Goal: Transaction & Acquisition: Obtain resource

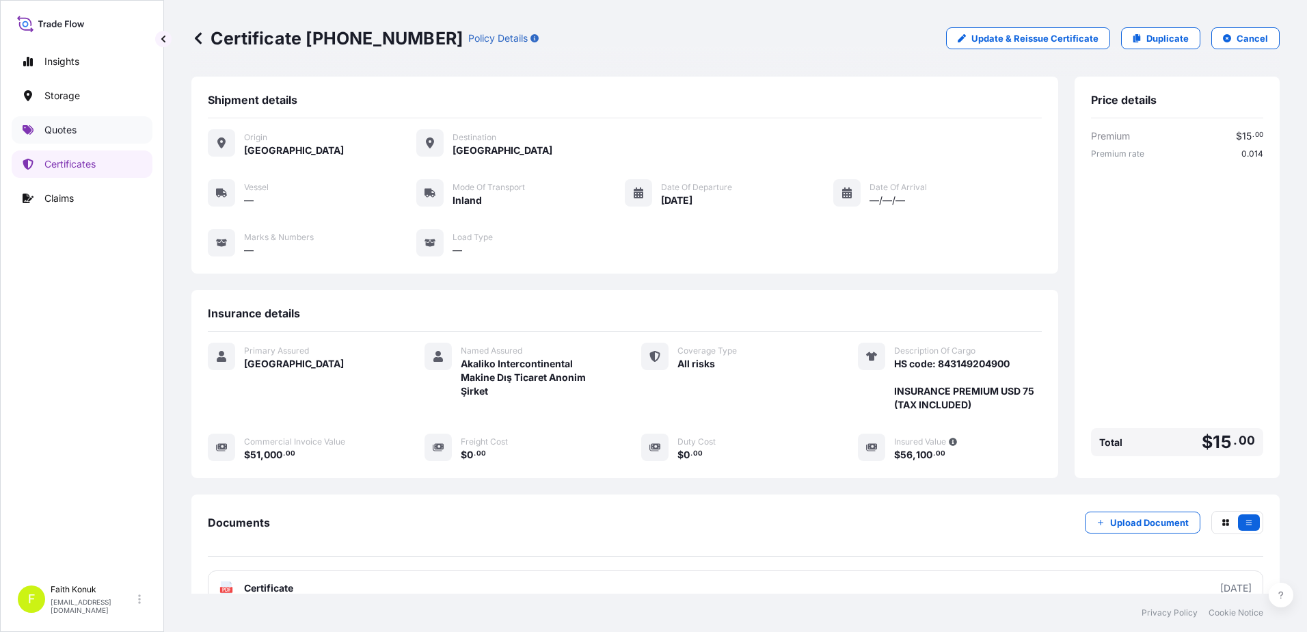
click at [91, 129] on link "Quotes" at bounding box center [82, 129] width 141 height 27
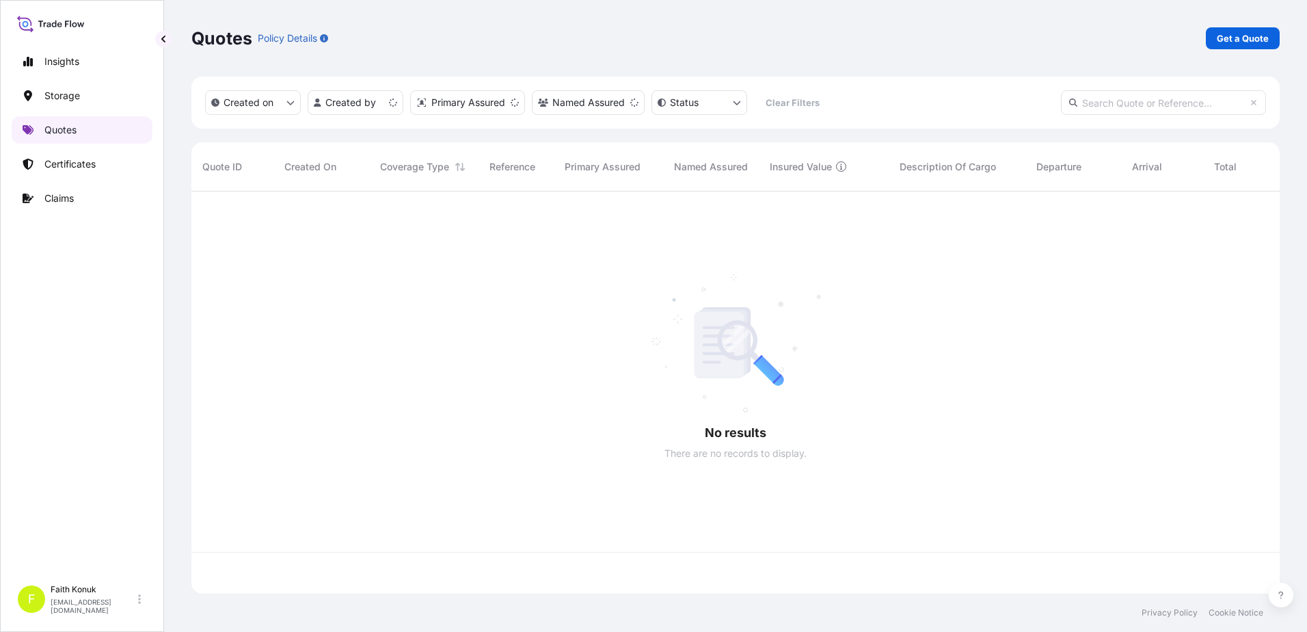
scroll to position [399, 1078]
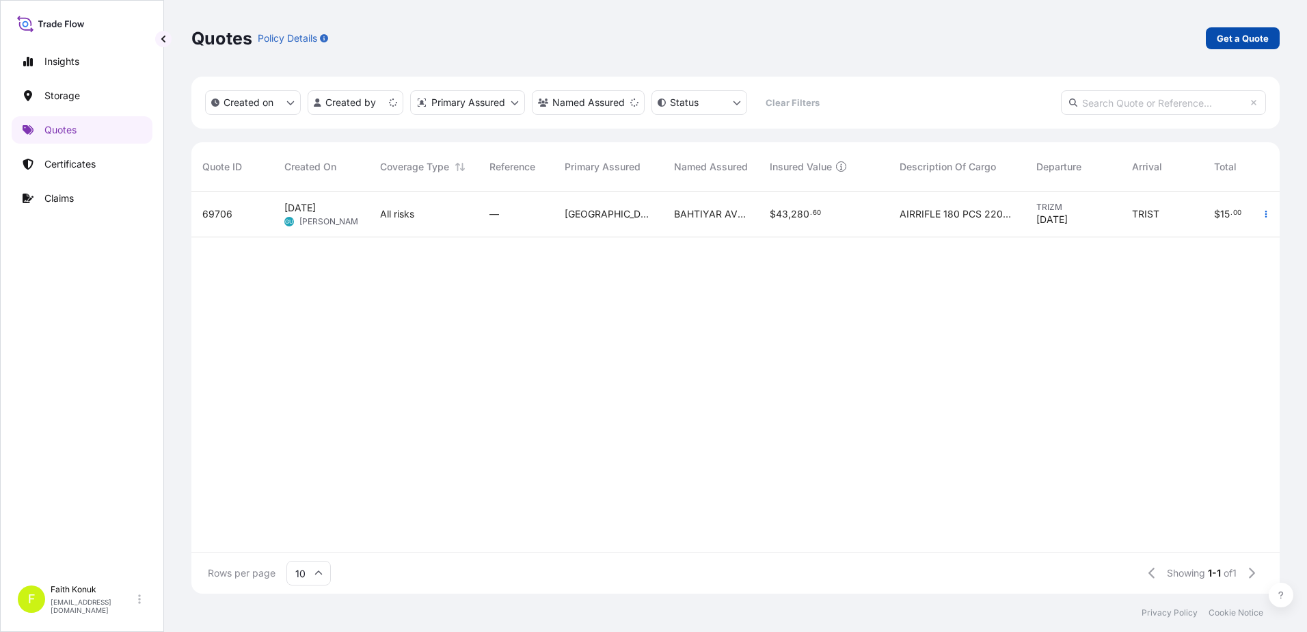
click at [1229, 35] on p "Get a Quote" at bounding box center [1243, 38] width 52 height 14
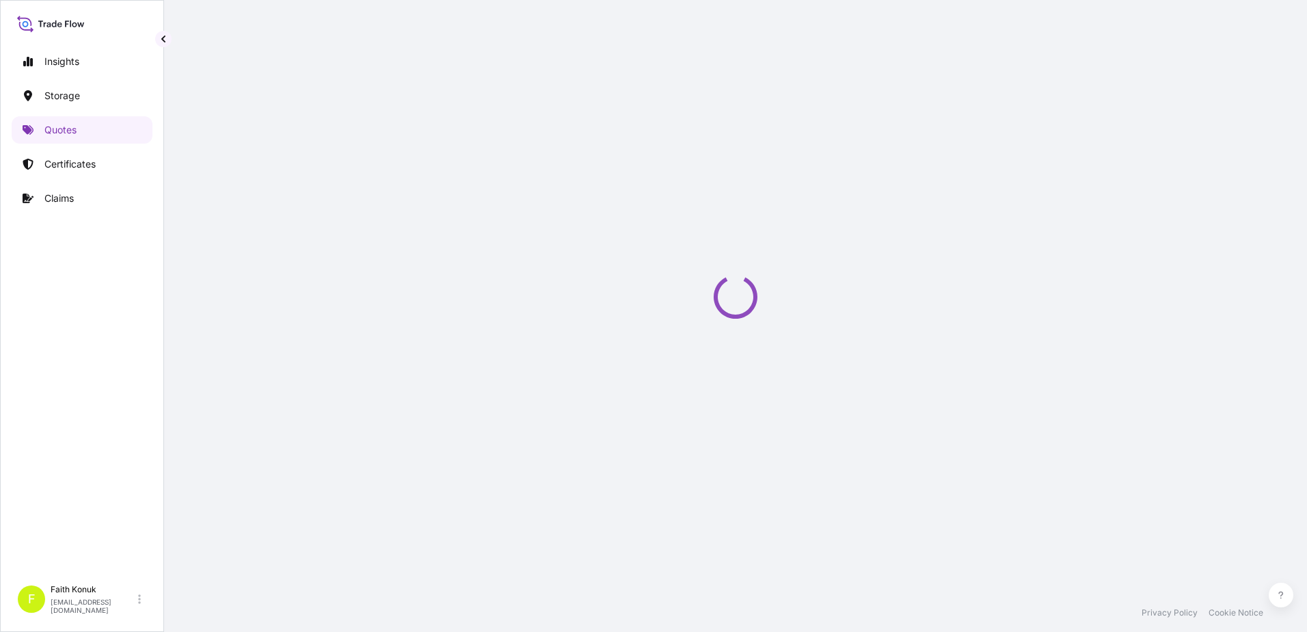
select select "Water"
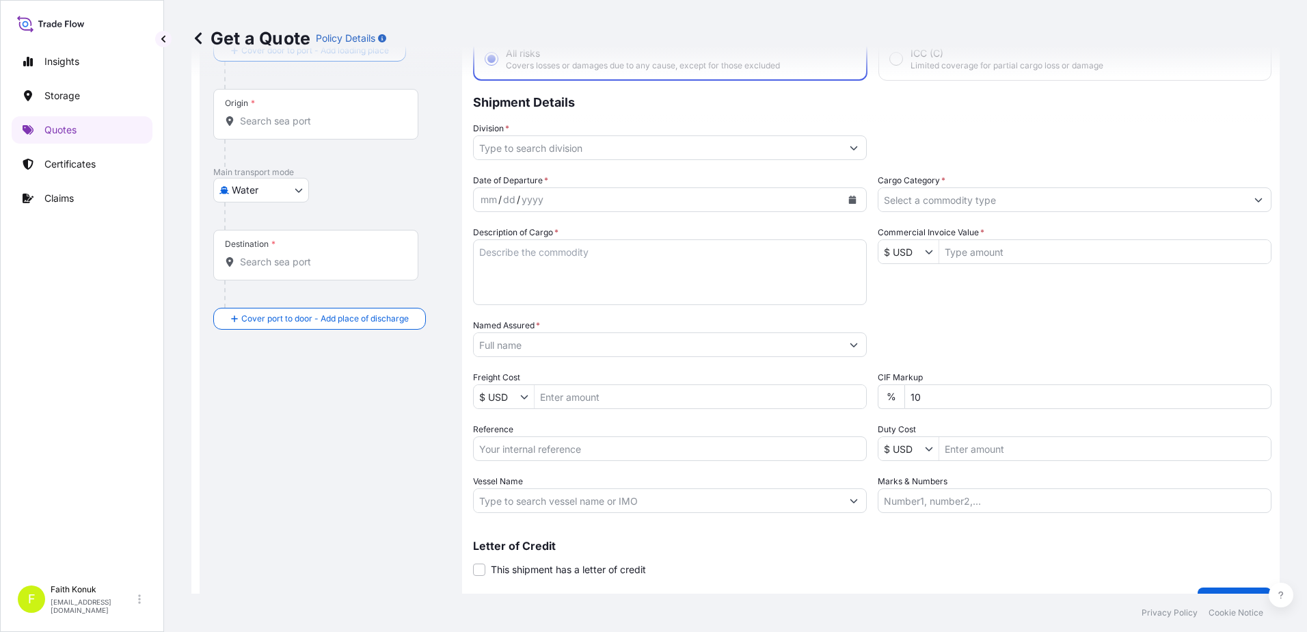
scroll to position [118, 0]
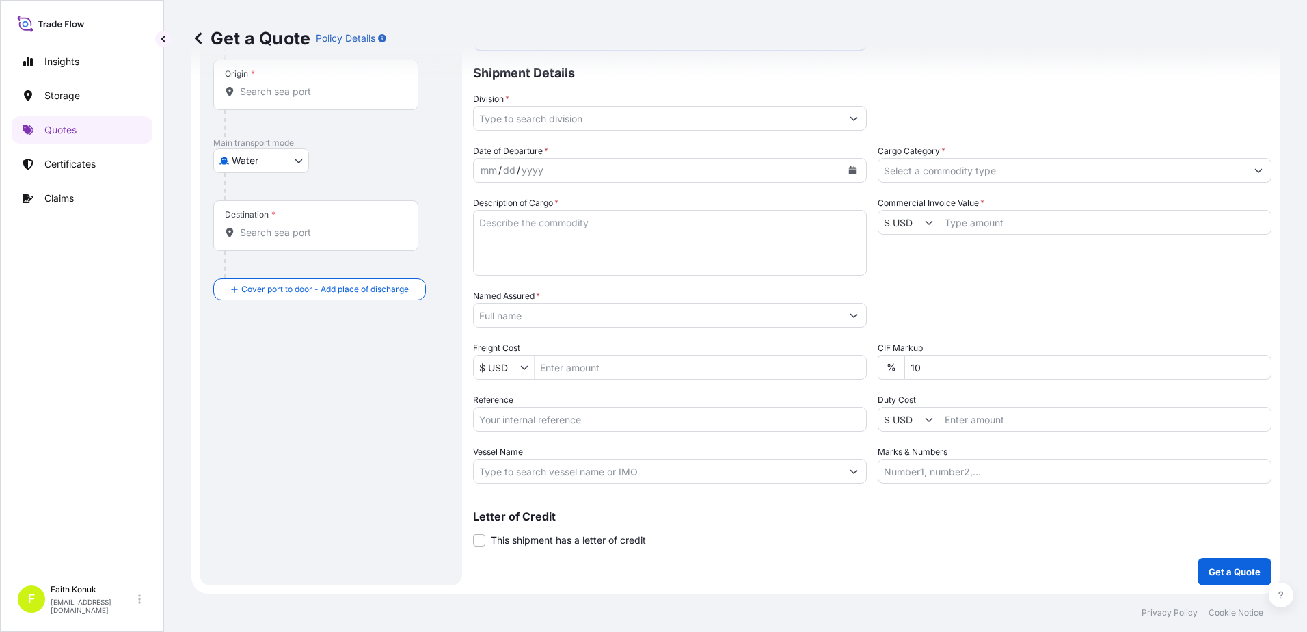
click at [201, 36] on icon at bounding box center [198, 38] width 14 height 14
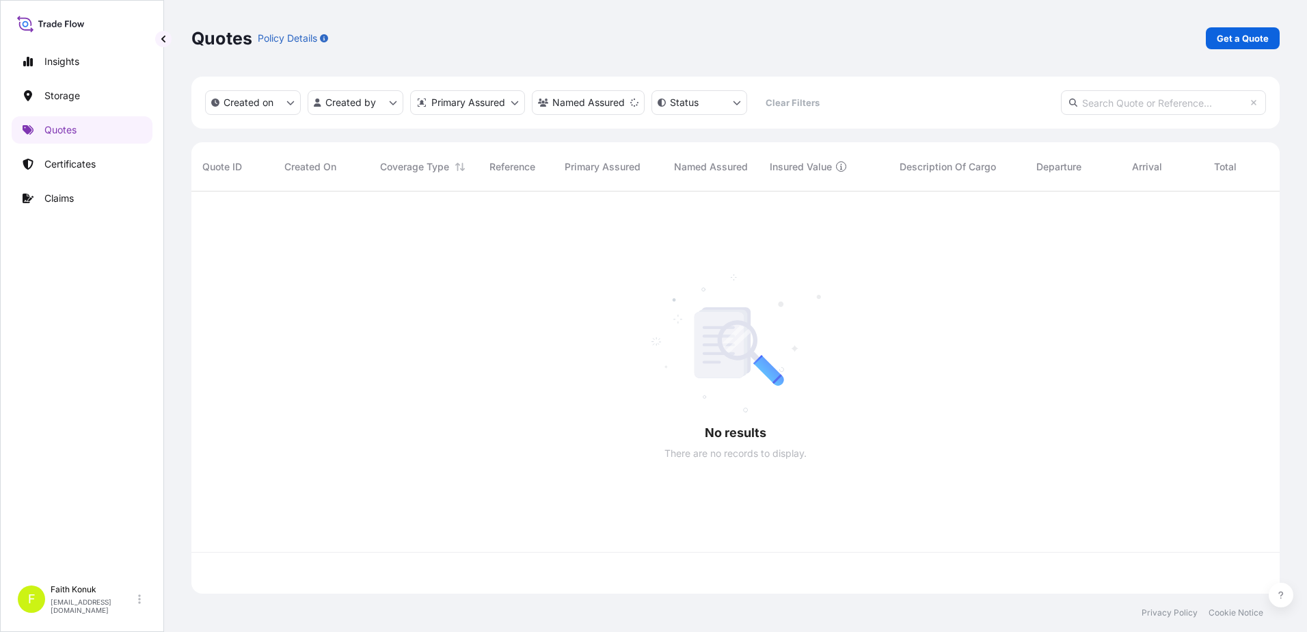
scroll to position [399, 1078]
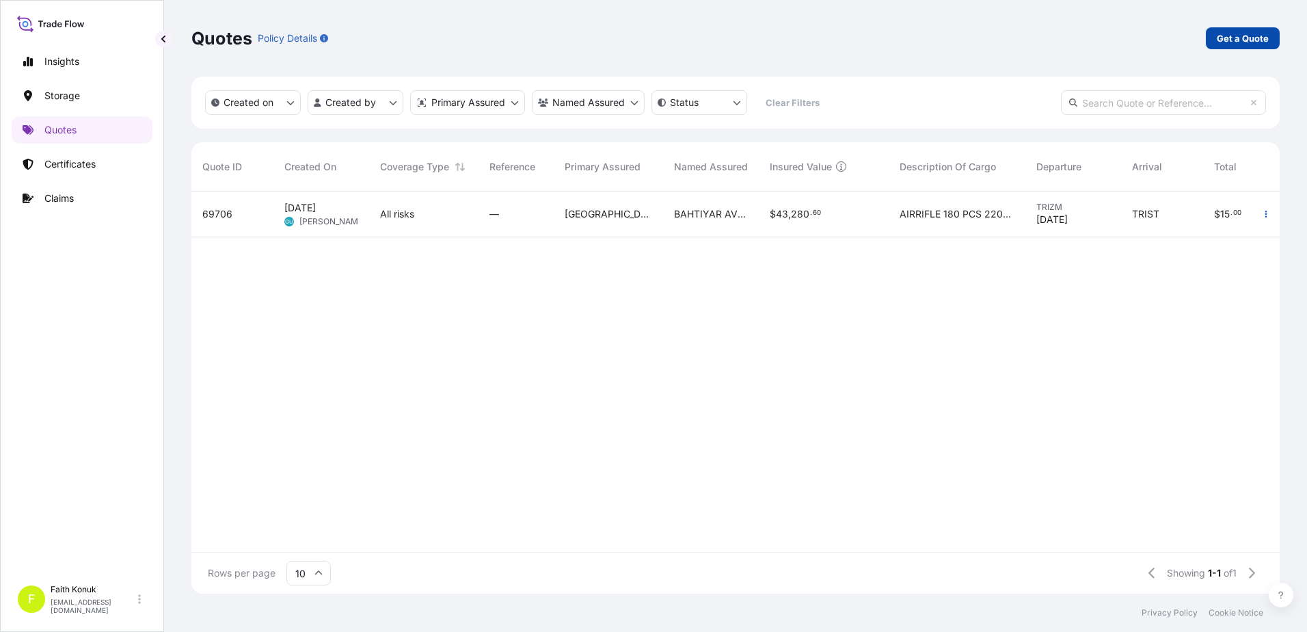
click at [1257, 44] on p "Get a Quote" at bounding box center [1243, 38] width 52 height 14
select select "Water"
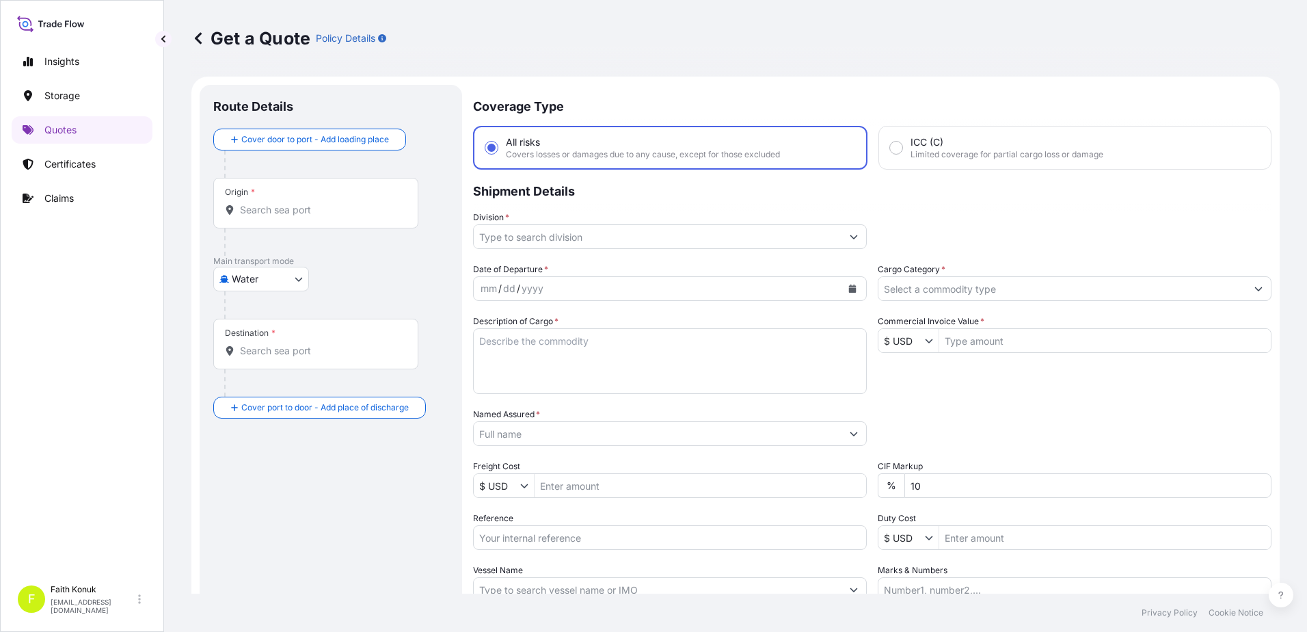
scroll to position [22, 0]
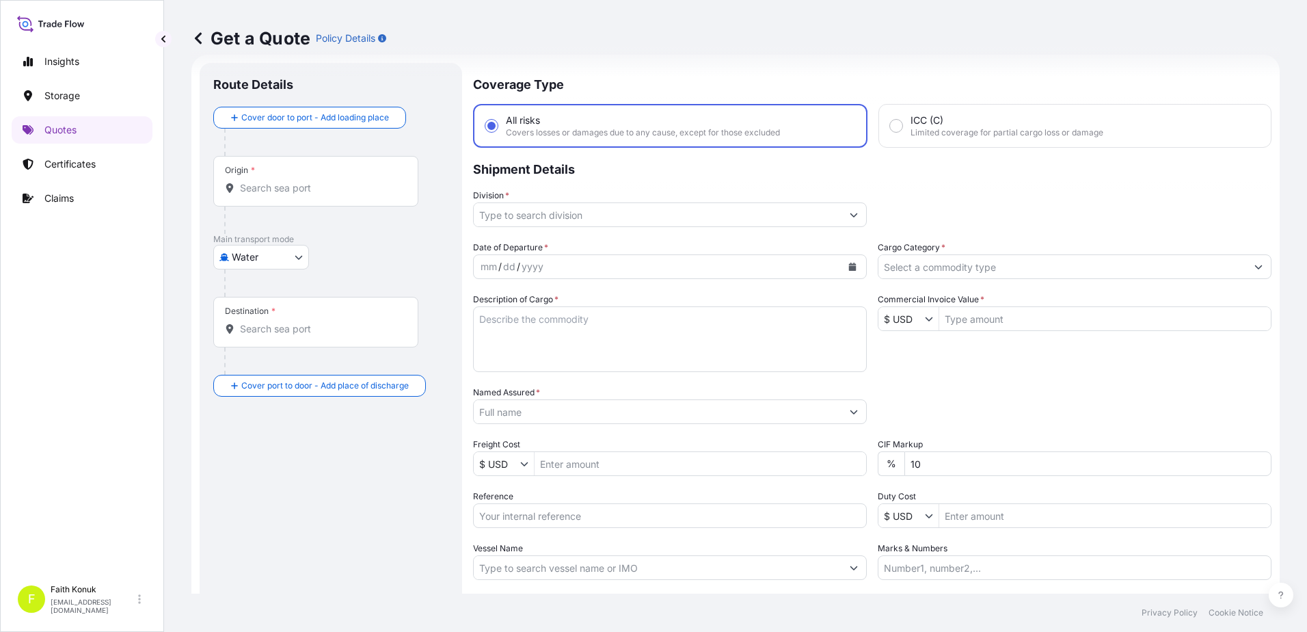
click at [202, 34] on icon at bounding box center [198, 38] width 14 height 14
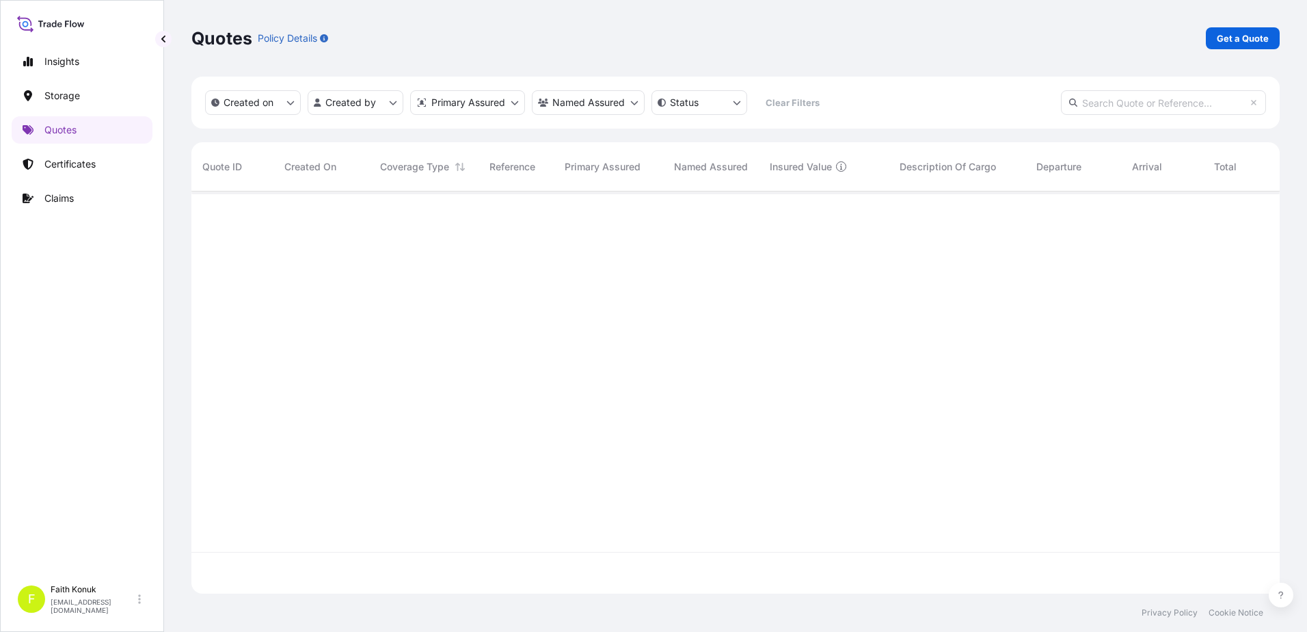
scroll to position [399, 1078]
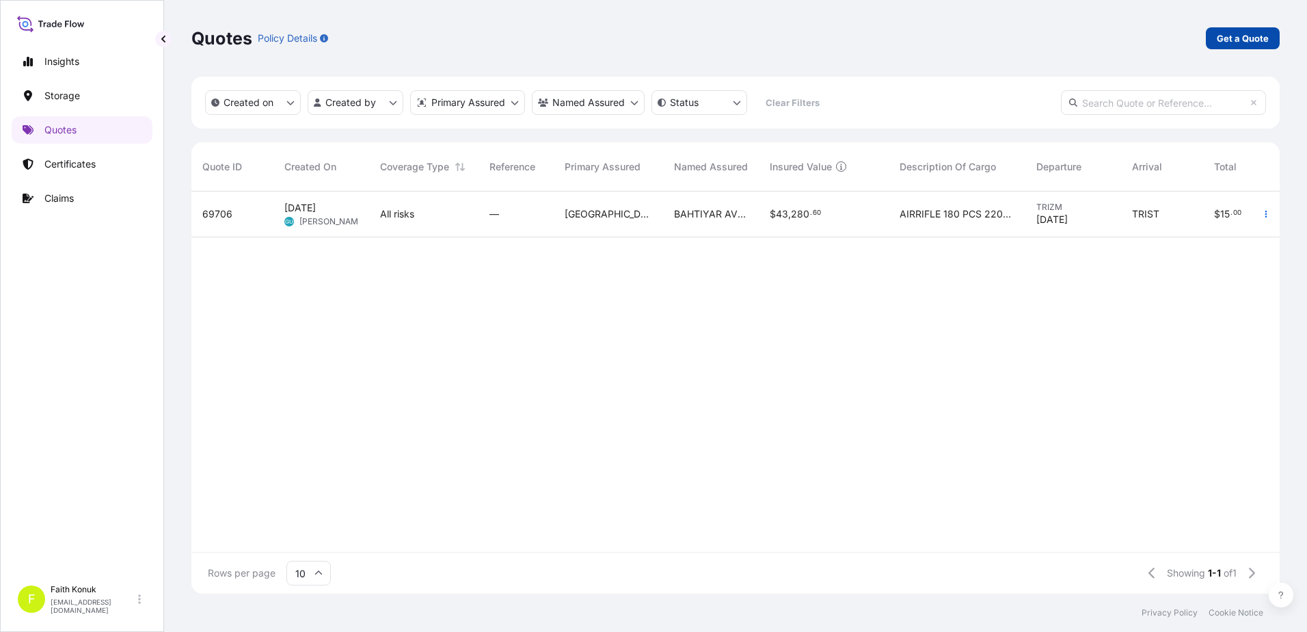
click at [1238, 43] on p "Get a Quote" at bounding box center [1243, 38] width 52 height 14
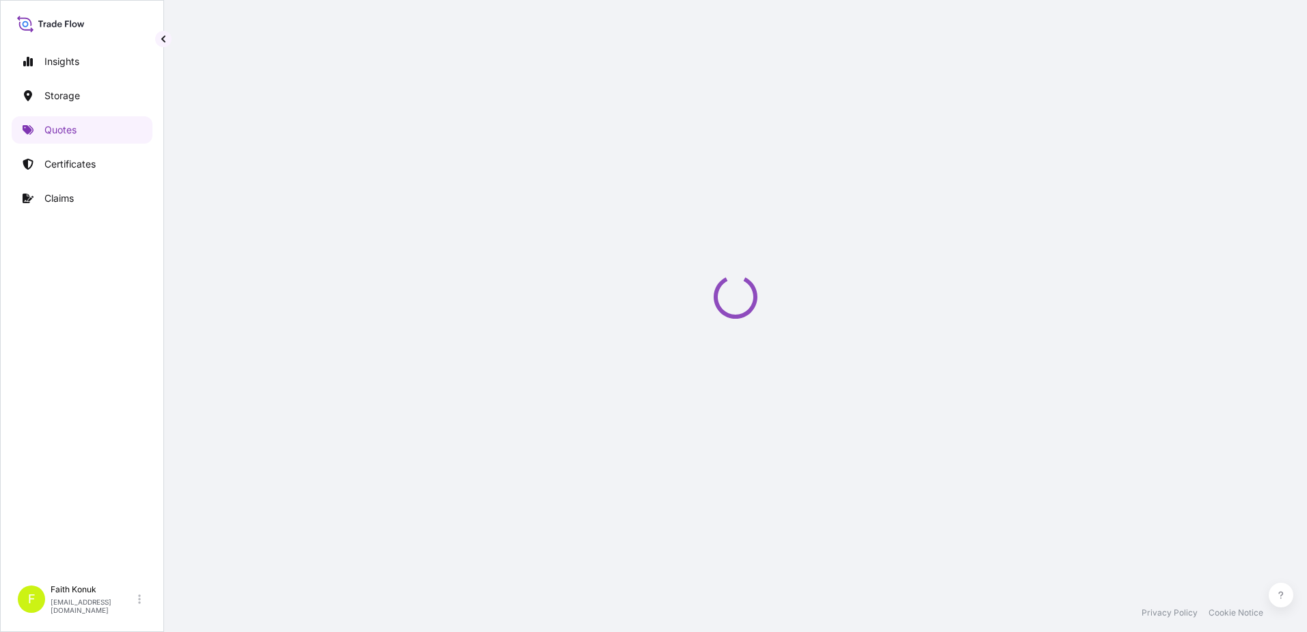
select select "Water"
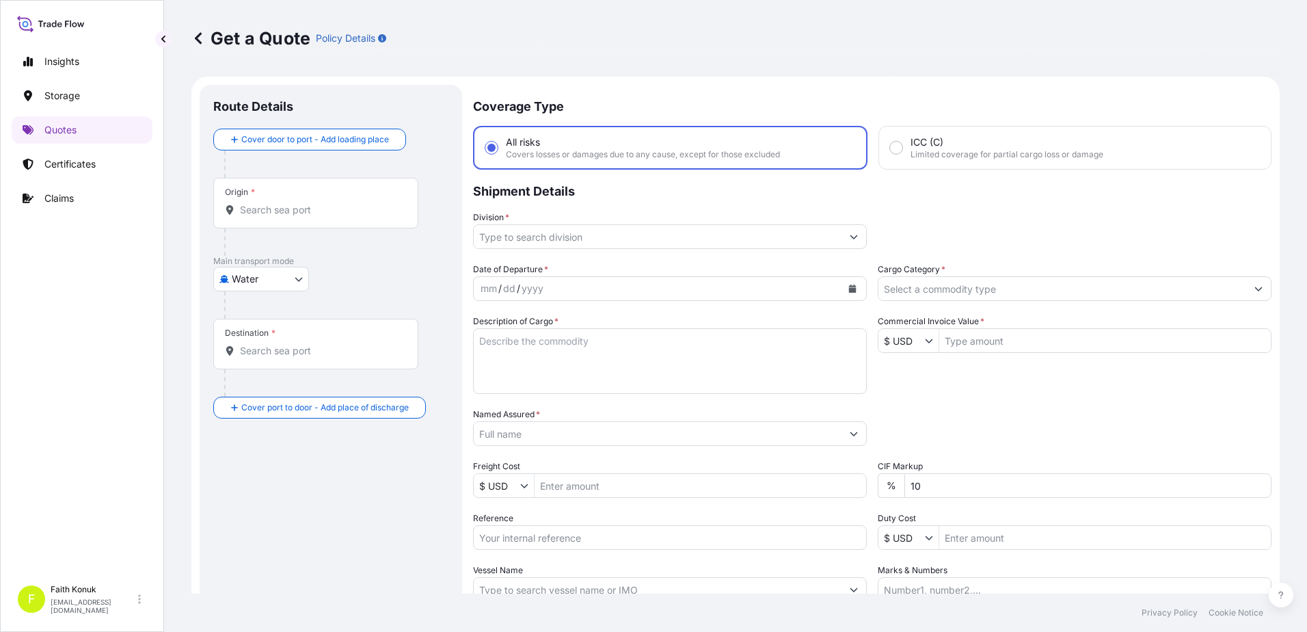
scroll to position [22, 0]
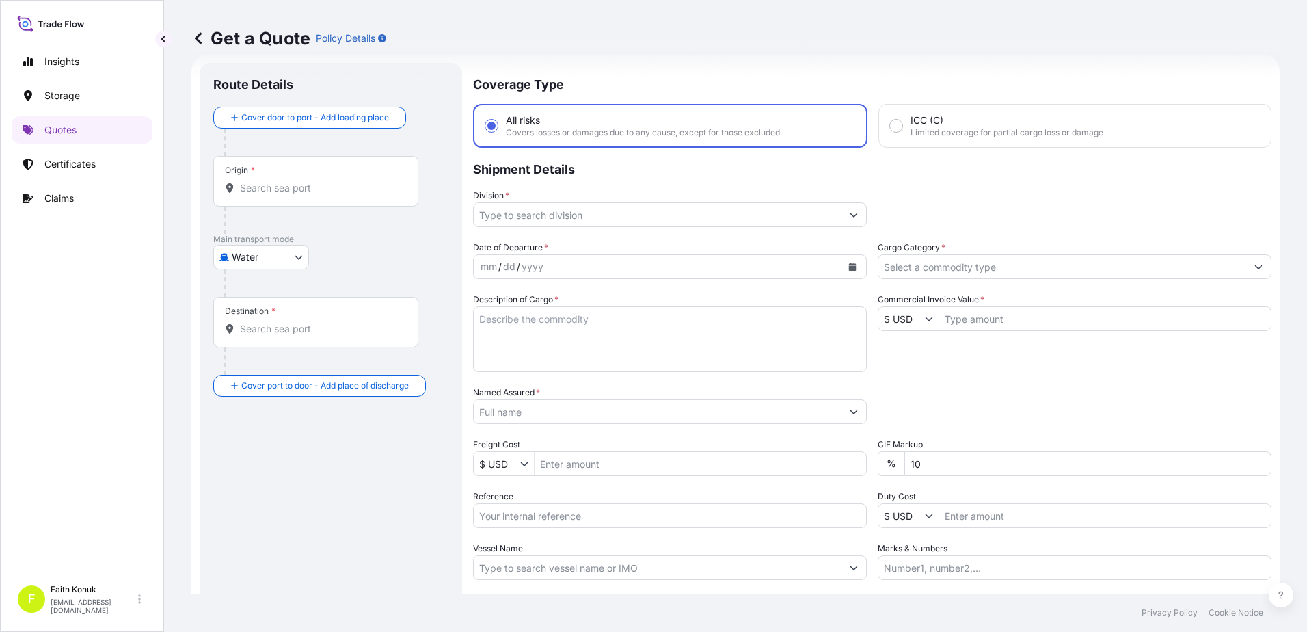
click at [282, 190] on input "Origin *" at bounding box center [320, 188] width 161 height 14
paste input "QINGDAO"
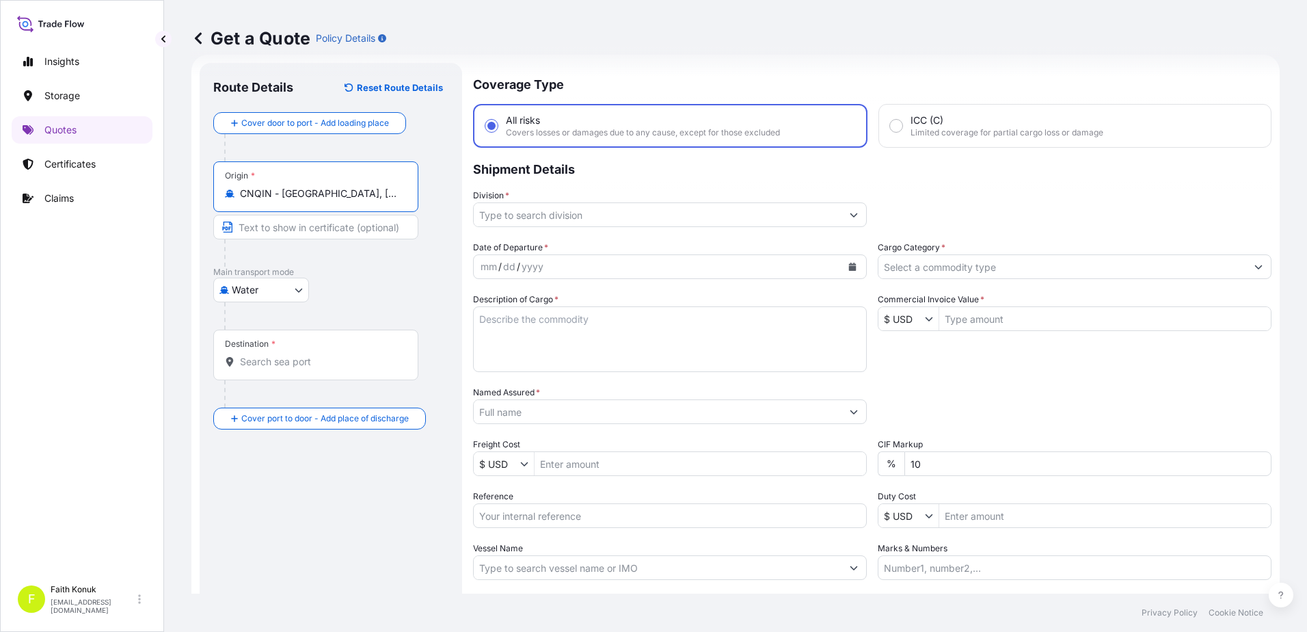
type input "CNQIN - [GEOGRAPHIC_DATA], [GEOGRAPHIC_DATA]"
click at [353, 286] on div "Water Air Water Inland" at bounding box center [330, 290] width 235 height 25
click at [327, 374] on div "Destination *" at bounding box center [315, 355] width 205 height 51
click at [327, 369] on input "Destination *" at bounding box center [320, 362] width 161 height 14
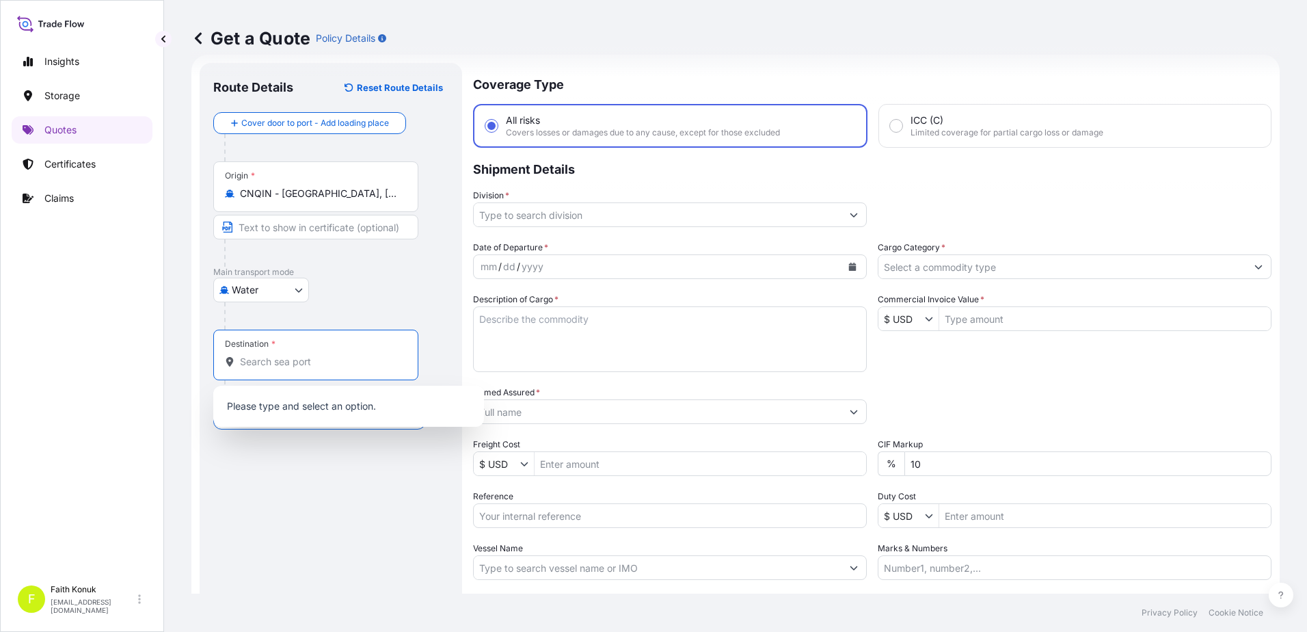
paste input "[GEOGRAPHIC_DATA]"
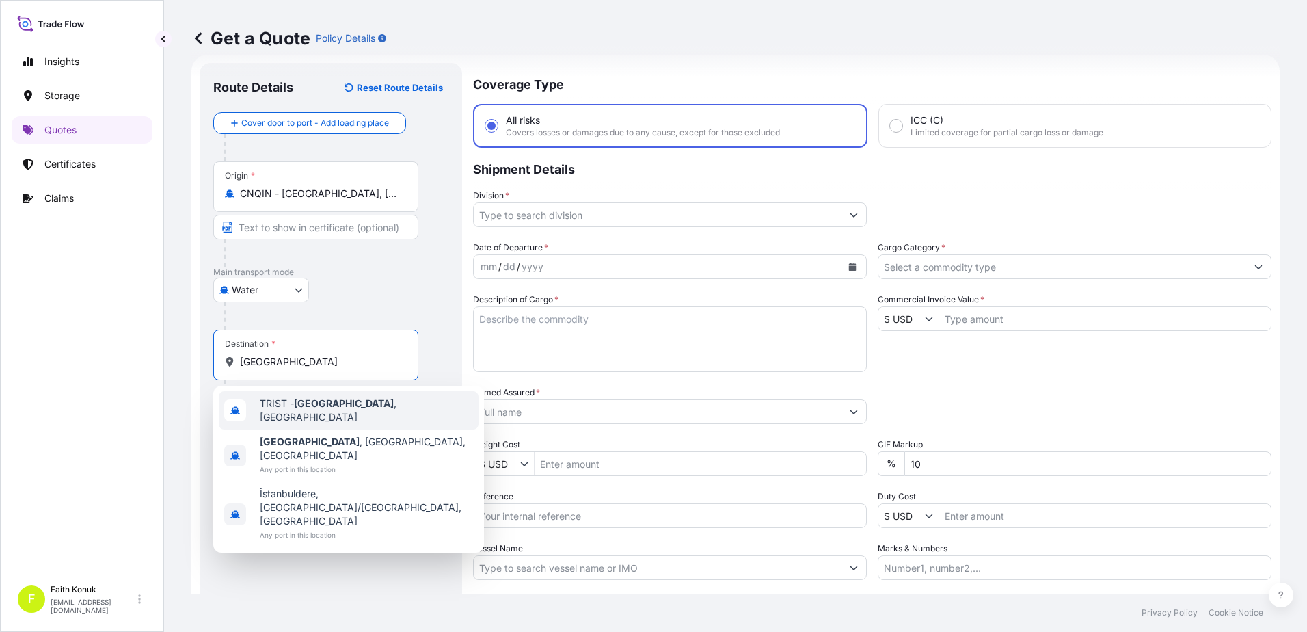
click at [333, 399] on div "TRIST - [GEOGRAPHIC_DATA] , [GEOGRAPHIC_DATA]" at bounding box center [349, 410] width 260 height 38
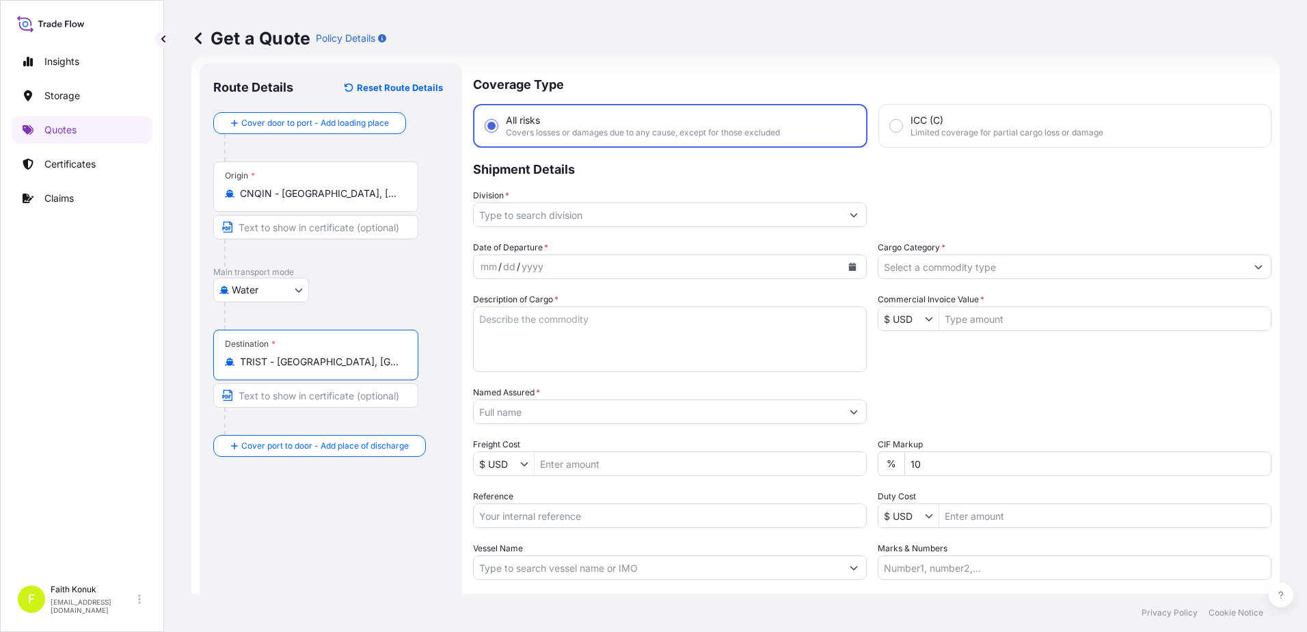
type input "TRIST - [GEOGRAPHIC_DATA], [GEOGRAPHIC_DATA]"
click at [347, 295] on div "Water Air Water Inland" at bounding box center [330, 290] width 235 height 25
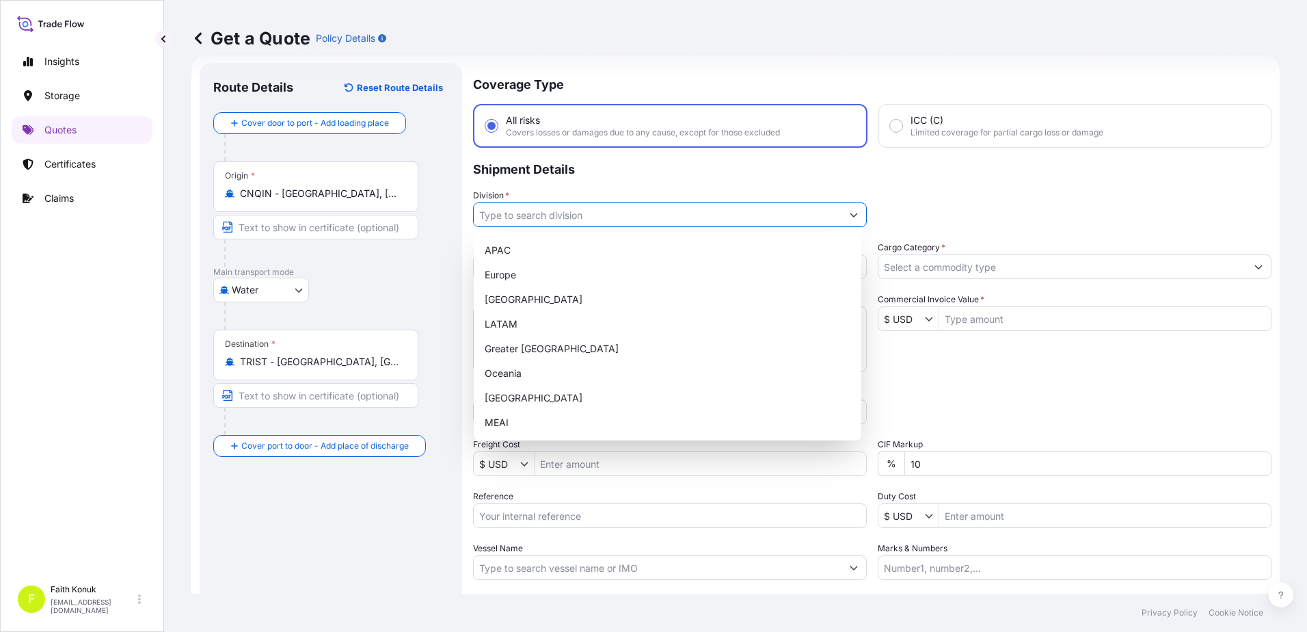
click at [851, 215] on icon "Show suggestions" at bounding box center [855, 215] width 8 height 4
click at [524, 401] on div "[GEOGRAPHIC_DATA]" at bounding box center [667, 398] width 377 height 25
type input "[GEOGRAPHIC_DATA]"
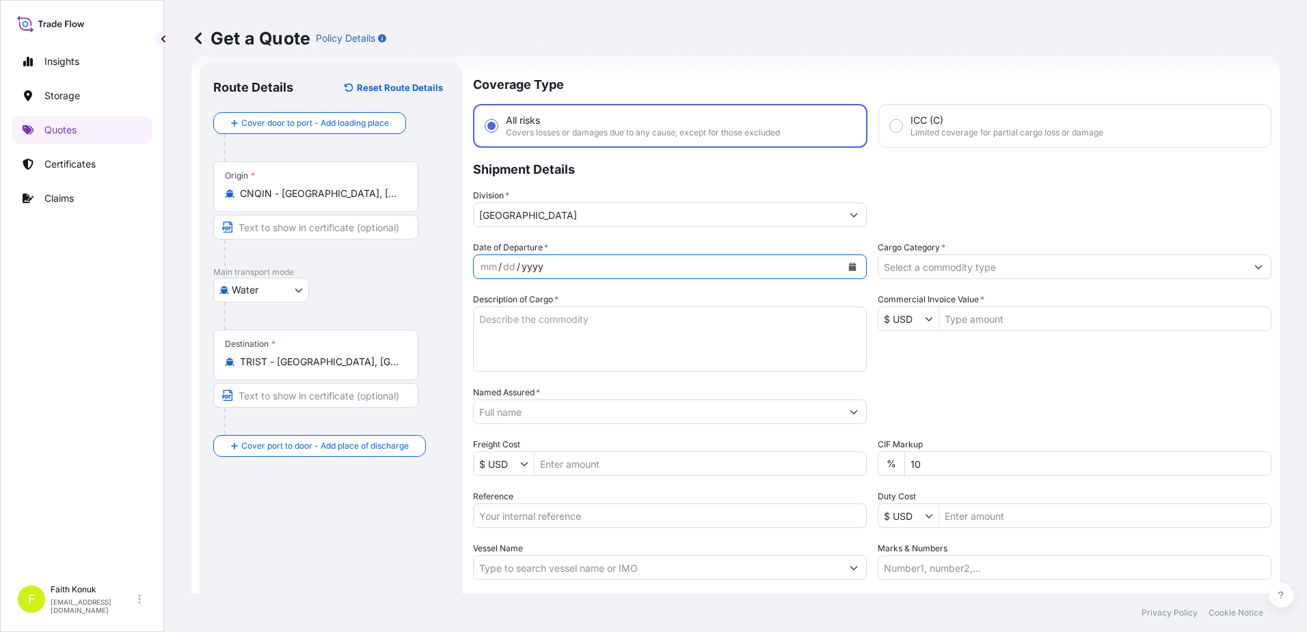
click at [575, 236] on div "Coverage Type All risks Covers losses or damages due to any cause, except for t…" at bounding box center [872, 372] width 799 height 619
click at [849, 267] on icon "Calendar" at bounding box center [853, 267] width 8 height 8
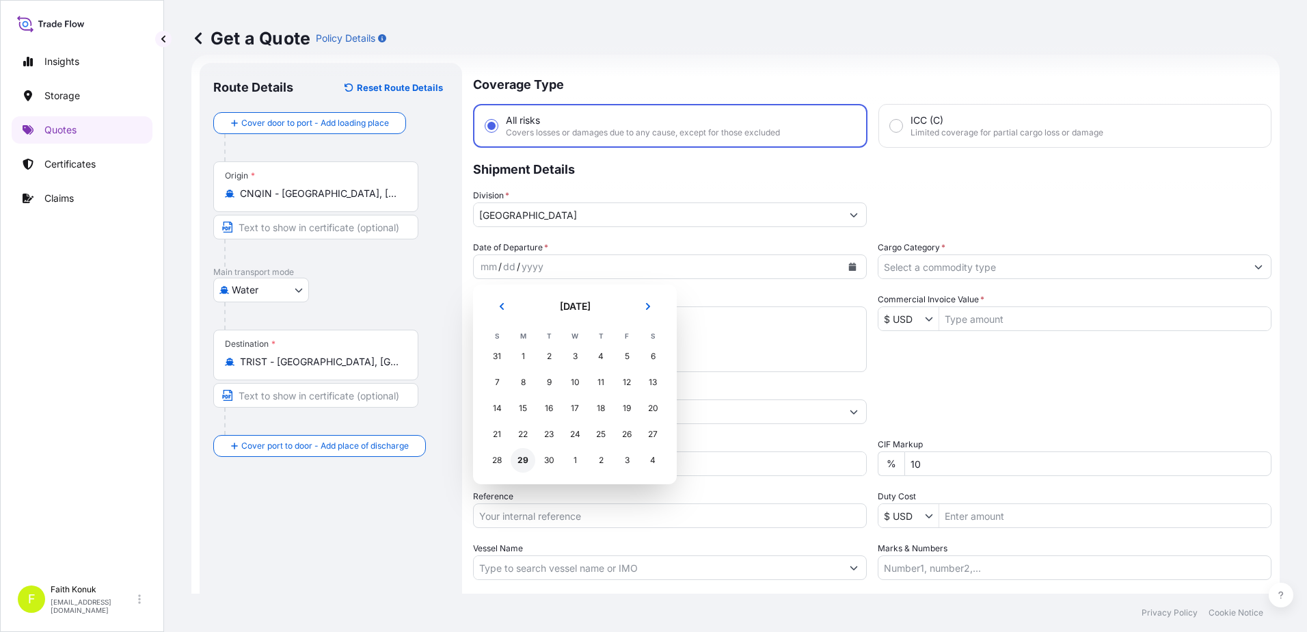
click at [526, 459] on div "29" at bounding box center [523, 460] width 25 height 25
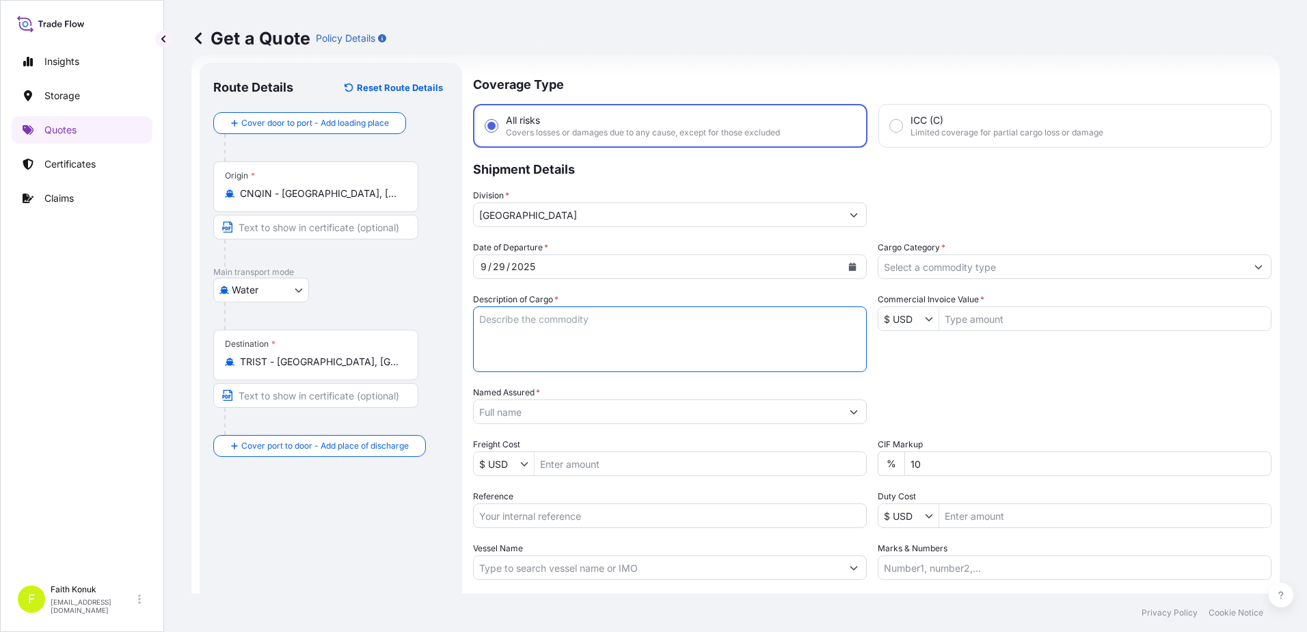
click at [536, 327] on textarea "Description of Cargo *" at bounding box center [670, 339] width 394 height 66
paste textarea ""MAL CİNSİ: FIRE ALARM DEVICES – KIRILMAZ. HS CODE: 8531.10 ""
click at [660, 341] on textarea "MAL CİNSİ: FIRE ALARM DEVICES – KIRILMAZ. HS CODE: 8531.10" at bounding box center [670, 339] width 394 height 66
paste textarea "IZM20250839"
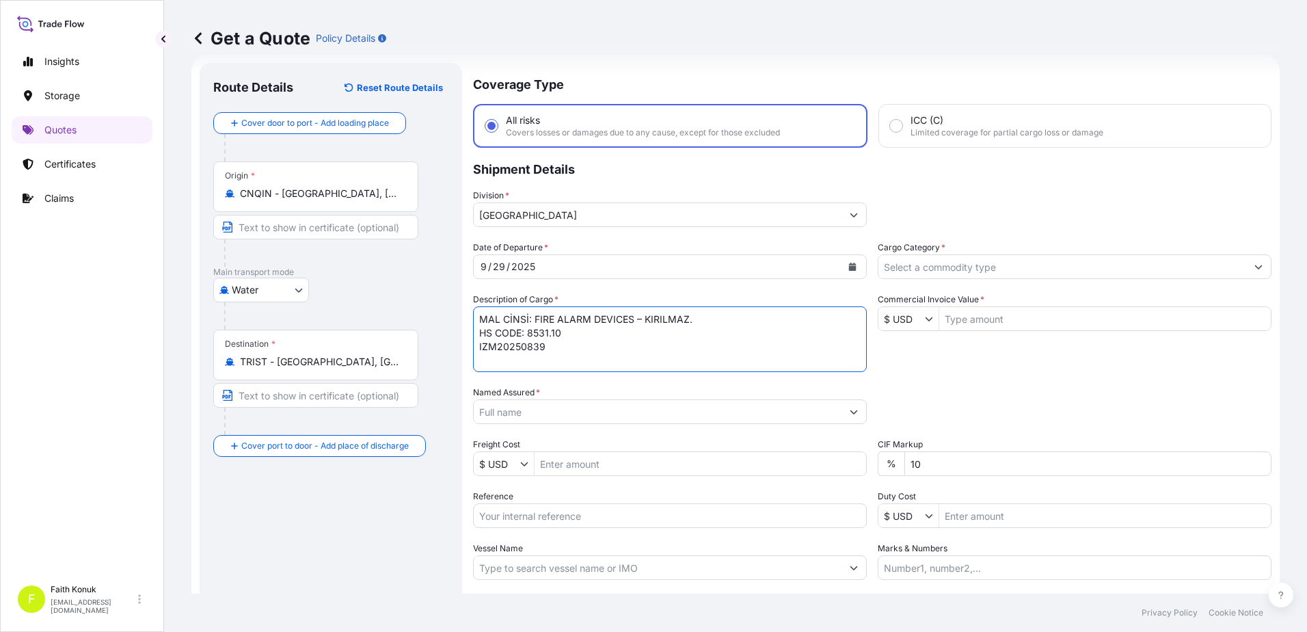
scroll to position [8, 0]
click at [503, 366] on textarea "MAL CİNSİ: FIRE ALARM DEVICES – KIRILMAZ. HS CODE: 8531.10 IZM20250839" at bounding box center [670, 339] width 394 height 66
click at [638, 364] on textarea "MAL CİNSİ: FIRE ALARM DEVICES – KIRILMAZ. HS CODE: 8531.10 IZM20250839 INSURANC…" at bounding box center [670, 339] width 394 height 66
type textarea "MAL CİNSİ: FIRE ALARM DEVICES – KIRILMAZ. HS CODE: 8531.10 IZM20250839 INSURANC…"
click at [504, 415] on input "Named Assured *" at bounding box center [658, 411] width 368 height 25
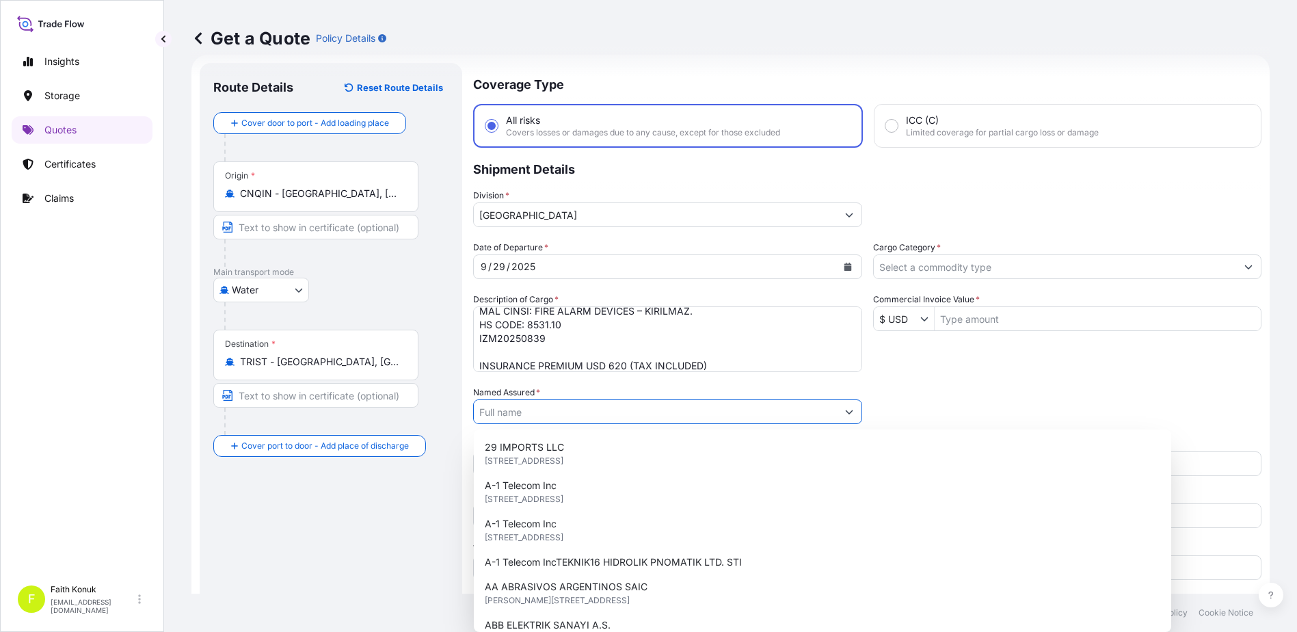
paste input ""FINDER YANGIN GUVENLIK ELEKTRONIK SISTEMLERI MUH. [GEOGRAPHIC_DATA][MEDICAL_DA…"
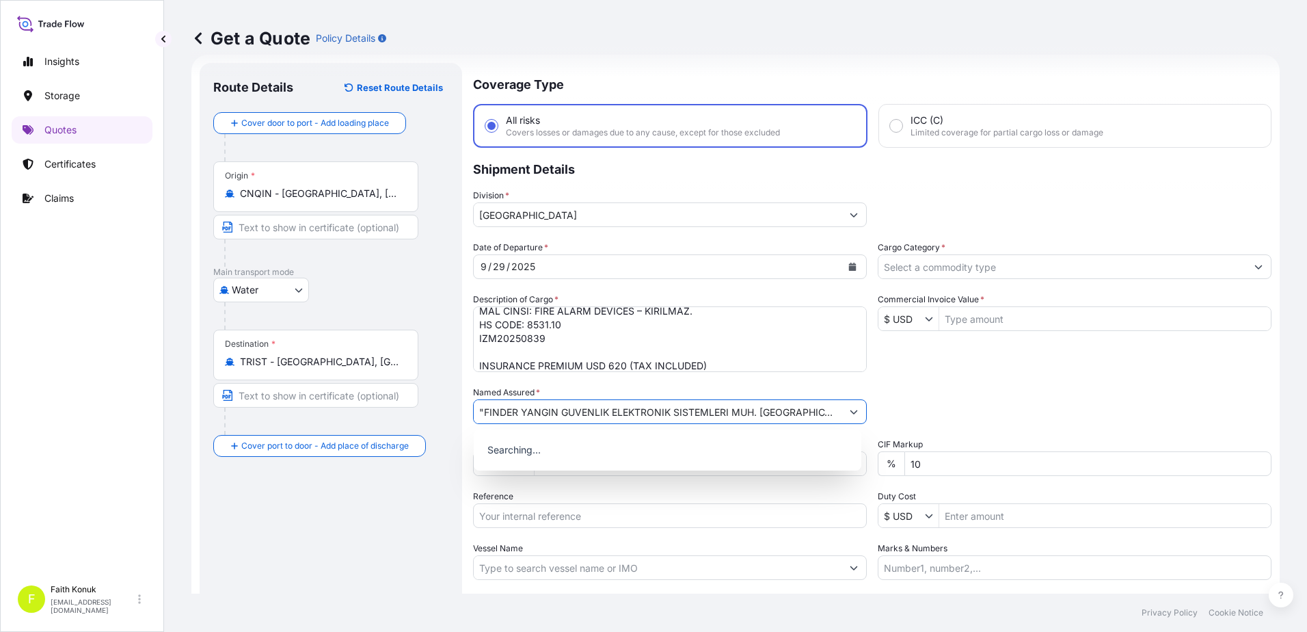
scroll to position [0, 8]
click at [758, 375] on div "Date of Departure * [DATE] Cargo Category * Description of Cargo * MAL CİNSİ: F…" at bounding box center [872, 410] width 799 height 339
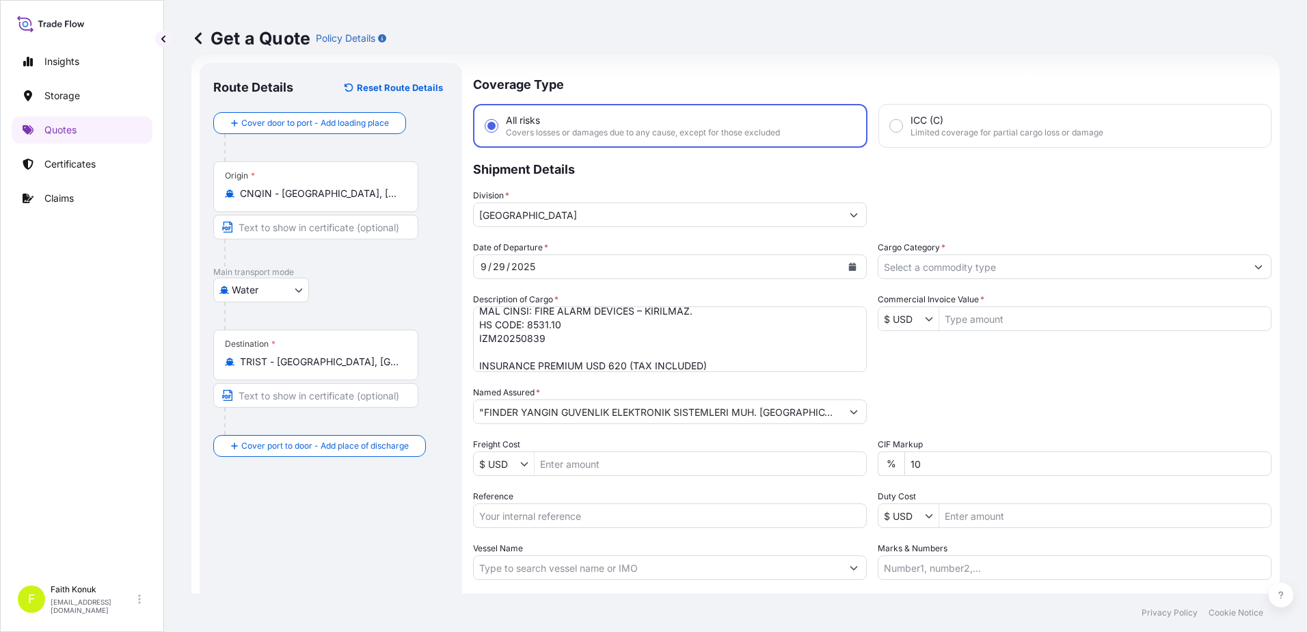
click at [461, 412] on div "Route Details Reset Route Details Cover door to port - Add loading place Place …" at bounding box center [331, 372] width 263 height 619
click at [490, 412] on input ""FINDER YANGIN GUVENLIK ELEKTRONIK SISTEMLERI MUH. [GEOGRAPHIC_DATA][MEDICAL_DA…" at bounding box center [658, 411] width 368 height 25
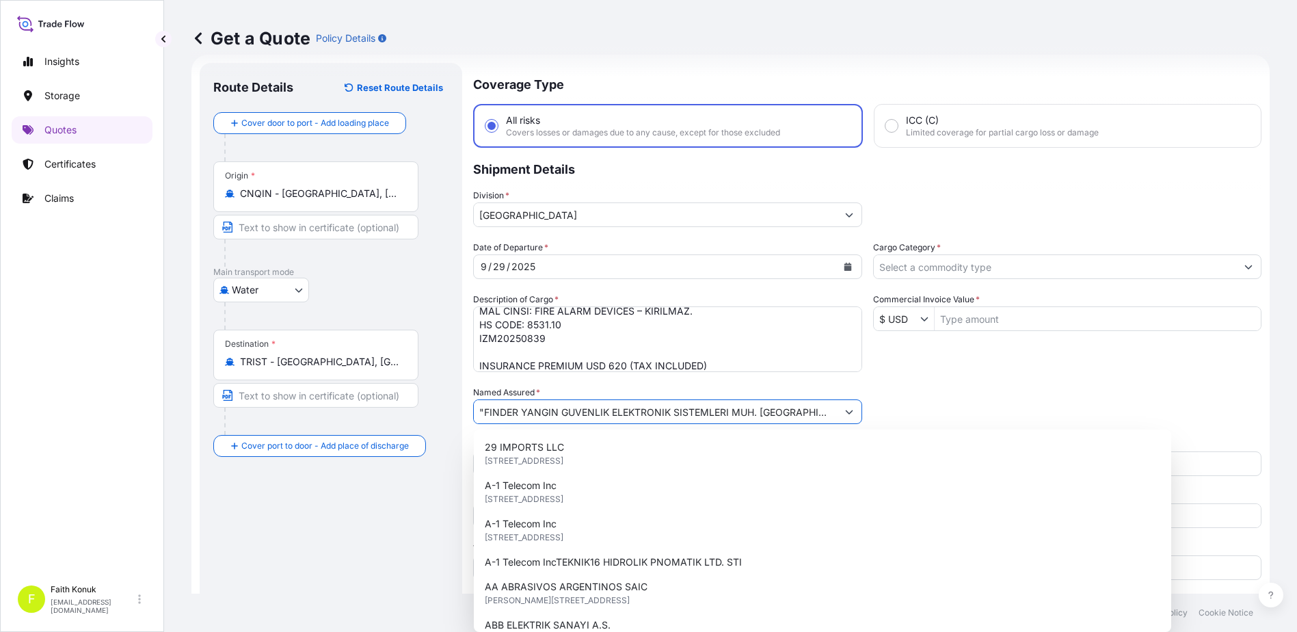
click at [481, 411] on input ""FINDER YANGIN GUVENLIK ELEKTRONIK SISTEMLERI MUH. [GEOGRAPHIC_DATA][MEDICAL_DA…" at bounding box center [655, 411] width 363 height 25
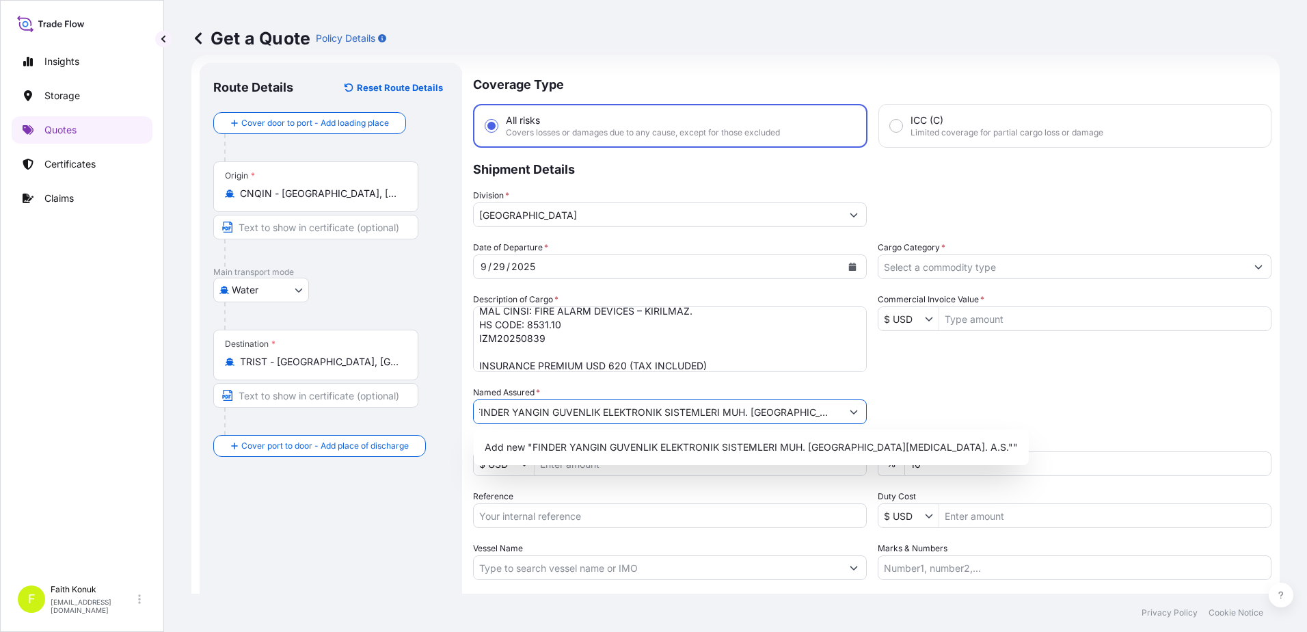
scroll to position [0, 1]
type input "FINDER YANGIN GUVENLIK ELEKTRONIK SISTEMLERI MUH. [GEOGRAPHIC_DATA]. A.S."
click at [602, 392] on div "Named Assured * FINDER YANGIN GUVENLIK ELEKTRONIK SISTEMLERI MUH. [GEOGRAPHIC_D…" at bounding box center [670, 405] width 394 height 38
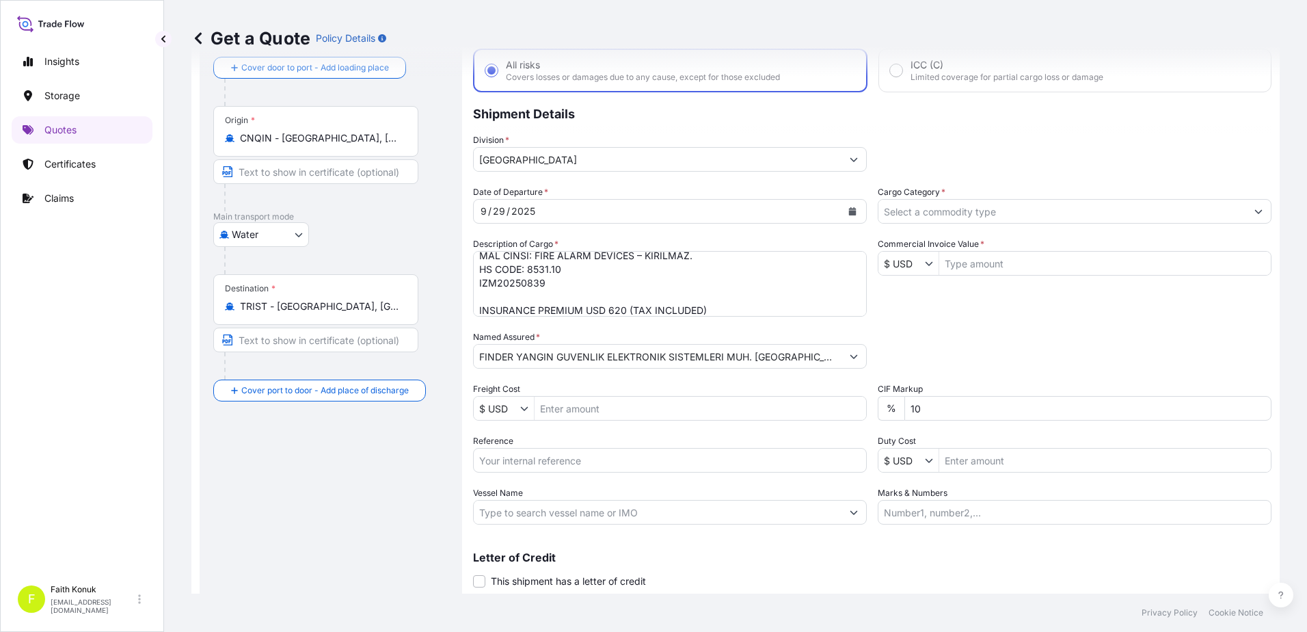
scroll to position [118, 0]
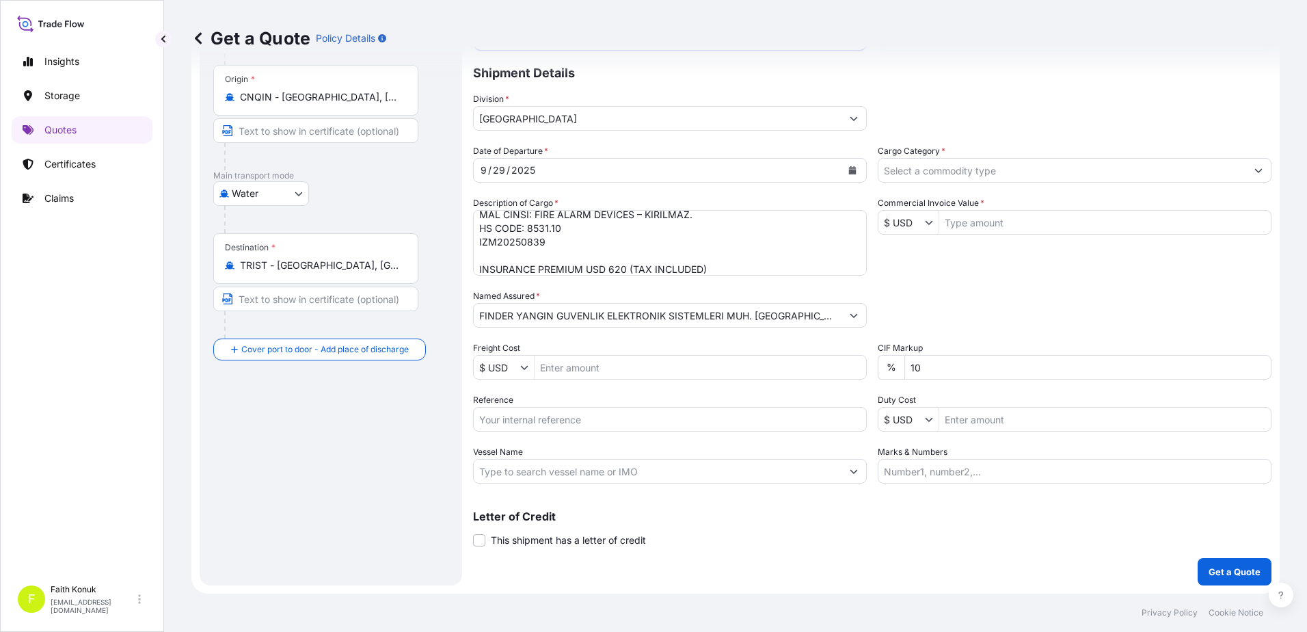
click at [931, 172] on input "Cargo Category *" at bounding box center [1063, 170] width 368 height 25
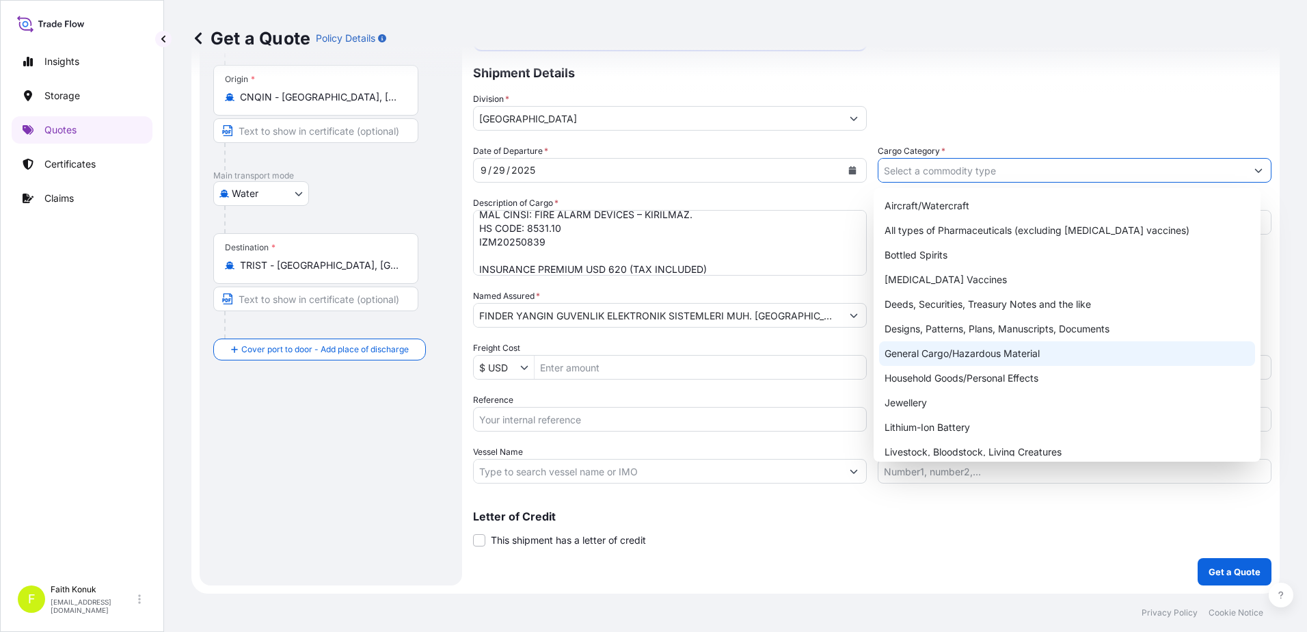
click at [936, 356] on div "General Cargo/Hazardous Material" at bounding box center [1067, 353] width 377 height 25
type input "General Cargo/Hazardous Material"
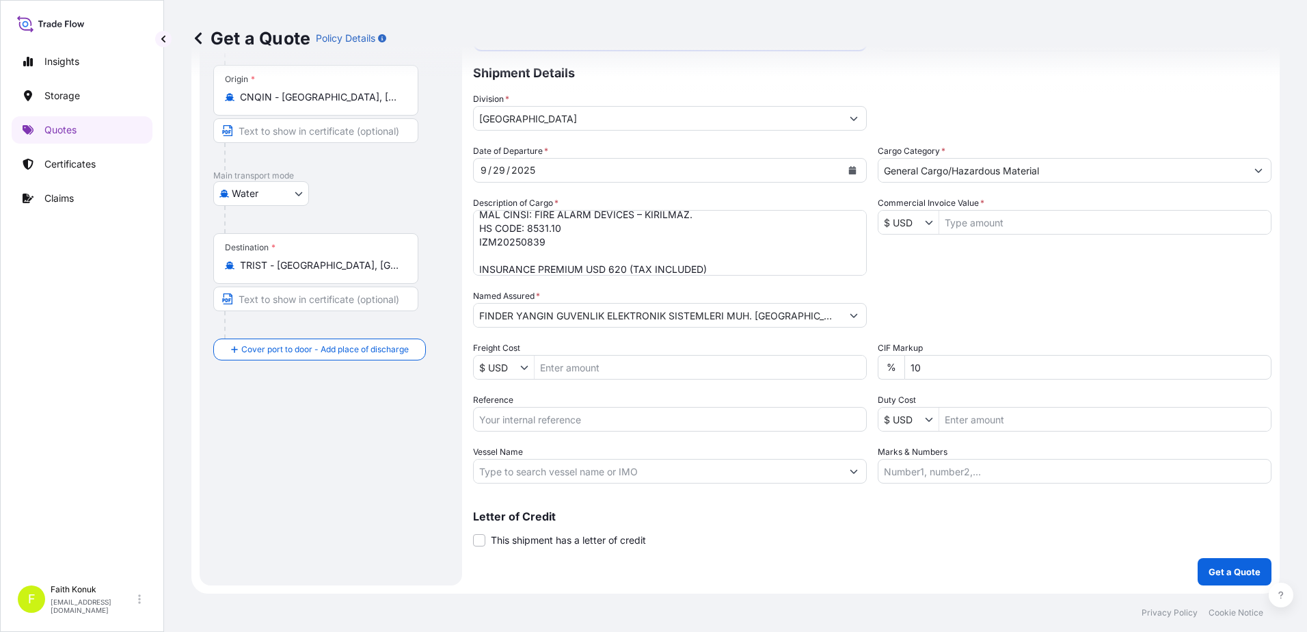
click at [967, 279] on div "Date of Departure * [DATE] Cargo Category * General Cargo/Hazardous Material De…" at bounding box center [872, 313] width 799 height 339
click at [980, 225] on input "Commercial Invoice Value *" at bounding box center [1105, 222] width 332 height 25
type input "510,084.75"
click at [990, 305] on div "Packing Category Type to search a container mode Please select a primary mode o…" at bounding box center [1075, 308] width 394 height 38
drag, startPoint x: 1036, startPoint y: 289, endPoint x: 1030, endPoint y: 294, distance: 7.3
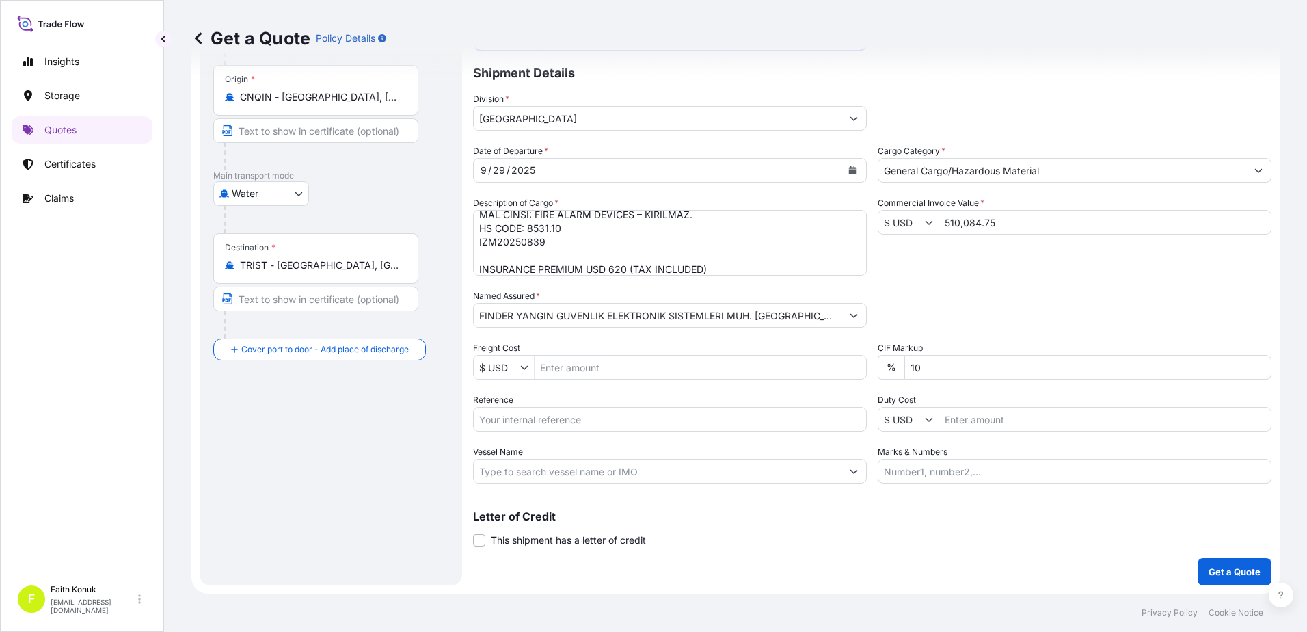
click at [1036, 289] on div "Packing Category Type to search a container mode Please select a primary mode o…" at bounding box center [1075, 308] width 394 height 38
click at [1229, 571] on p "Get a Quote" at bounding box center [1235, 572] width 52 height 14
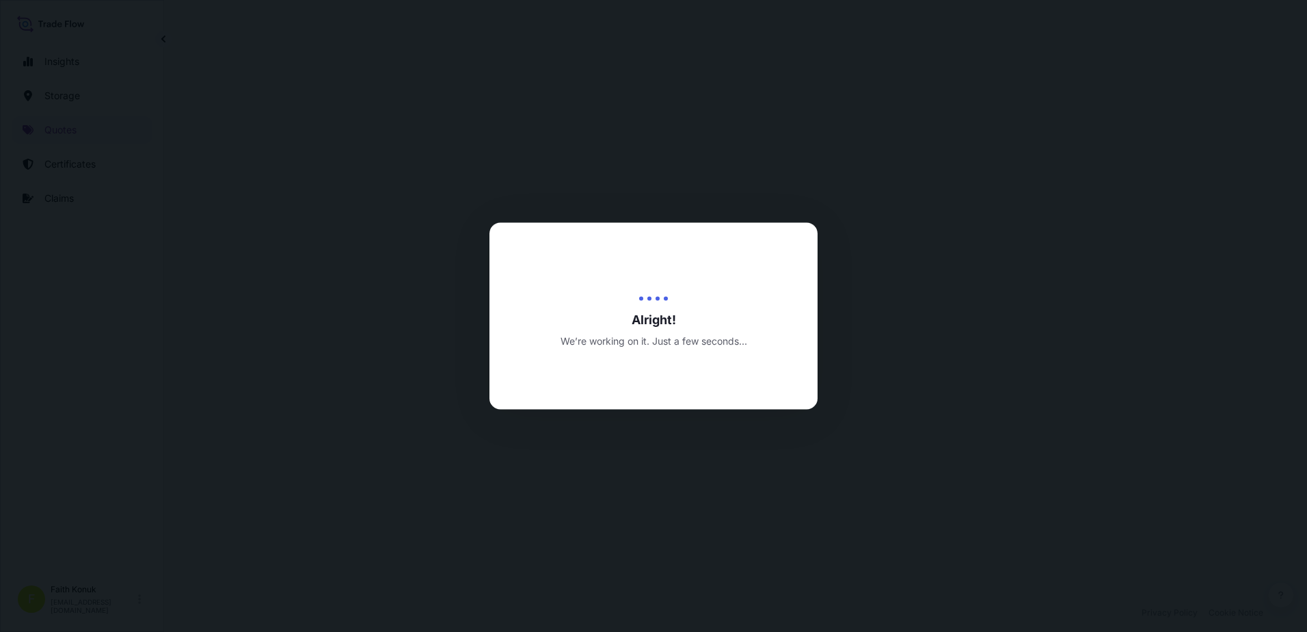
select select "Water"
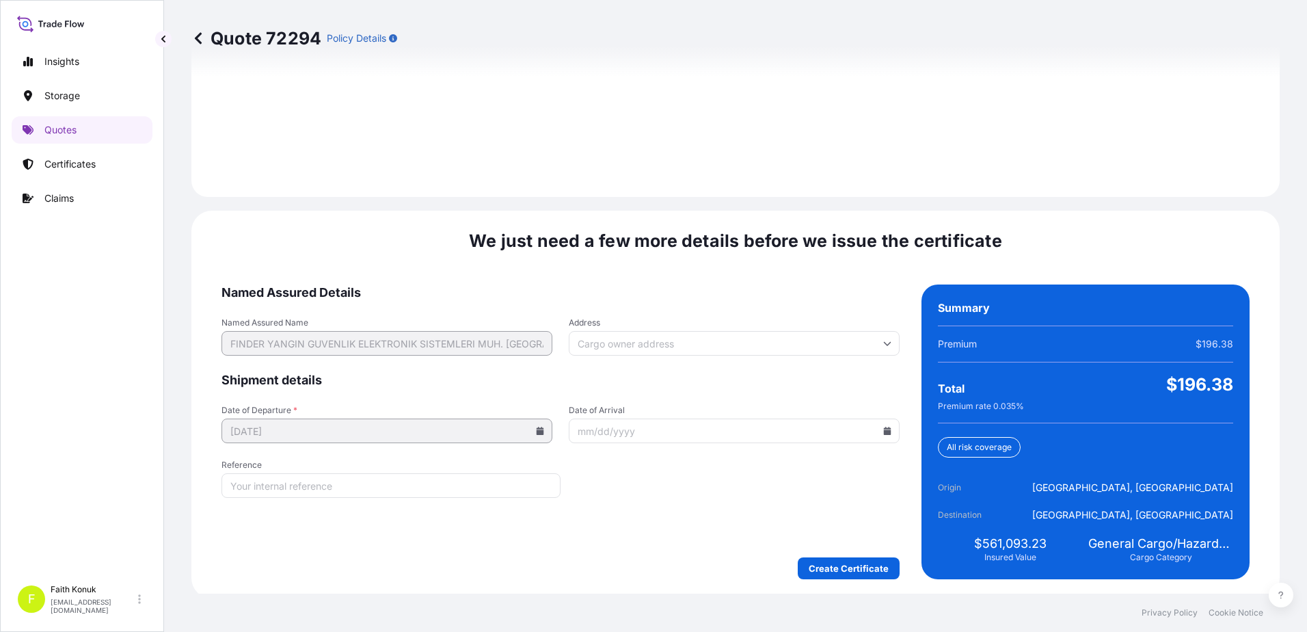
scroll to position [1946, 0]
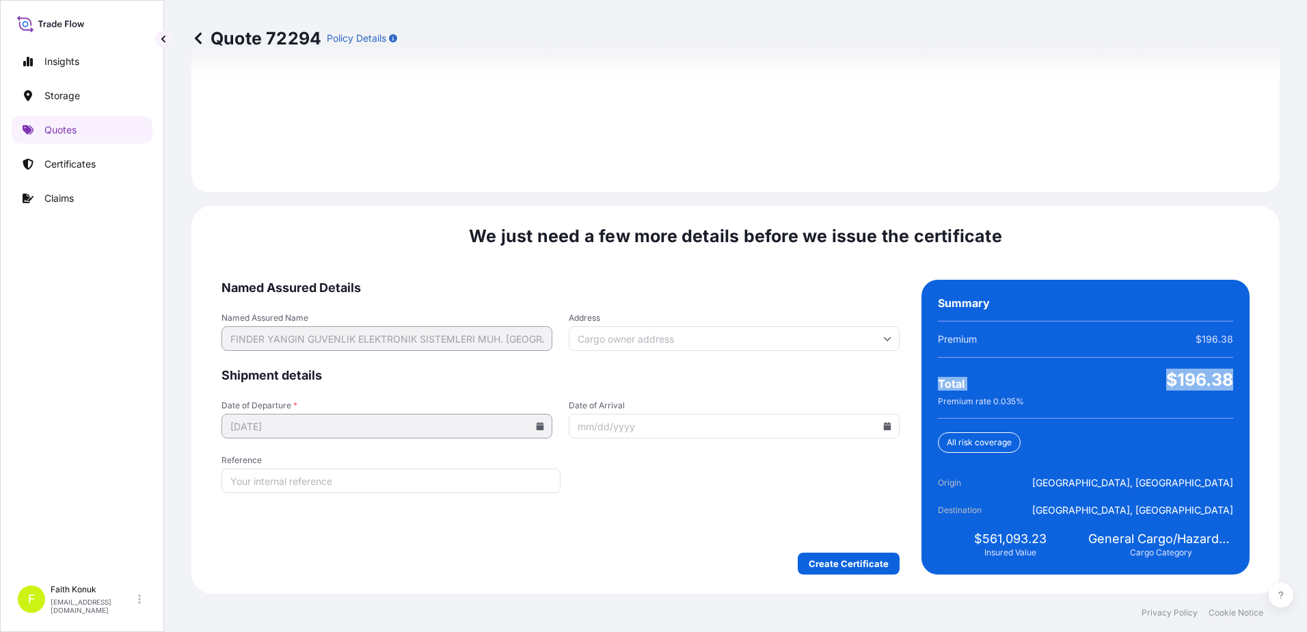
drag, startPoint x: 934, startPoint y: 382, endPoint x: 1221, endPoint y: 382, distance: 287.2
click at [1221, 382] on div "Total $196.38" at bounding box center [1085, 380] width 295 height 22
click at [850, 576] on div "We just need a few more details before we issue the certificate Named Assured D…" at bounding box center [735, 400] width 1088 height 388
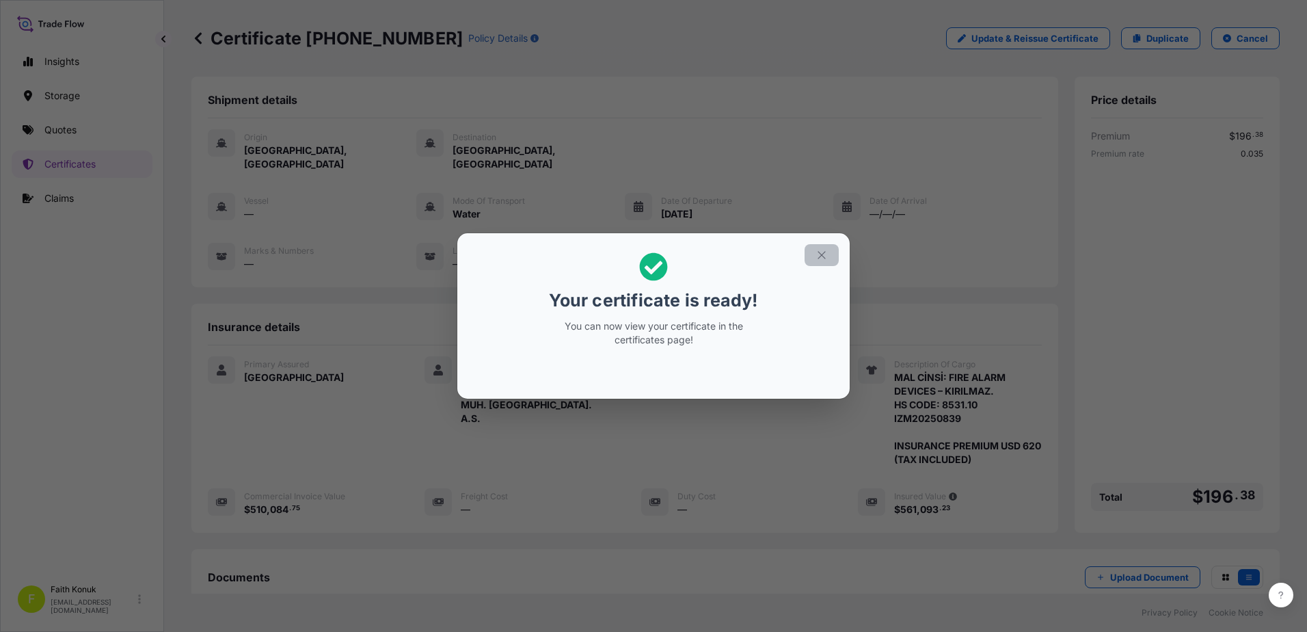
click at [820, 254] on icon "button" at bounding box center [822, 255] width 12 height 12
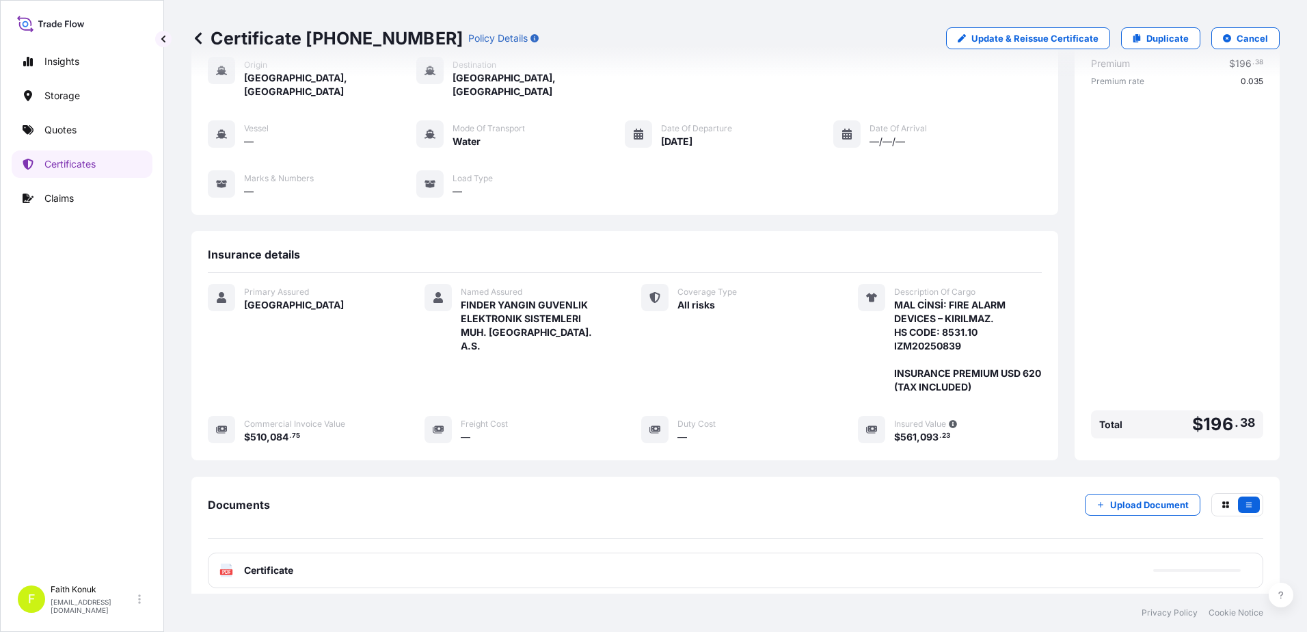
scroll to position [155, 0]
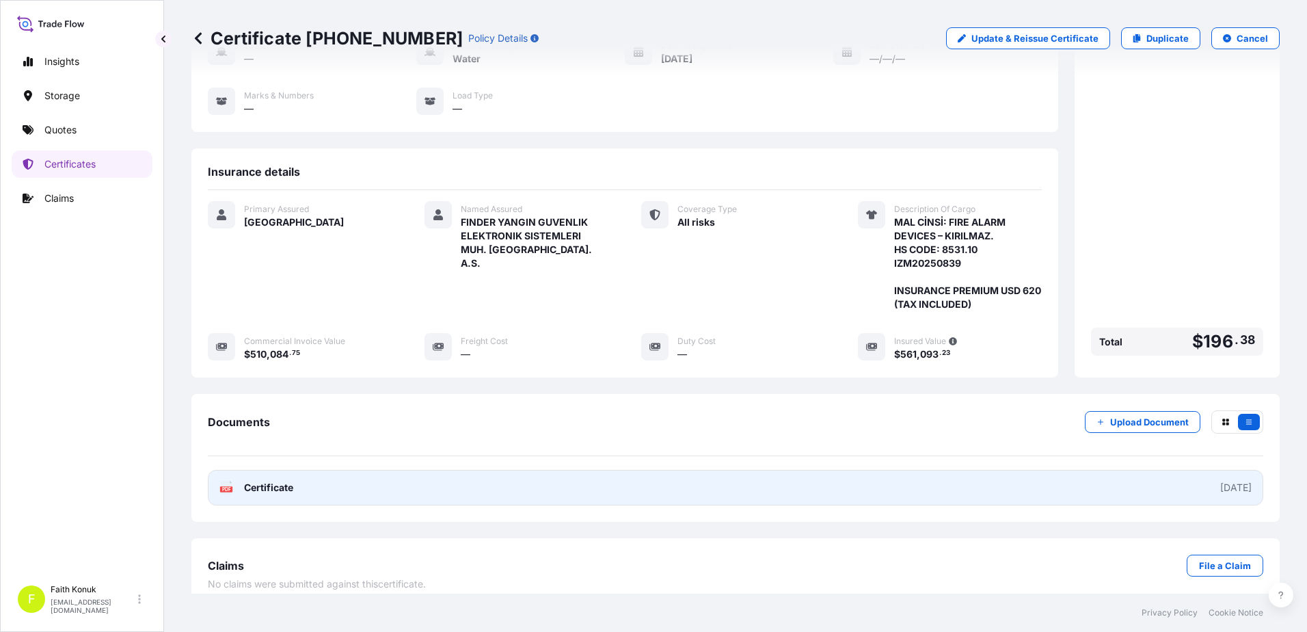
click at [250, 481] on span "Certificate" at bounding box center [268, 488] width 49 height 14
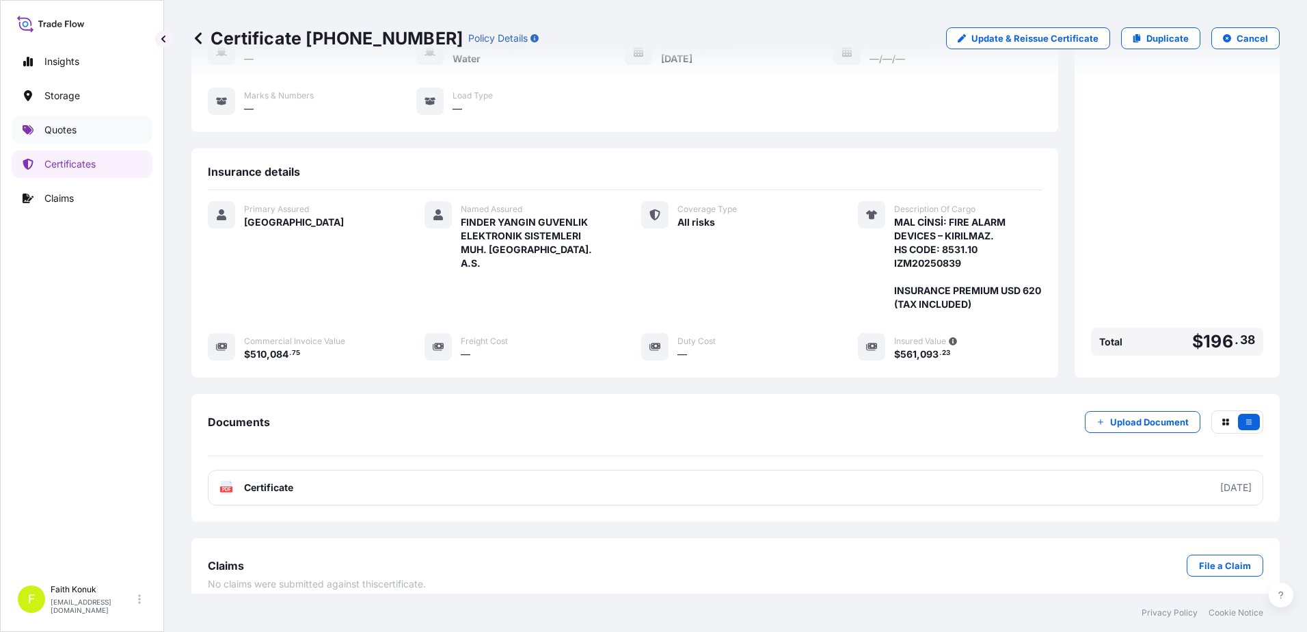
click at [91, 126] on link "Quotes" at bounding box center [82, 129] width 141 height 27
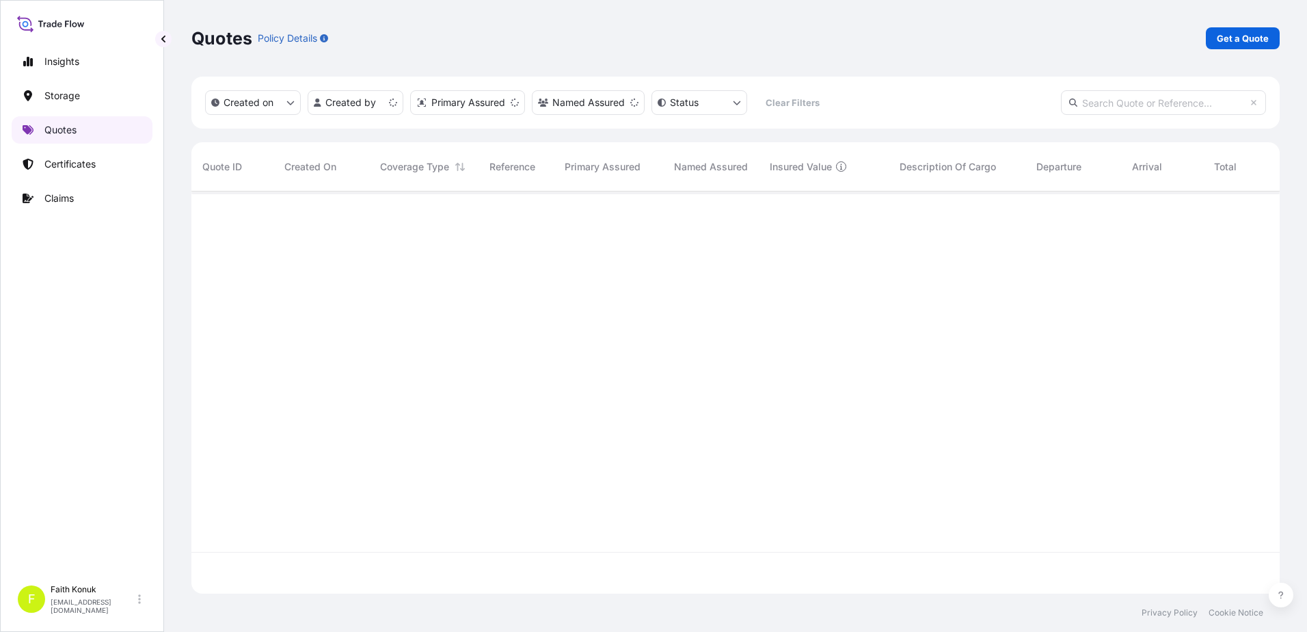
scroll to position [399, 1078]
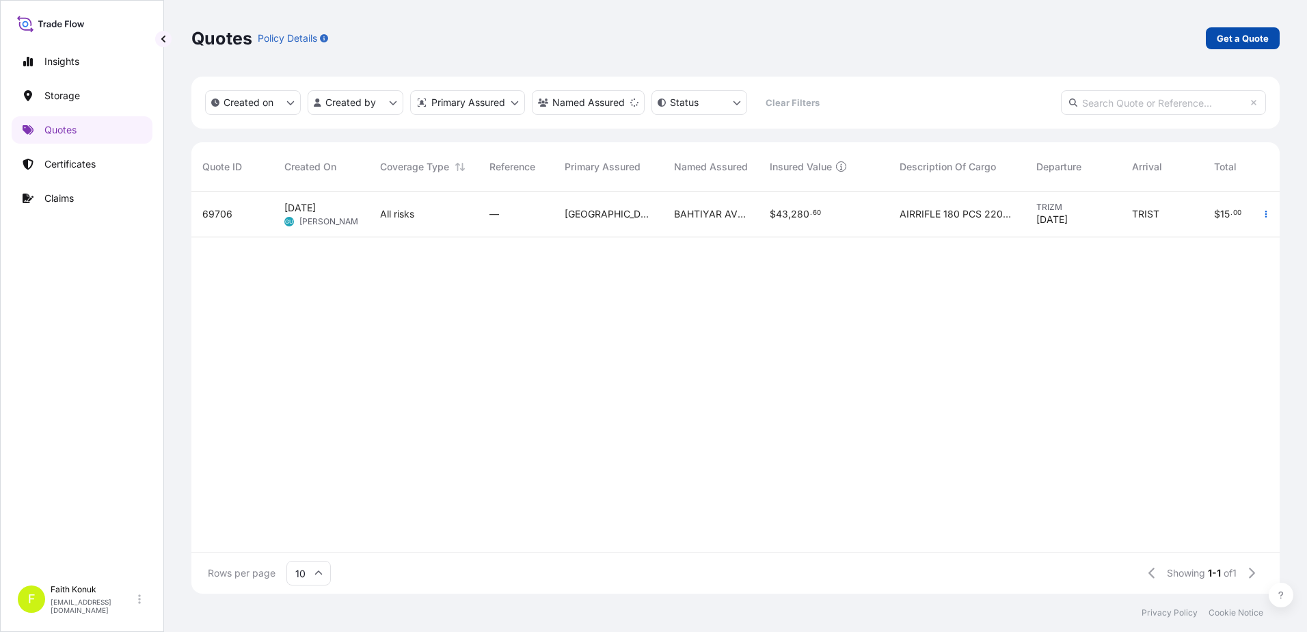
click at [1247, 39] on p "Get a Quote" at bounding box center [1243, 38] width 52 height 14
select select "Water"
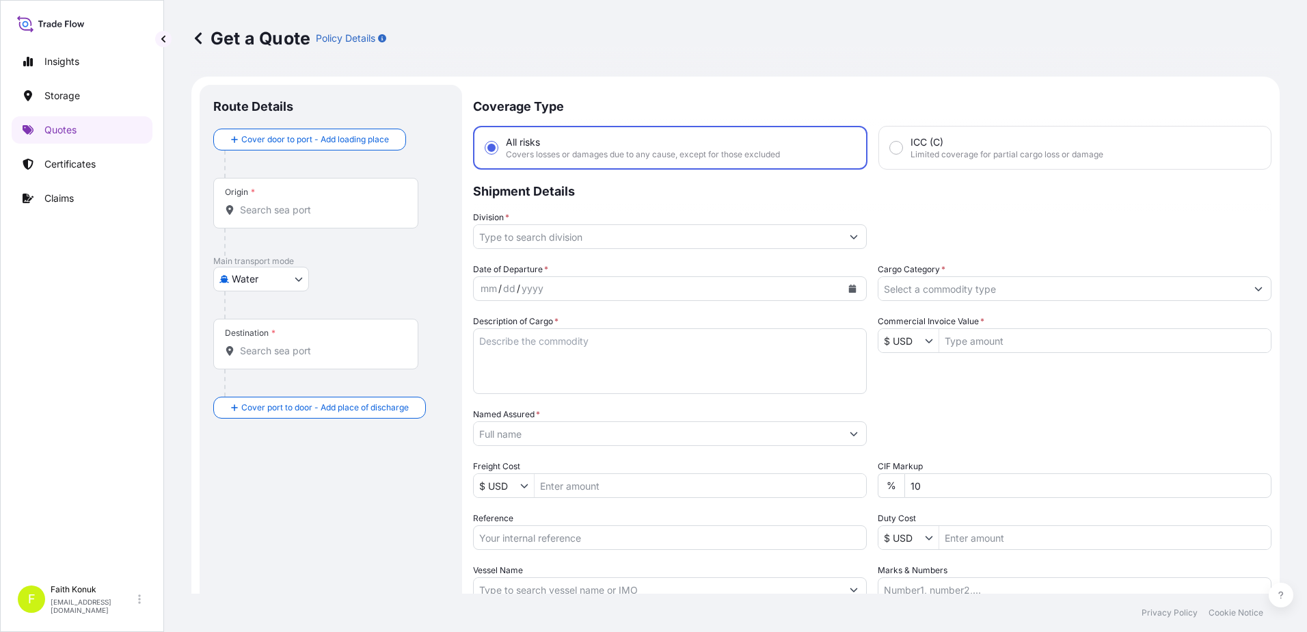
scroll to position [22, 0]
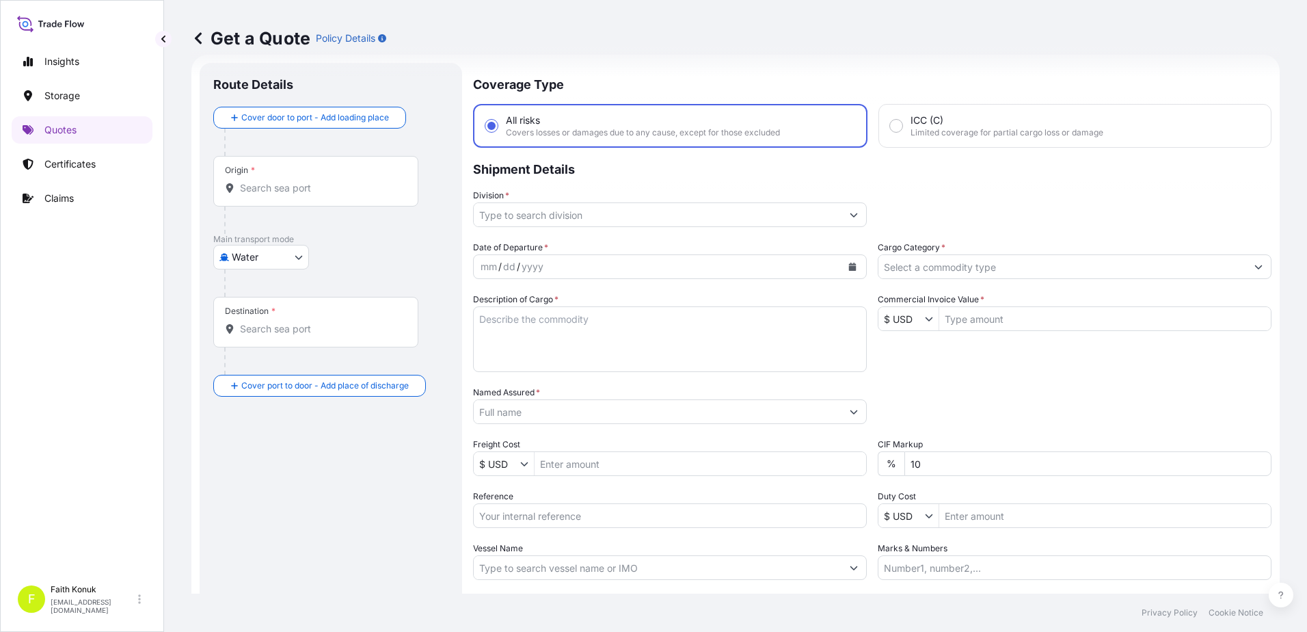
click at [314, 190] on input "Origin *" at bounding box center [320, 188] width 161 height 14
paste input "NHAVA SHEVA"
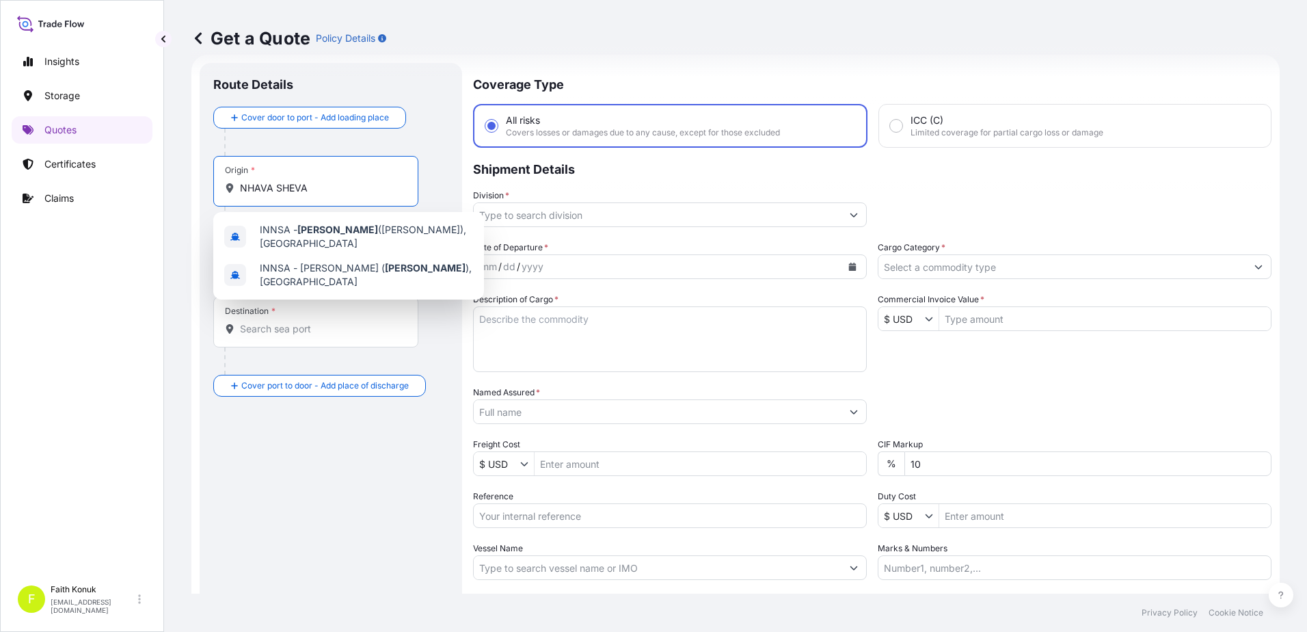
drag, startPoint x: 323, startPoint y: 185, endPoint x: 185, endPoint y: 182, distance: 137.5
click at [176, 180] on div "Get a Quote Policy Details Route Details Cover door to port - Add loading place…" at bounding box center [735, 296] width 1143 height 593
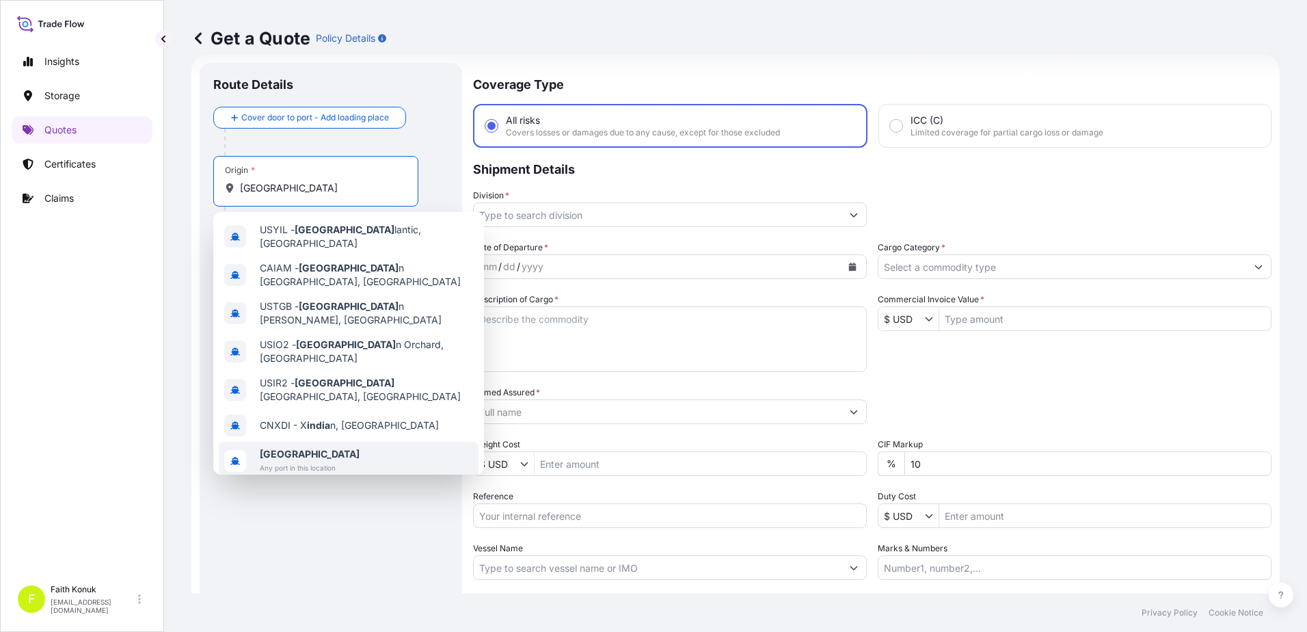
click at [309, 447] on span "[GEOGRAPHIC_DATA]" at bounding box center [310, 454] width 100 height 14
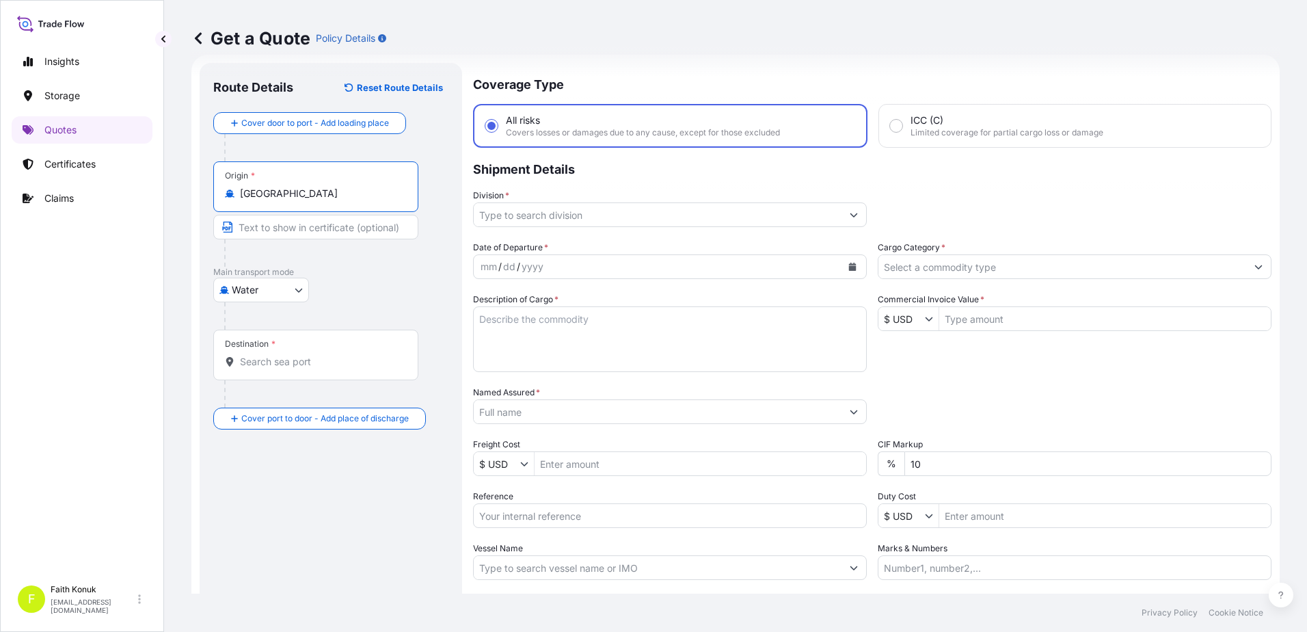
type input "[GEOGRAPHIC_DATA]"
click at [343, 296] on div "Water Air Water Inland" at bounding box center [330, 290] width 235 height 25
click at [290, 374] on div "Destination *" at bounding box center [315, 355] width 205 height 51
click at [290, 369] on input "Destination *" at bounding box center [320, 362] width 161 height 14
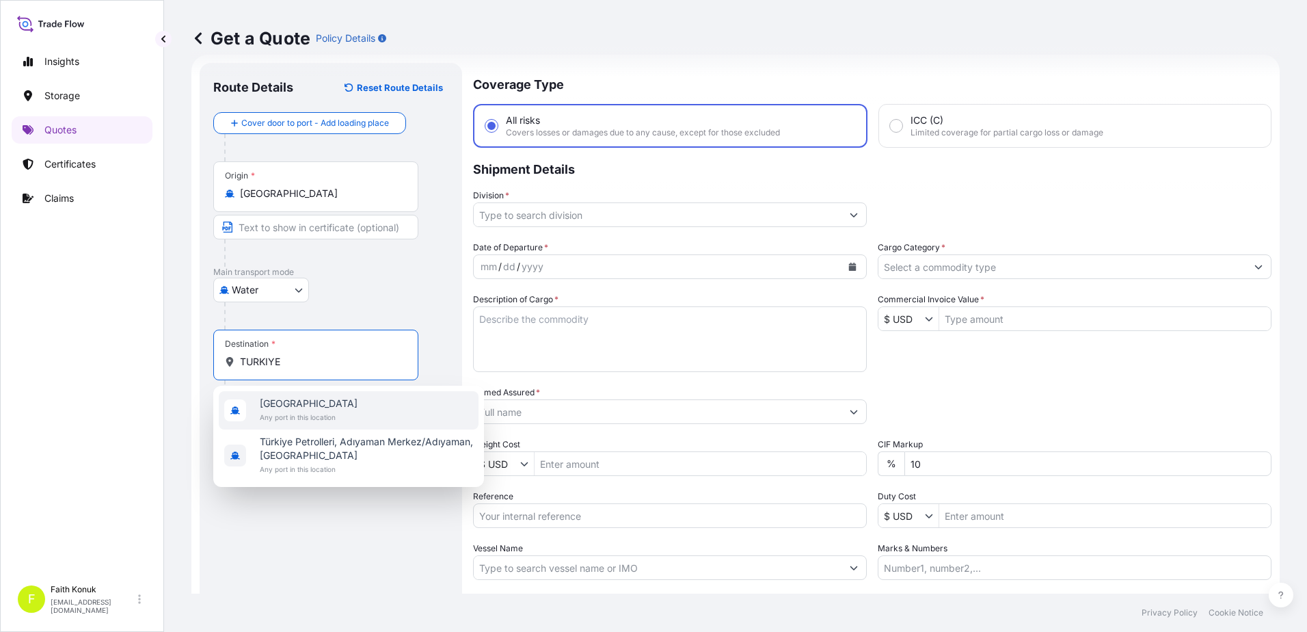
click at [303, 410] on span "Any port in this location" at bounding box center [309, 417] width 98 height 14
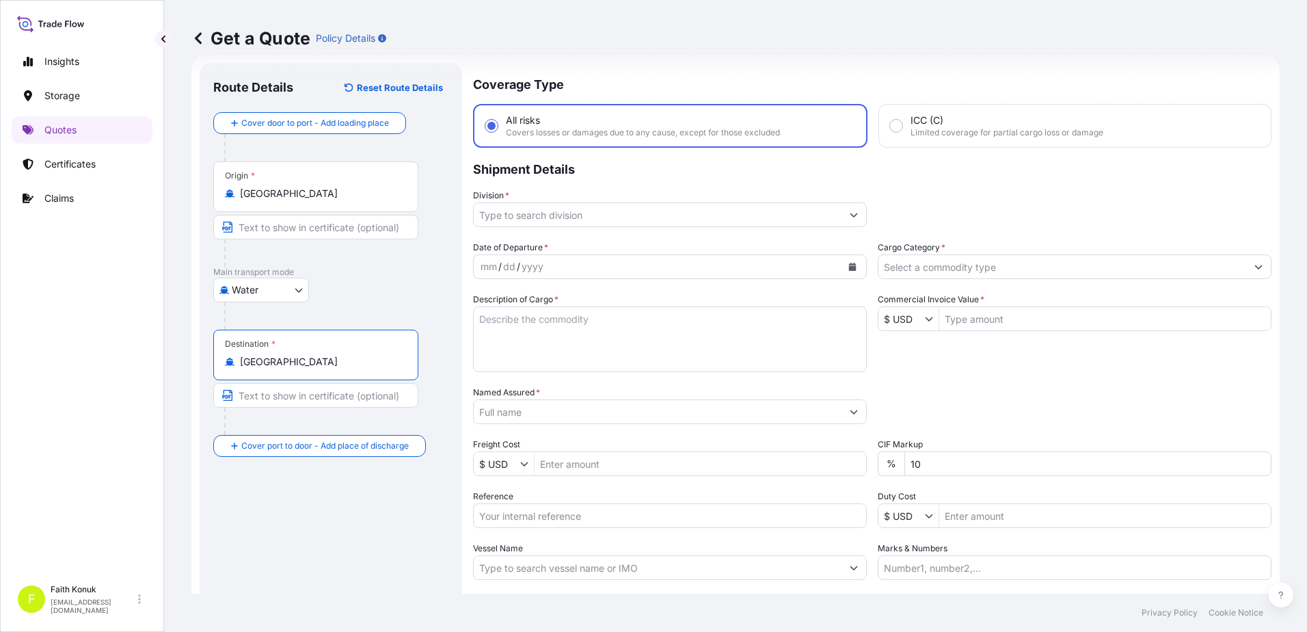
type input "[GEOGRAPHIC_DATA]"
click at [377, 294] on div "Water Air Water Inland" at bounding box center [330, 290] width 235 height 25
click at [537, 198] on div "Division *" at bounding box center [670, 208] width 394 height 38
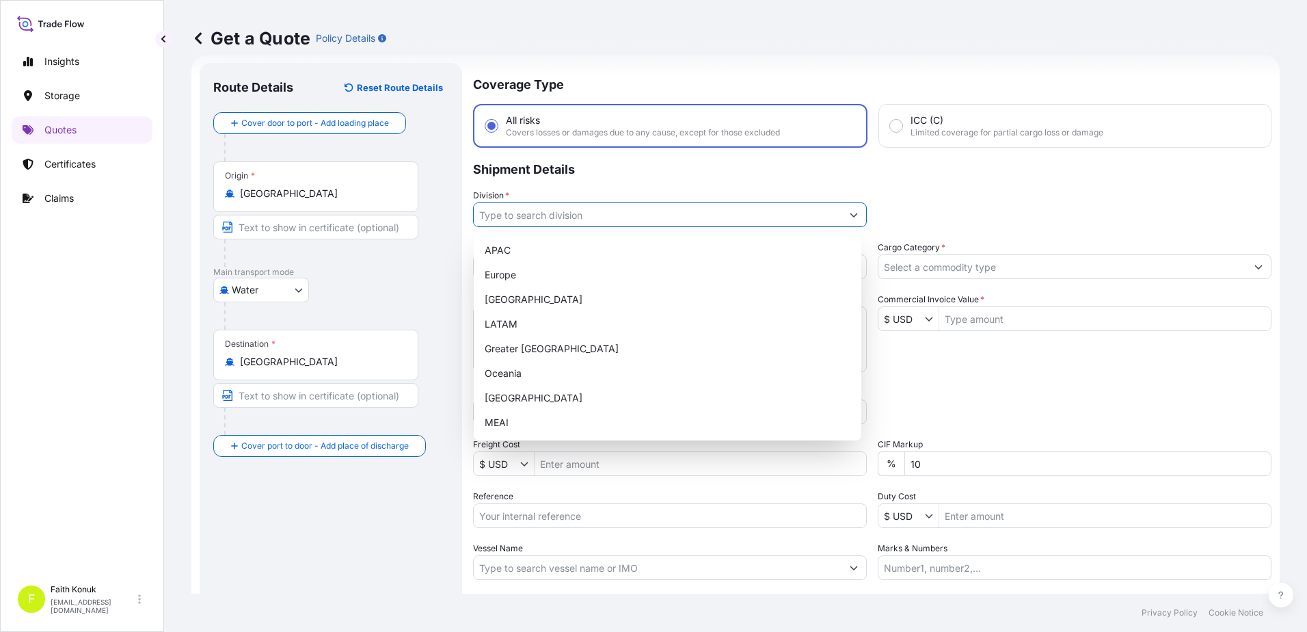
click at [531, 216] on input "Division *" at bounding box center [658, 214] width 368 height 25
click at [531, 403] on div "[GEOGRAPHIC_DATA]" at bounding box center [667, 398] width 377 height 25
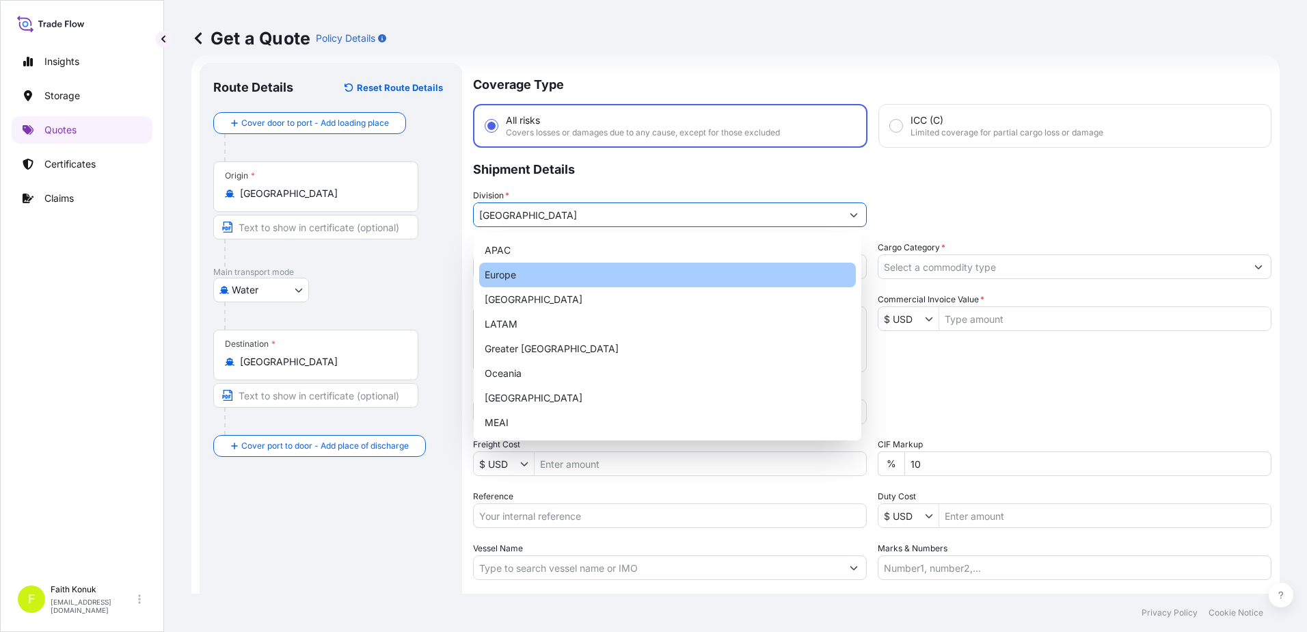
type input "Europe"
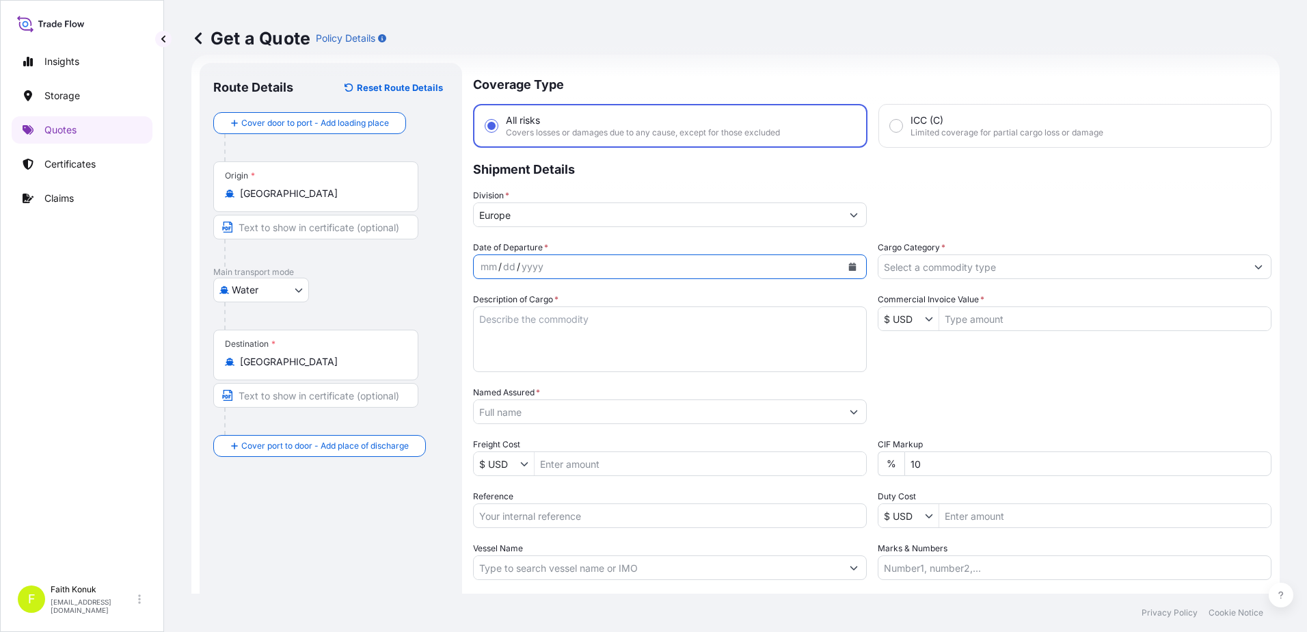
click at [852, 266] on button "Calendar" at bounding box center [853, 267] width 22 height 22
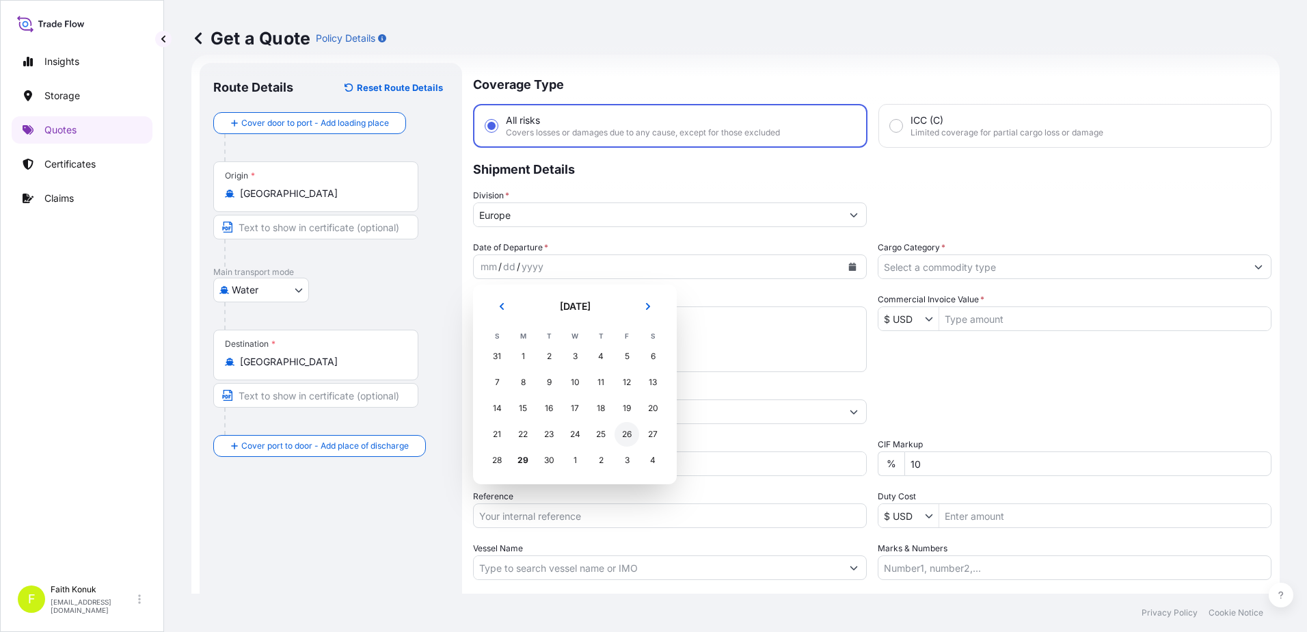
click at [627, 436] on div "26" at bounding box center [627, 434] width 25 height 25
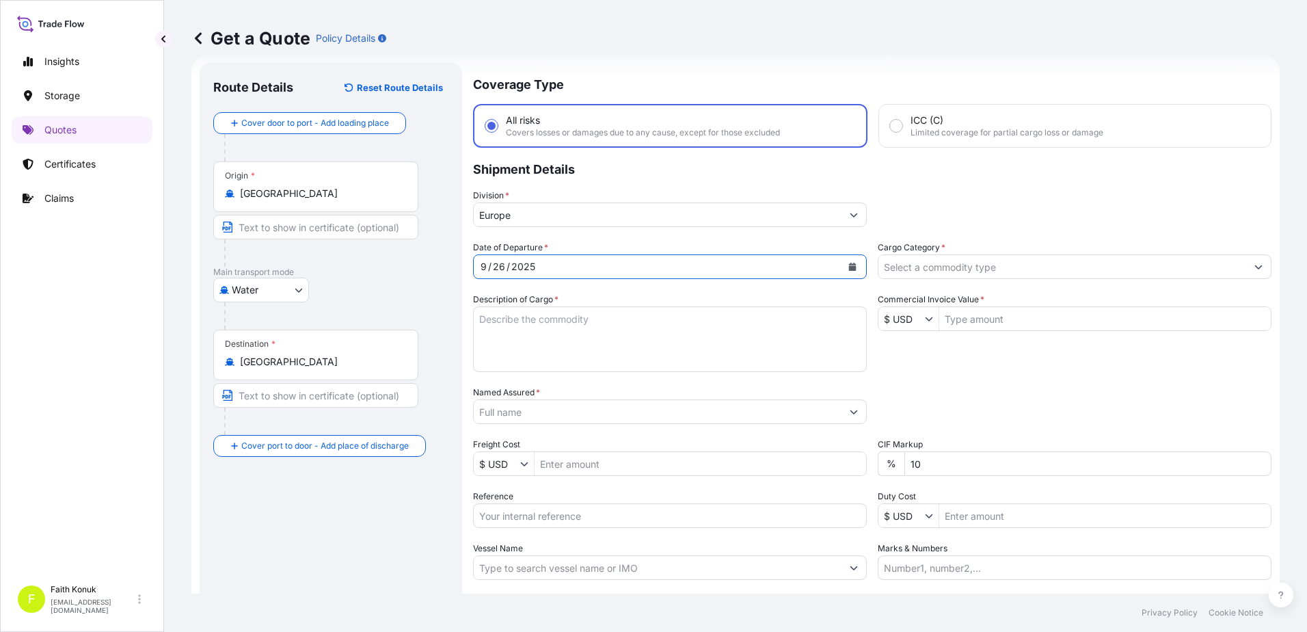
click at [524, 321] on textarea "Description of Cargo *" at bounding box center [670, 339] width 394 height 66
click at [494, 319] on textarea "Description of Cargo *" at bounding box center [670, 339] width 394 height 66
paste textarea ""722300190000 - PASLANMAZ KAYNAK TELI USD 19.553,89 ----- 722220310000 - PASLAN…"
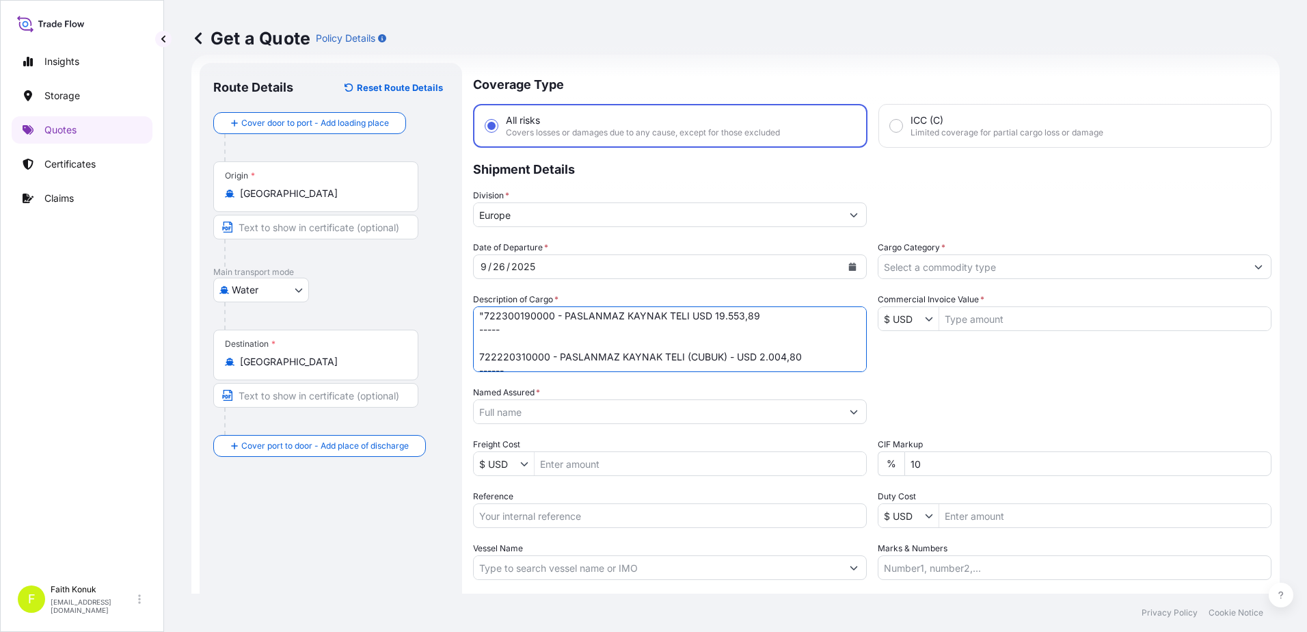
scroll to position [0, 0]
drag, startPoint x: 529, startPoint y: 332, endPoint x: 540, endPoint y: 330, distance: 11.8
click at [534, 332] on textarea ""722300190000 - PASLANMAZ KAYNAK TELI USD 19.553,89 ----- 722220310000 - PASLAN…" at bounding box center [670, 339] width 394 height 66
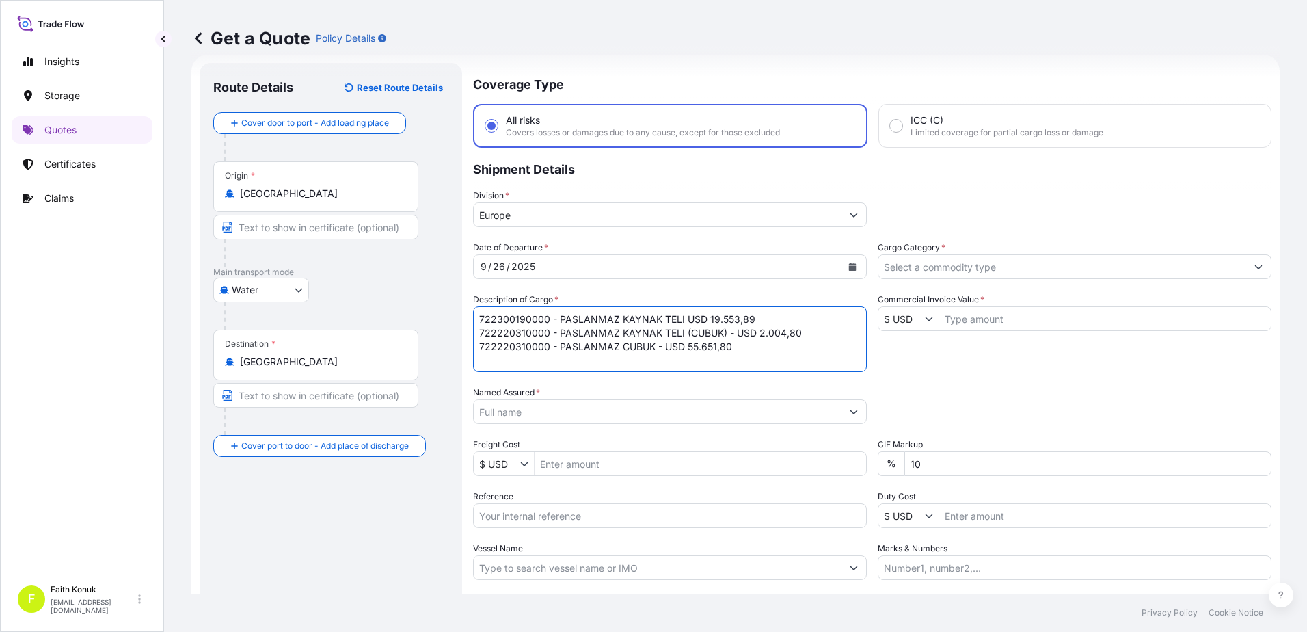
scroll to position [1, 0]
click at [526, 355] on textarea "722300190000 - PASLANMAZ KAYNAK TELI USD 19.553,89 722220310000 - PASLANMAZ KAY…" at bounding box center [670, 339] width 394 height 66
paste textarea "IZM20250807"
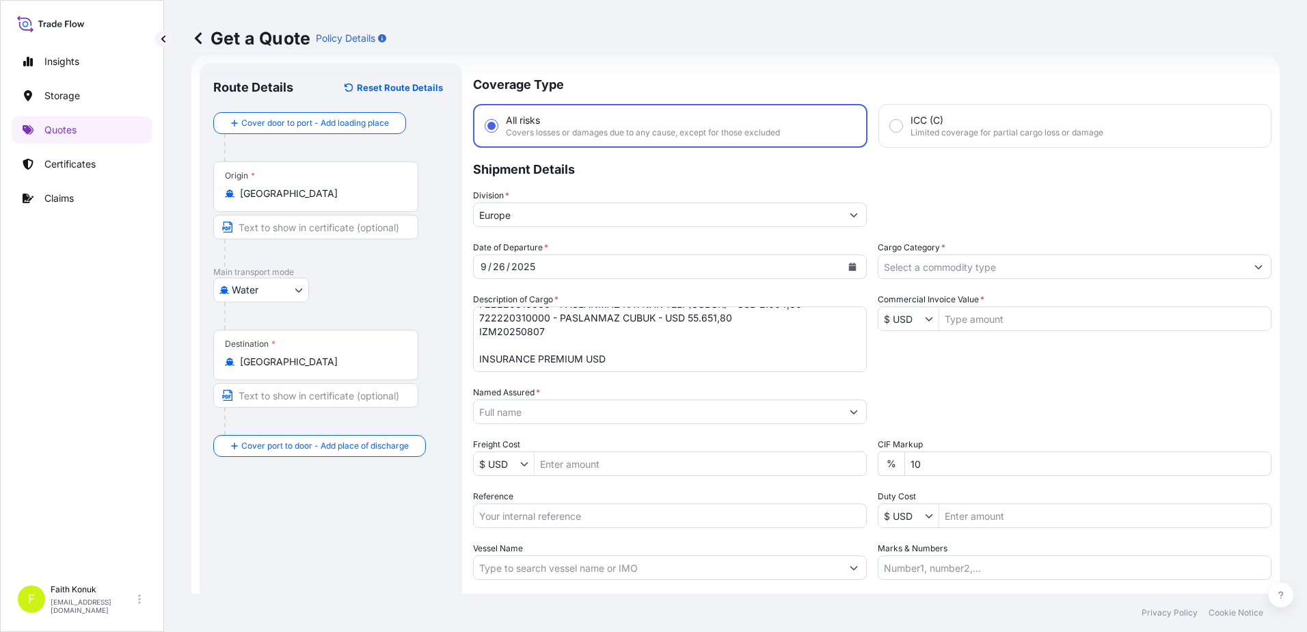
drag, startPoint x: 612, startPoint y: 355, endPoint x: 637, endPoint y: 355, distance: 25.3
click at [613, 355] on textarea "722300190000 - PASLANMAZ KAYNAK TELI USD 19.553,89 722220310000 - PASLANMAZ KAY…" at bounding box center [670, 339] width 394 height 66
type textarea "722300190000 - PASLANMAZ KAYNAK TELI USD 19.553,89 722220310000 - PASLANMAZ KAY…"
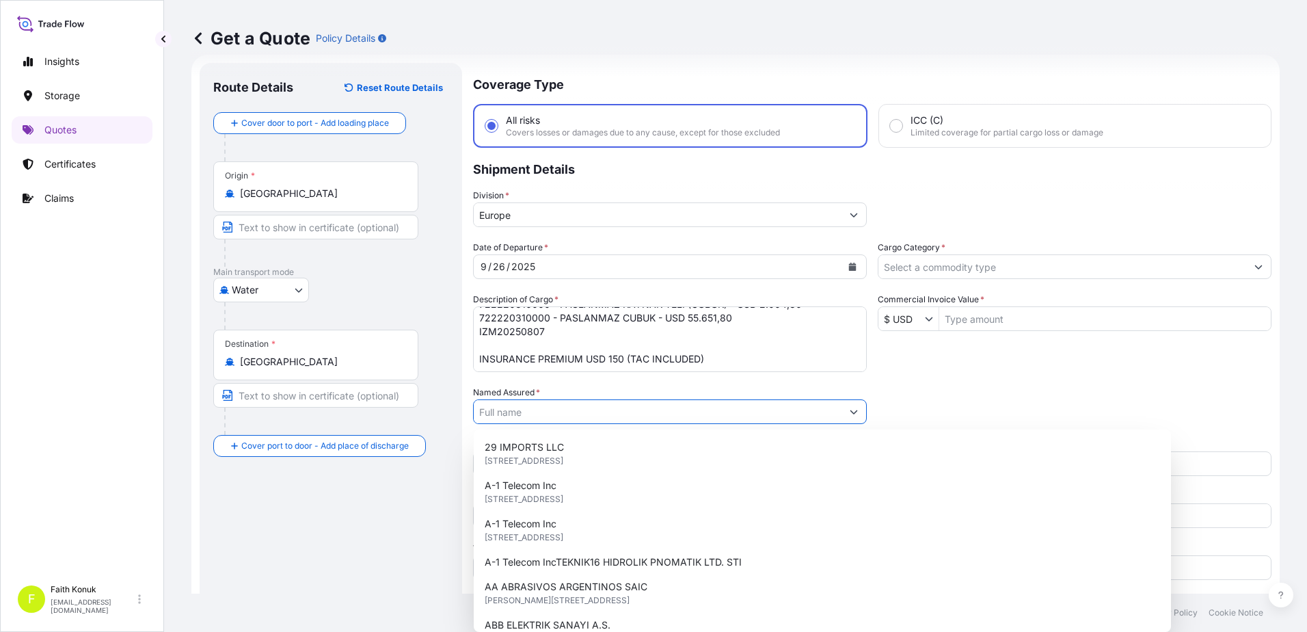
click at [520, 416] on input "Named Assured *" at bounding box center [658, 411] width 368 height 25
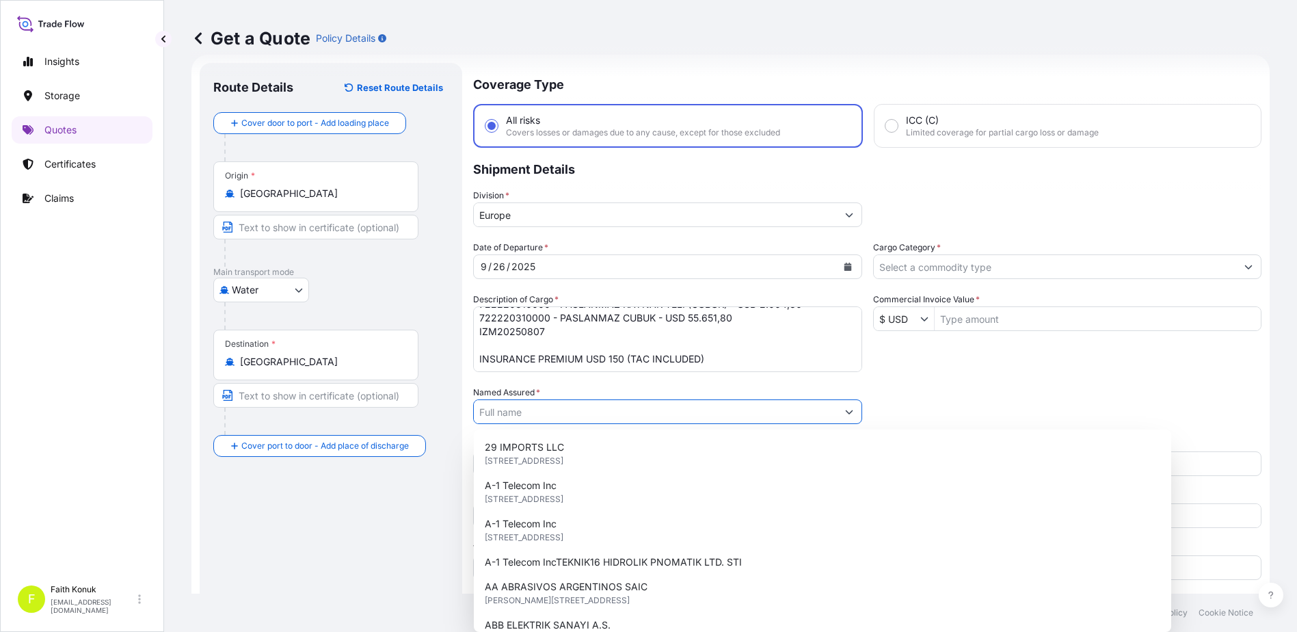
paste input ""OERLIKON KAYNAK ELEKTRODLARI VE SANAYI A.S. ""
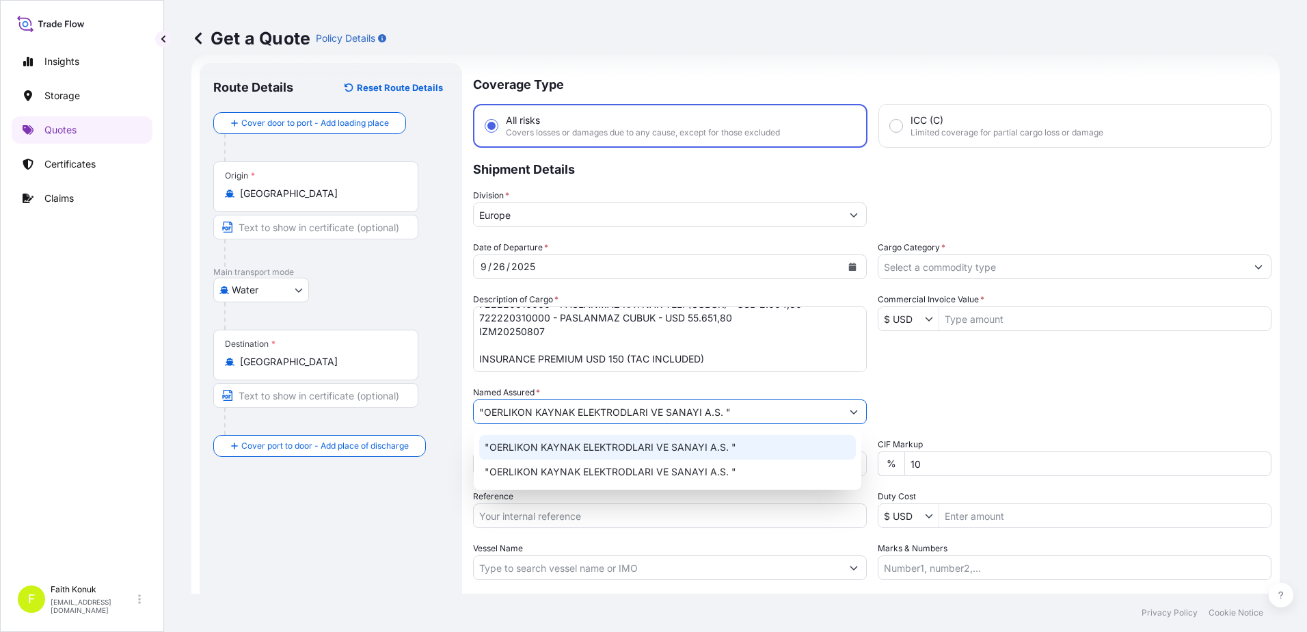
click at [615, 446] on span ""OERLIKON KAYNAK ELEKTRODLARI VE SANAYI A.S. "" at bounding box center [611, 447] width 252 height 14
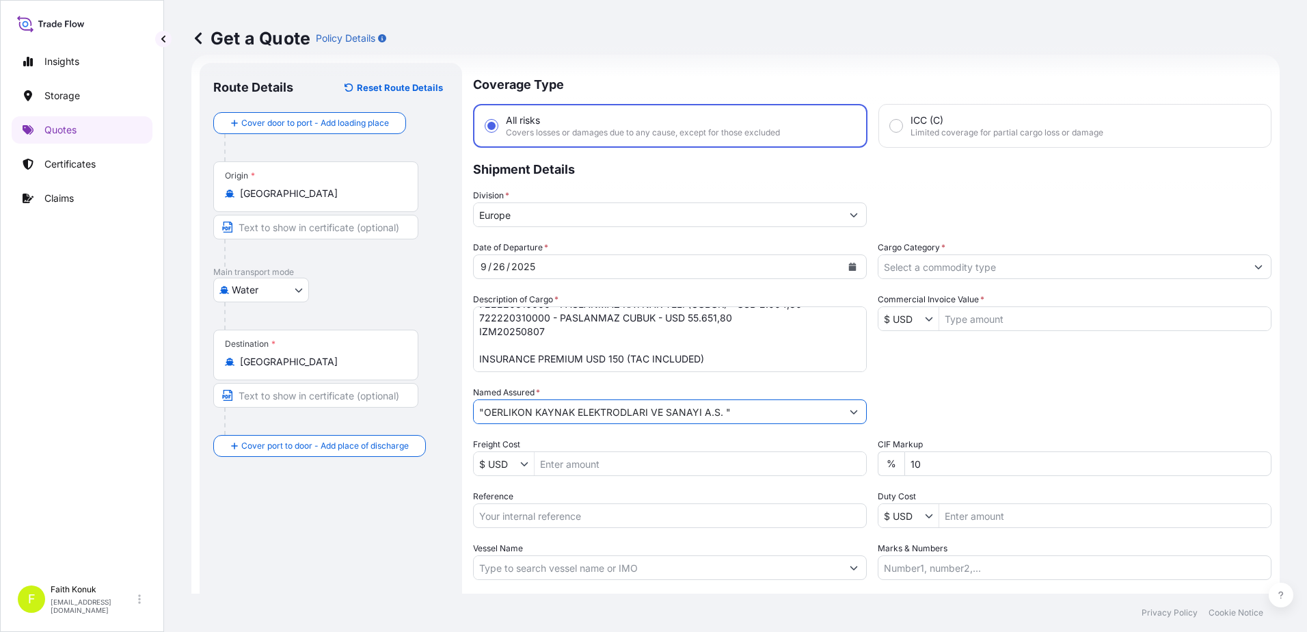
click at [748, 413] on input ""OERLIKON KAYNAK ELEKTRODLARI VE SANAYI A.S. "" at bounding box center [658, 411] width 368 height 25
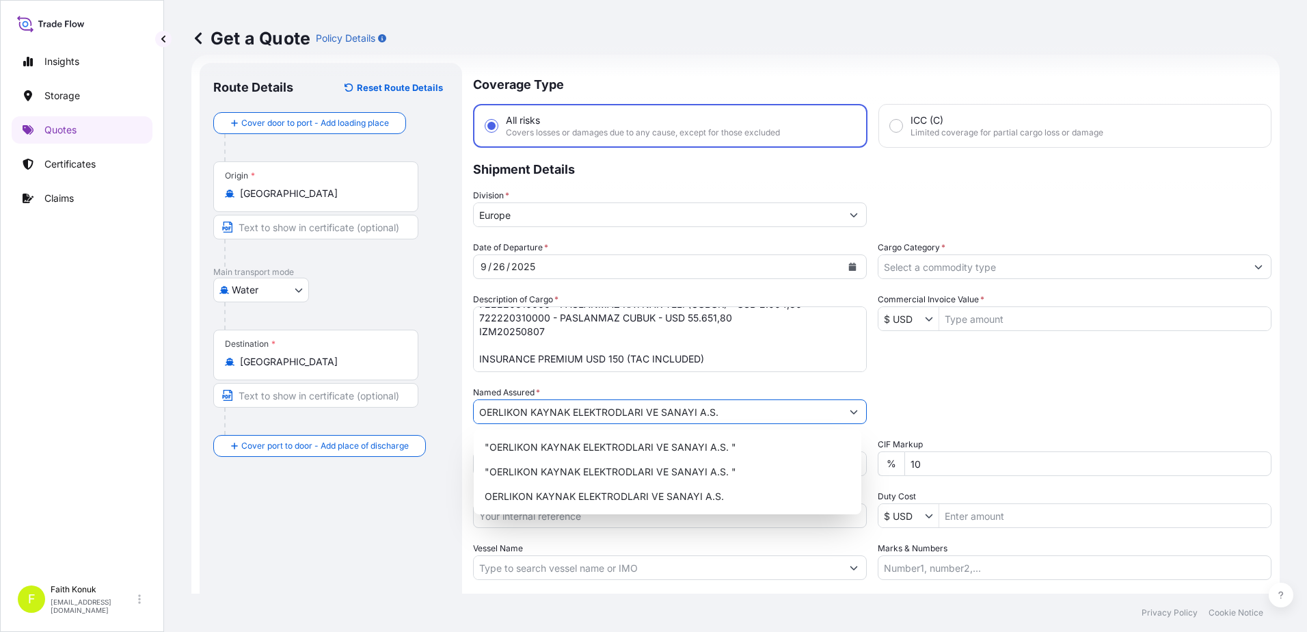
type input "OERLIKON KAYNAK ELEKTRODLARI VE SANAYI A.S."
click at [661, 379] on div "Date of Departure * [DATE] Cargo Category * Description of Cargo * 722300190000…" at bounding box center [872, 410] width 799 height 339
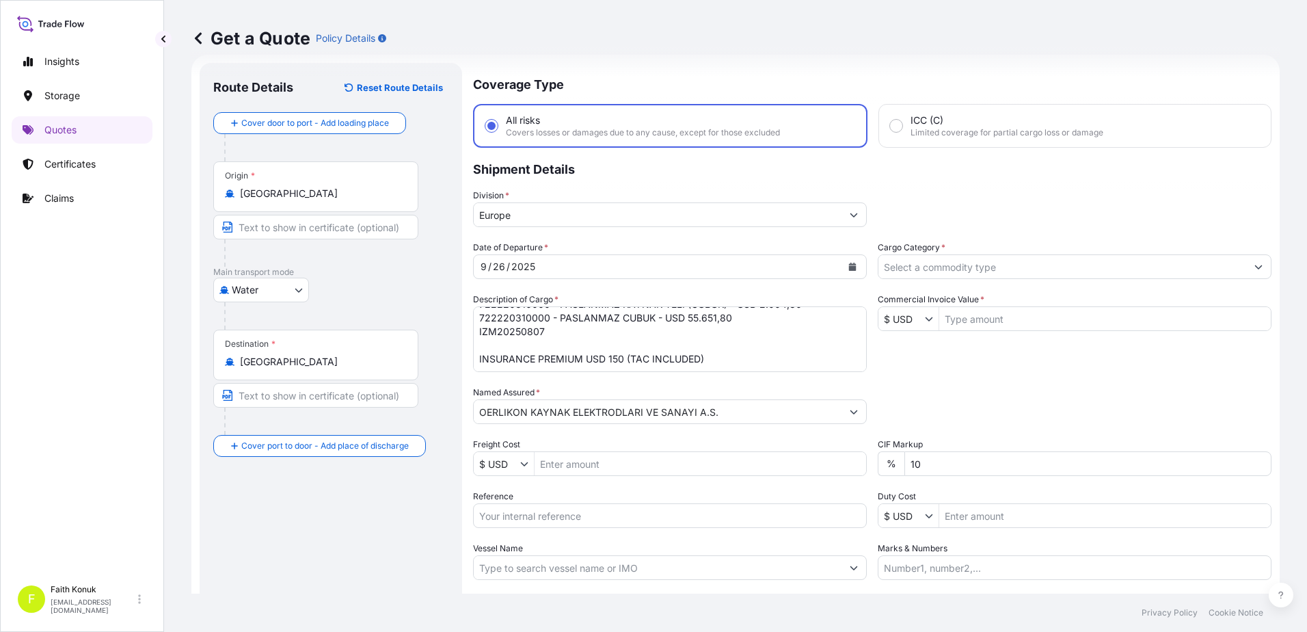
click at [963, 273] on input "Cargo Category *" at bounding box center [1063, 266] width 368 height 25
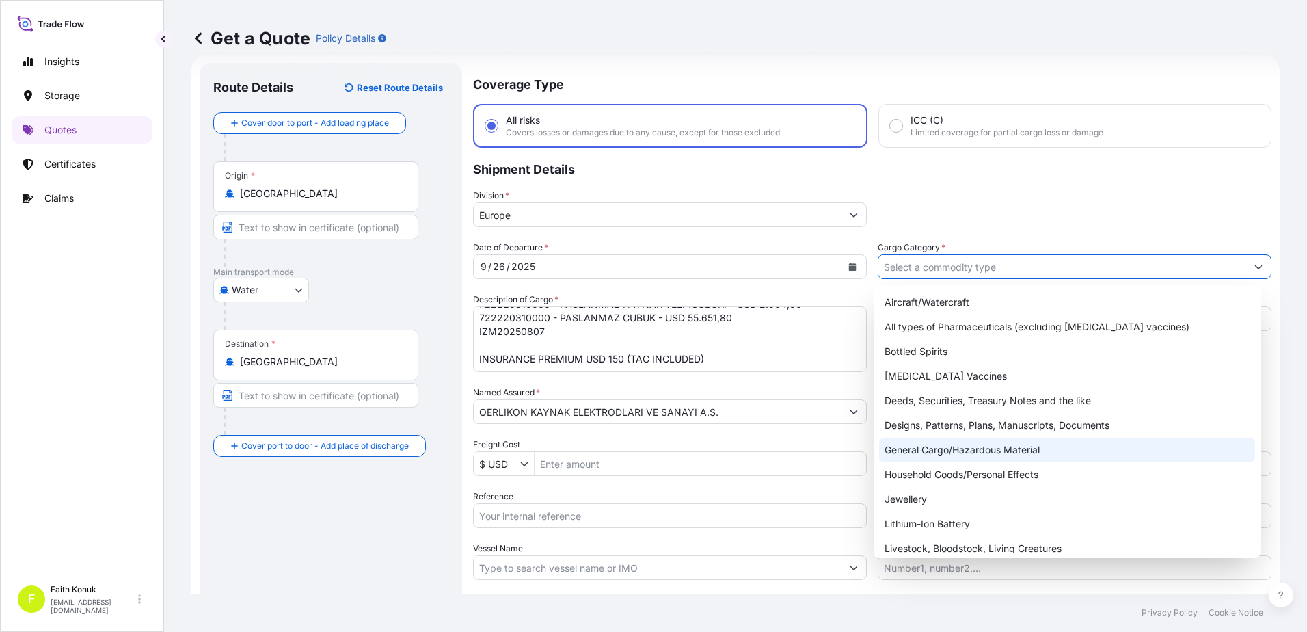
click at [921, 446] on div "General Cargo/Hazardous Material" at bounding box center [1067, 450] width 377 height 25
type input "General Cargo/Hazardous Material"
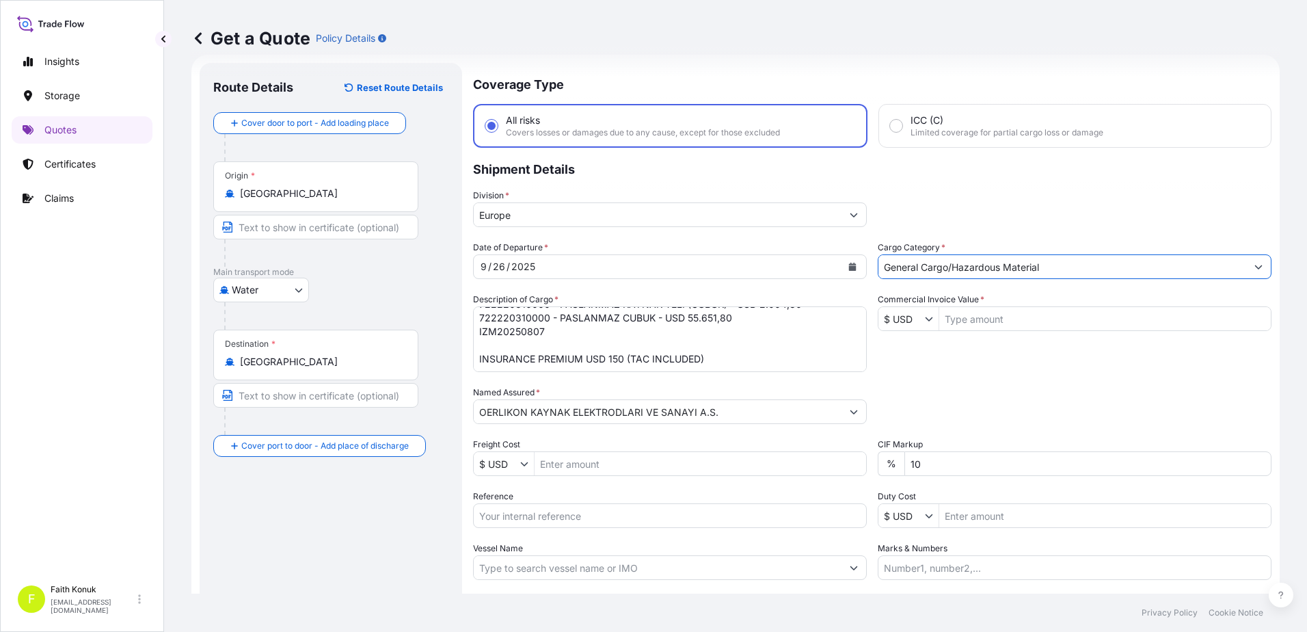
click at [647, 358] on textarea "722300190000 - PASLANMAZ KAYNAK TELI USD 19.553,89 722220310000 - PASLANMAZ KAY…" at bounding box center [670, 339] width 394 height 66
type textarea "722300190000 - PASLANMAZ KAYNAK TELI USD 19.553,89 722220310000 - PASLANMAZ KAY…"
click at [970, 319] on input "Commercial Invoice Value *" at bounding box center [1105, 318] width 332 height 25
type input "77,210.51"
click at [1099, 397] on div "Packing Category Type to search a container mode Please select a primary mode o…" at bounding box center [1075, 405] width 394 height 38
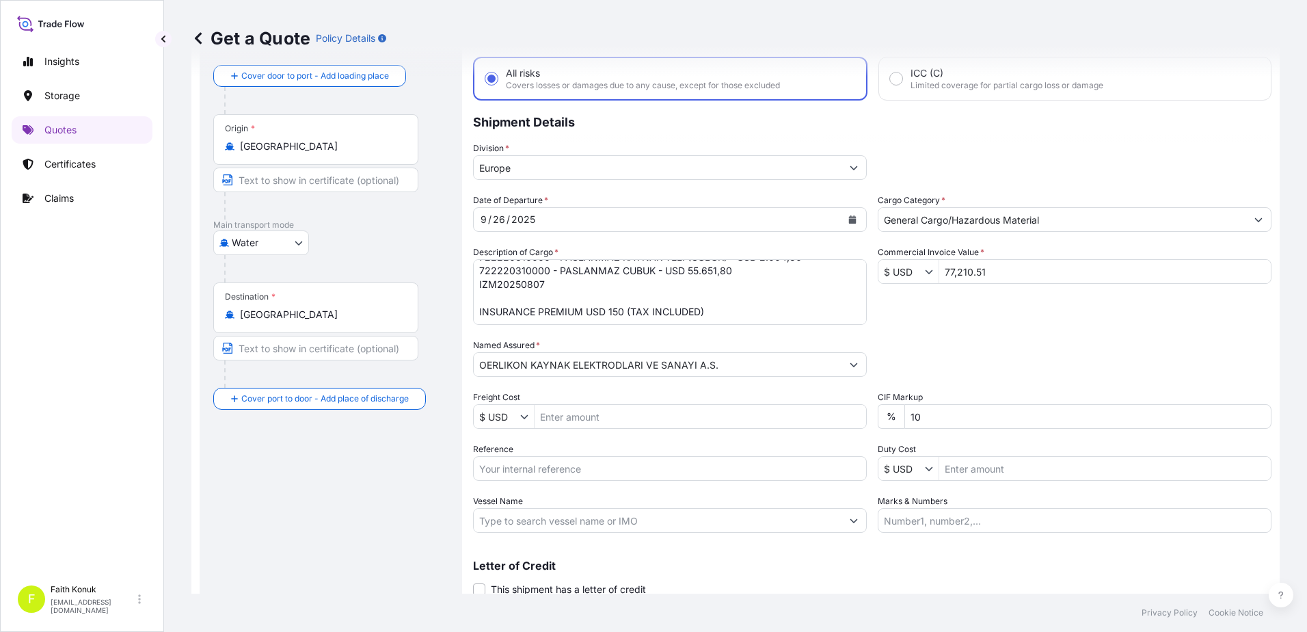
scroll to position [90, 0]
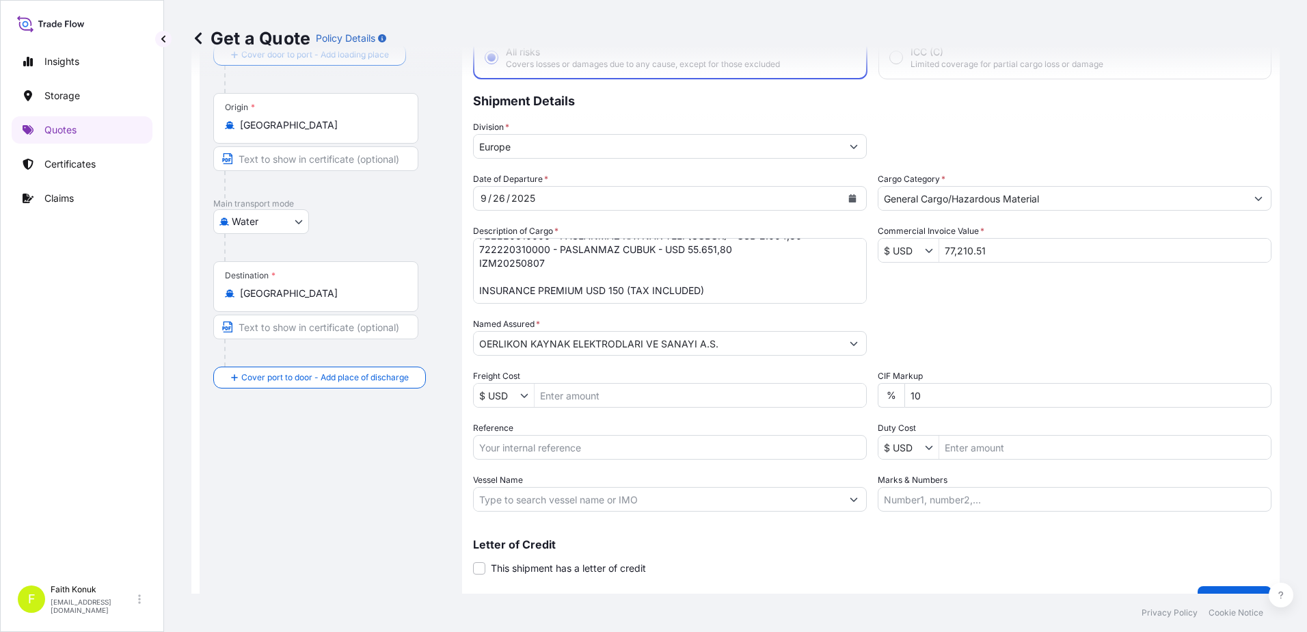
click at [534, 147] on input "Europe" at bounding box center [658, 146] width 368 height 25
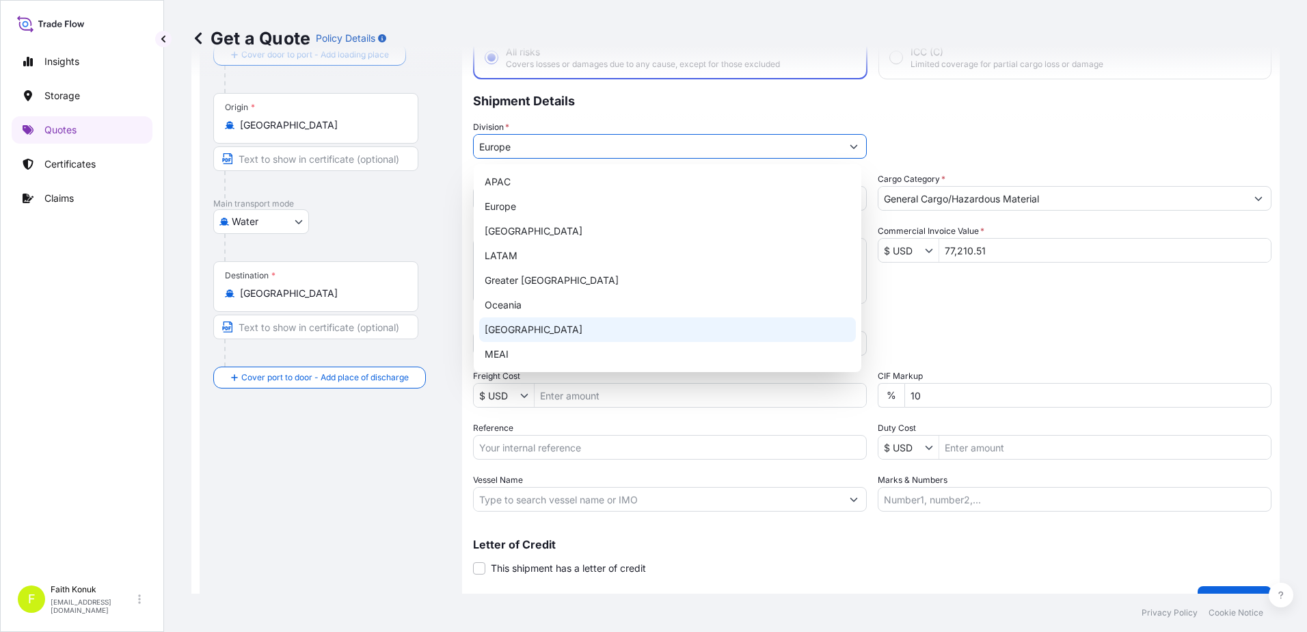
click at [518, 332] on div "[GEOGRAPHIC_DATA]" at bounding box center [667, 329] width 377 height 25
type input "[GEOGRAPHIC_DATA]"
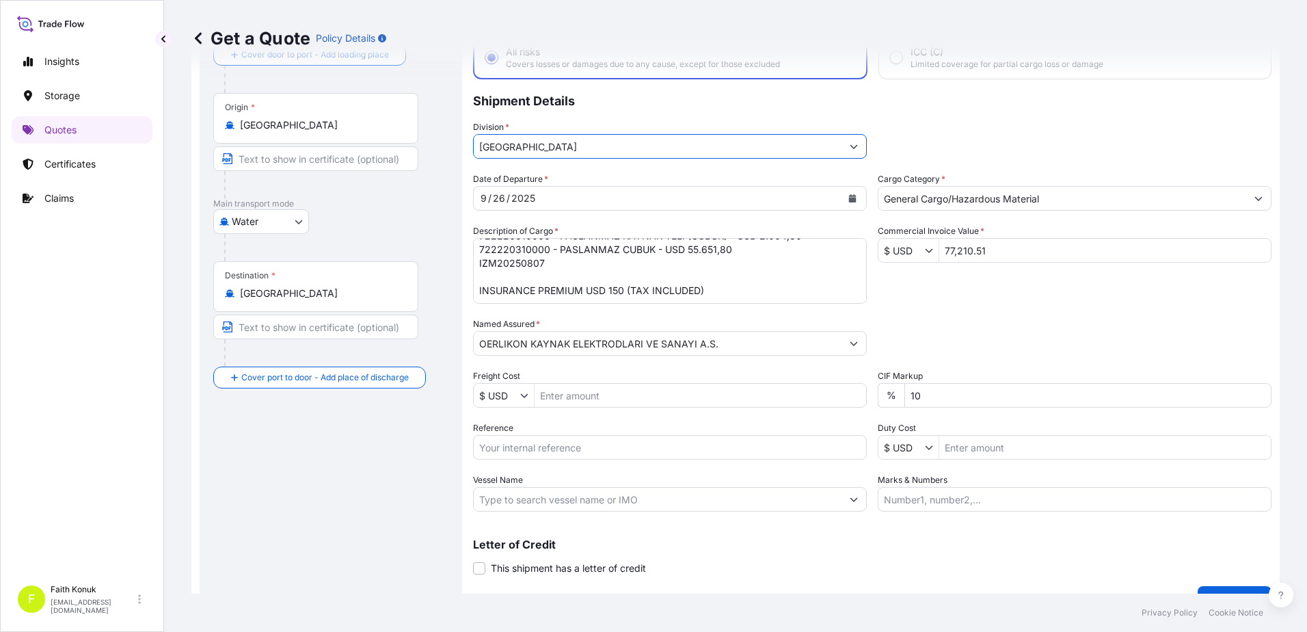
click at [947, 131] on div "Division * [GEOGRAPHIC_DATA]" at bounding box center [872, 139] width 799 height 38
click at [907, 117] on p "Shipment Details" at bounding box center [872, 99] width 799 height 41
click at [720, 117] on p "Shipment Details" at bounding box center [872, 99] width 799 height 41
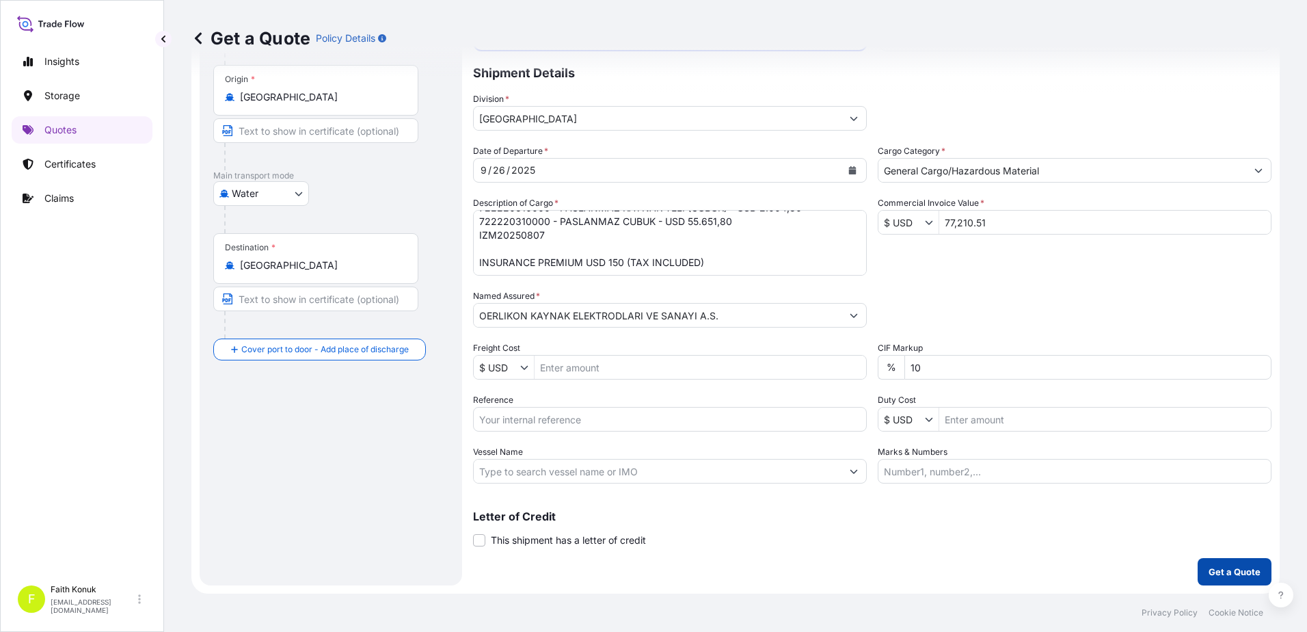
click at [1223, 571] on p "Get a Quote" at bounding box center [1235, 572] width 52 height 14
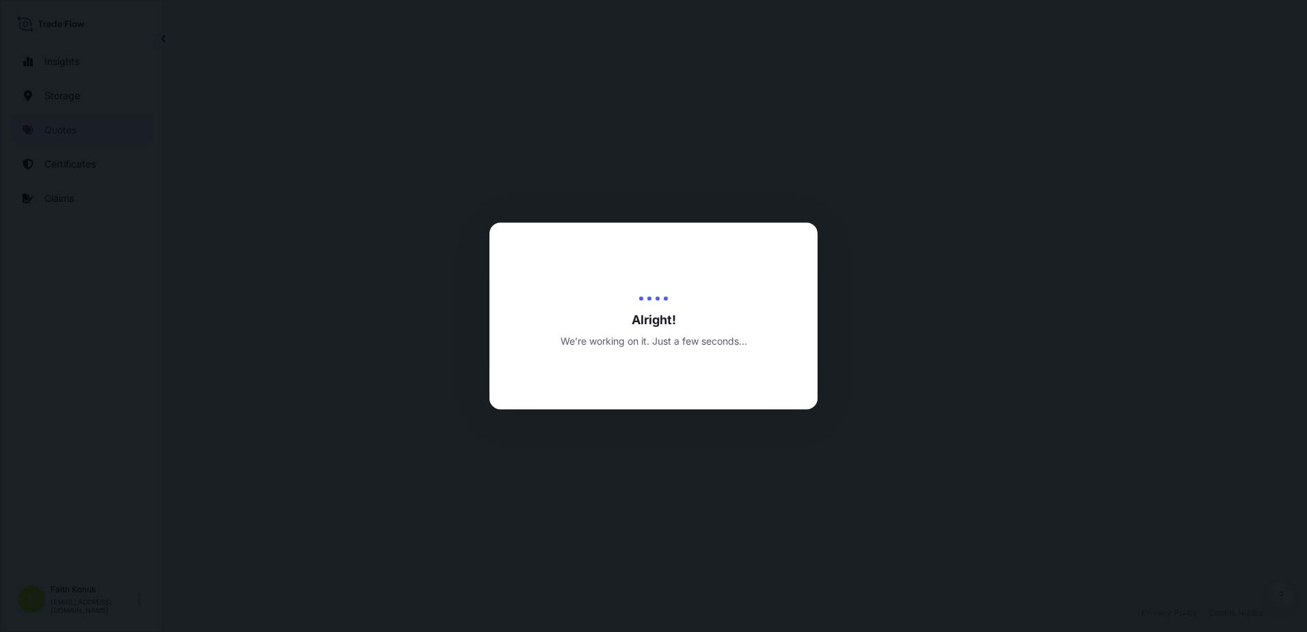
select select "Water"
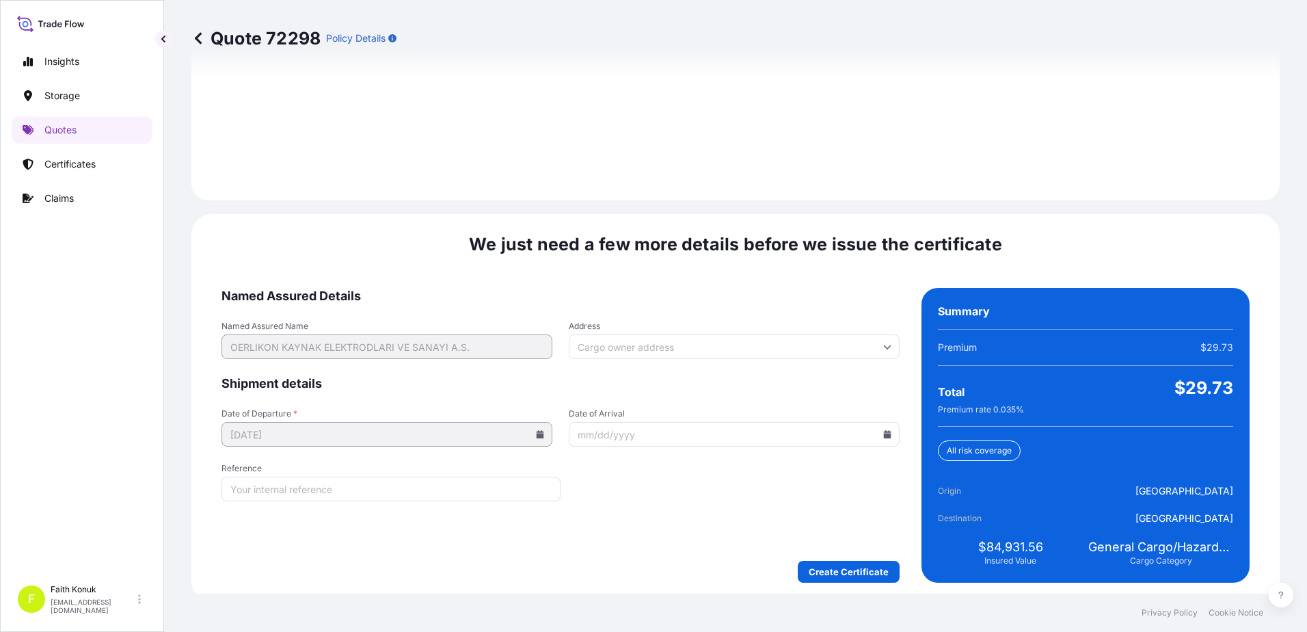
scroll to position [1946, 0]
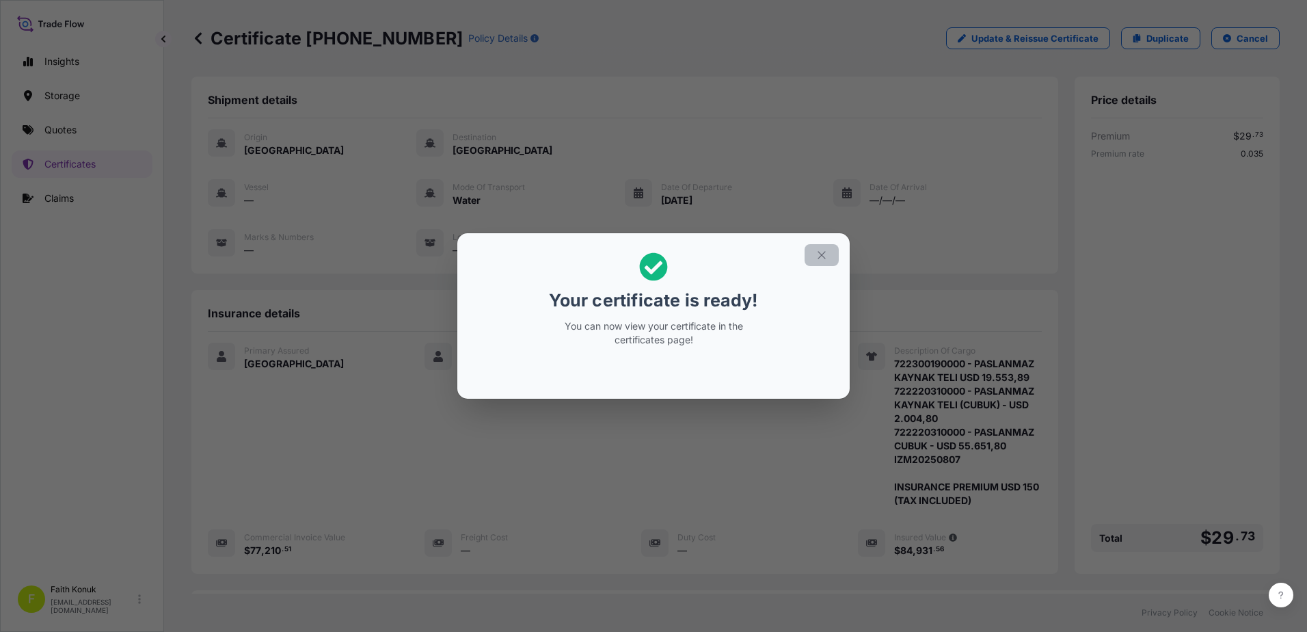
click at [823, 254] on icon "button" at bounding box center [822, 255] width 12 height 12
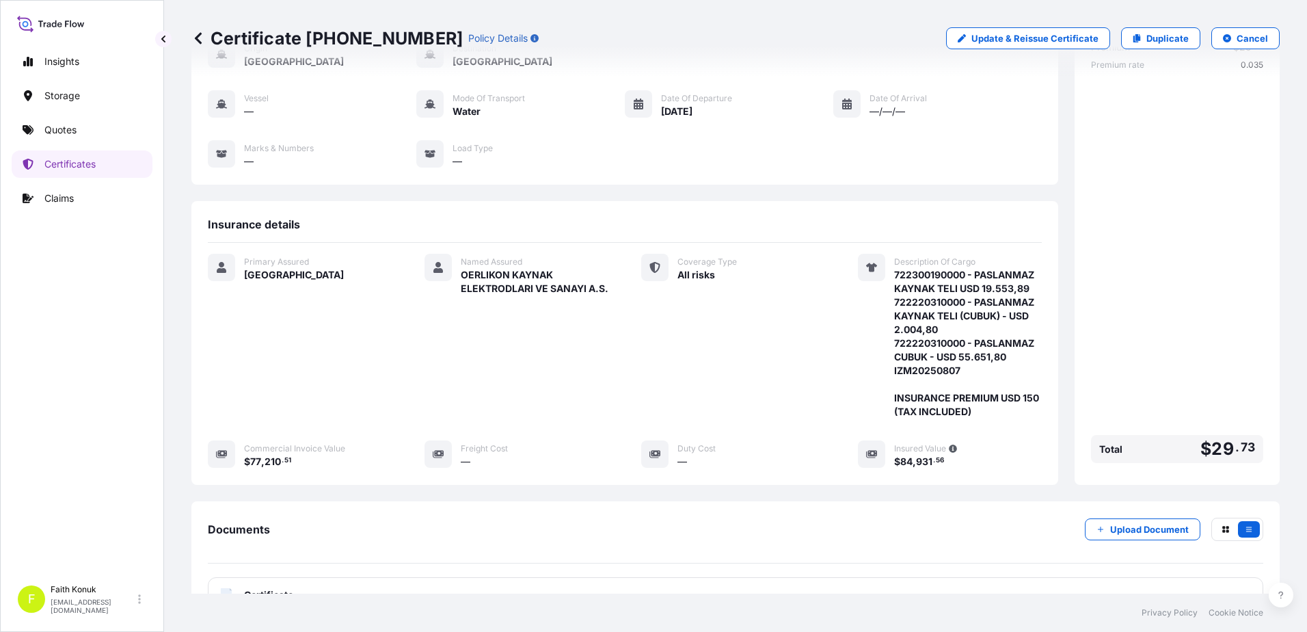
scroll to position [210, 0]
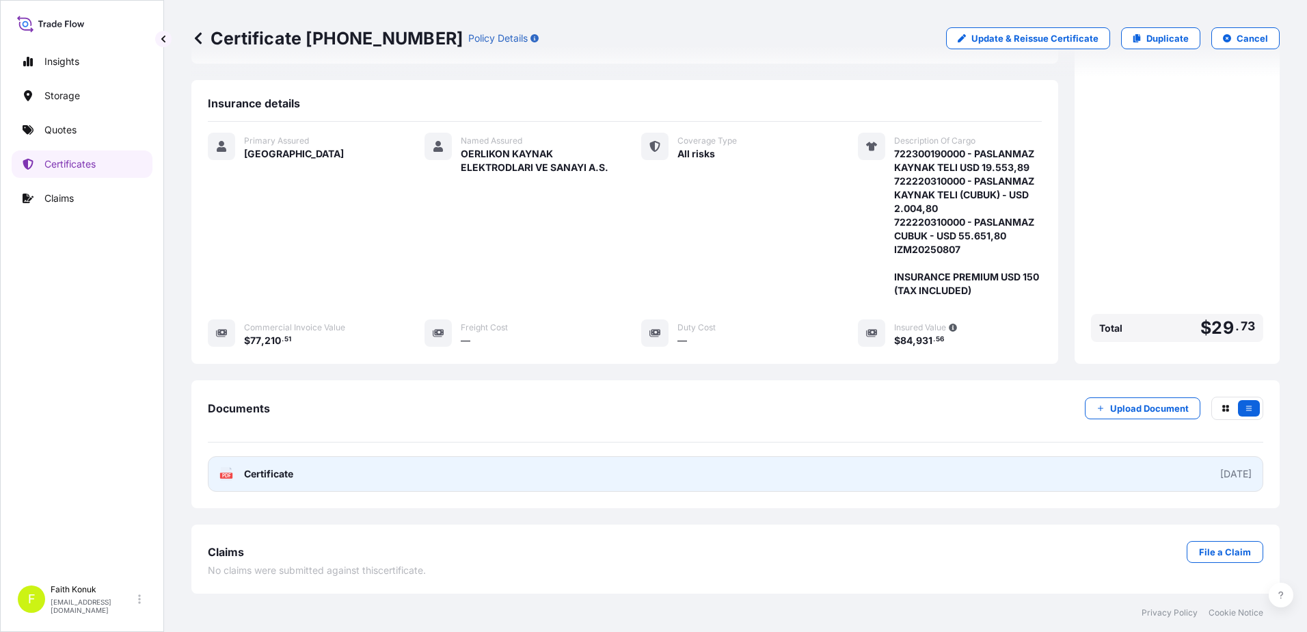
click at [235, 466] on link "PDF Certificate [DATE]" at bounding box center [736, 474] width 1056 height 36
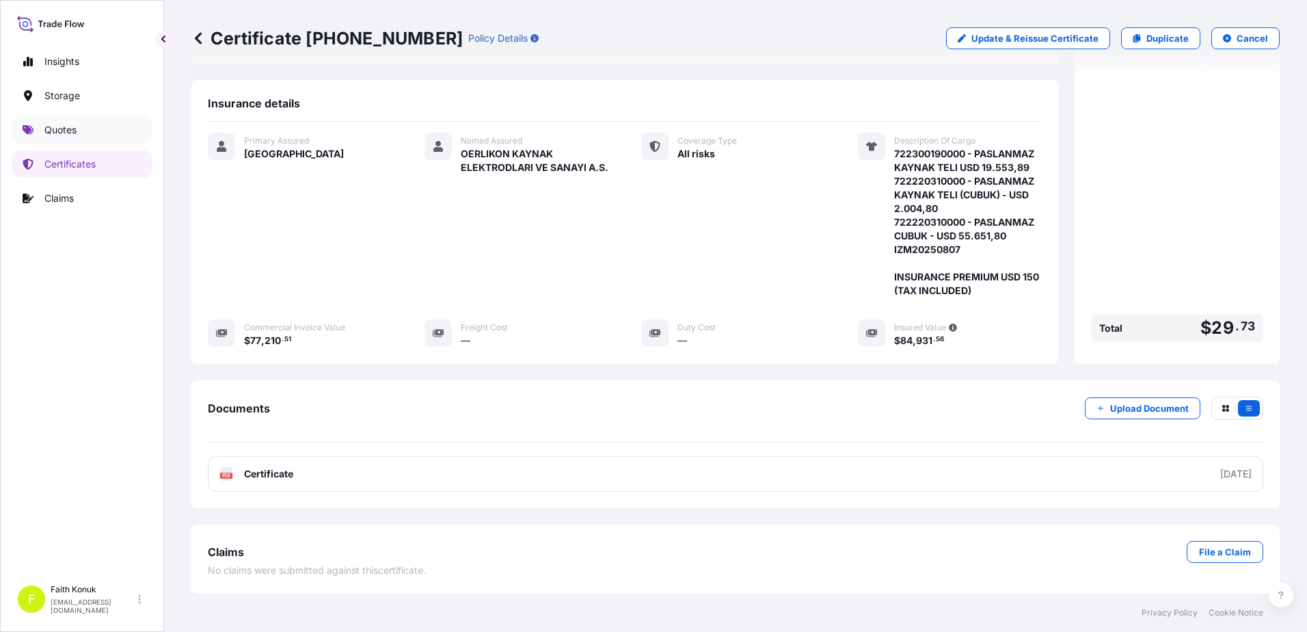
click at [86, 129] on link "Quotes" at bounding box center [82, 129] width 141 height 27
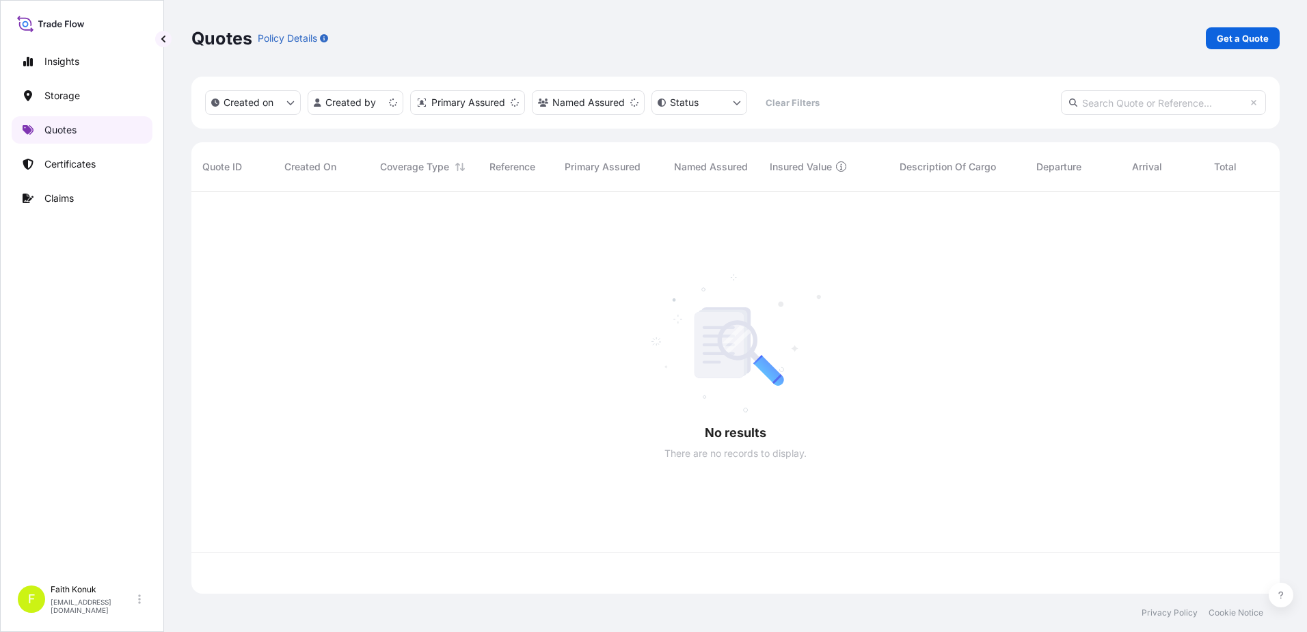
scroll to position [399, 1078]
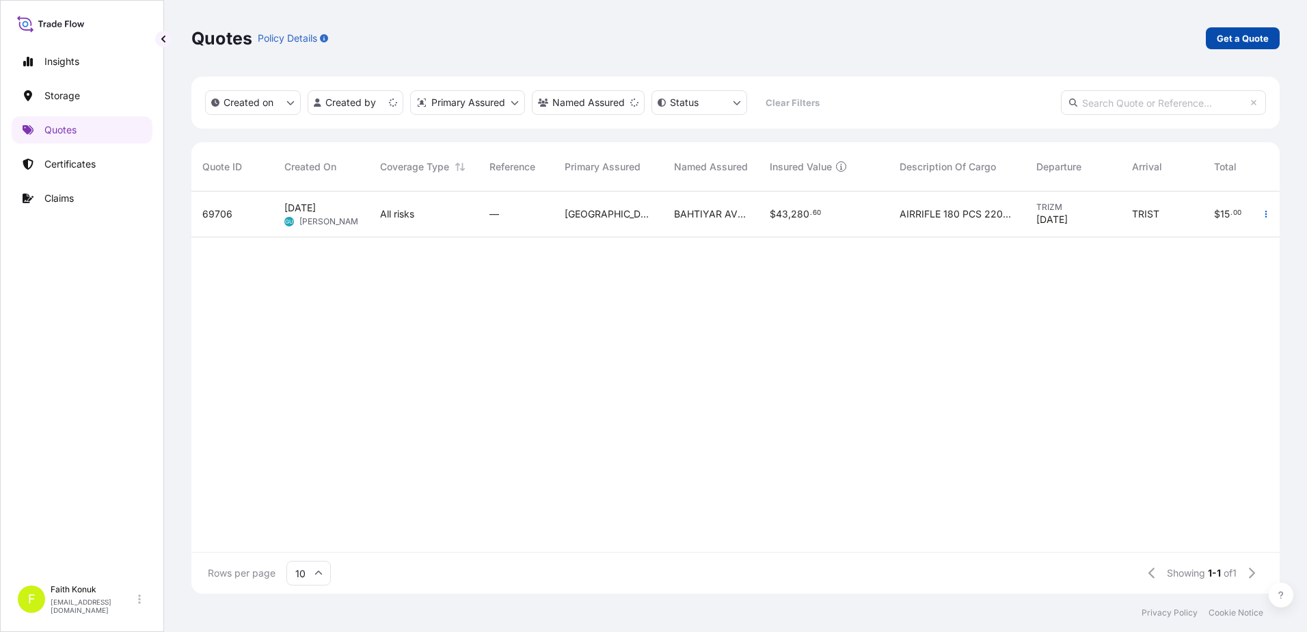
click at [1244, 34] on p "Get a Quote" at bounding box center [1243, 38] width 52 height 14
select select "Water"
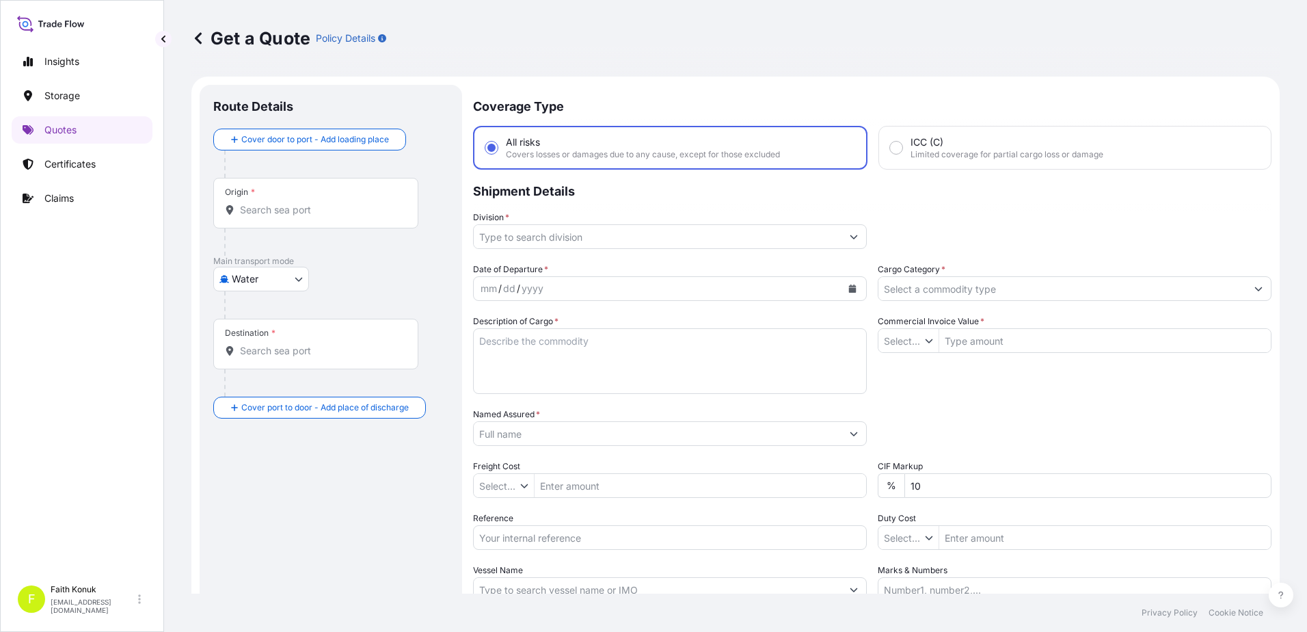
type input "$ USD"
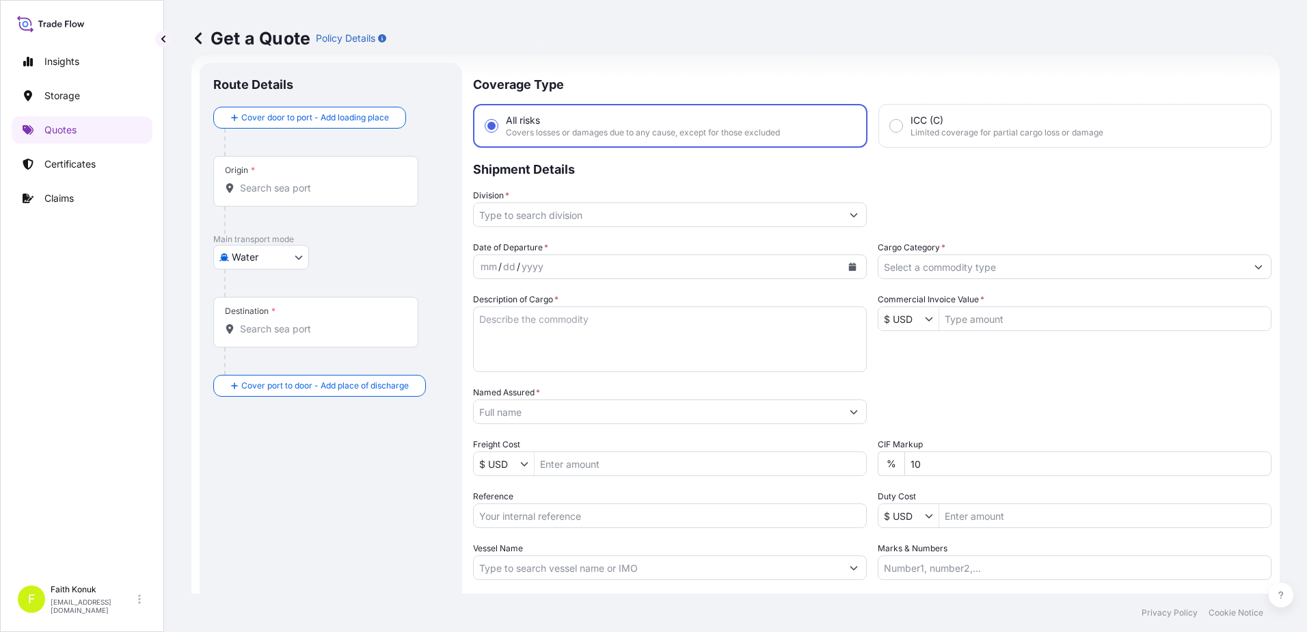
click at [298, 258] on body "Insights Storage Quotes Certificates Claims F [PERSON_NAME] [EMAIL_ADDRESS][DOM…" at bounding box center [653, 316] width 1307 height 632
click at [265, 344] on span "Inland" at bounding box center [252, 342] width 27 height 14
select select "Inland"
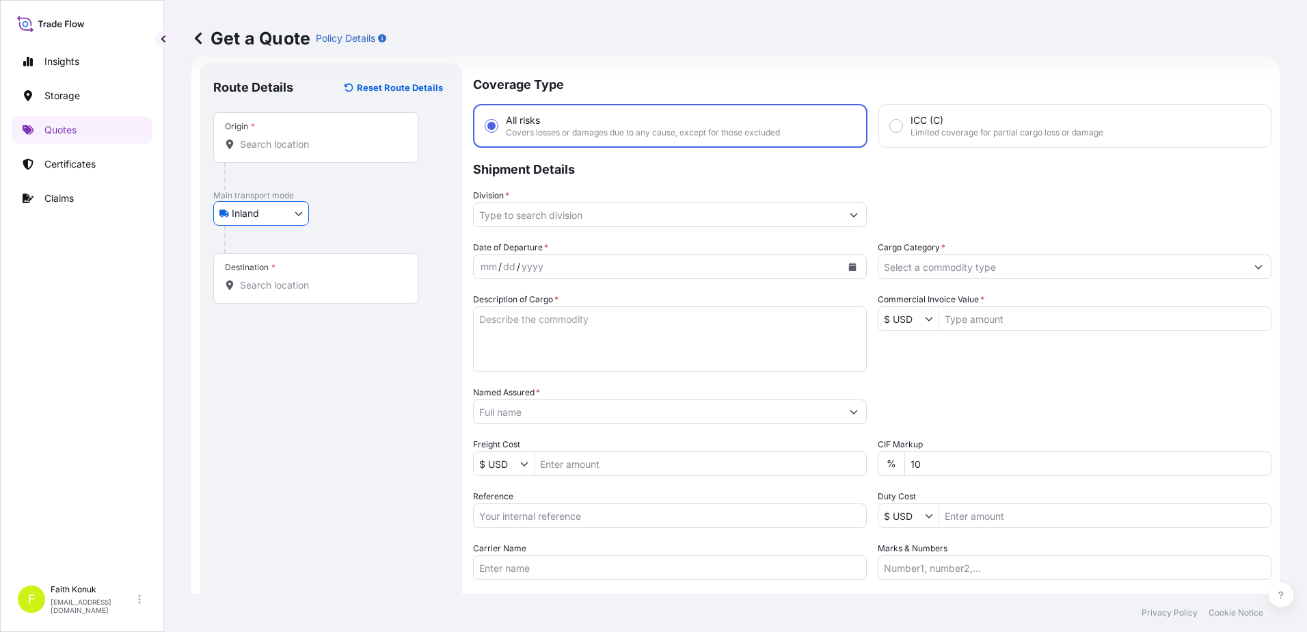
click at [349, 222] on div "Inland Air Water Inland" at bounding box center [330, 213] width 235 height 25
click at [291, 218] on body "Insights Storage Quotes Certificates Claims F [PERSON_NAME] [EMAIL_ADDRESS][DOM…" at bounding box center [653, 316] width 1307 height 632
click at [258, 299] on span "Inland" at bounding box center [252, 298] width 27 height 14
click at [360, 202] on div "Inland Air Water Inland" at bounding box center [330, 213] width 235 height 25
click at [245, 146] on input "Origin *" at bounding box center [320, 144] width 161 height 14
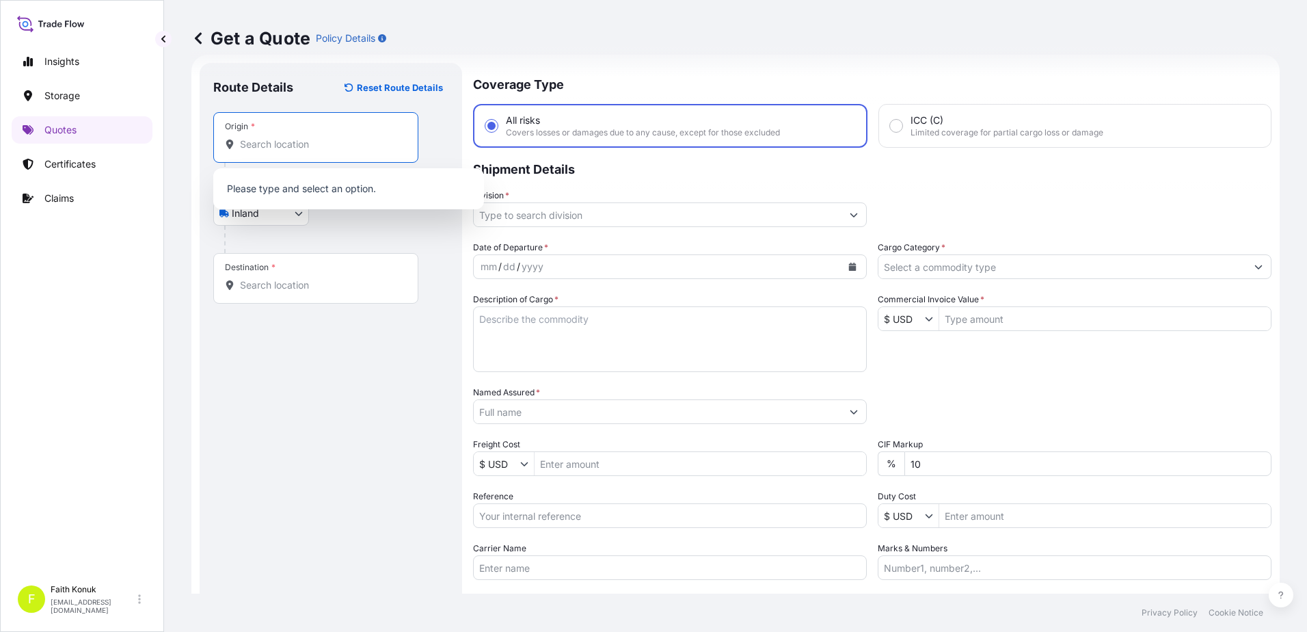
paste input "[GEOGRAPHIC_DATA]"
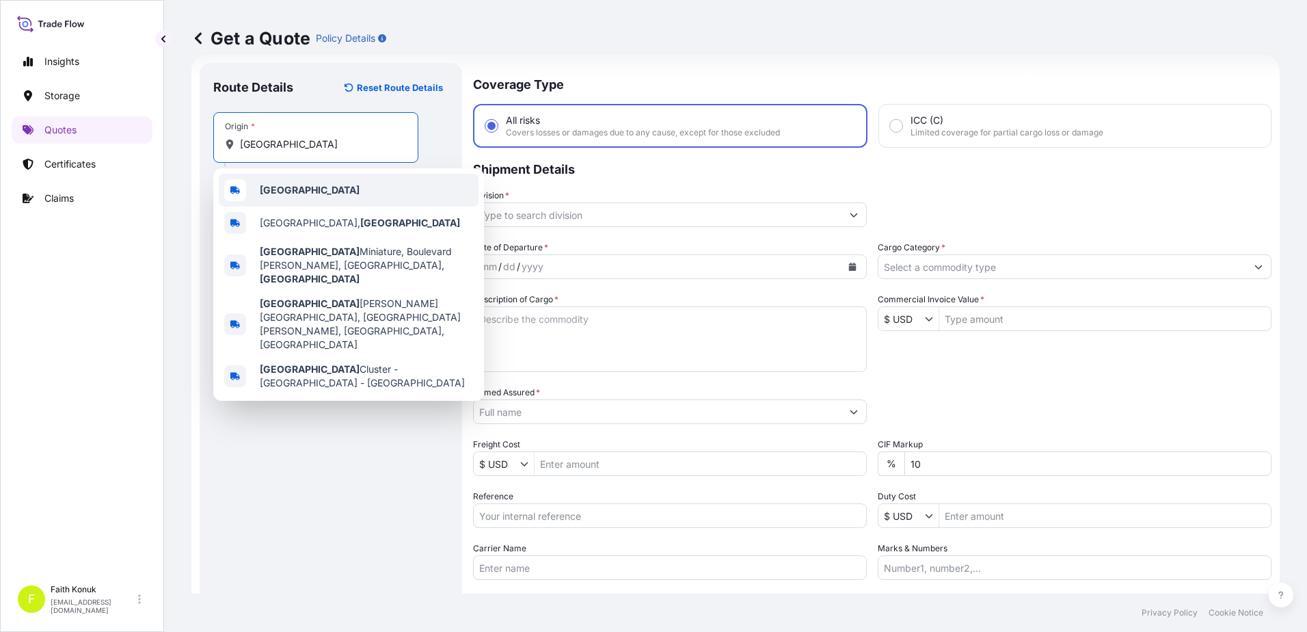
click at [308, 189] on div "[GEOGRAPHIC_DATA]" at bounding box center [349, 190] width 260 height 33
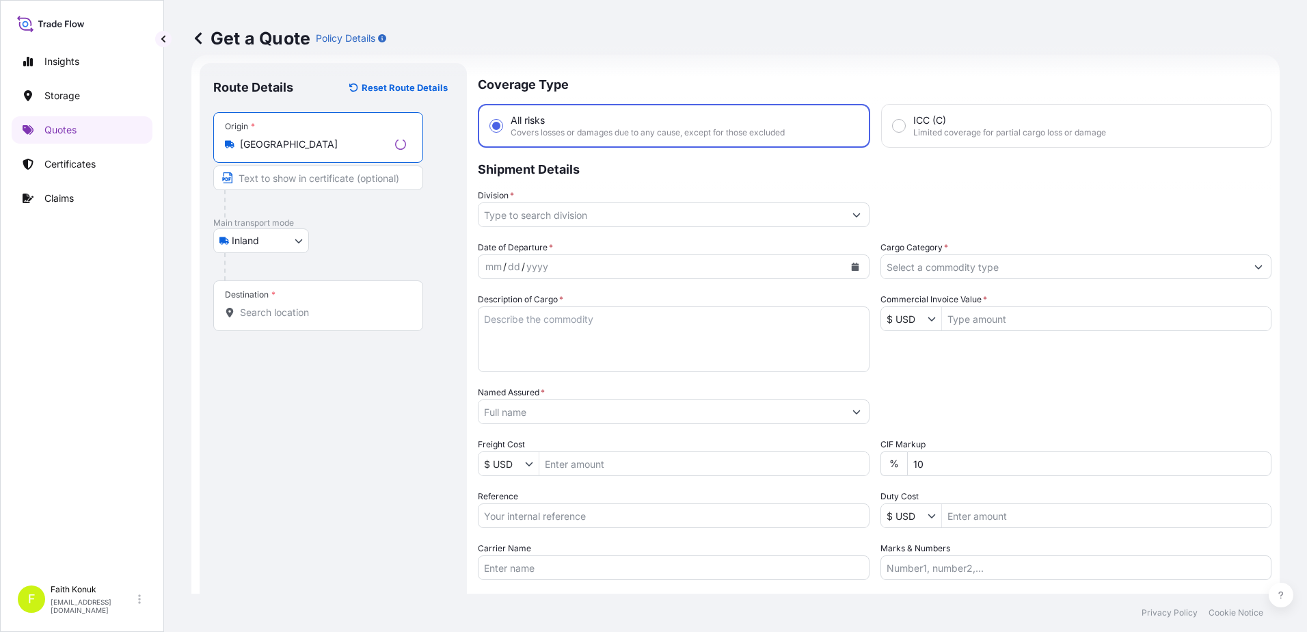
type input "[GEOGRAPHIC_DATA]"
click at [364, 224] on p "Main transport mode" at bounding box center [330, 222] width 235 height 11
click at [298, 312] on input "Destination *" at bounding box center [320, 313] width 161 height 14
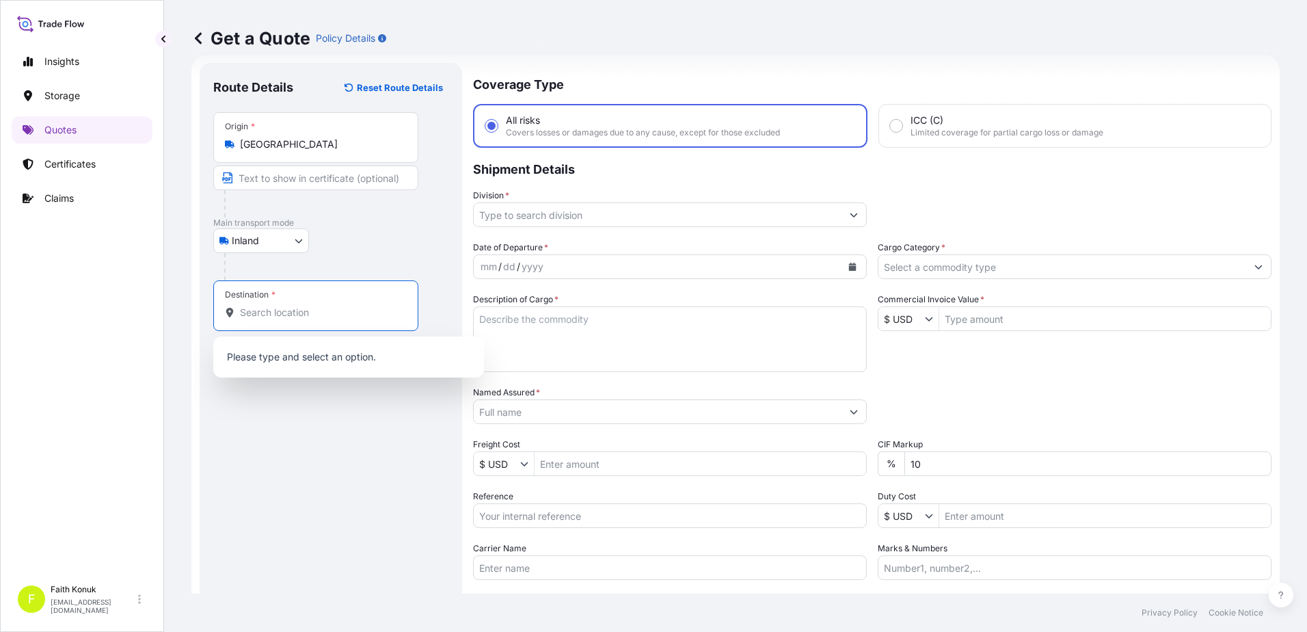
paste input "TURKIYE"
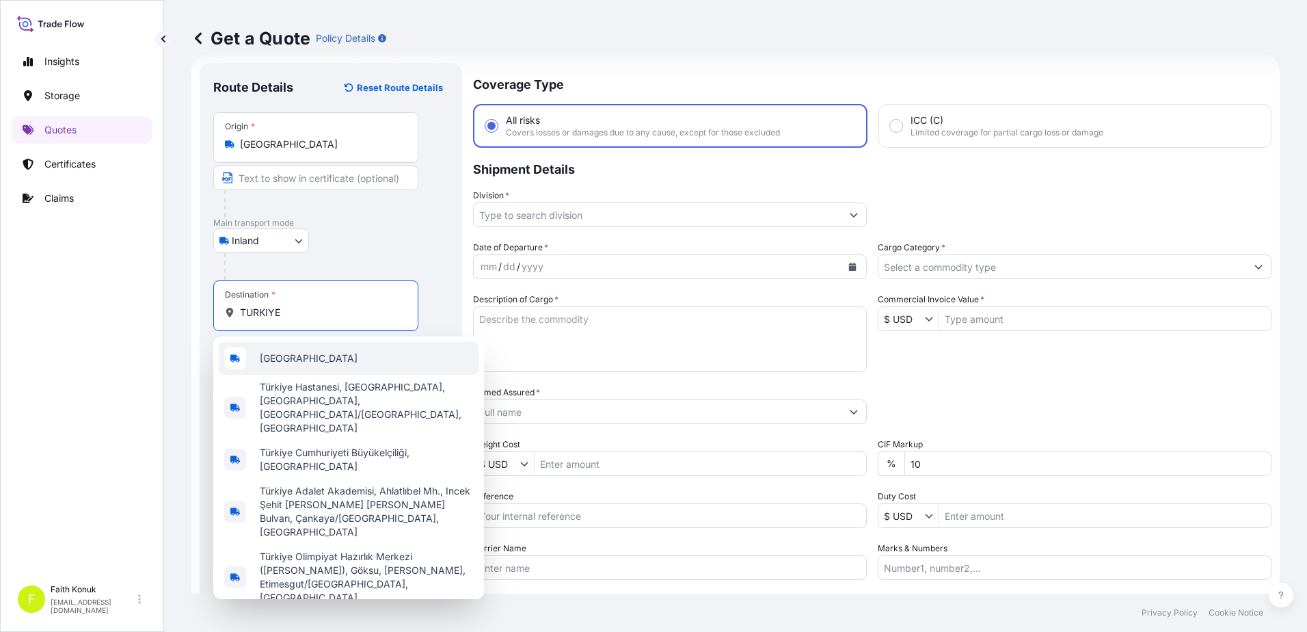
click at [300, 356] on div "[GEOGRAPHIC_DATA]" at bounding box center [349, 358] width 260 height 33
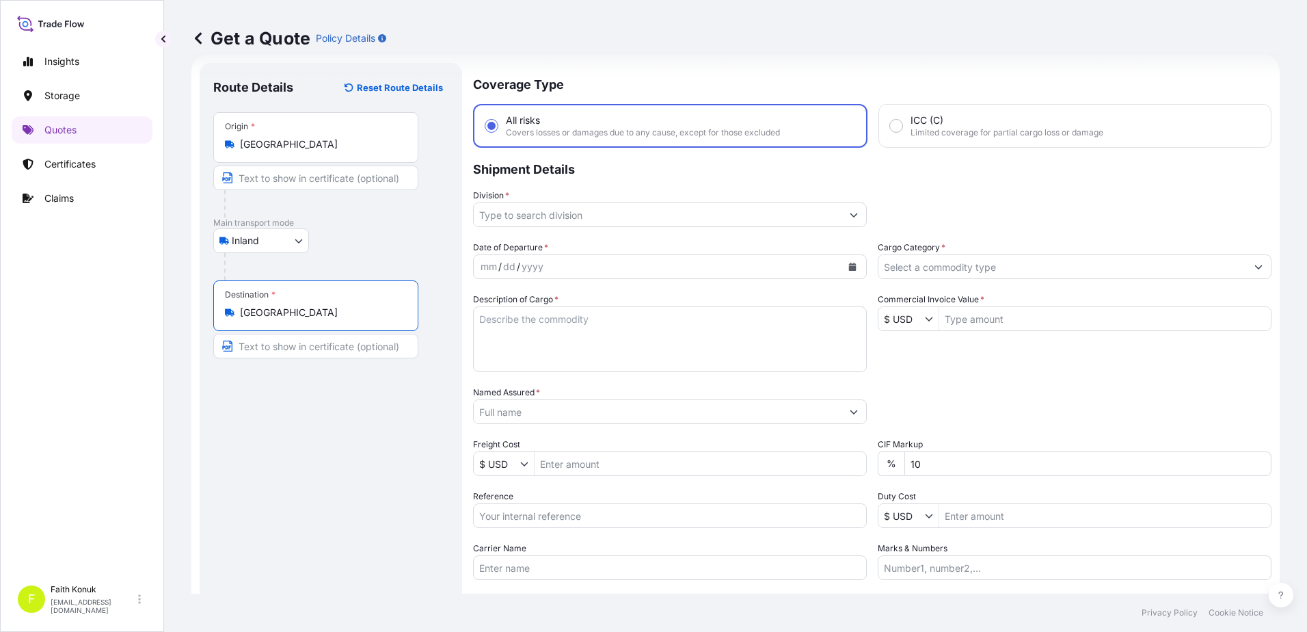
type input "[GEOGRAPHIC_DATA]"
click at [347, 200] on div at bounding box center [321, 203] width 194 height 27
click at [539, 215] on input "Division *" at bounding box center [658, 214] width 368 height 25
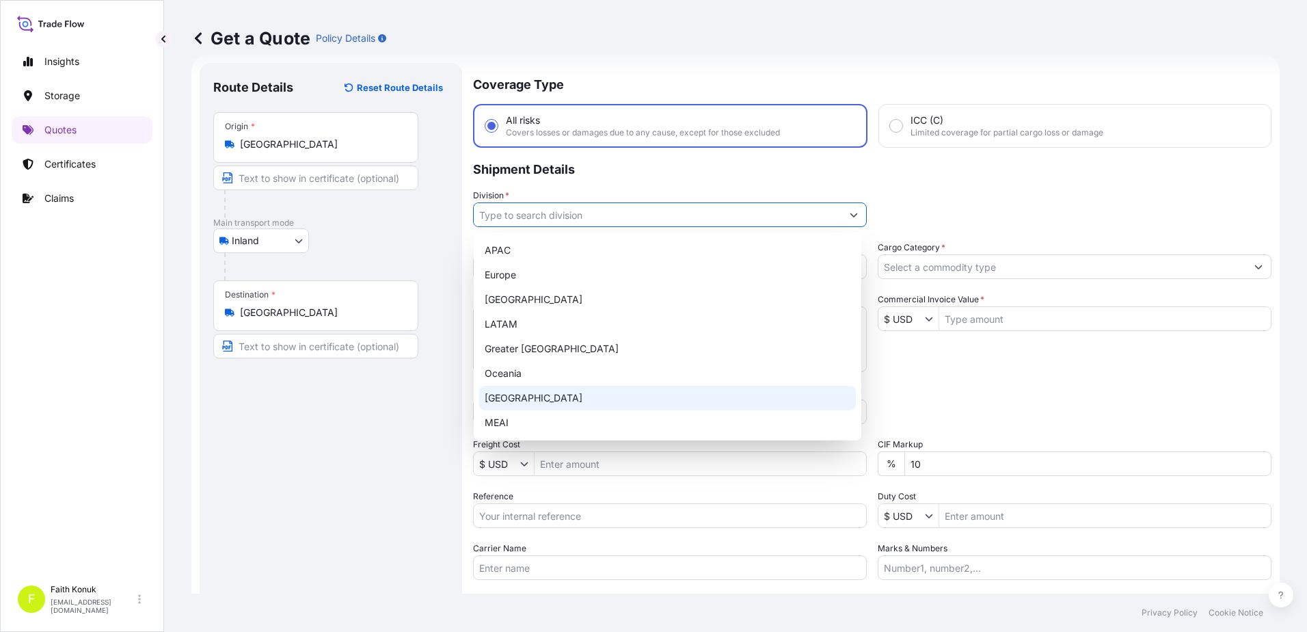
click at [516, 401] on div "[GEOGRAPHIC_DATA]" at bounding box center [667, 398] width 377 height 25
type input "[GEOGRAPHIC_DATA]"
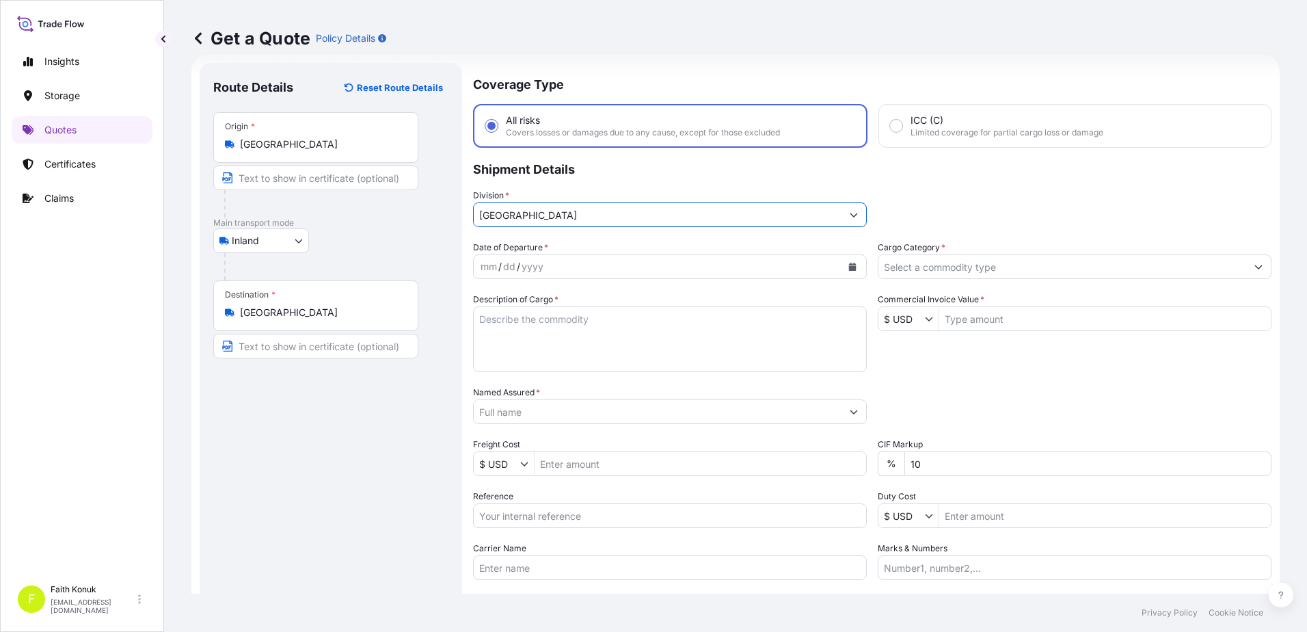
click at [572, 186] on p "Shipment Details" at bounding box center [872, 168] width 799 height 41
click at [853, 217] on icon "Show suggestions" at bounding box center [854, 215] width 8 height 8
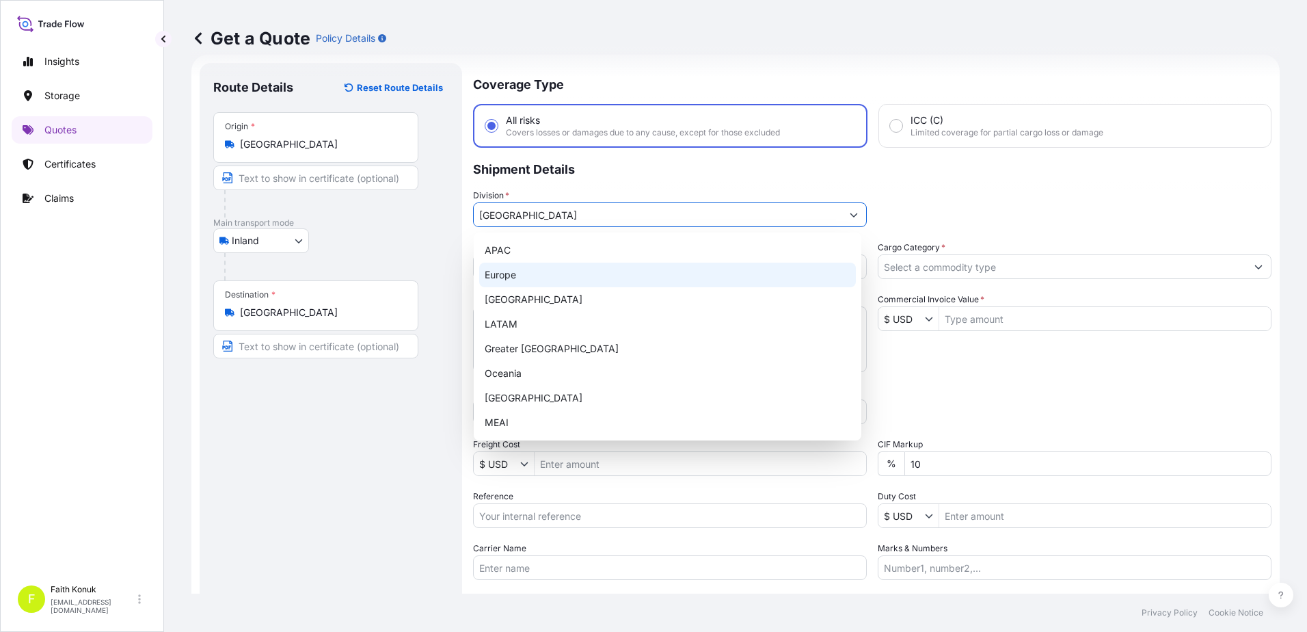
click at [853, 217] on icon "Show suggestions" at bounding box center [854, 215] width 8 height 8
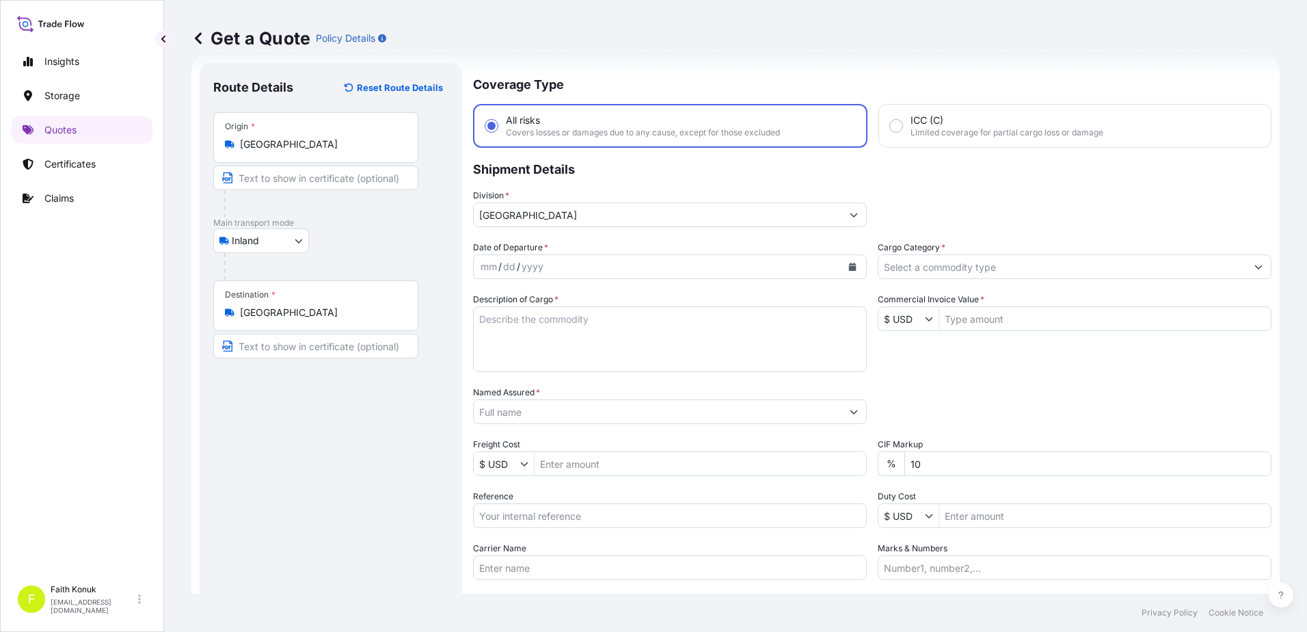
click at [885, 206] on div "Division * [GEOGRAPHIC_DATA]" at bounding box center [872, 208] width 799 height 38
click at [850, 267] on icon "Calendar" at bounding box center [853, 267] width 8 height 8
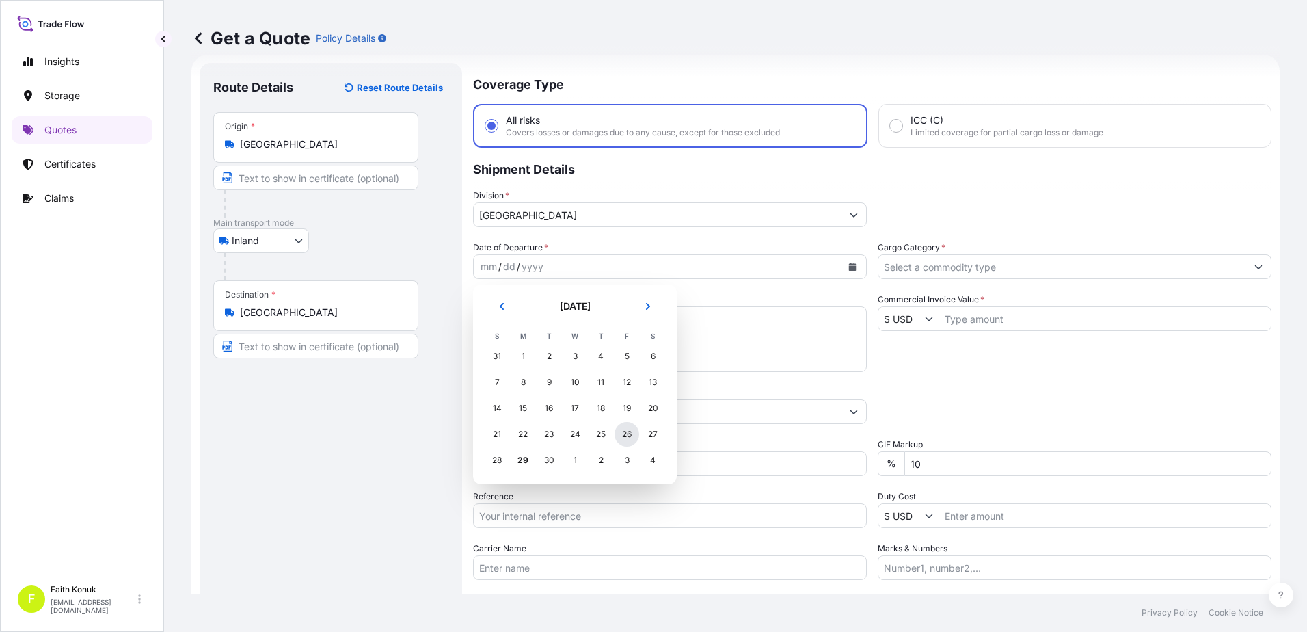
click at [623, 436] on div "26" at bounding box center [627, 434] width 25 height 25
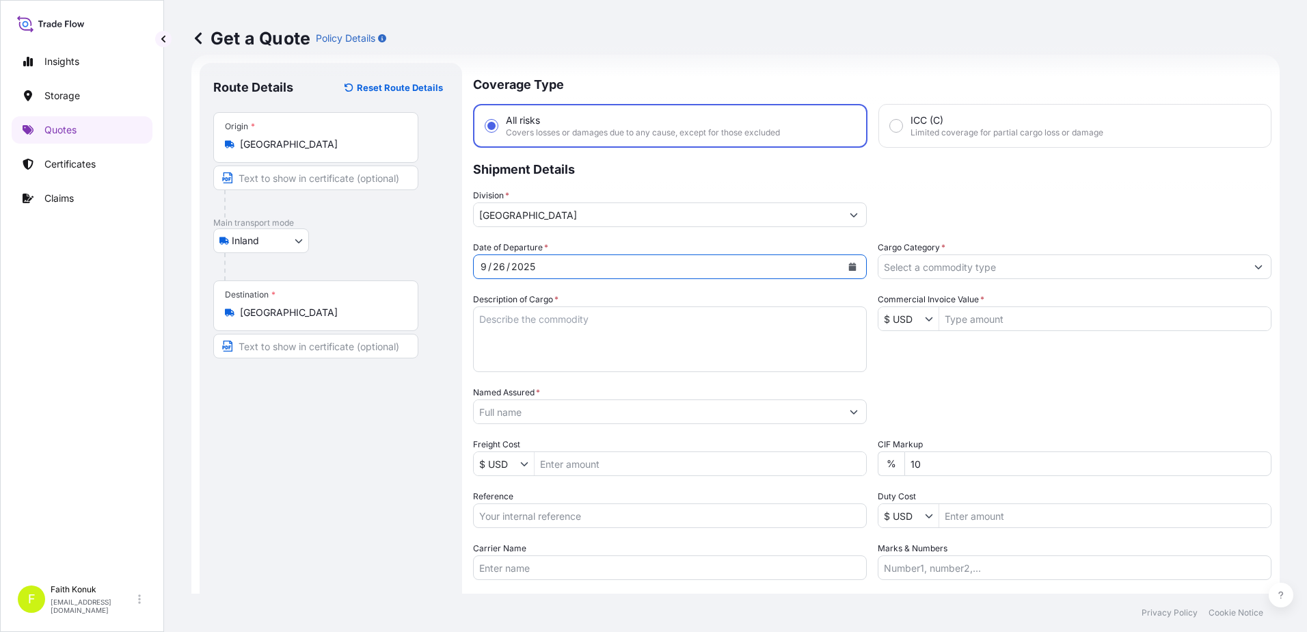
click at [636, 315] on textarea "Description of Cargo *" at bounding box center [670, 339] width 394 height 66
click at [520, 333] on textarea "Description of Cargo *" at bounding box center [670, 339] width 394 height 66
paste textarea "LOOP INCOMER // PREMSET 11 PALET"
click at [583, 367] on textarea "LOOP INCOMER // PREMSET 11 PALET INSURANCE PREMIUM" at bounding box center [670, 339] width 394 height 66
type textarea "LOOP INCOMER // PREMSET 11 PALET INSURANCE PREMIUM USD 490 (TAX INCLUDED)"
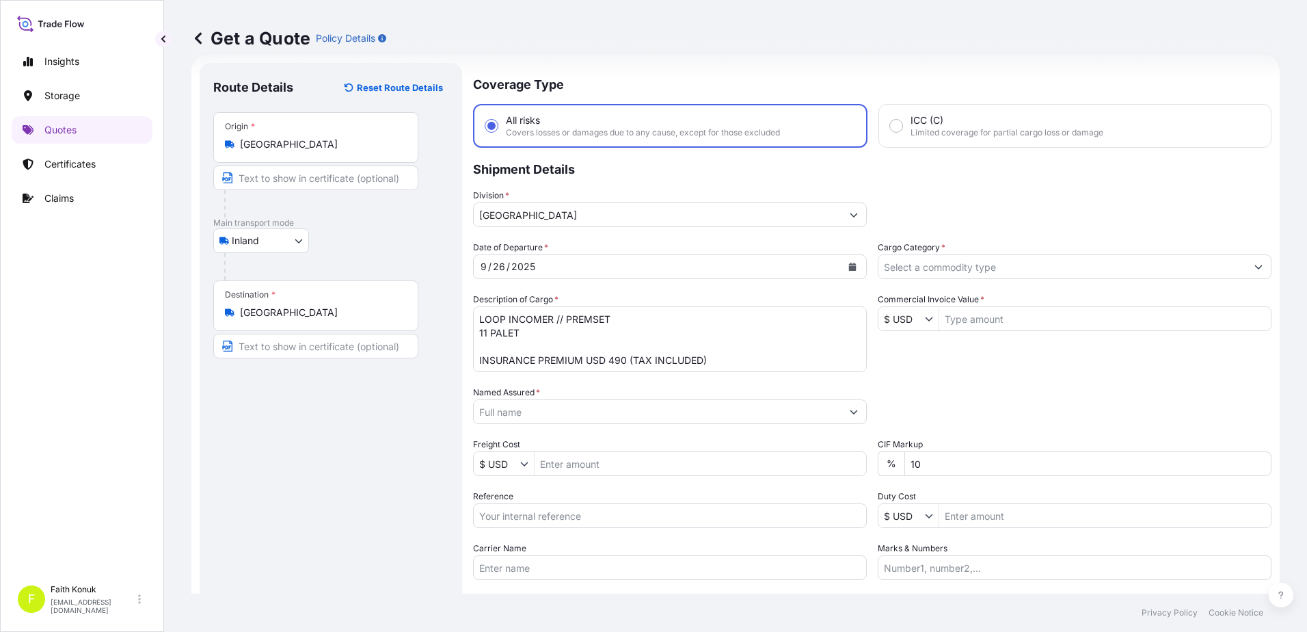
click at [533, 402] on input "Named Assured *" at bounding box center [658, 411] width 368 height 25
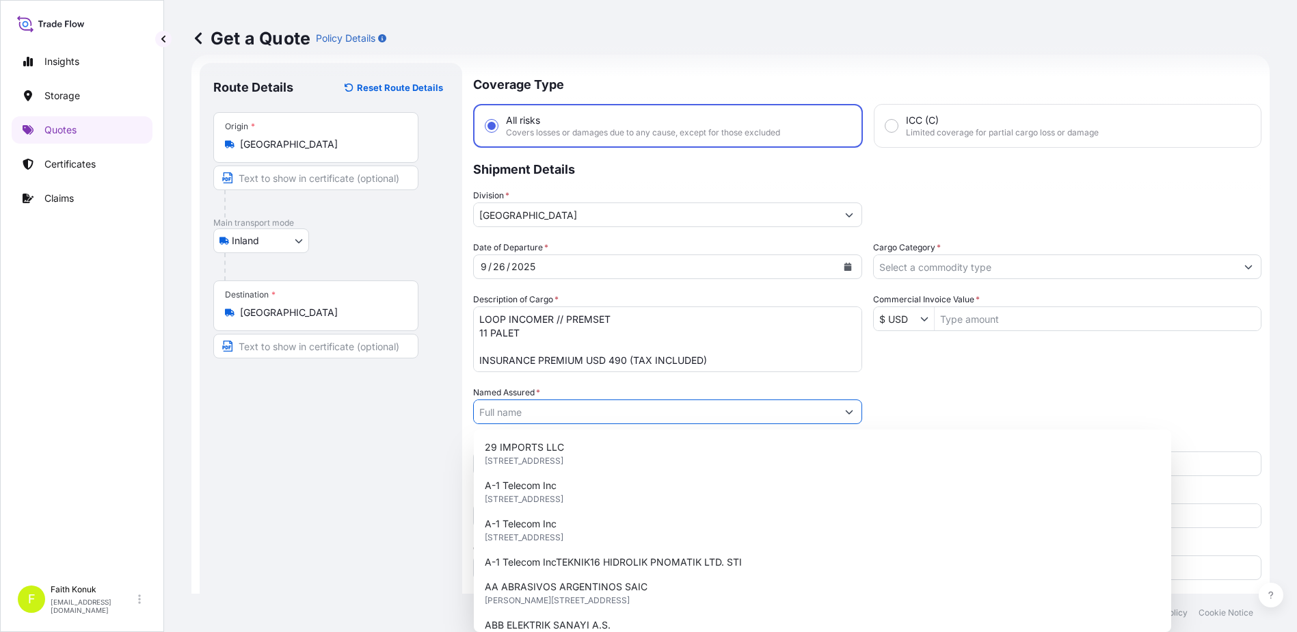
paste input "[PERSON_NAME]"
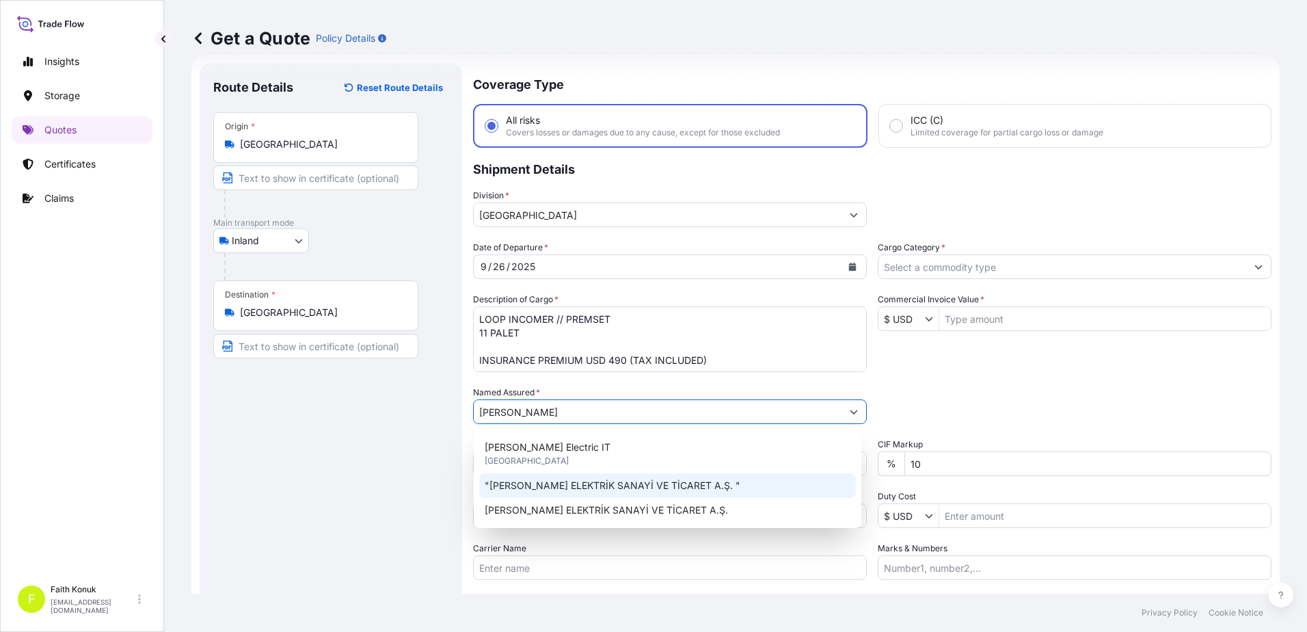
click at [561, 484] on span ""[PERSON_NAME] ELEKTRİK SANAYİ VE TİCARET A.Ş. "" at bounding box center [613, 486] width 256 height 14
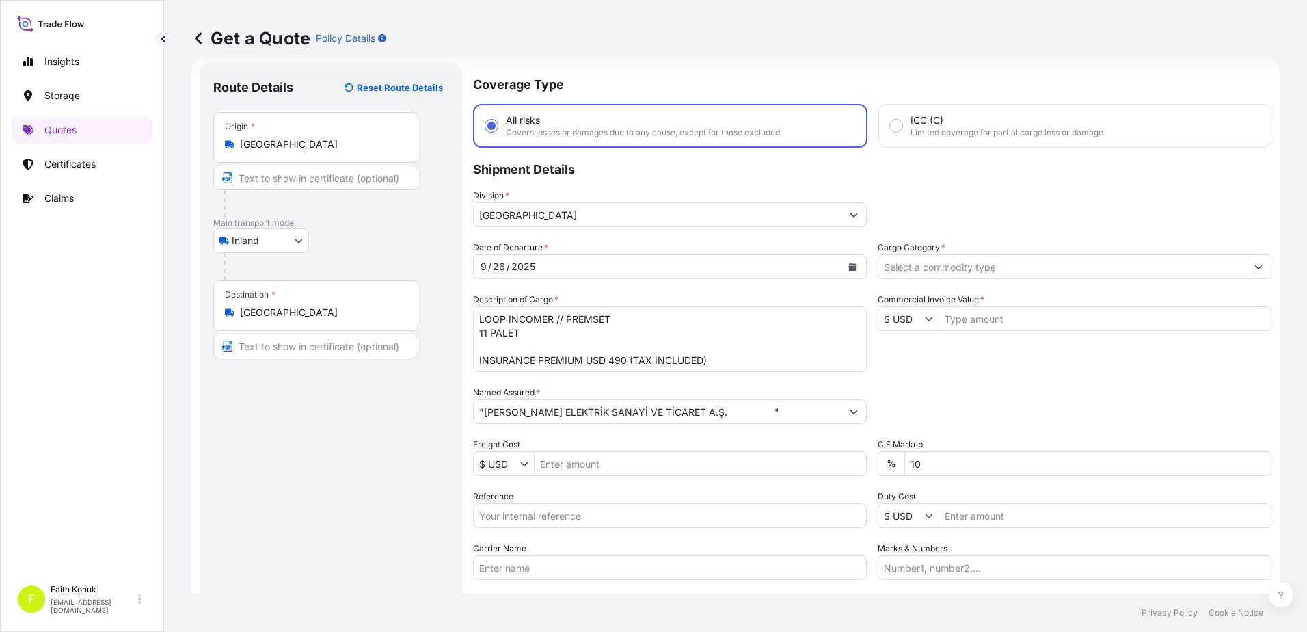
drag, startPoint x: 769, startPoint y: 412, endPoint x: 784, endPoint y: 412, distance: 14.4
click at [769, 412] on input ""[PERSON_NAME] ELEKTRİK SANAYİ VE TİCARET A.Ş. "" at bounding box center [658, 411] width 368 height 25
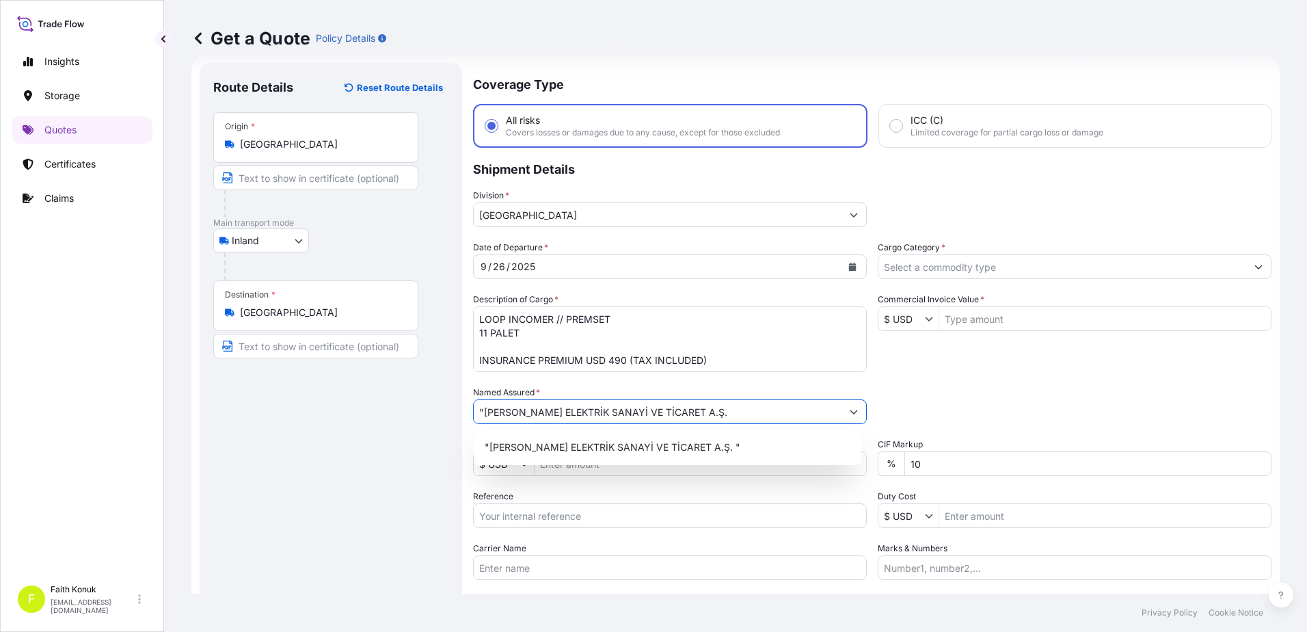
click at [487, 412] on input ""[PERSON_NAME] ELEKTRİK SANAYİ VE TİCARET A.Ş." at bounding box center [658, 411] width 368 height 25
click at [485, 410] on input ""[PERSON_NAME] ELEKTRİK SANAYİ VE TİCARET A.Ş." at bounding box center [658, 411] width 368 height 25
click at [602, 386] on div "Named Assured * [PERSON_NAME] ELEKTRİK SANAYİ VE TİCARET A.Ş." at bounding box center [670, 405] width 394 height 38
drag, startPoint x: 702, startPoint y: 410, endPoint x: 441, endPoint y: 407, distance: 261.2
click at [441, 407] on form "Route Details Reset Route Details Place of loading Road / Inland Road / Inland …" at bounding box center [735, 372] width 1088 height 635
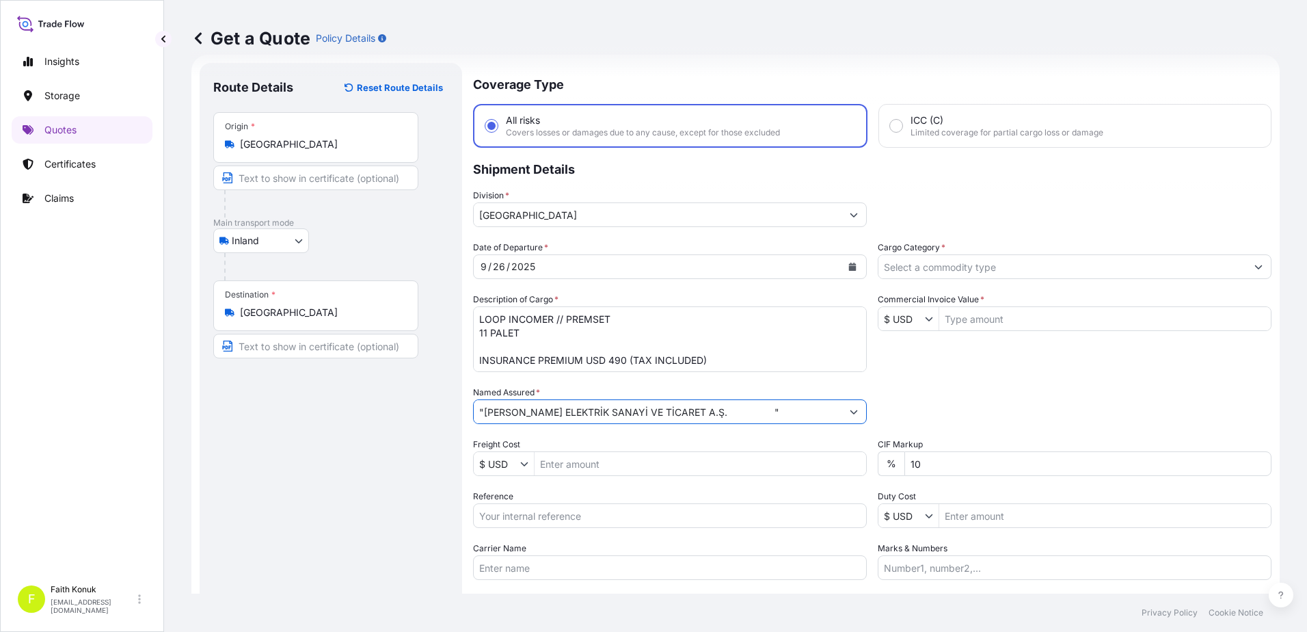
click at [789, 420] on input ""[PERSON_NAME] ELEKTRİK SANAYİ VE TİCARET A.Ş. "" at bounding box center [658, 411] width 368 height 25
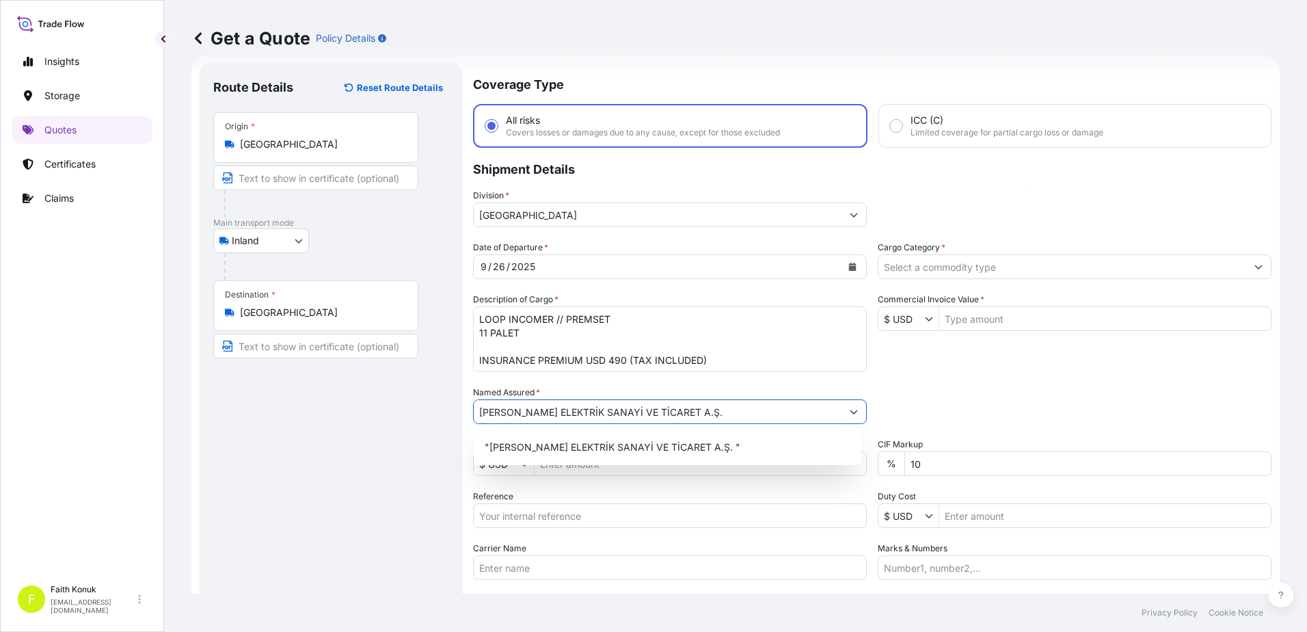
type input "[PERSON_NAME] ELEKTRİK SANAYİ VE TİCARET A.Ş."
click at [726, 389] on div "Named Assured * [PERSON_NAME] ELEKTRİK SANAYİ VE TİCARET A.Ş." at bounding box center [670, 405] width 394 height 38
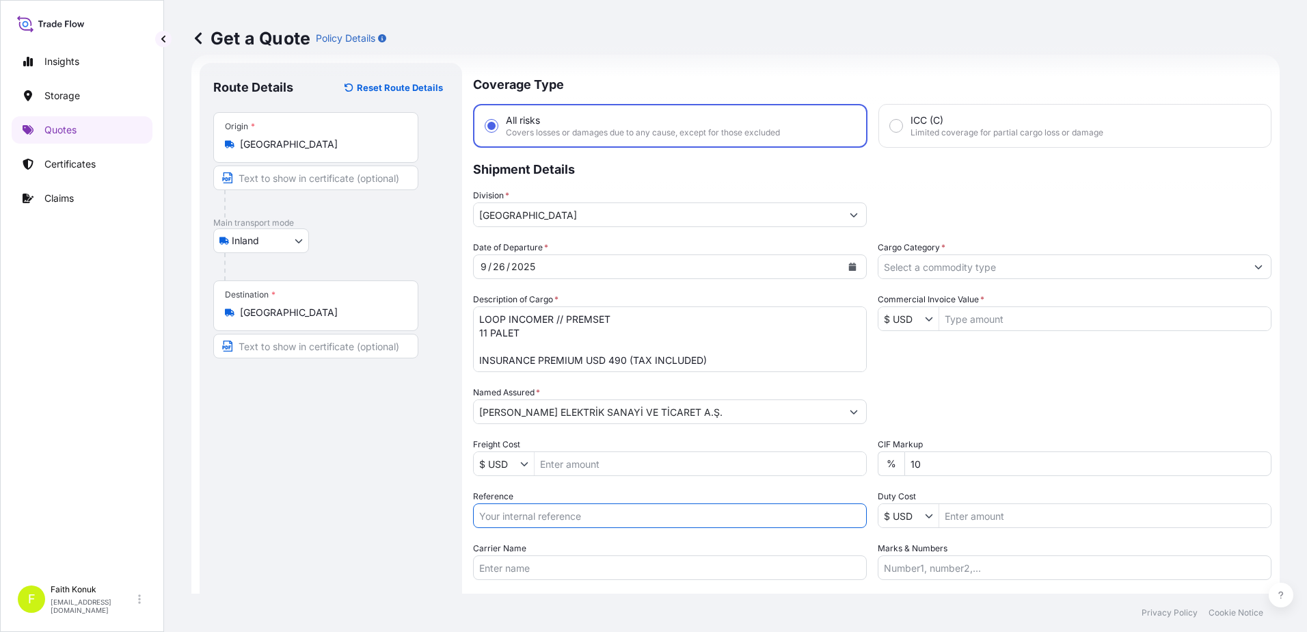
click at [534, 513] on input "Reference" at bounding box center [670, 515] width 394 height 25
paste input "2111782721"
type input "2111782721"
click at [563, 485] on div "Date of Departure * [DATE] Cargo Category * Description of Cargo * LOOP INCOMER…" at bounding box center [872, 410] width 799 height 339
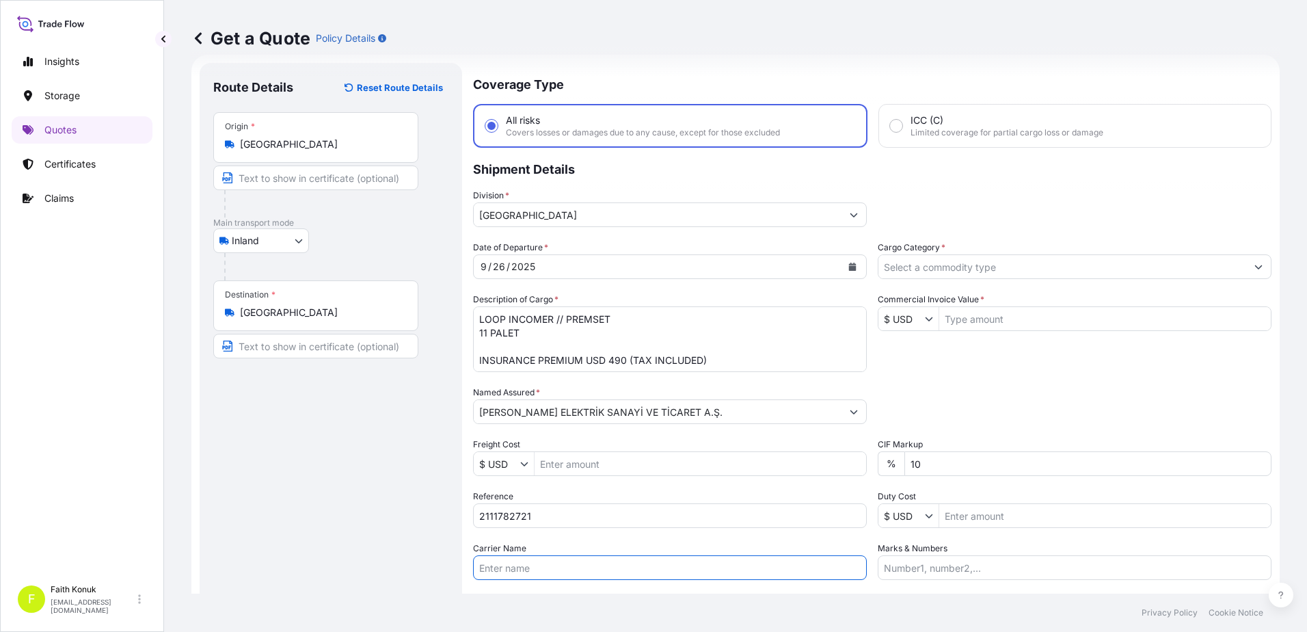
click at [516, 570] on input "Carrier Name" at bounding box center [670, 567] width 394 height 25
paste input "34 FOD 331"
type input "34 FOD 331"
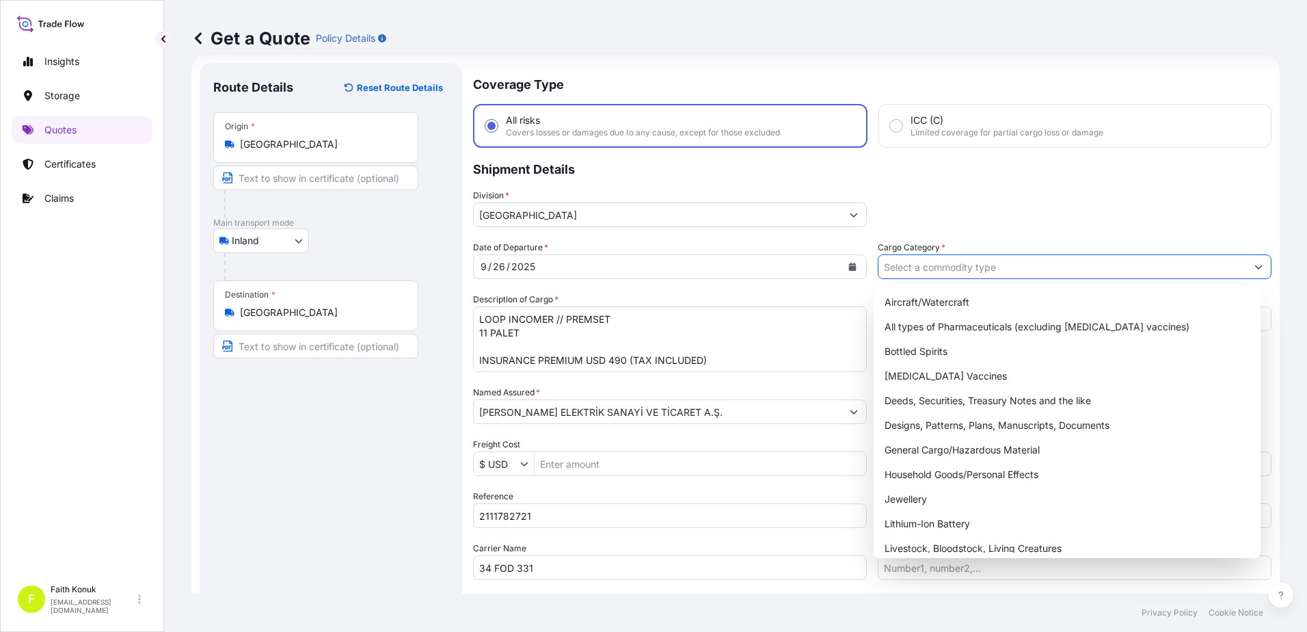
click at [949, 270] on input "Cargo Category *" at bounding box center [1063, 266] width 368 height 25
click at [943, 449] on div "General Cargo/Hazardous Material" at bounding box center [1067, 450] width 377 height 25
type input "General Cargo/Hazardous Material"
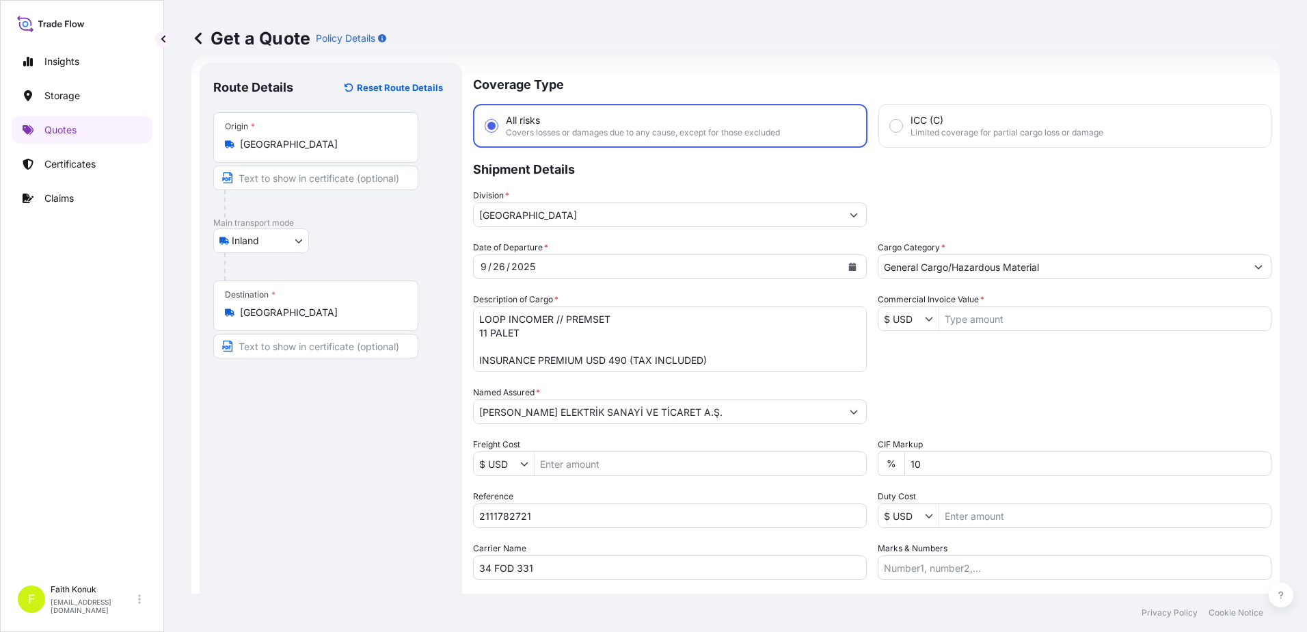
click at [959, 353] on div "Date of Departure * [DATE] Cargo Category * General Cargo/Hazardous Material De…" at bounding box center [872, 410] width 799 height 339
click at [925, 323] on button "Show suggestions" at bounding box center [932, 319] width 14 height 14
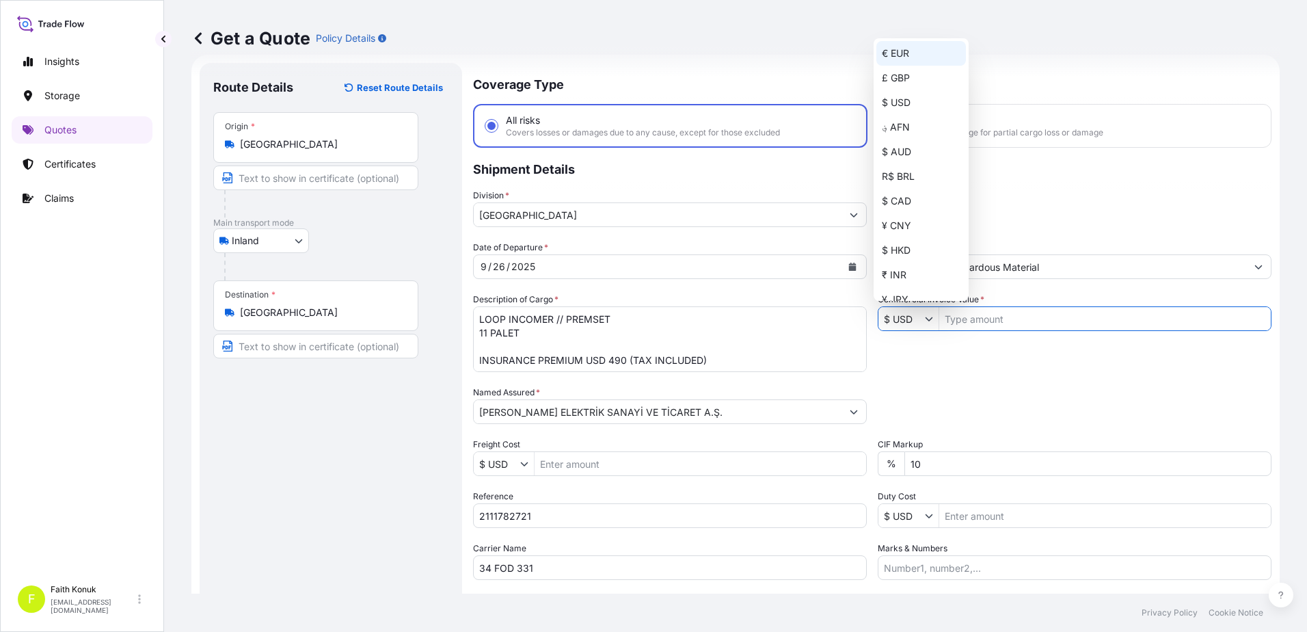
click at [910, 52] on div "€ EUR" at bounding box center [922, 53] width 90 height 25
type input "€ EUR"
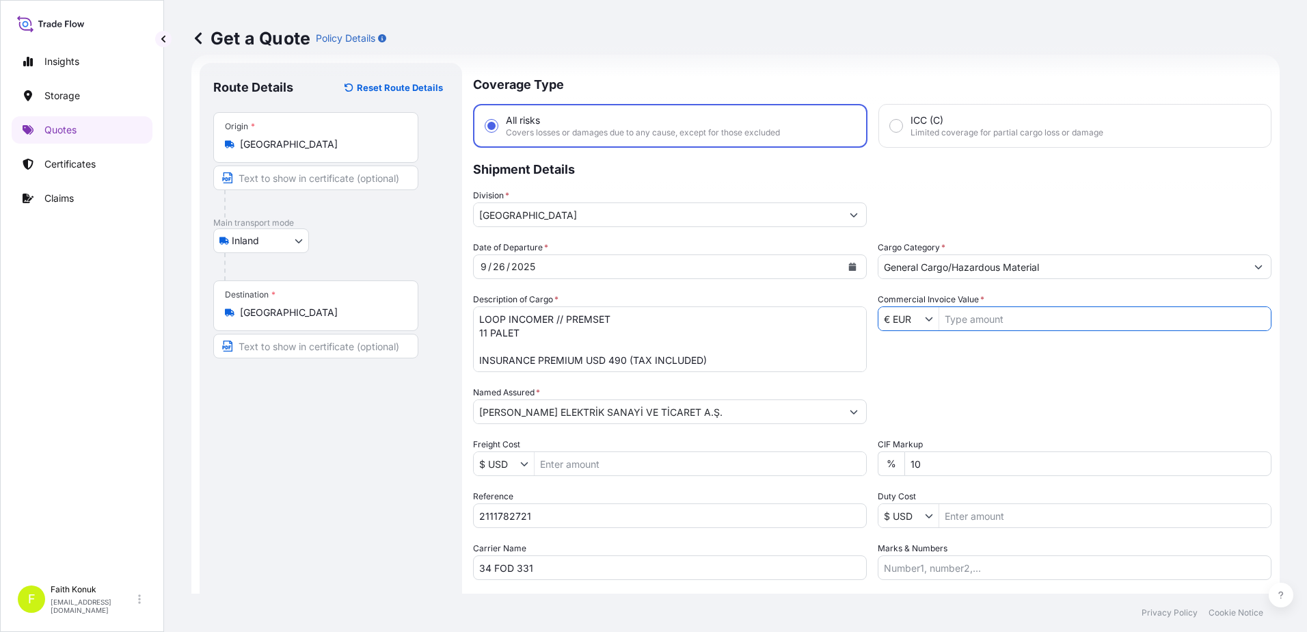
click at [971, 321] on input "Commercial Invoice Value *" at bounding box center [1105, 318] width 332 height 25
type input "600,000"
click at [945, 365] on div "Date of Departure * [DATE] Cargo Category * General Cargo/Hazardous Material De…" at bounding box center [872, 410] width 799 height 339
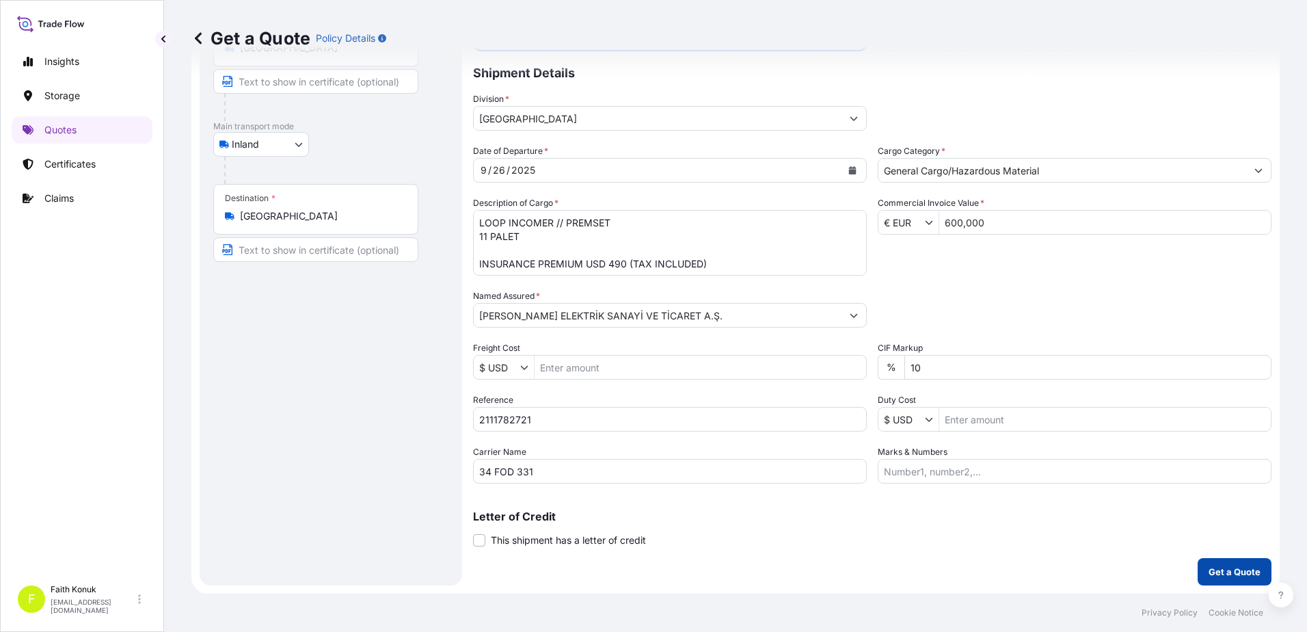
click at [1239, 572] on p "Get a Quote" at bounding box center [1235, 572] width 52 height 14
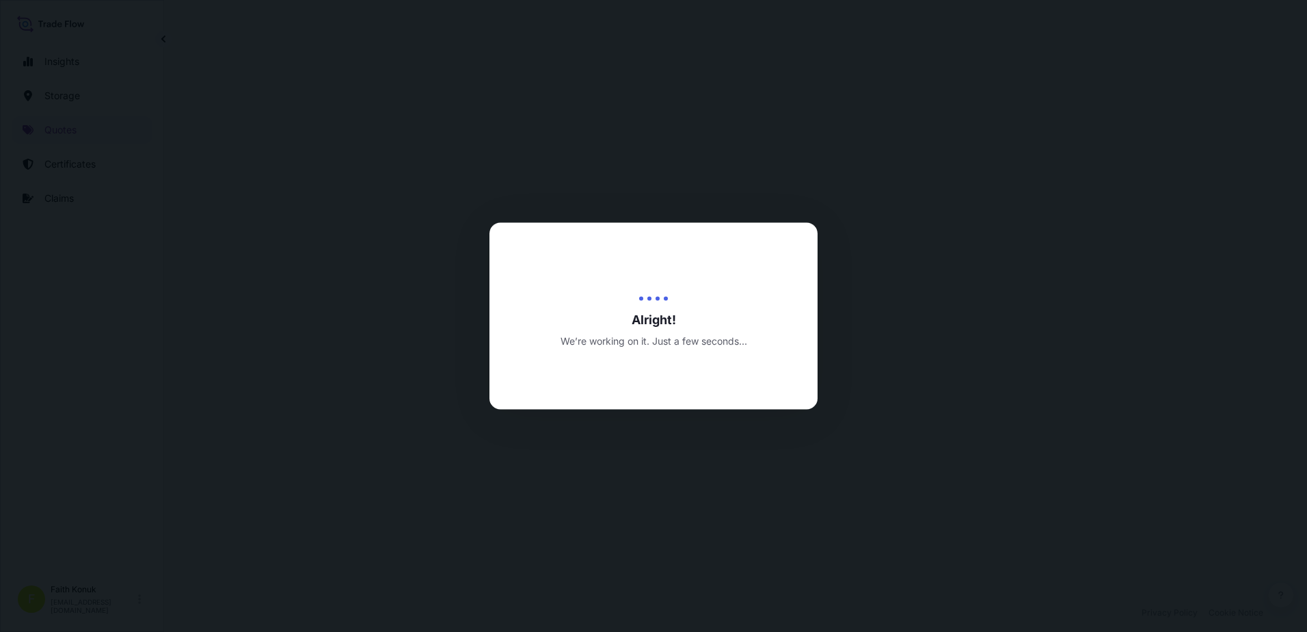
select select "Inland"
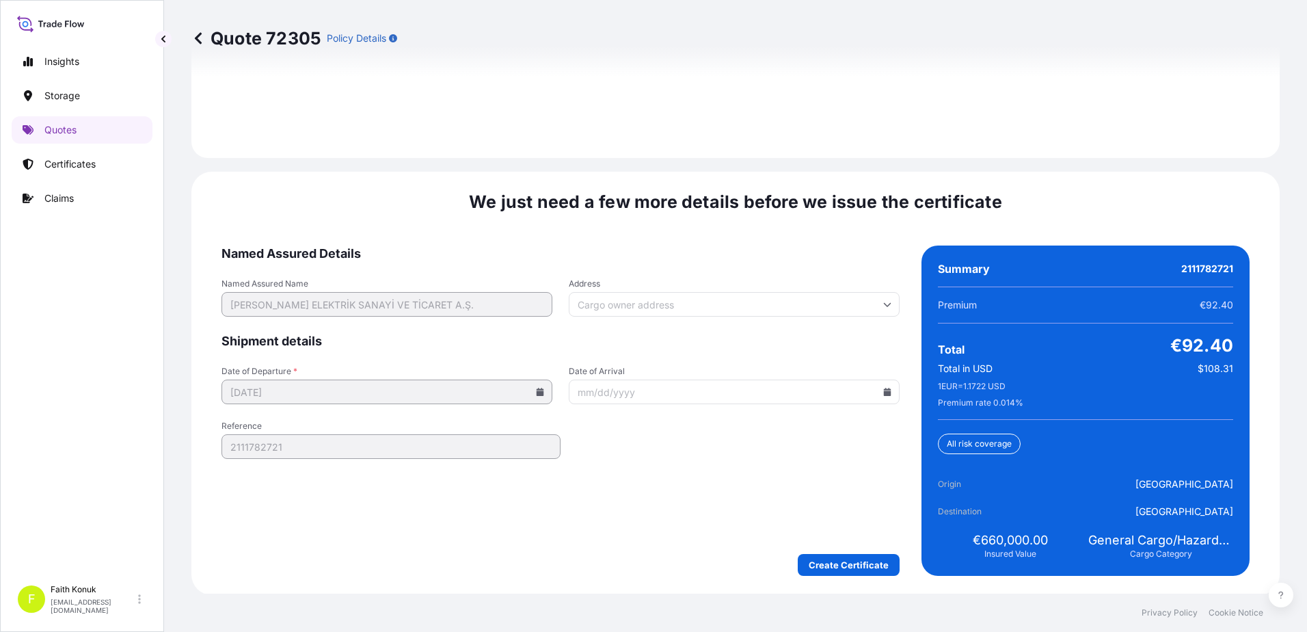
scroll to position [2017, 0]
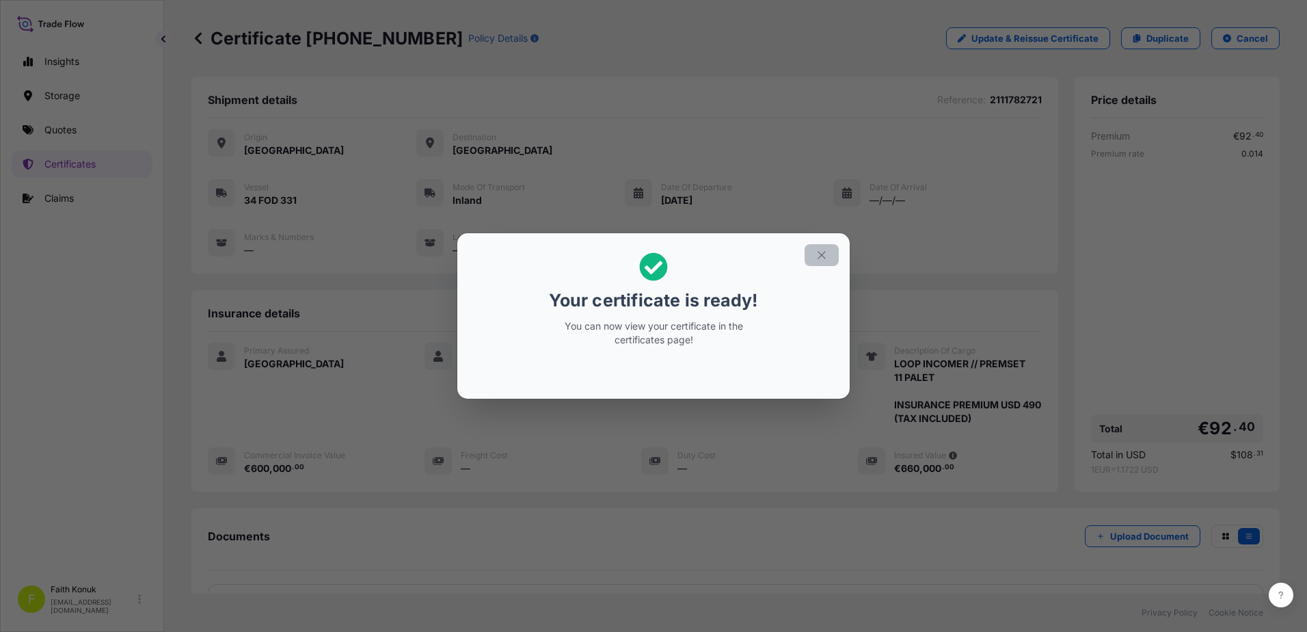
click at [820, 251] on icon "button" at bounding box center [822, 255] width 12 height 12
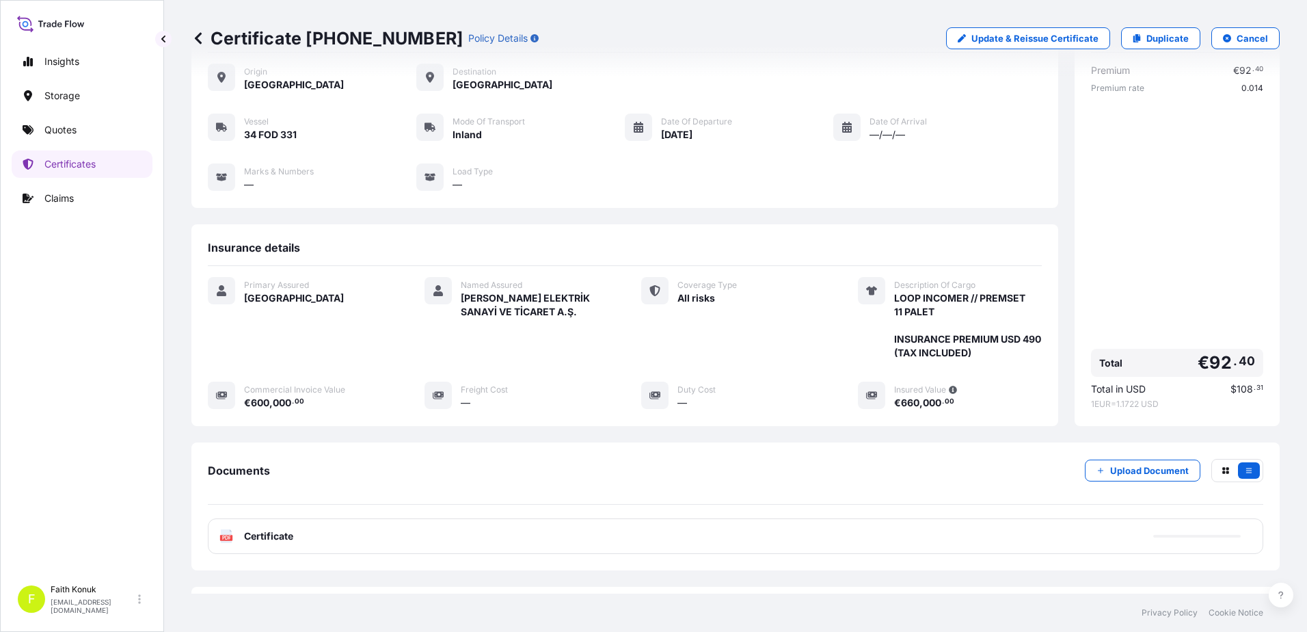
scroll to position [128, 0]
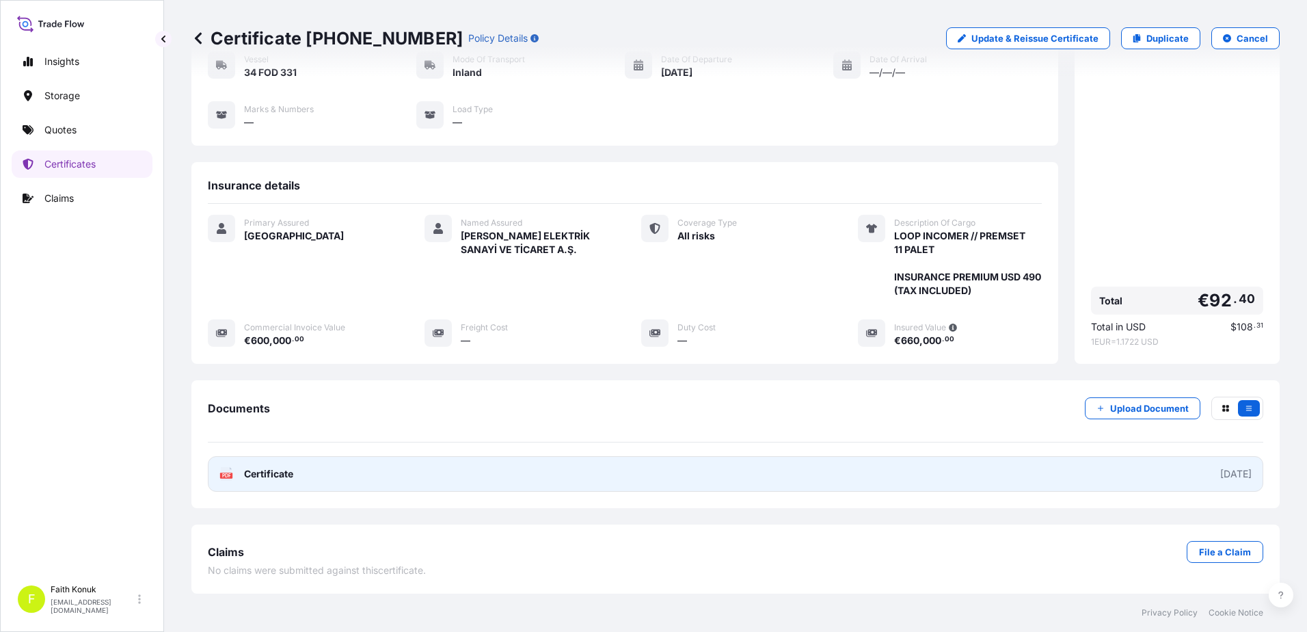
click at [226, 472] on icon at bounding box center [227, 474] width 12 height 14
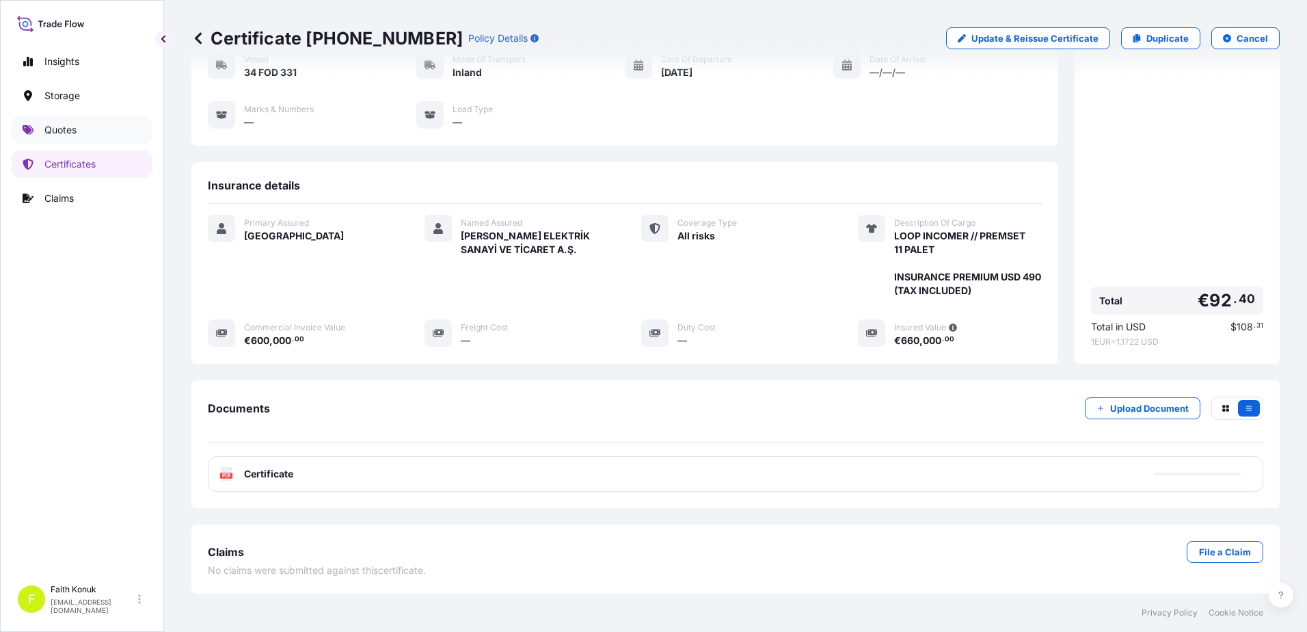
click at [75, 134] on p "Quotes" at bounding box center [60, 130] width 32 height 14
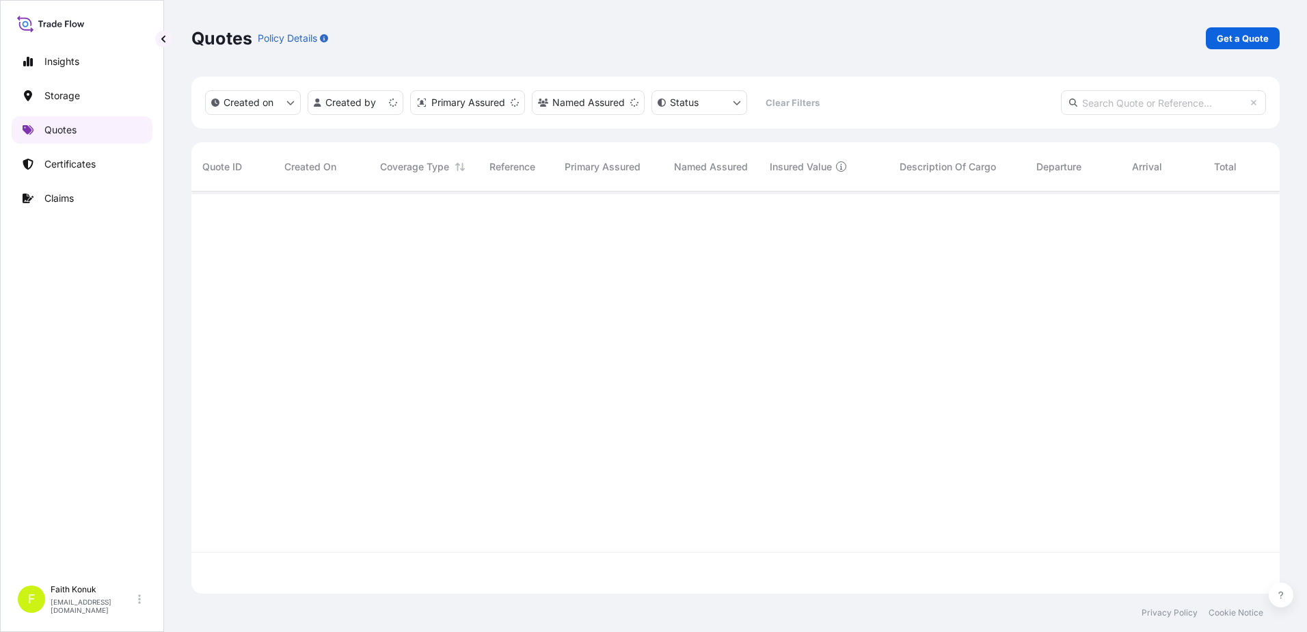
scroll to position [399, 1078]
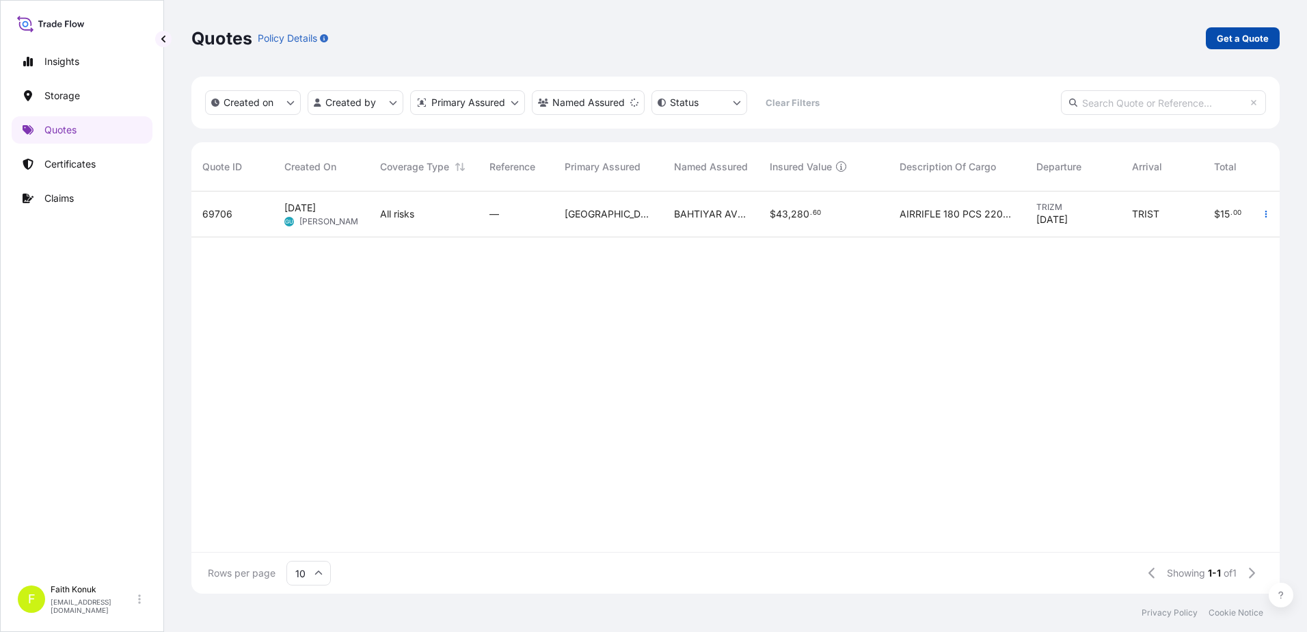
click at [1230, 37] on p "Get a Quote" at bounding box center [1243, 38] width 52 height 14
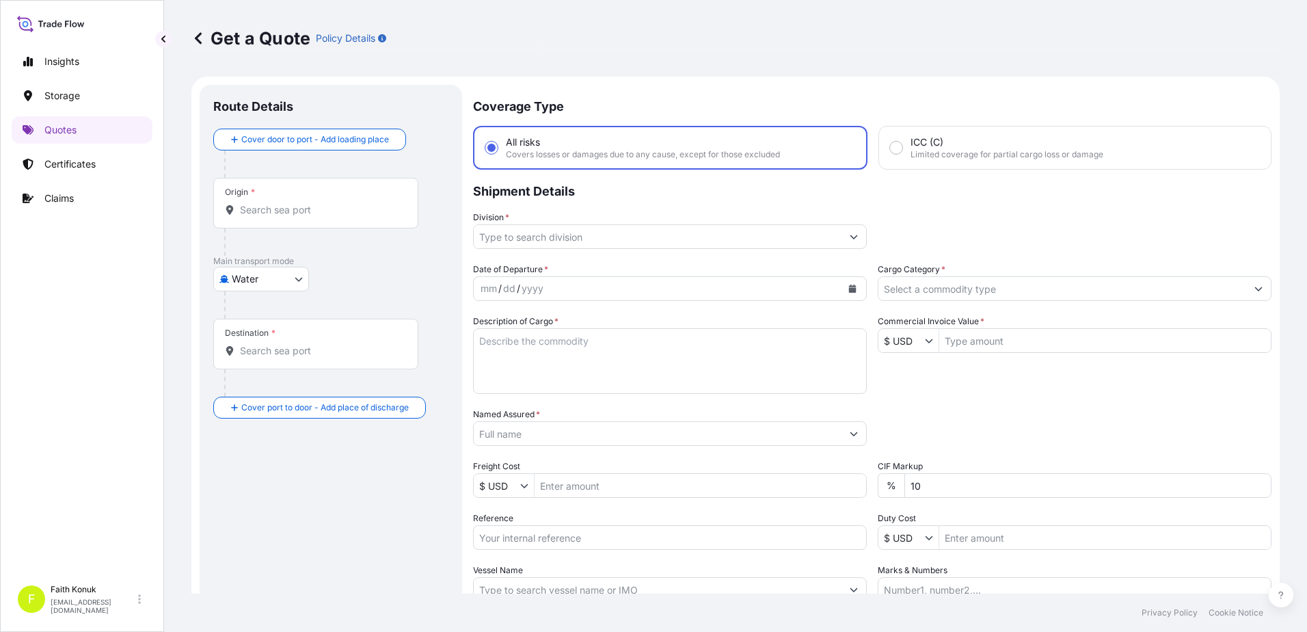
scroll to position [22, 0]
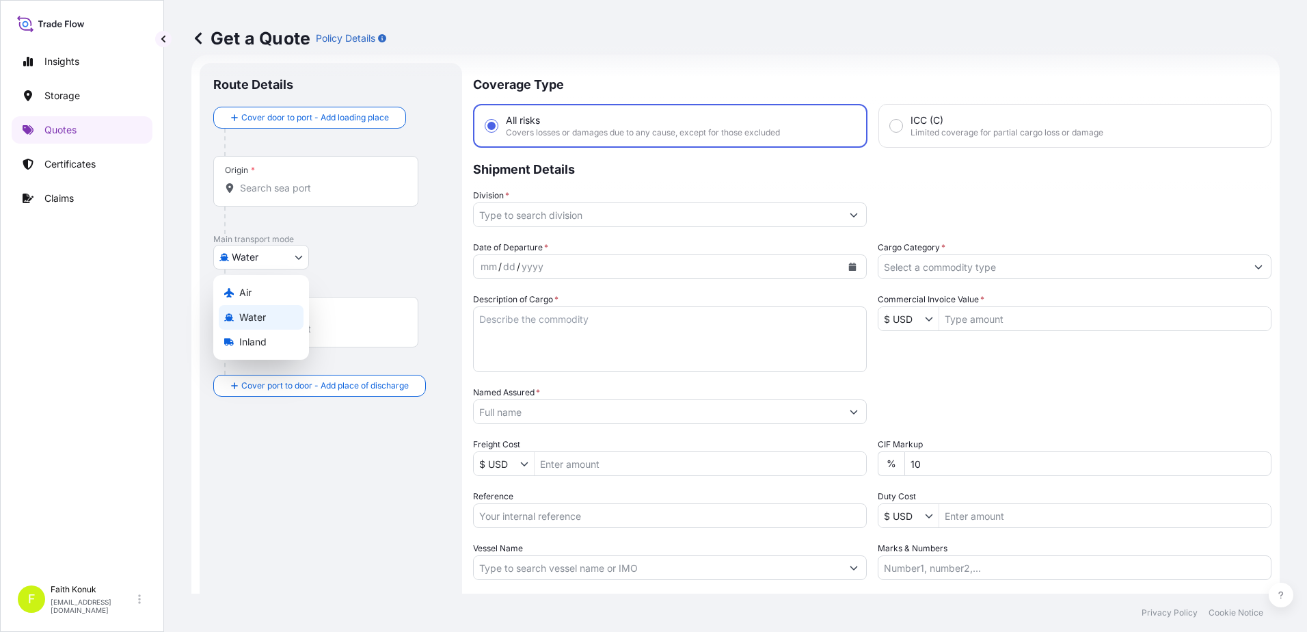
click at [243, 260] on body "Insights Storage Quotes Certificates Claims F [PERSON_NAME] [EMAIL_ADDRESS][DOM…" at bounding box center [653, 316] width 1307 height 632
click at [261, 347] on span "Inland" at bounding box center [252, 342] width 27 height 14
select select "Inland"
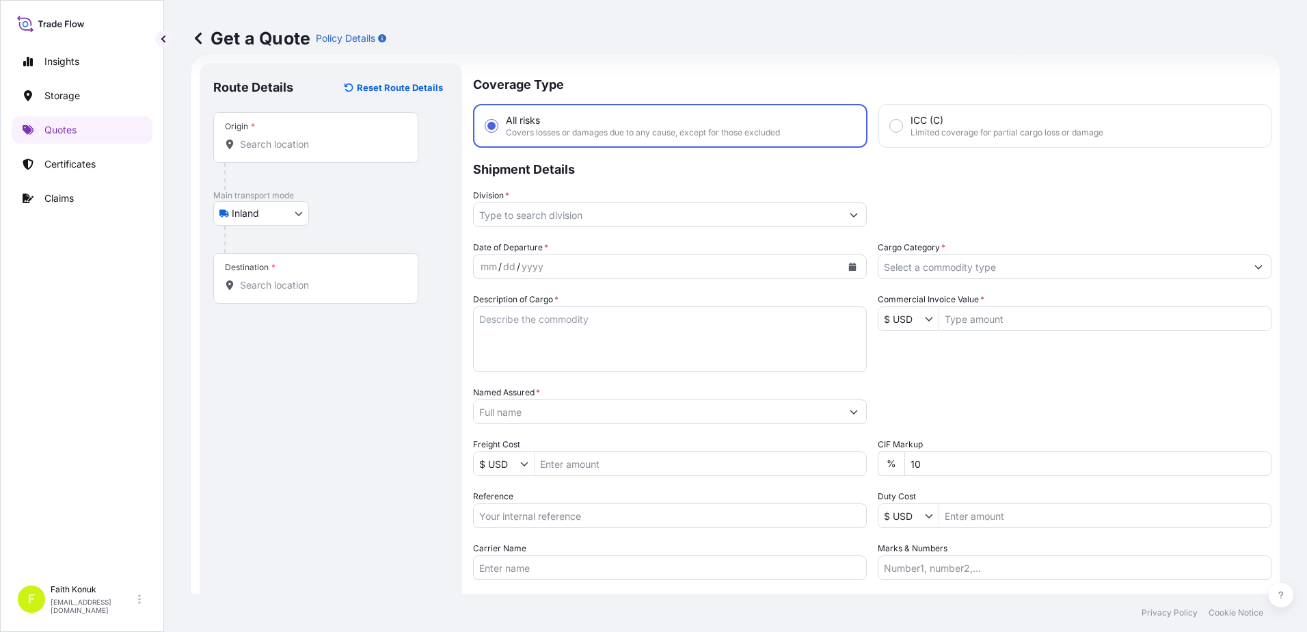
click at [359, 223] on div "Inland Air Water Inland" at bounding box center [330, 213] width 235 height 25
click at [266, 155] on div "Origin *" at bounding box center [315, 137] width 205 height 51
click at [266, 151] on input "Origin *" at bounding box center [320, 144] width 161 height 14
paste input "TÜRKİYE"
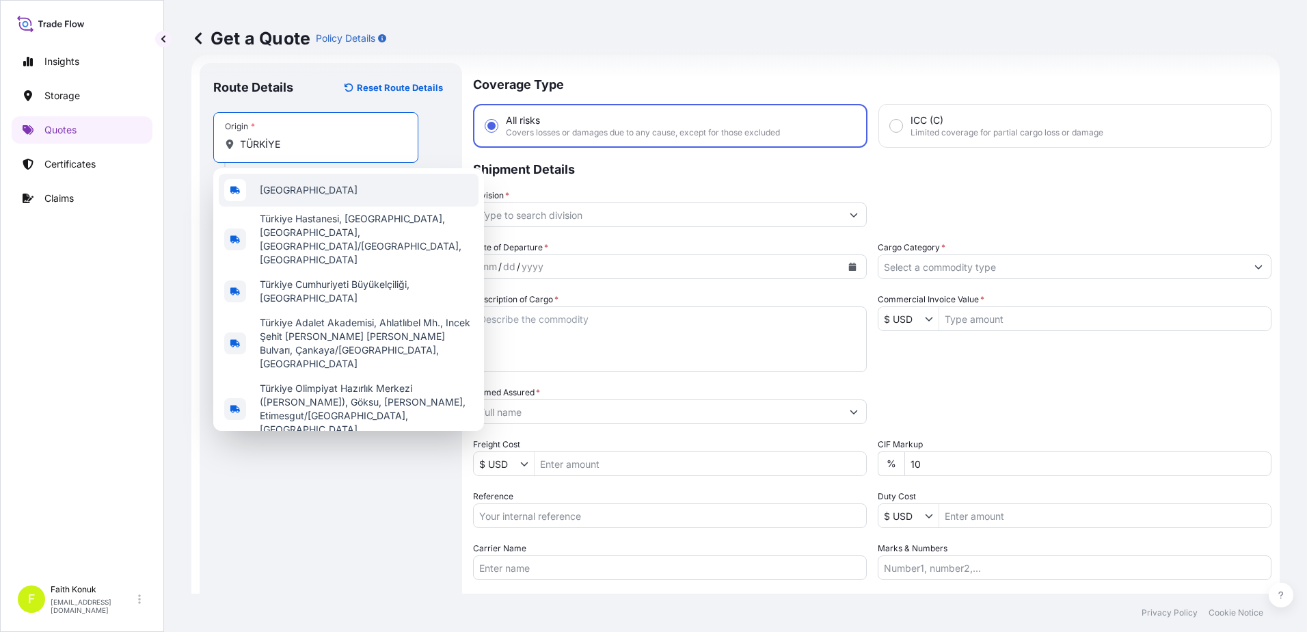
click at [310, 183] on div "[GEOGRAPHIC_DATA]" at bounding box center [349, 190] width 260 height 33
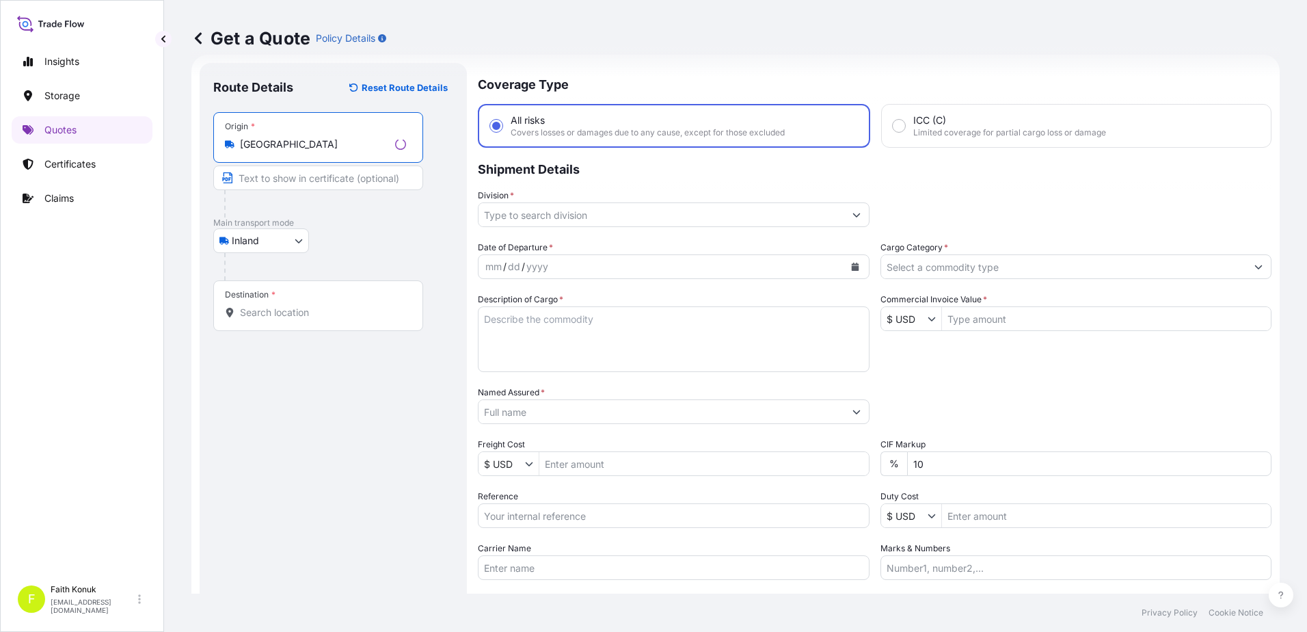
type input "[GEOGRAPHIC_DATA]"
click at [371, 233] on div "Inland Air Water Inland" at bounding box center [330, 240] width 235 height 25
click at [331, 315] on input "Destination *" at bounding box center [320, 313] width 161 height 14
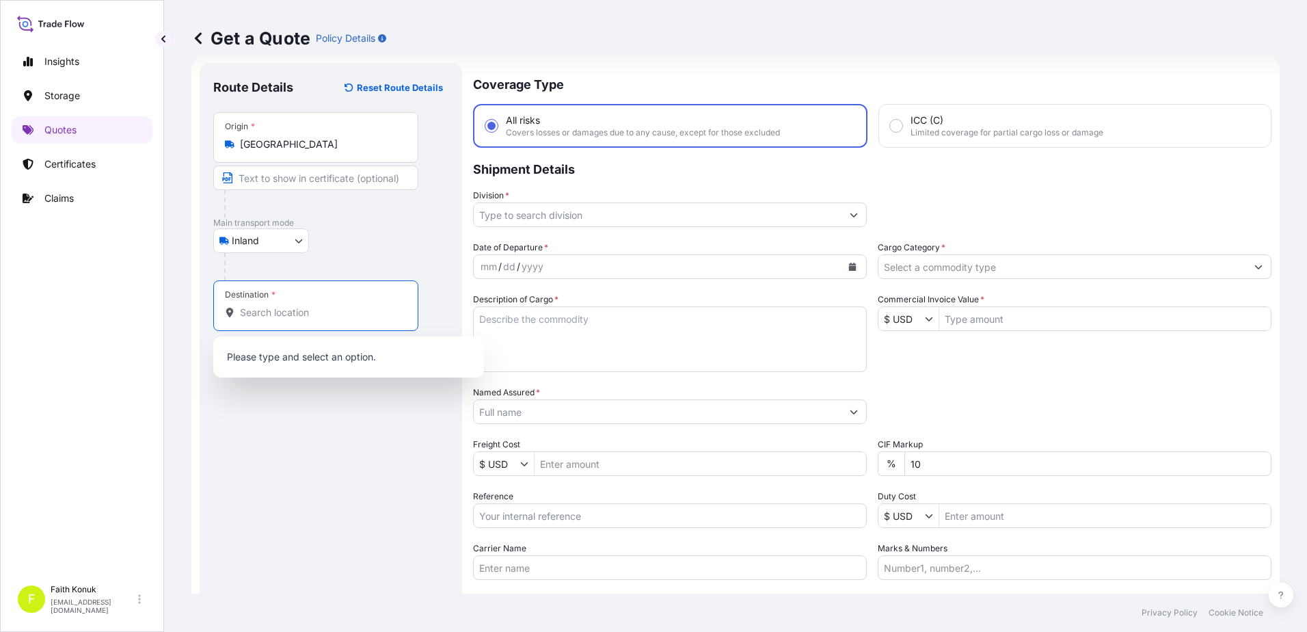
paste input "[GEOGRAPHIC_DATA]"
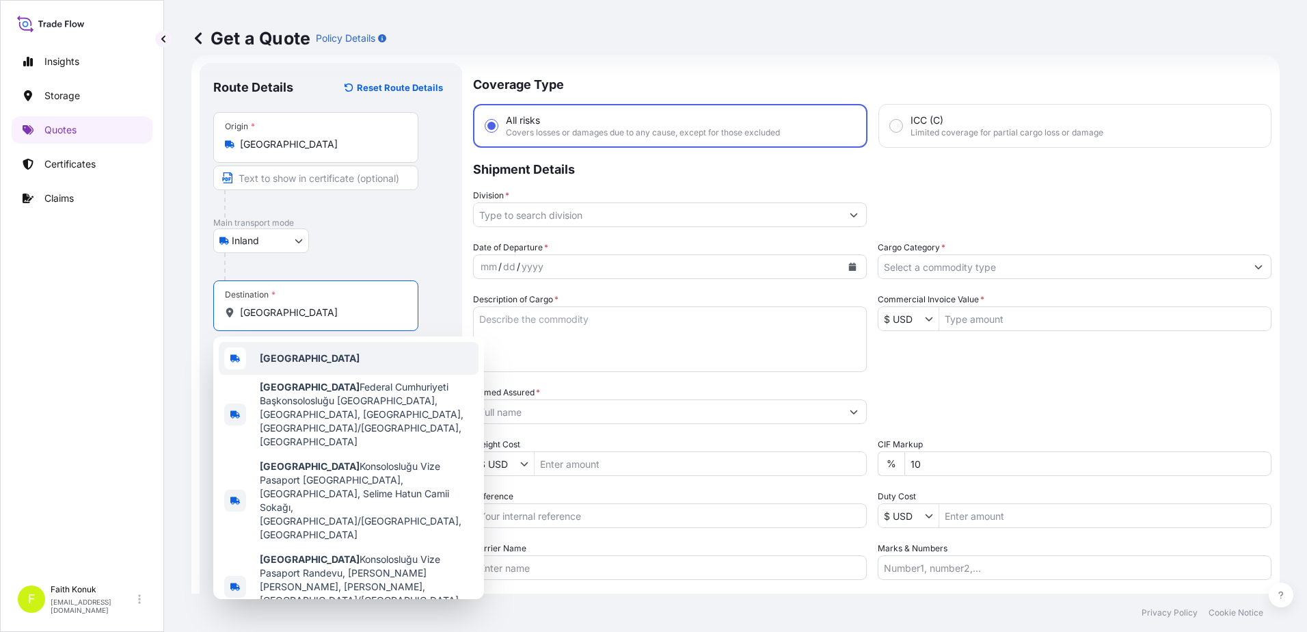
click at [317, 350] on div "[GEOGRAPHIC_DATA]" at bounding box center [349, 358] width 260 height 33
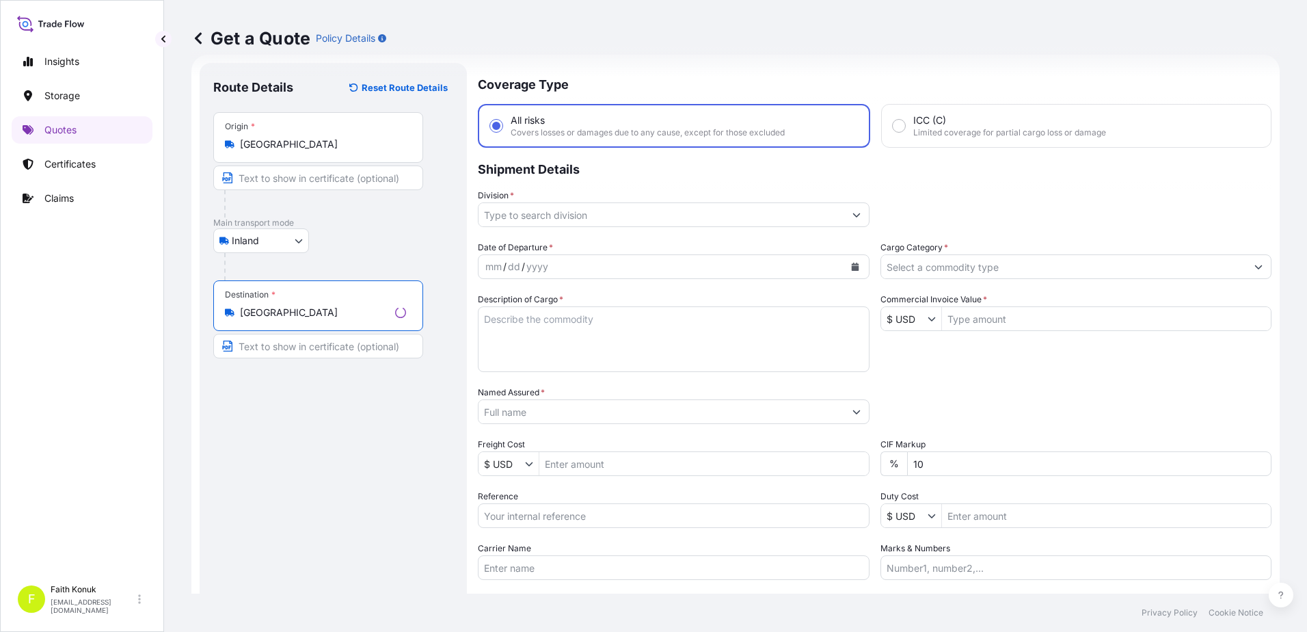
type input "[GEOGRAPHIC_DATA]"
click at [366, 245] on div "Inland Air Water Inland" at bounding box center [330, 240] width 235 height 25
click at [568, 219] on input "Division *" at bounding box center [658, 214] width 368 height 25
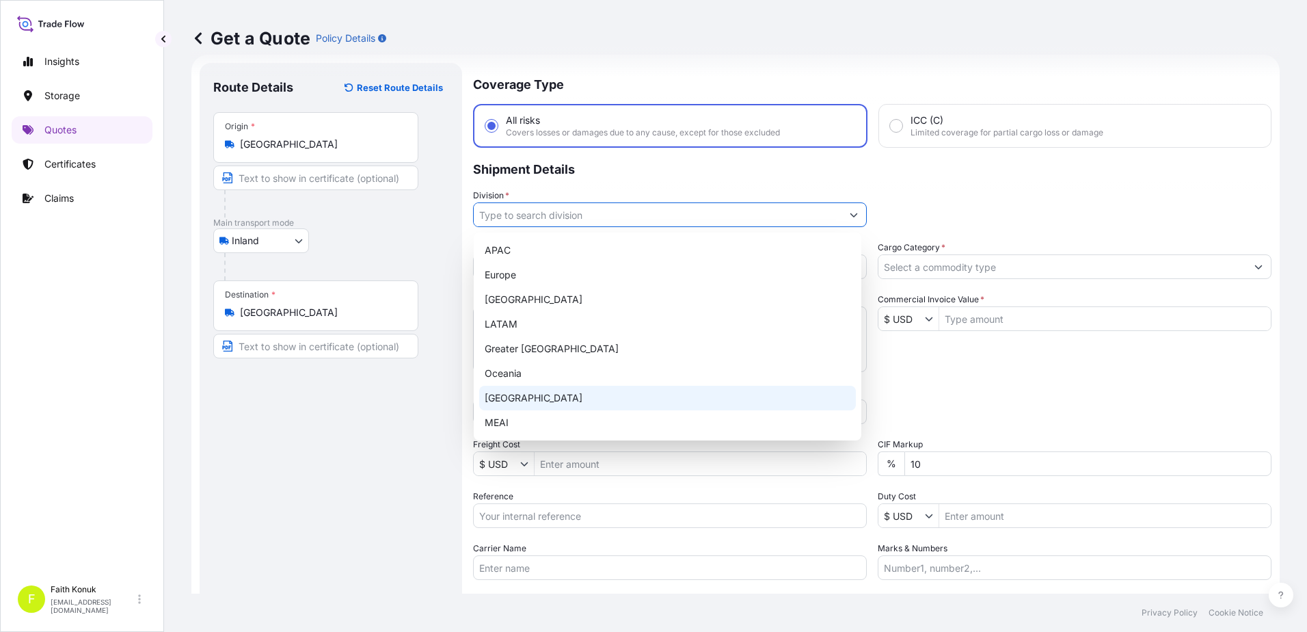
click at [509, 399] on div "[GEOGRAPHIC_DATA]" at bounding box center [667, 398] width 377 height 25
type input "[GEOGRAPHIC_DATA]"
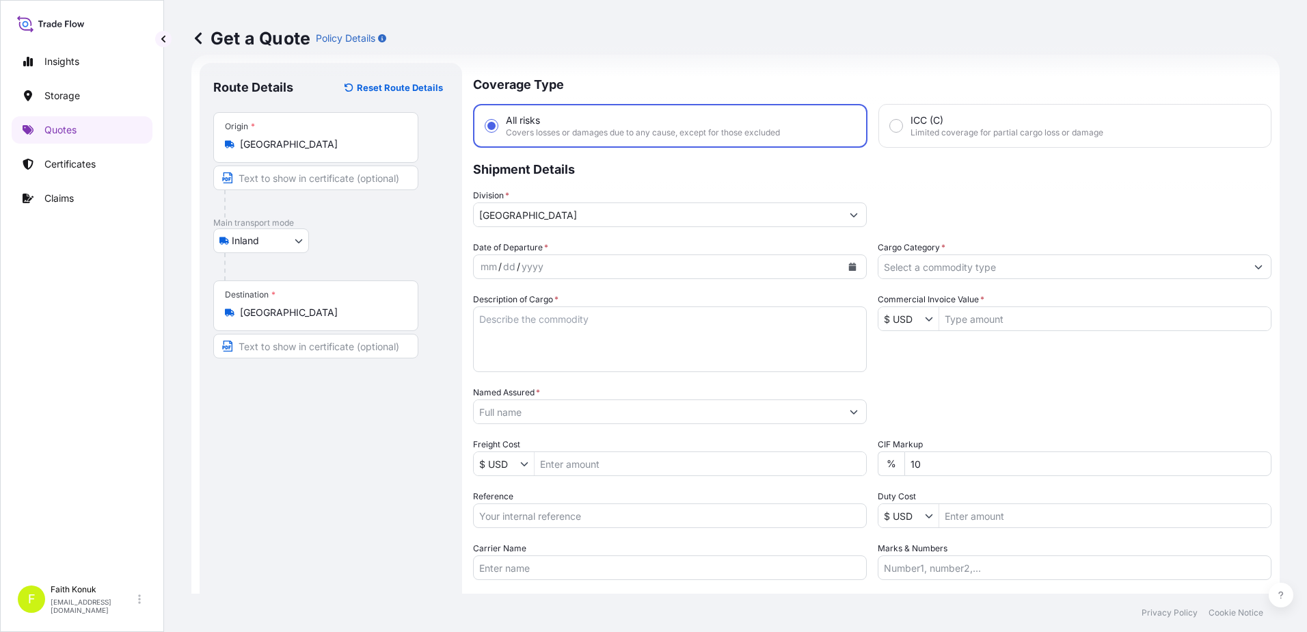
drag, startPoint x: 597, startPoint y: 185, endPoint x: 600, endPoint y: 192, distance: 7.6
click at [598, 185] on p "Shipment Details" at bounding box center [872, 168] width 799 height 41
click at [853, 267] on button "Calendar" at bounding box center [853, 267] width 22 height 22
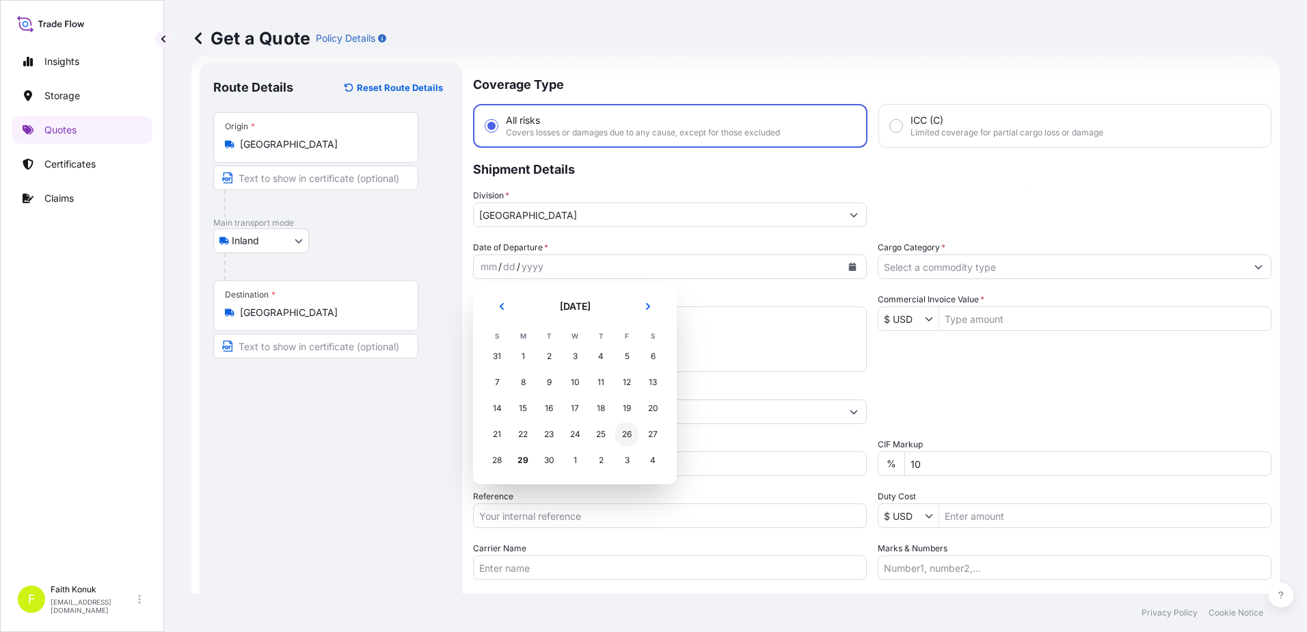
click at [628, 430] on div "26" at bounding box center [627, 434] width 25 height 25
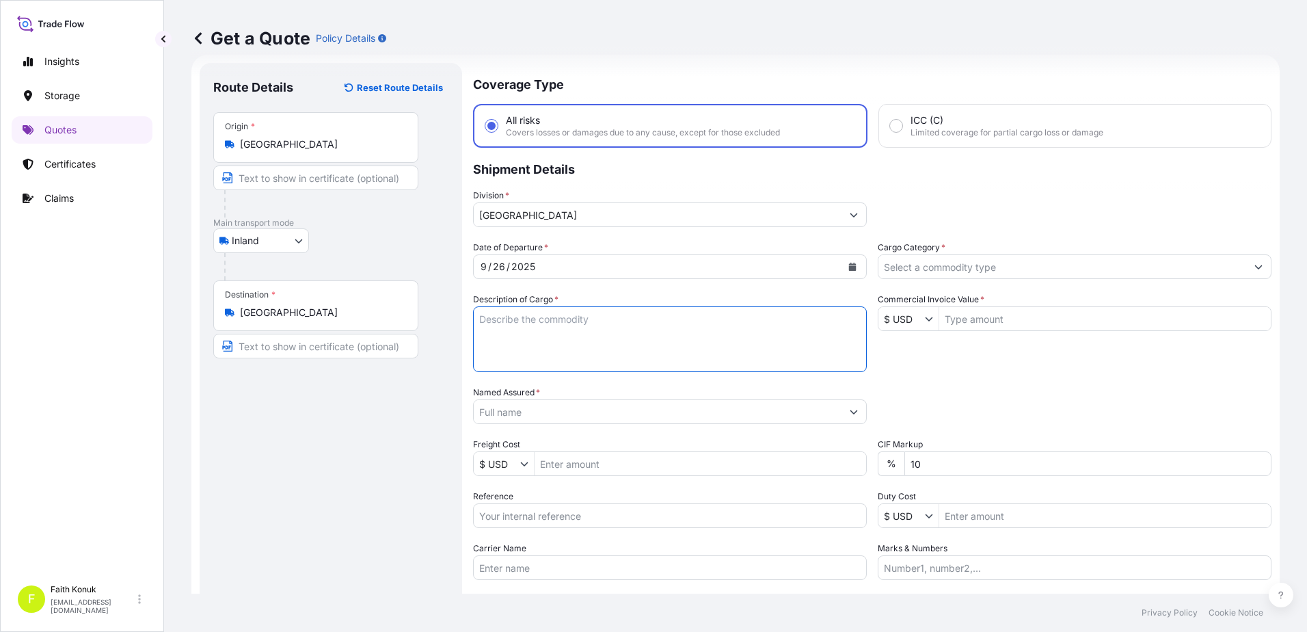
click at [521, 317] on textarea "Description of Cargo *" at bounding box center [670, 339] width 394 height 66
click at [510, 308] on textarea "Description of Cargo *" at bounding box center [670, 339] width 394 height 66
paste textarea "YUMAKTA EL ÖRGÜ İPLİĞİ 19 KAP 3473,02 KG"
click at [654, 357] on textarea "YUMAKTA EL ÖRGÜ İPLİĞİ 19 KAP 3473,02 KG INSURANCE PREMIUM EURO" at bounding box center [670, 339] width 394 height 66
type textarea "YUMAKTA EL ÖRGÜ İPLİĞİ 19 KAP 3473,02 KG INSURANCE PREMIUM EURO 120 (TAX INCLUD…"
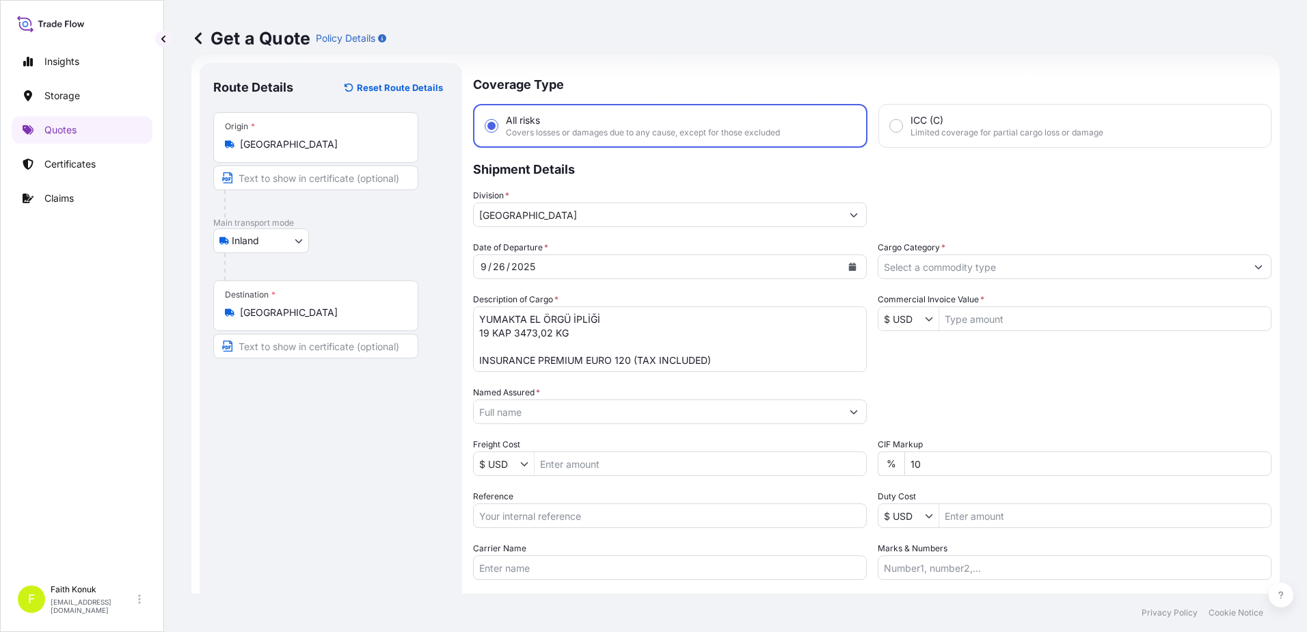
click at [555, 410] on input "Named Assured *" at bounding box center [658, 411] width 368 height 25
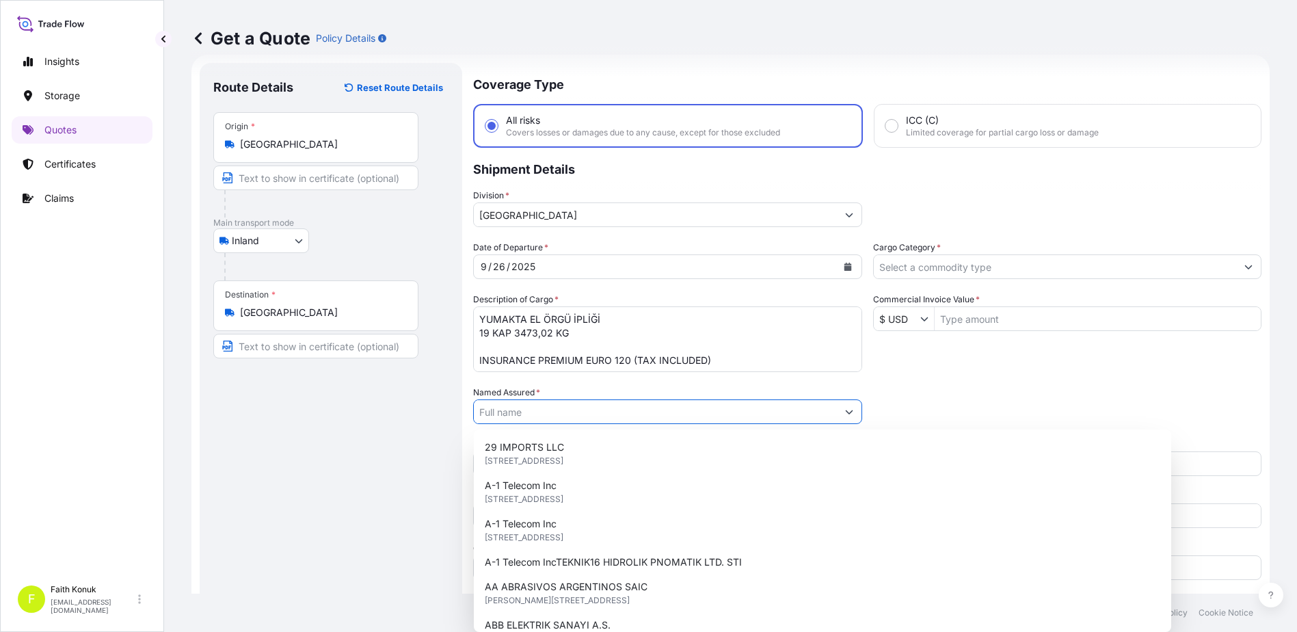
paste input "GAZZAL İPLİK SAN. VE TİC. LTD. ŞTİ."
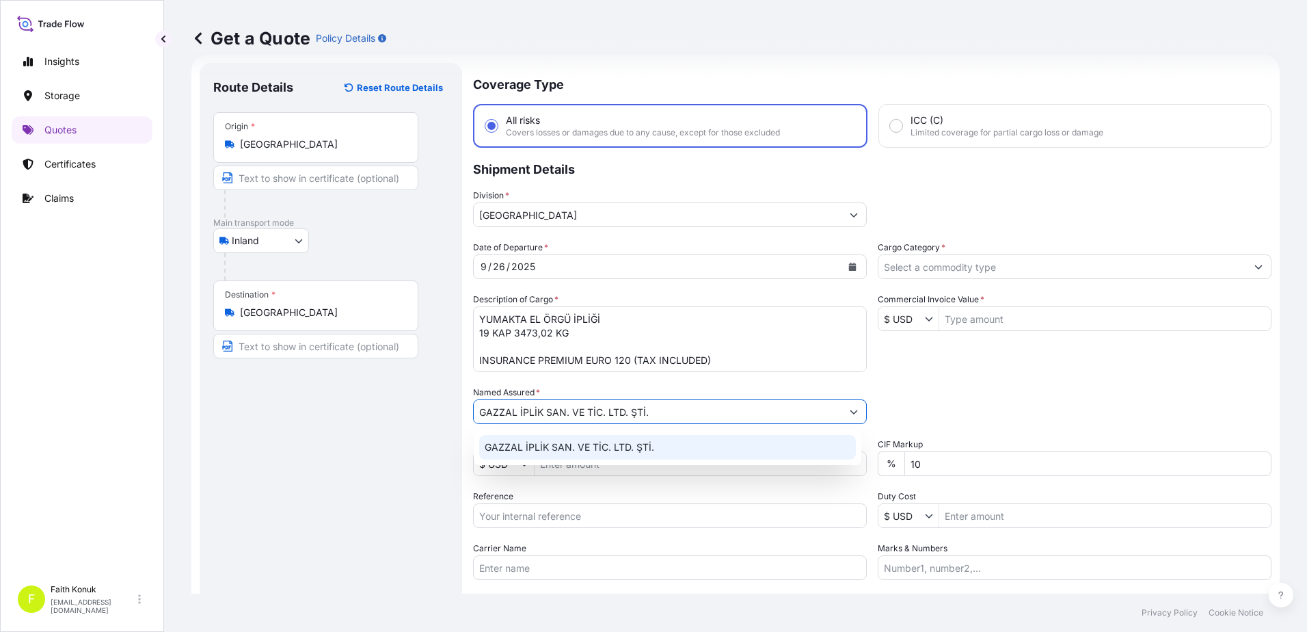
click at [568, 443] on span "GAZZAL İPLİK SAN. VE TİC. LTD. ŞTİ." at bounding box center [570, 447] width 170 height 14
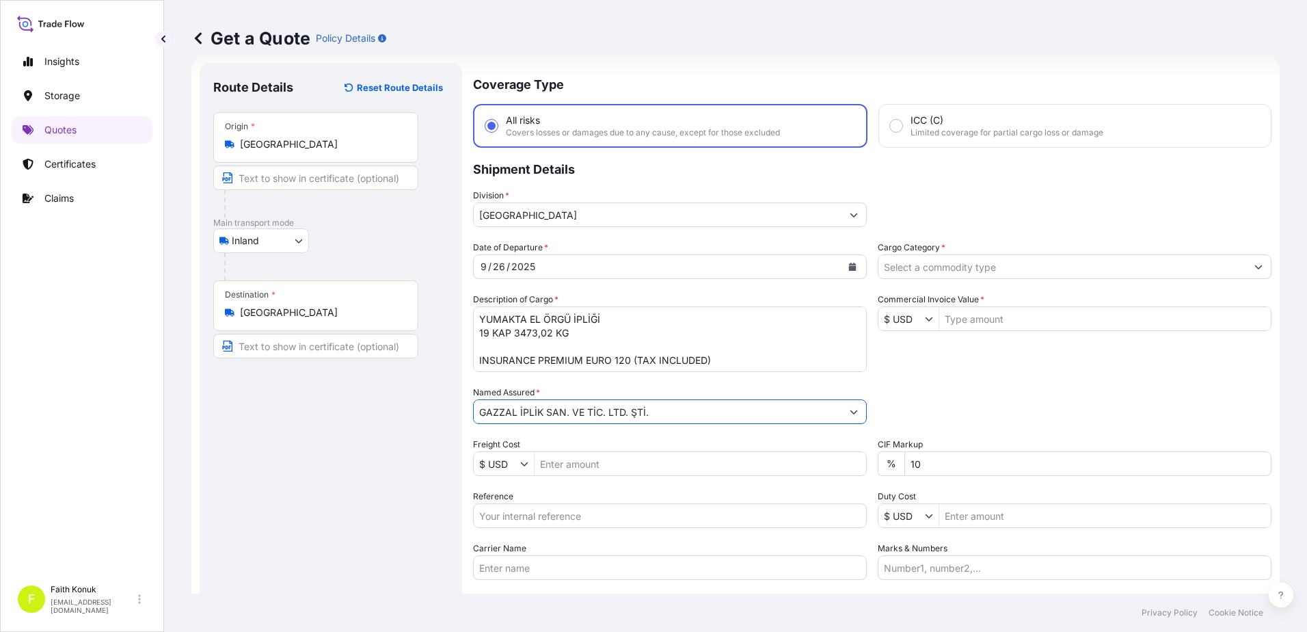
type input "GAZZAL İPLİK SAN. VE TİC. LTD. ŞTİ."
click at [572, 376] on div "Date of Departure * [DATE] Cargo Category * Description of Cargo * YUMAKTA EL Ö…" at bounding box center [872, 410] width 799 height 339
click at [550, 518] on input "Reference" at bounding box center [670, 515] width 394 height 25
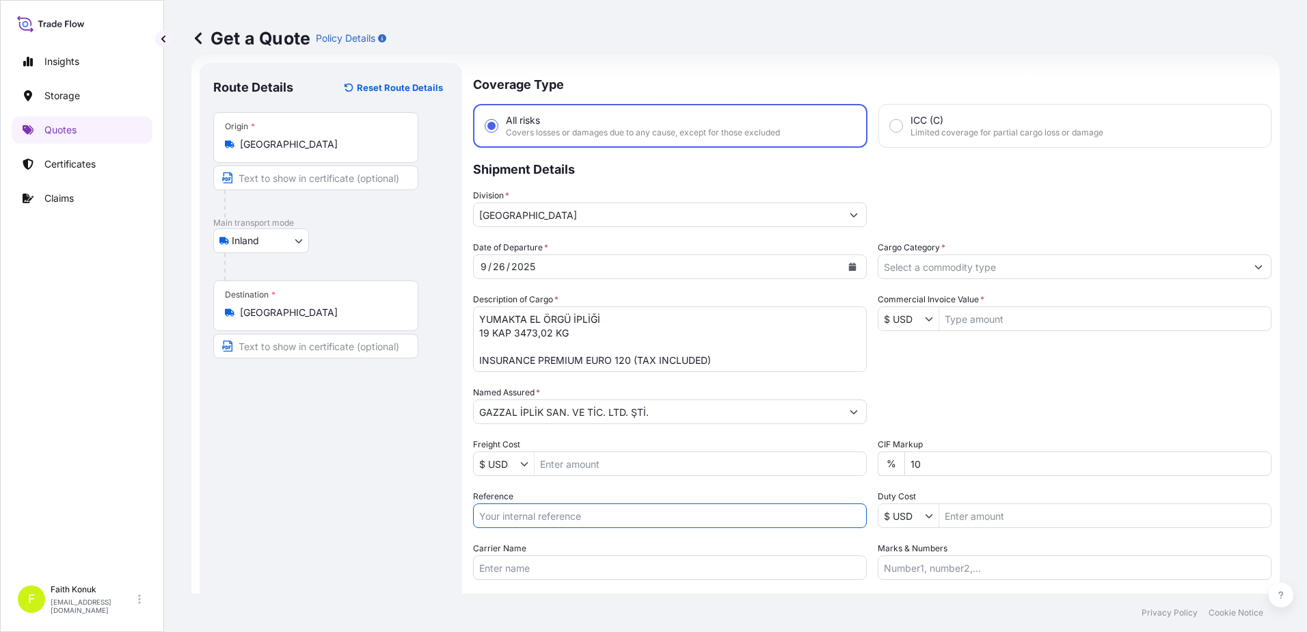
paste input "2501781910"
type input "2501781910"
click at [549, 485] on div "Date of Departure * [DATE] Cargo Category * Description of Cargo * YUMAKTA EL Ö…" at bounding box center [872, 410] width 799 height 339
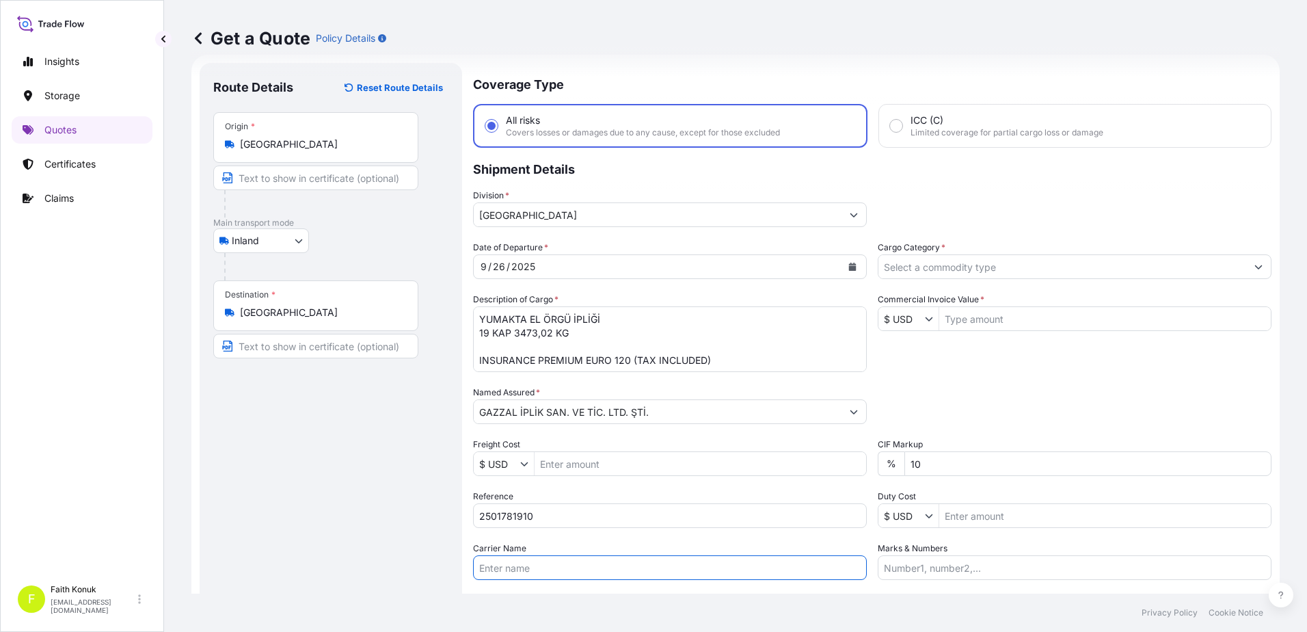
click at [583, 561] on input "Carrier Name" at bounding box center [670, 567] width 394 height 25
paste input "34 P 6744"
type input "34 P 6744"
click at [590, 539] on div "Date of Departure * [DATE] Cargo Category * Description of Cargo * YUMAKTA EL Ö…" at bounding box center [872, 410] width 799 height 339
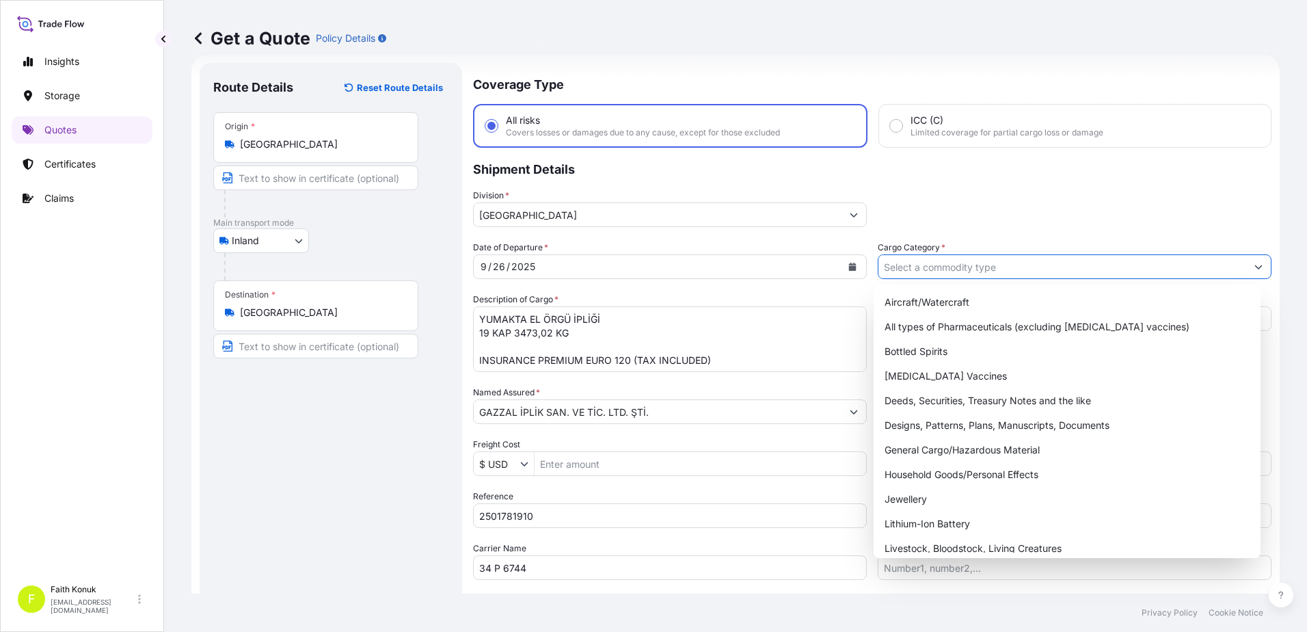
click at [944, 271] on input "Cargo Category *" at bounding box center [1063, 266] width 368 height 25
click at [922, 443] on div "General Cargo/Hazardous Material" at bounding box center [1067, 450] width 377 height 25
type input "General Cargo/Hazardous Material"
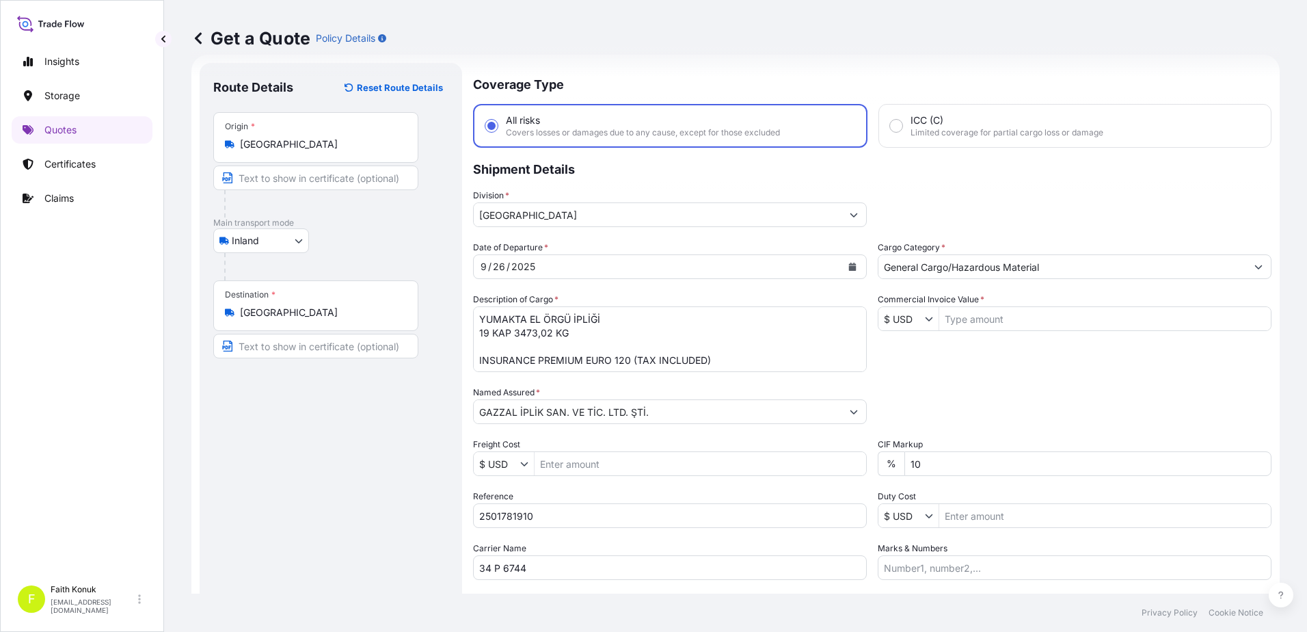
click at [950, 358] on div "Date of Departure * [DATE] Cargo Category * General Cargo/Hazardous Material De…" at bounding box center [872, 410] width 799 height 339
click at [925, 325] on button "Show suggestions" at bounding box center [932, 319] width 14 height 14
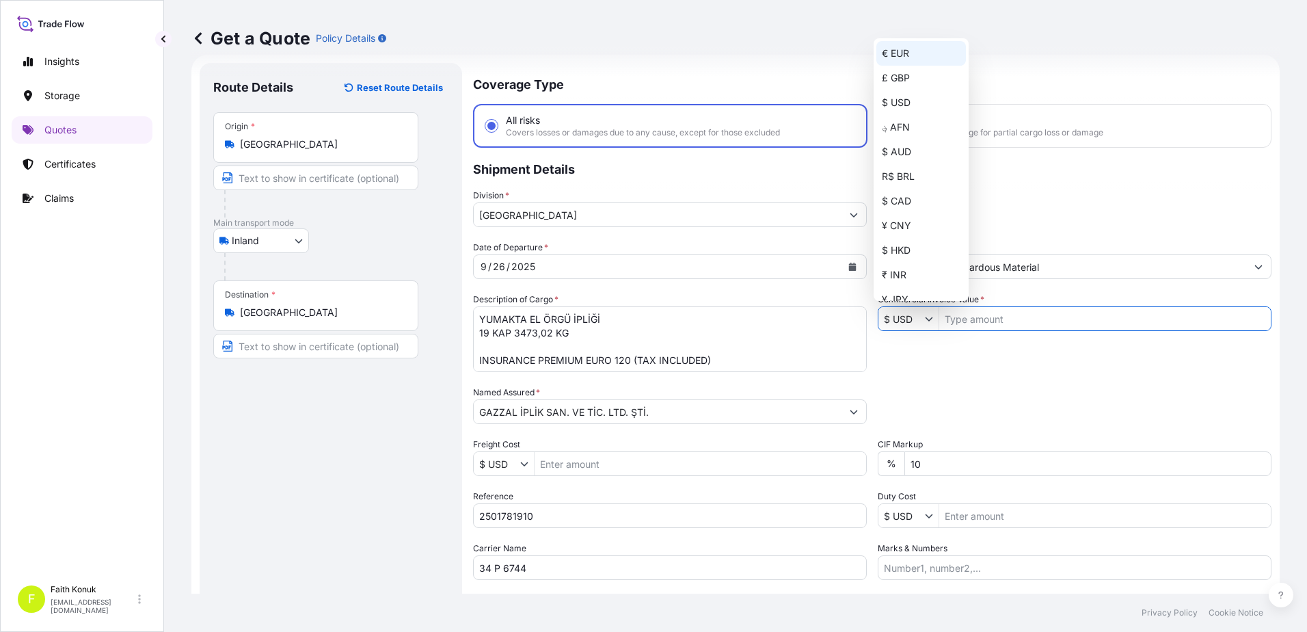
click at [908, 55] on div "€ EUR" at bounding box center [922, 53] width 90 height 25
type input "€ EUR"
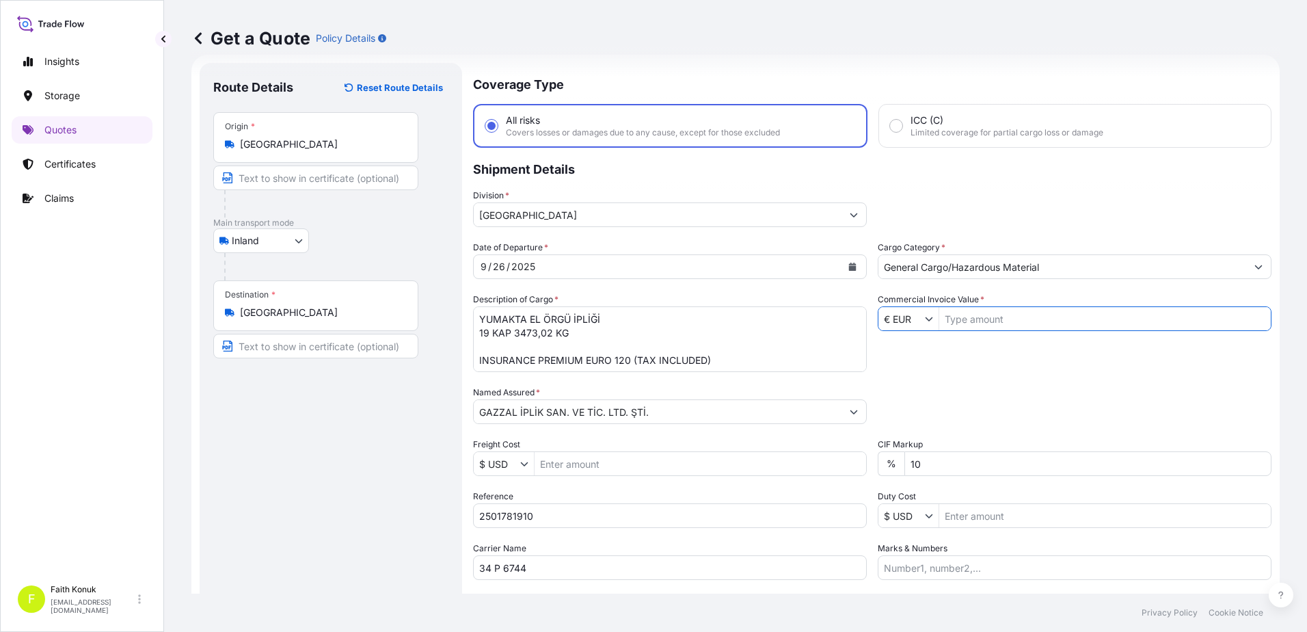
click at [969, 315] on input "Commercial Invoice Value *" at bounding box center [1105, 318] width 332 height 25
type input "86,166"
click at [1005, 371] on div "Date of Departure * [DATE] Cargo Category * General Cargo/Hazardous Material De…" at bounding box center [872, 410] width 799 height 339
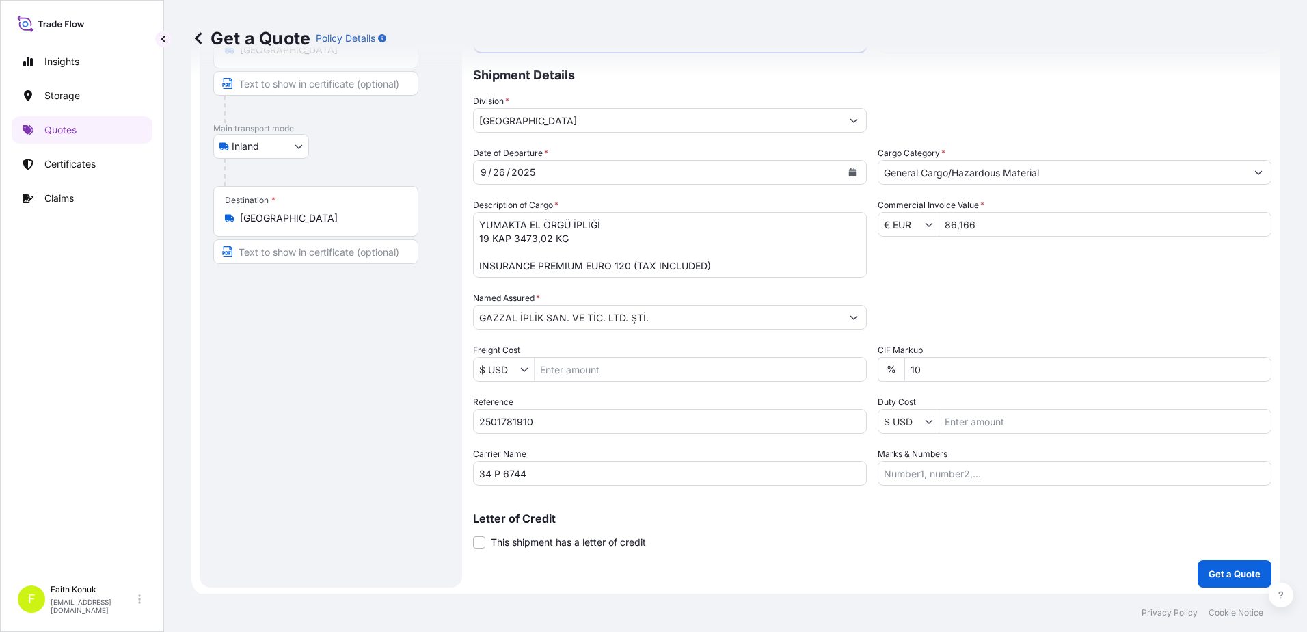
scroll to position [118, 0]
click at [1220, 572] on p "Get a Quote" at bounding box center [1235, 572] width 52 height 14
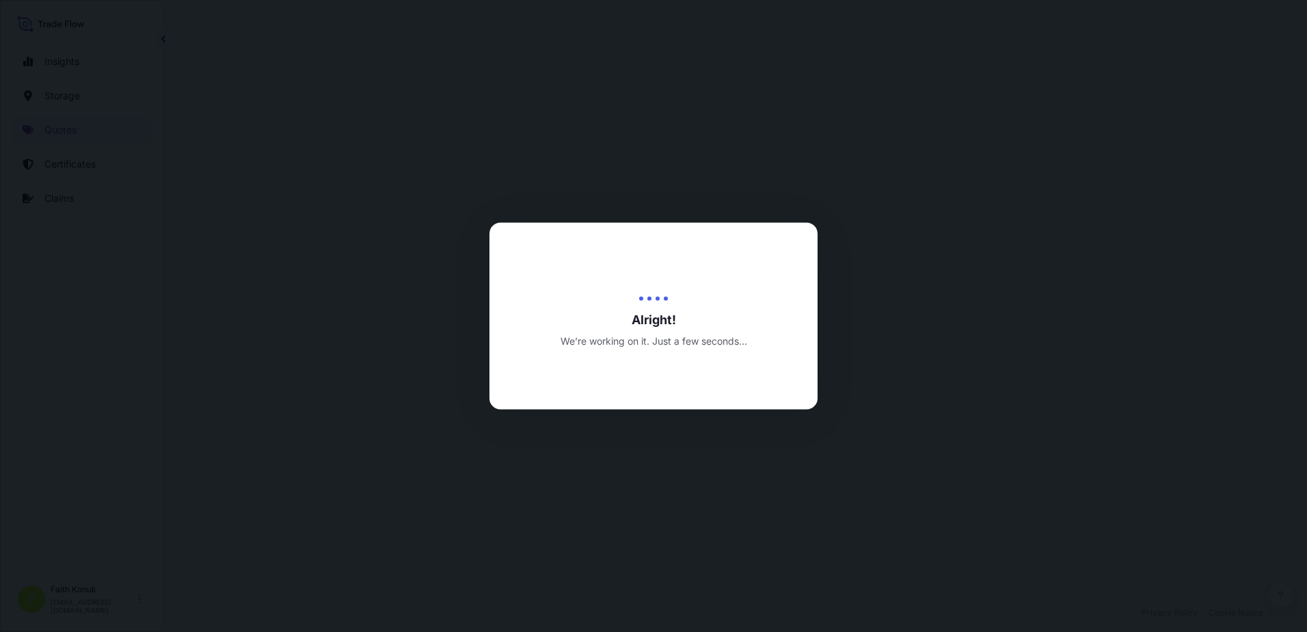
select select "Inland"
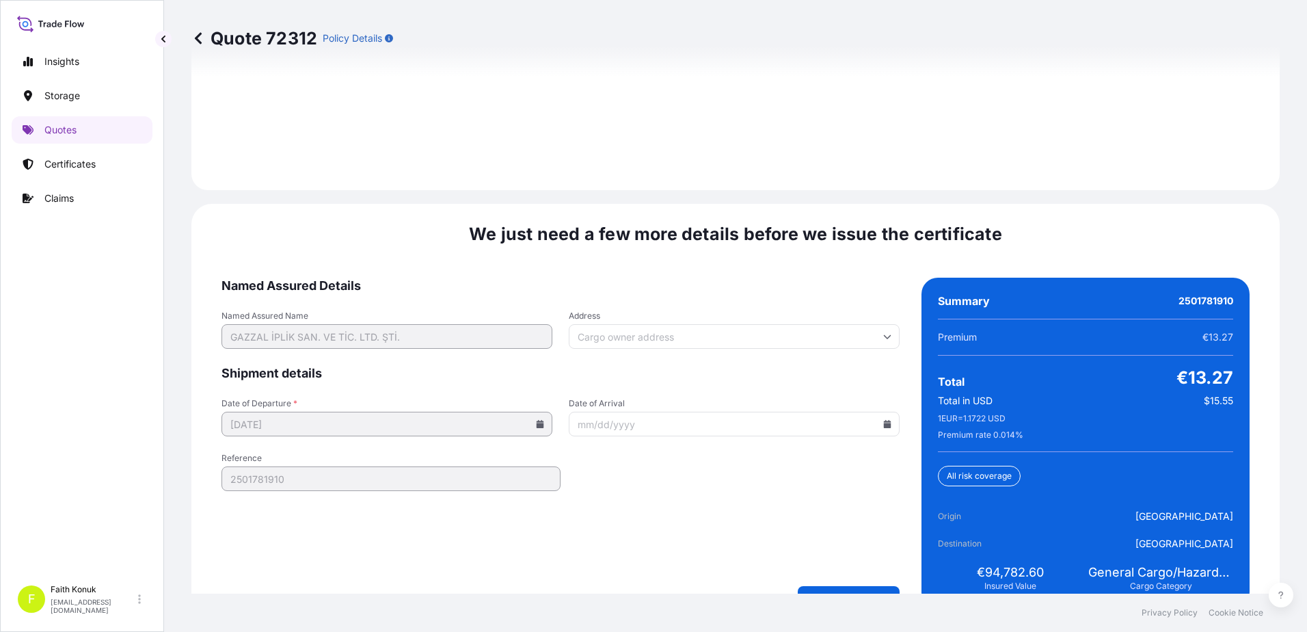
scroll to position [2017, 0]
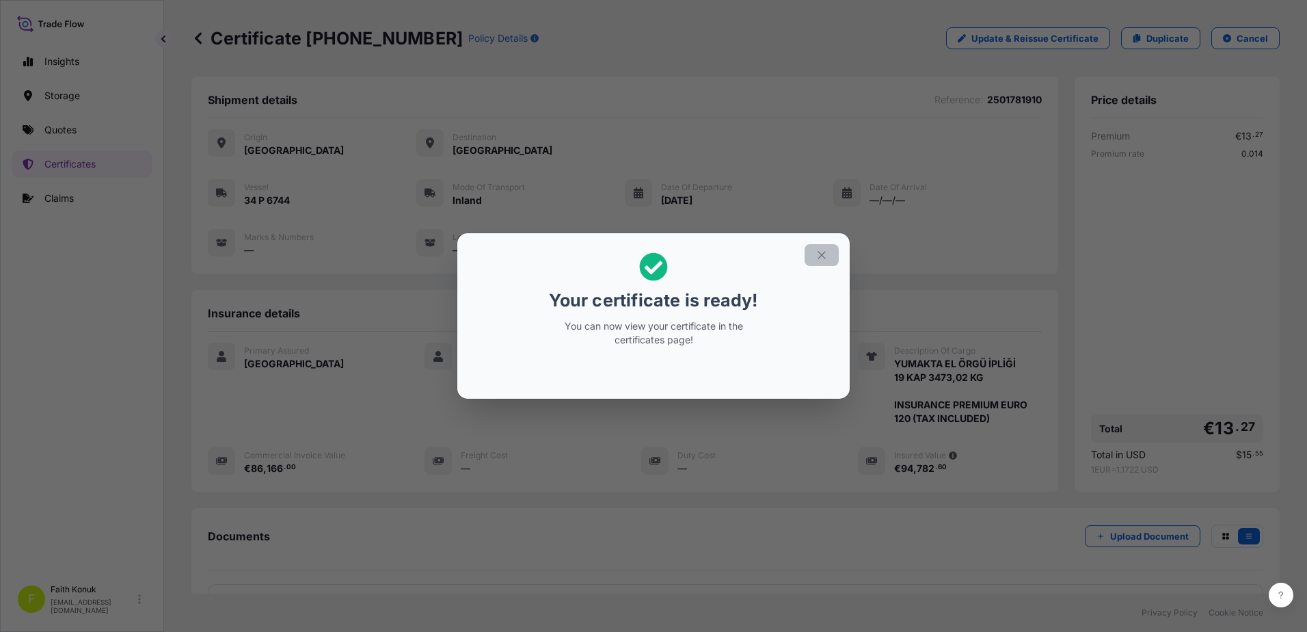
click at [820, 263] on button "button" at bounding box center [822, 255] width 34 height 22
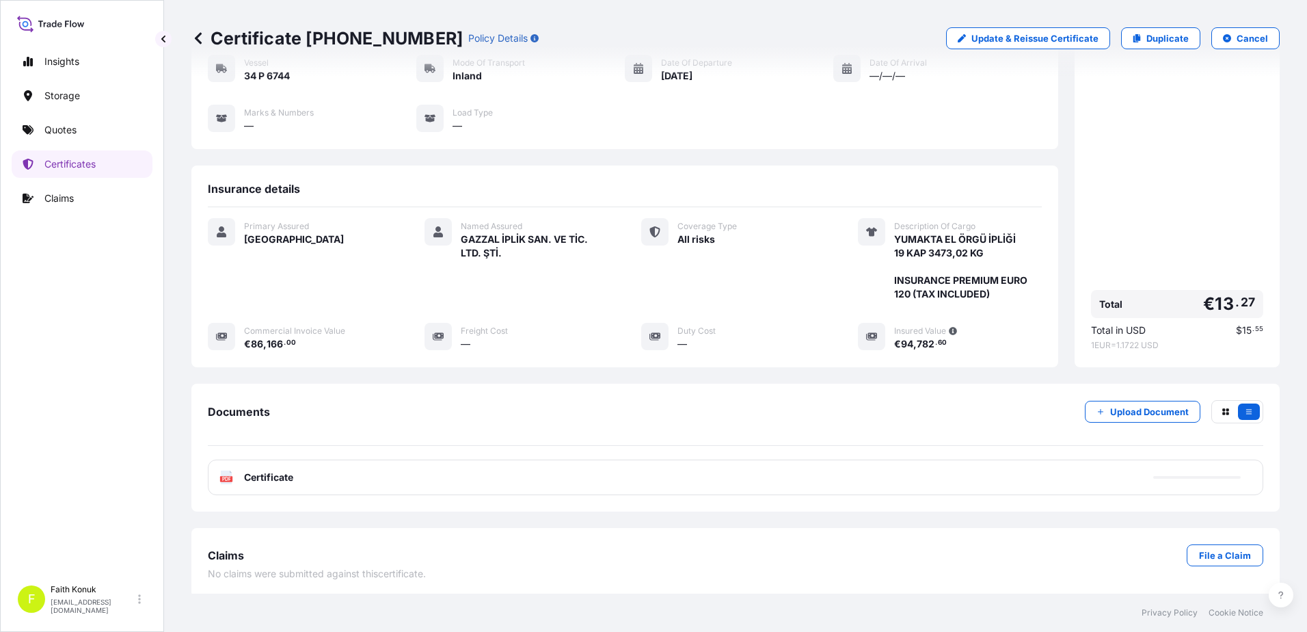
scroll to position [128, 0]
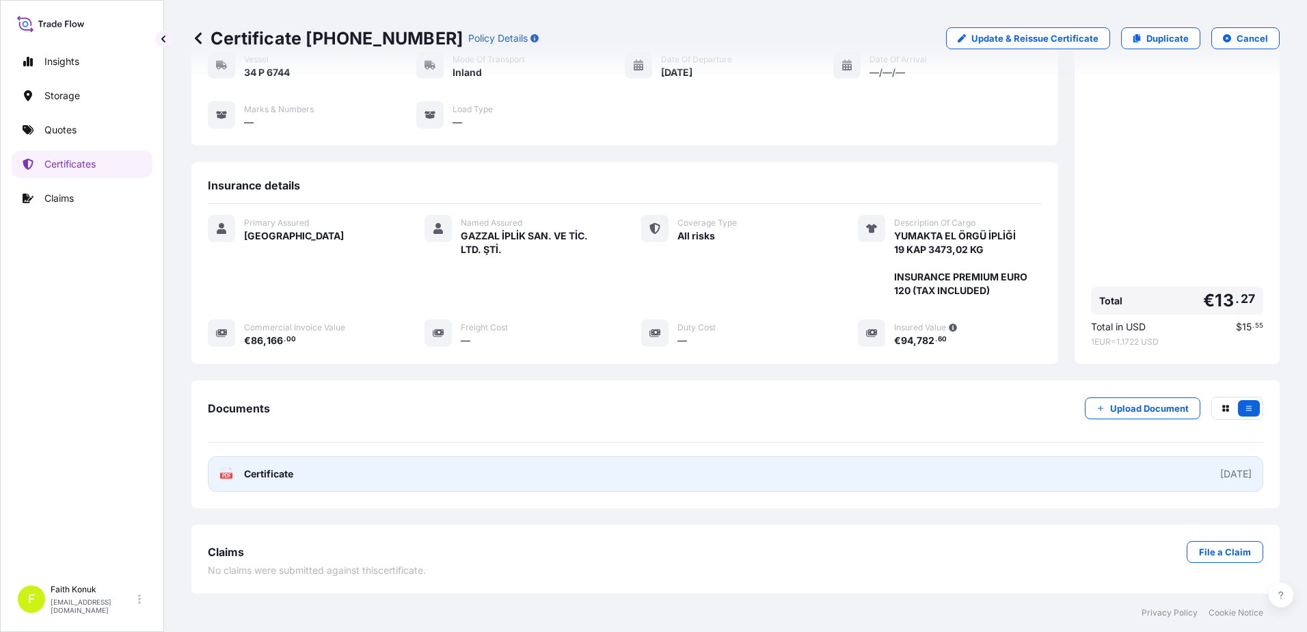
click at [235, 473] on div "PDF Certificate" at bounding box center [256, 474] width 74 height 14
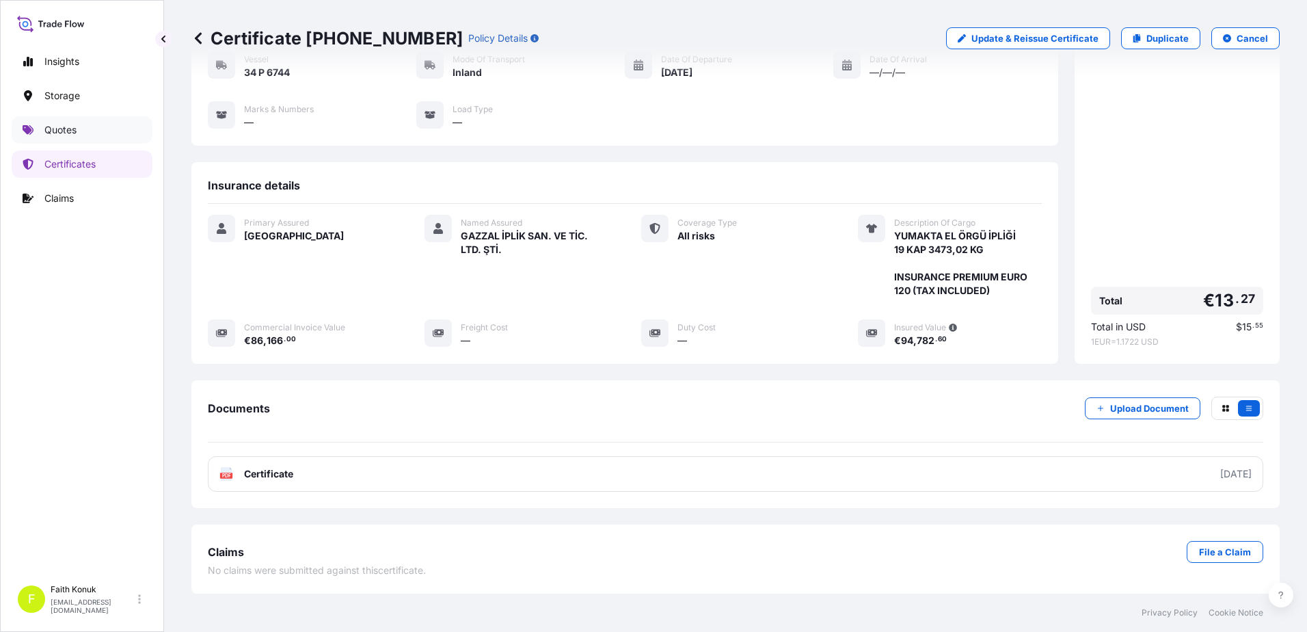
click at [96, 127] on link "Quotes" at bounding box center [82, 129] width 141 height 27
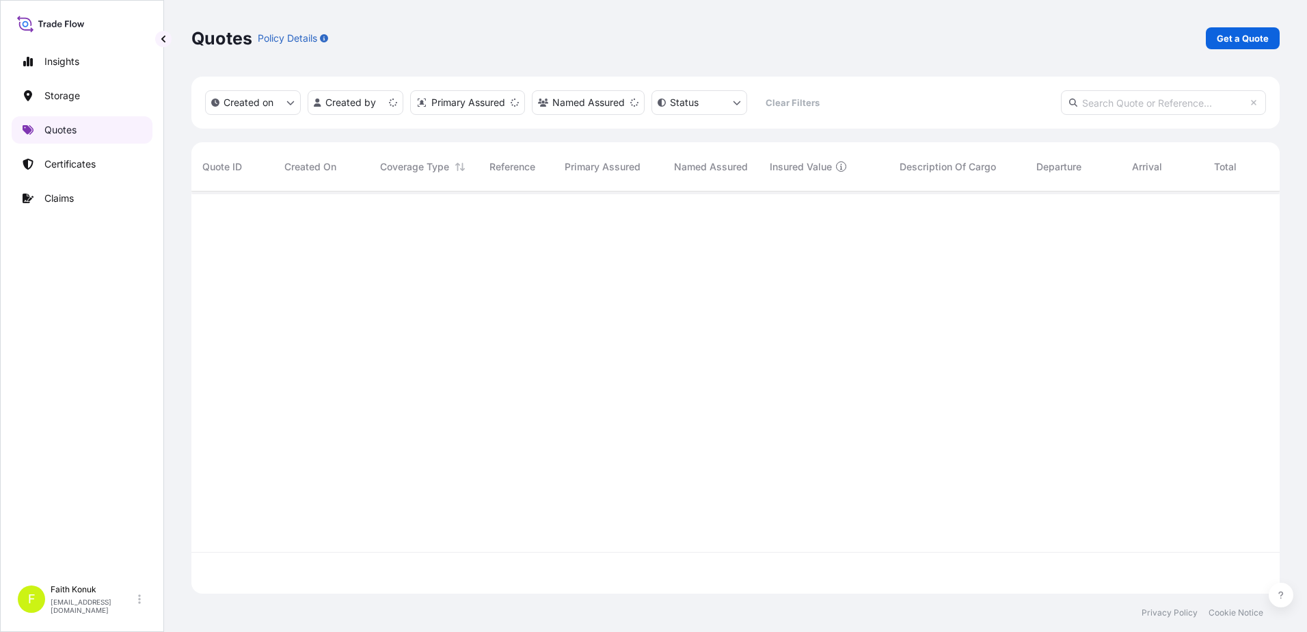
scroll to position [399, 1078]
click at [1229, 40] on p "Get a Quote" at bounding box center [1243, 38] width 52 height 14
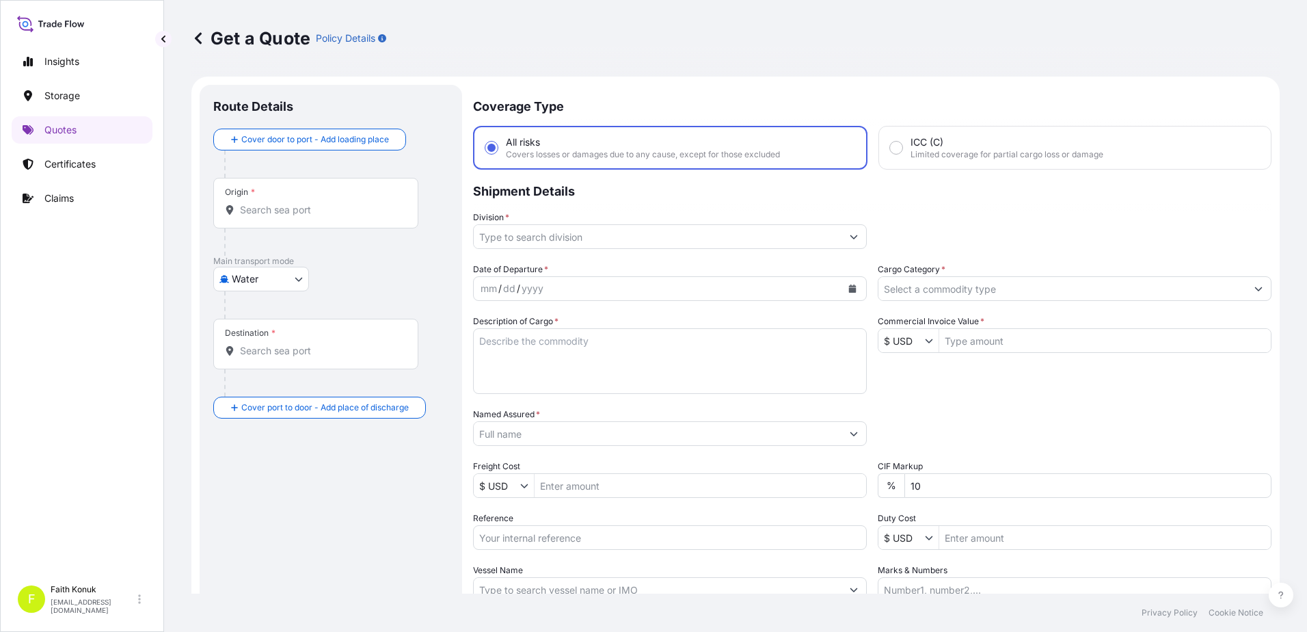
scroll to position [22, 0]
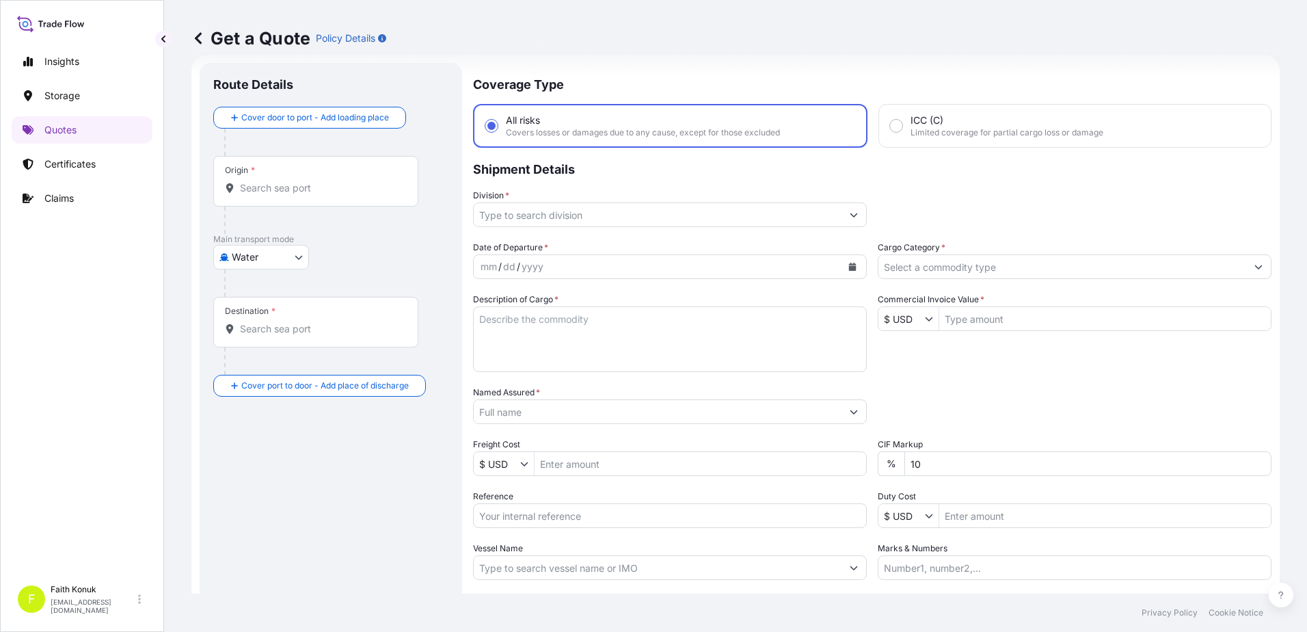
click at [280, 253] on body "Insights Storage Quotes Certificates Claims F [PERSON_NAME] [EMAIL_ADDRESS][DOM…" at bounding box center [653, 316] width 1307 height 632
click at [265, 343] on span "Inland" at bounding box center [252, 342] width 27 height 14
select select "Inland"
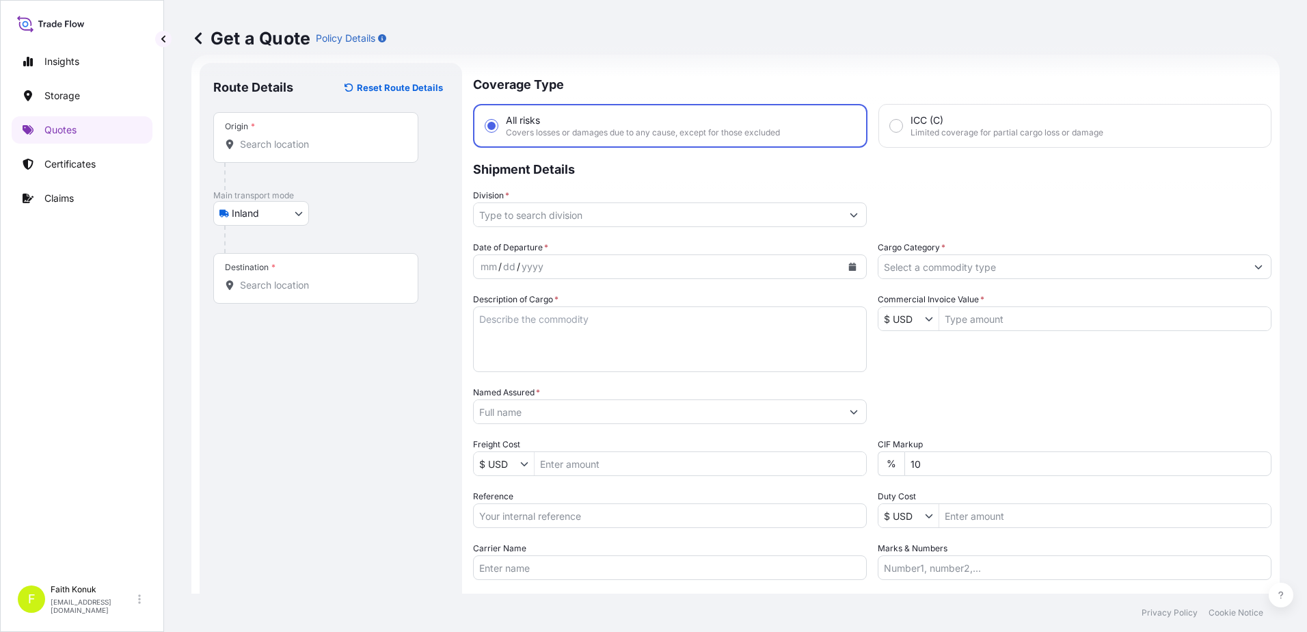
click at [366, 211] on div "Inland Air Water Inland" at bounding box center [330, 213] width 235 height 25
click at [276, 152] on div "Origin *" at bounding box center [315, 137] width 205 height 51
click at [276, 151] on input "Origin *" at bounding box center [320, 144] width 161 height 14
paste input "TURKIYE"
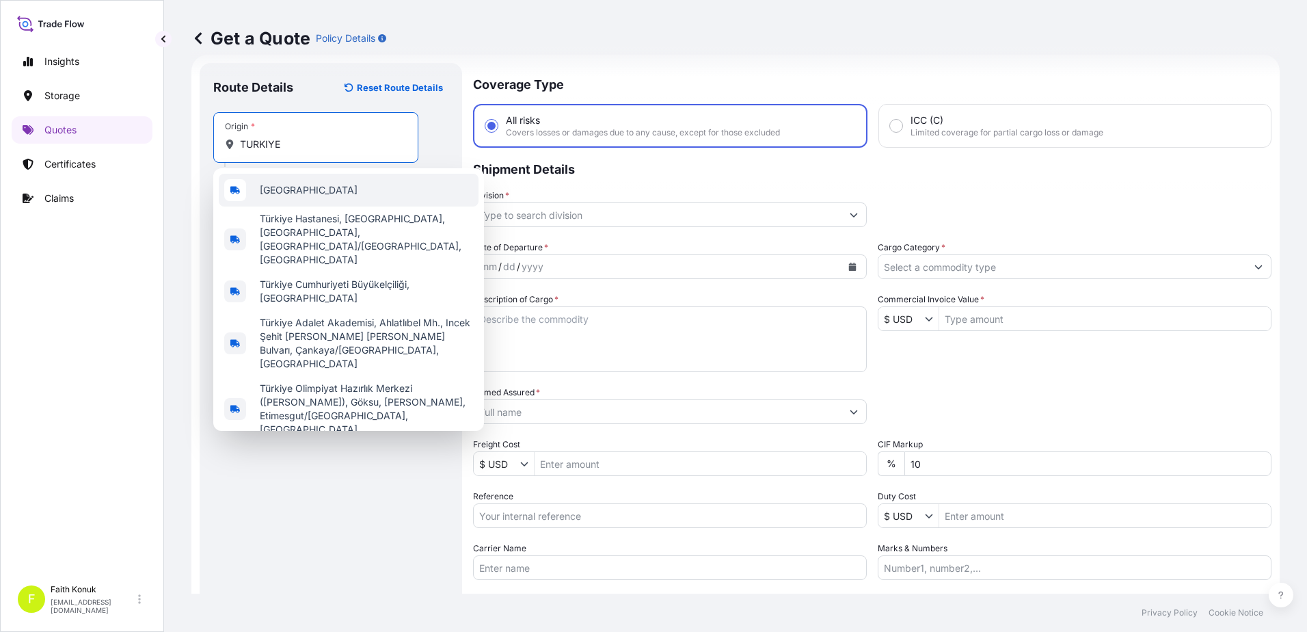
click at [299, 189] on div "[GEOGRAPHIC_DATA]" at bounding box center [349, 190] width 260 height 33
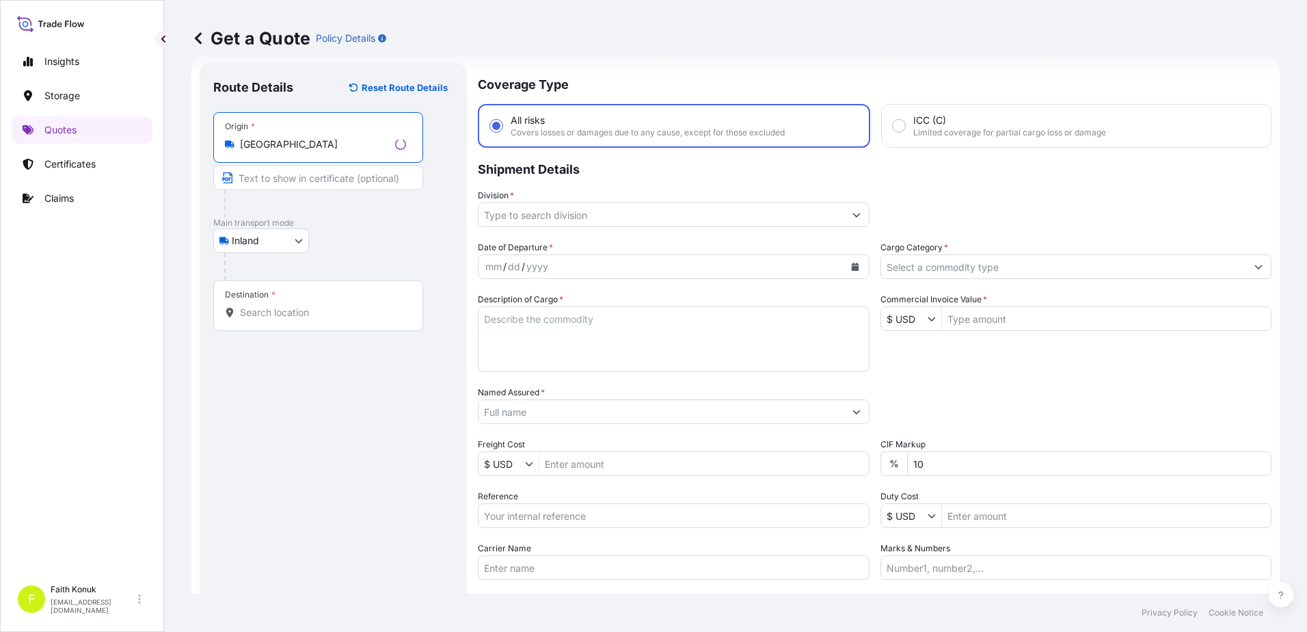
type input "[GEOGRAPHIC_DATA]"
click at [379, 220] on p "Main transport mode" at bounding box center [333, 222] width 240 height 11
click at [329, 304] on div "Destination *" at bounding box center [315, 305] width 205 height 51
click at [329, 306] on input "Destination *" at bounding box center [320, 313] width 161 height 14
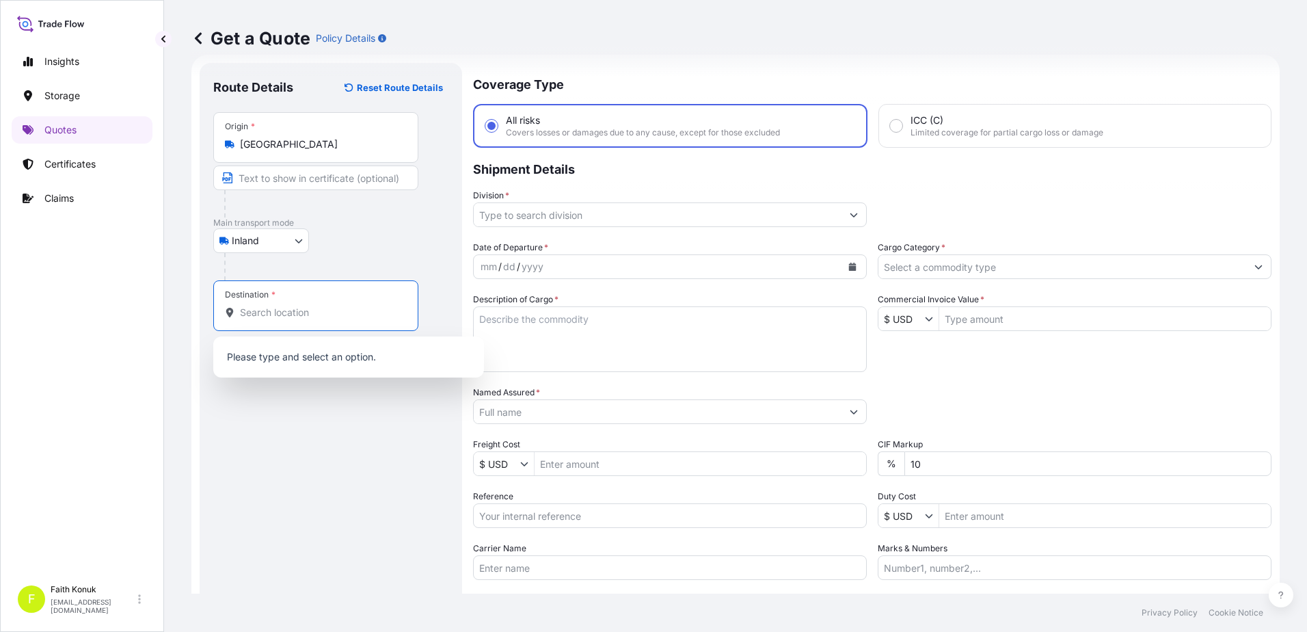
paste input "[GEOGRAPHIC_DATA]"
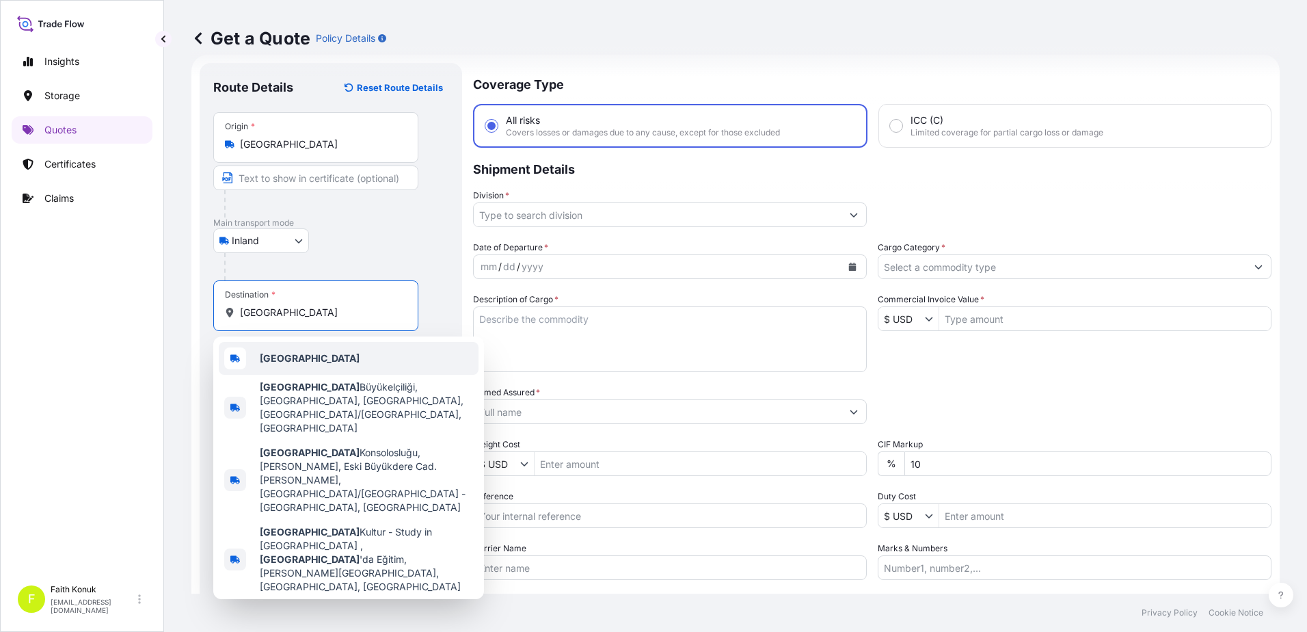
click at [317, 369] on div "[GEOGRAPHIC_DATA]" at bounding box center [349, 358] width 260 height 33
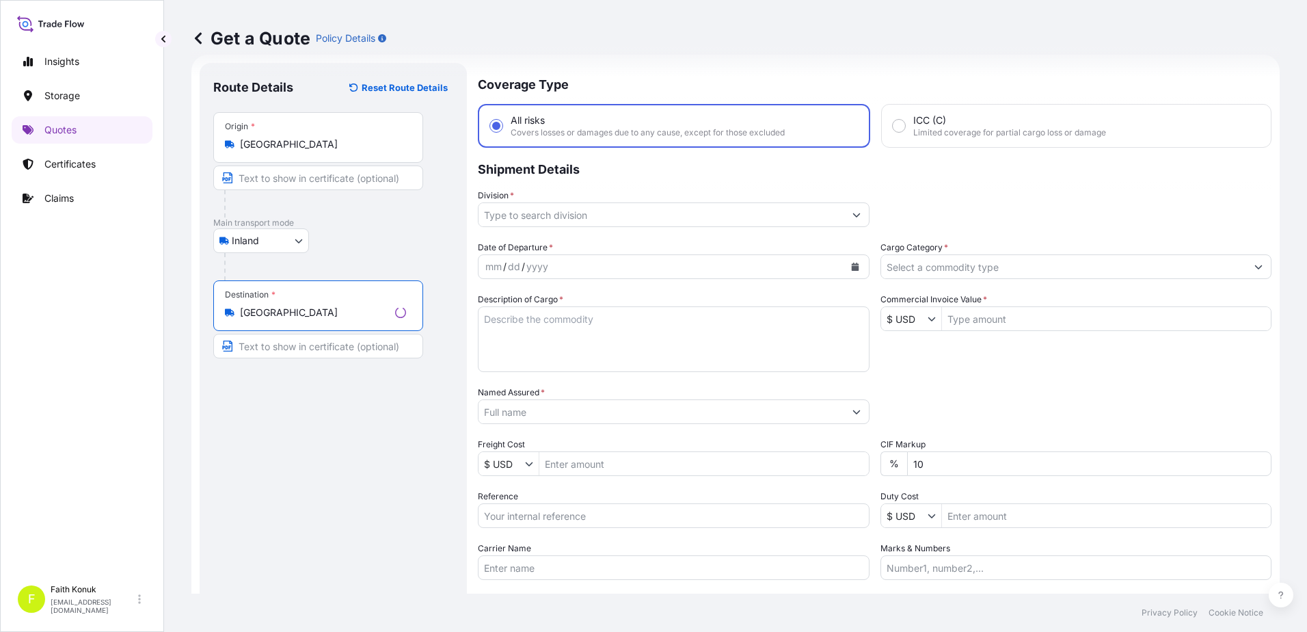
type input "[GEOGRAPHIC_DATA]"
click at [376, 237] on div "Inland Air Water Inland" at bounding box center [333, 240] width 240 height 25
click at [553, 217] on input "Division *" at bounding box center [658, 214] width 368 height 25
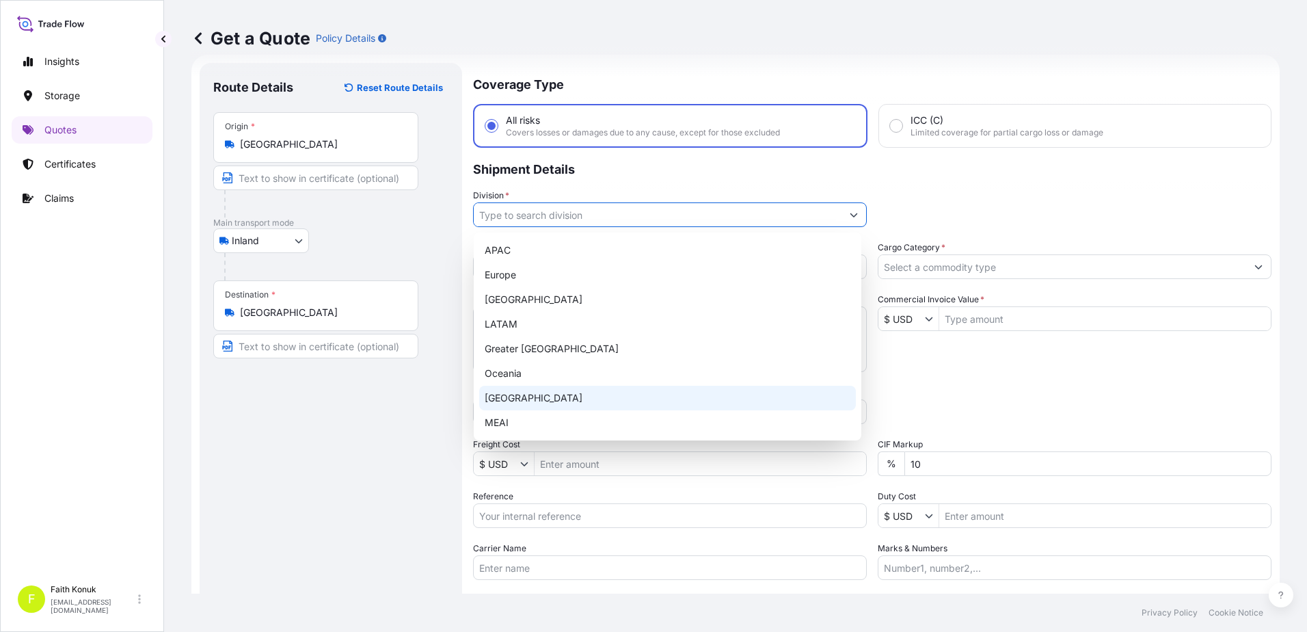
click at [518, 403] on div "[GEOGRAPHIC_DATA]" at bounding box center [667, 398] width 377 height 25
type input "[GEOGRAPHIC_DATA]"
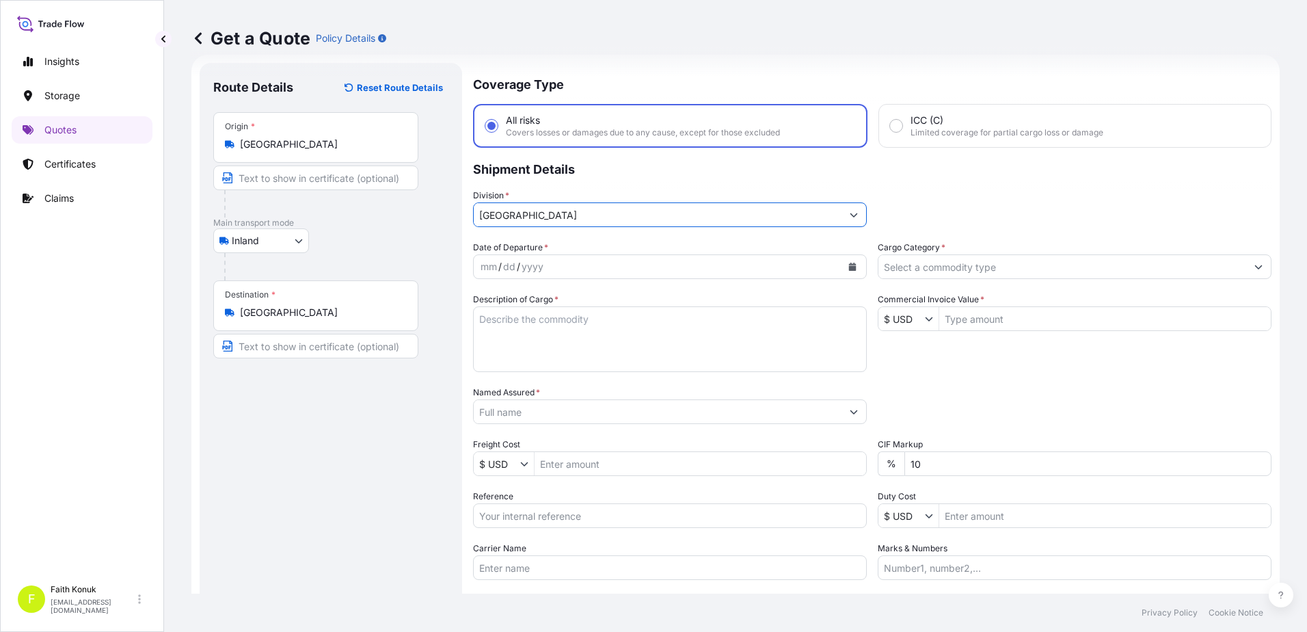
click at [587, 180] on p "Shipment Details" at bounding box center [872, 168] width 799 height 41
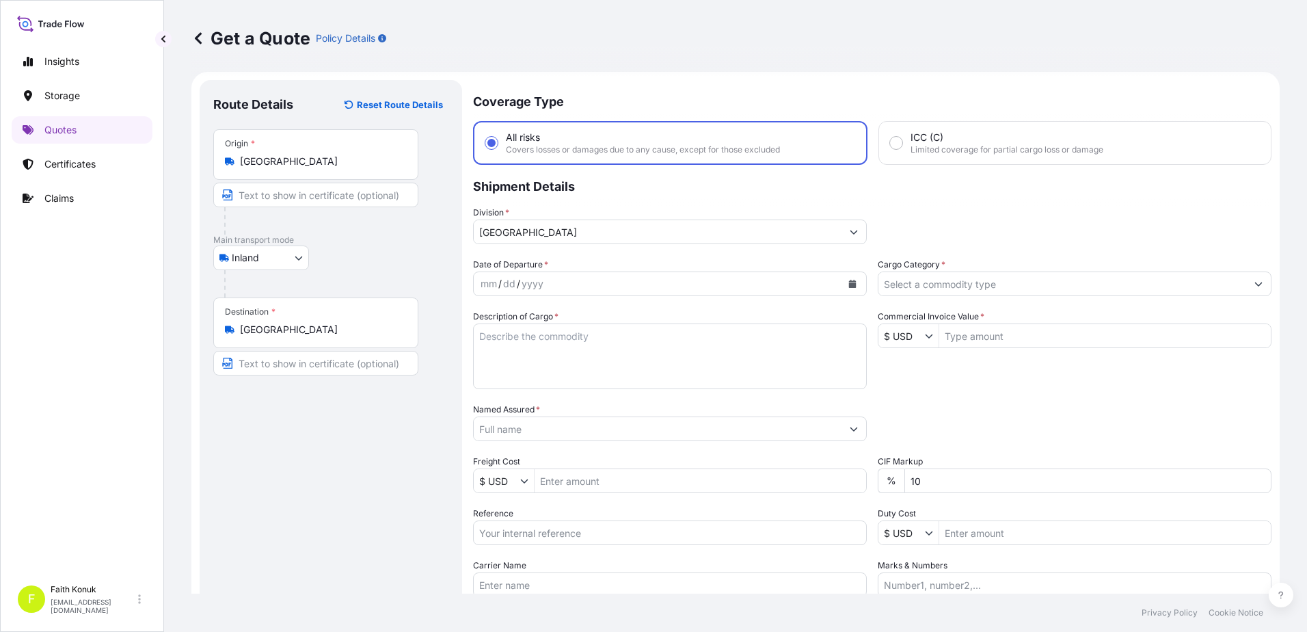
scroll to position [0, 0]
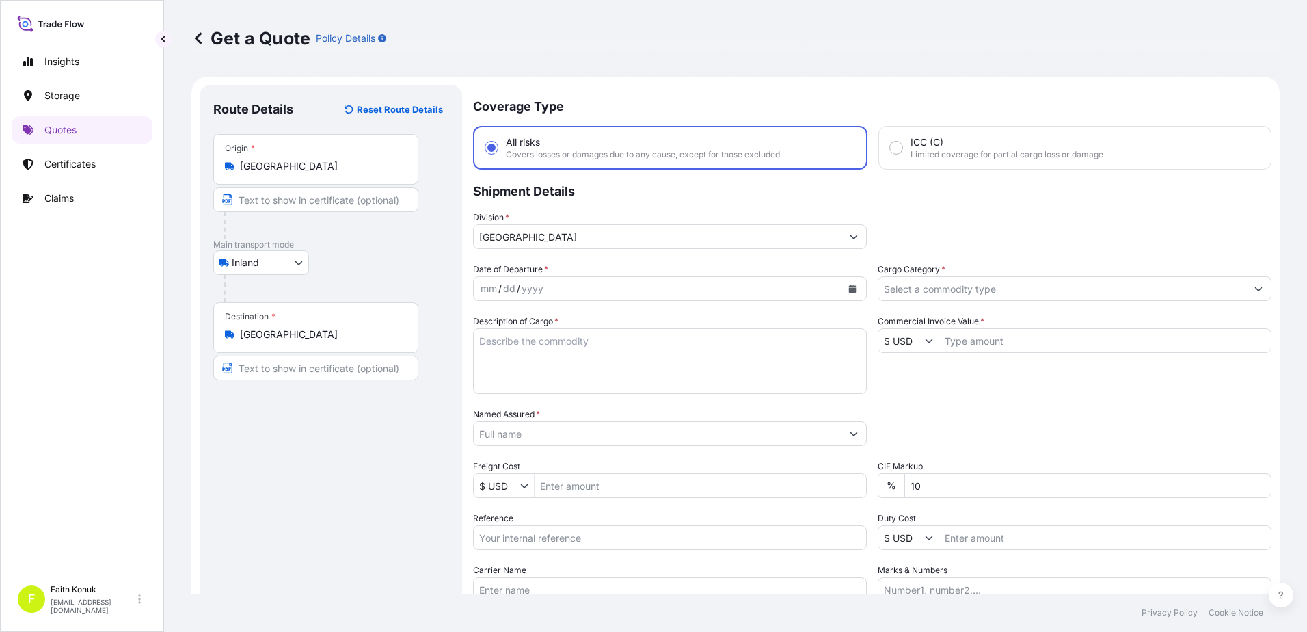
click at [849, 291] on icon "Calendar" at bounding box center [853, 288] width 8 height 8
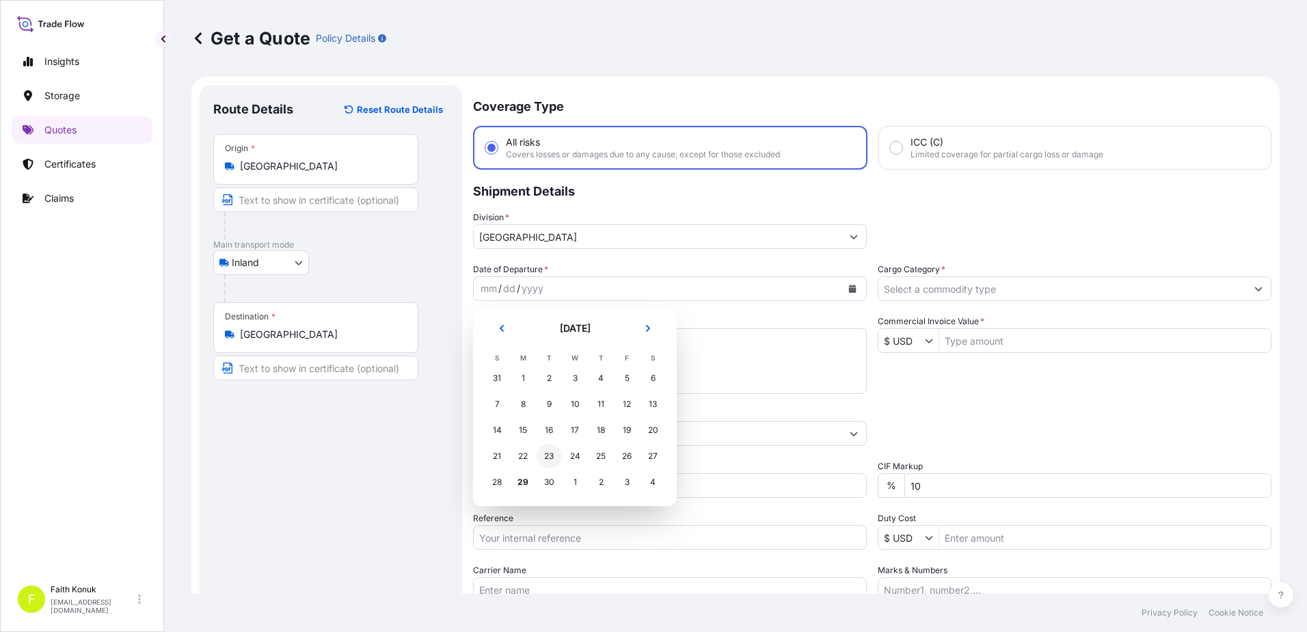
click at [550, 455] on div "23" at bounding box center [549, 456] width 25 height 25
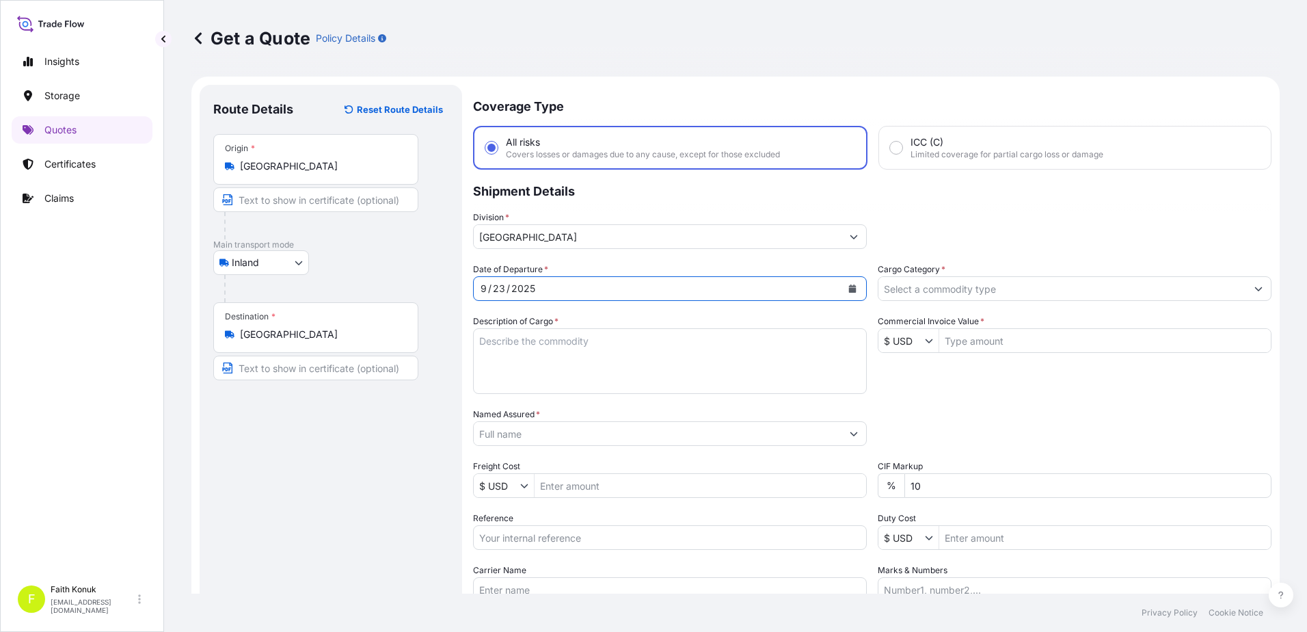
click at [509, 350] on textarea "Description of Cargo *" at bounding box center [670, 361] width 394 height 66
click at [529, 345] on textarea "Description of Cargo *" at bounding box center [670, 361] width 394 height 66
paste textarea "HAVA KÖRÜĞÜ TASIYICISI 16 KAP / 9120 KG"
click at [639, 393] on textarea "HAVA KÖRÜĞÜ TASIYICISI 16 KAP / 9120 KG INSURANCE PREMIUM" at bounding box center [670, 361] width 394 height 66
click at [498, 366] on textarea "HAVA KÖRÜĞÜ TASIYICISI 16 KAP / 9120 KG INSURANCE PREMIUM EURO 50 (TAX INCLUDED)" at bounding box center [670, 361] width 394 height 66
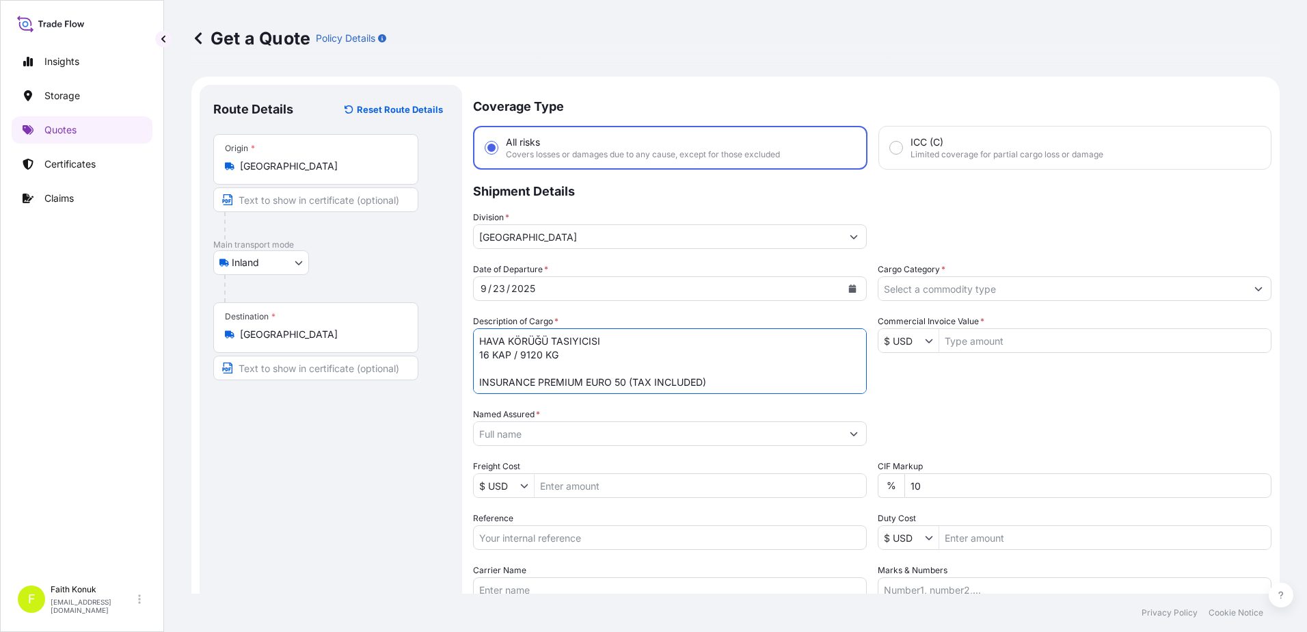
paste textarea "Reference : SAS 33373"
type textarea "HAVA KÖRÜĞÜ TASIYICISI 16 KAP / 9120 KG Reference : SAS 33373 INSURANCE PREMIUM…"
click at [526, 438] on input "Named Assured *" at bounding box center [658, 433] width 368 height 25
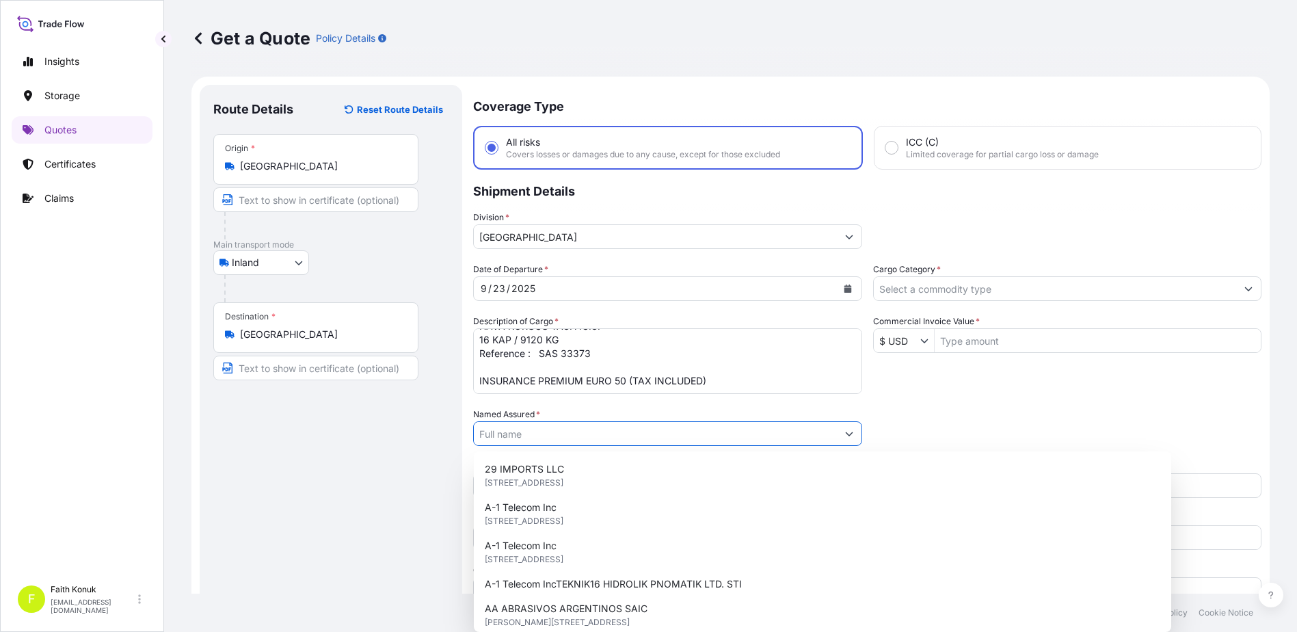
paste input "TR-EOS END. OTO SIST. MAK. İTH. İHR. SAN TİC LTD STİ"
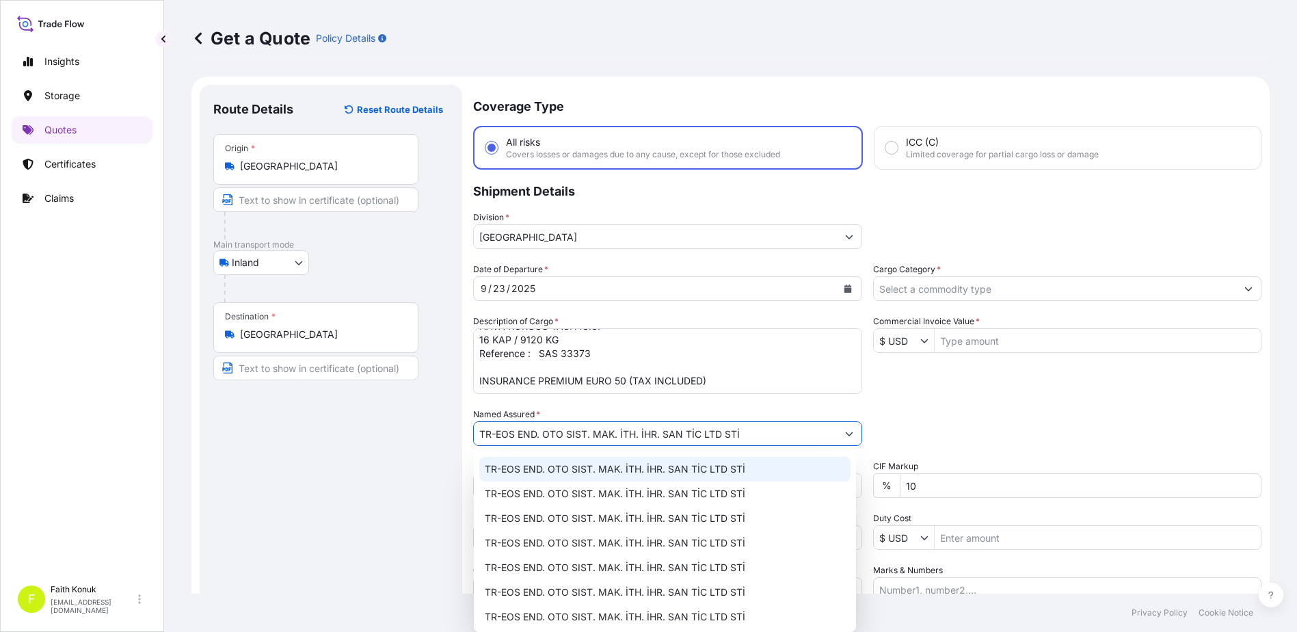
click at [526, 457] on div "TR-EOS END. OTO SIST. MAK. İTH. İHR. SAN TİC LTD STİ" at bounding box center [664, 469] width 371 height 25
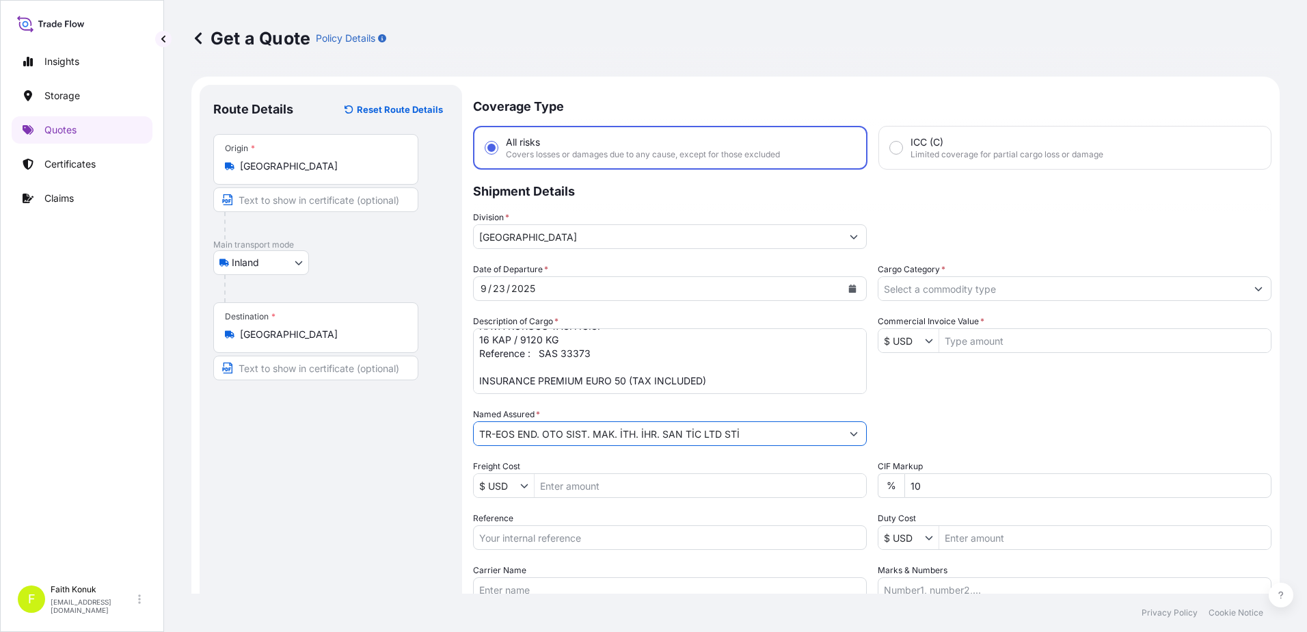
type input "TR-EOS END. OTO SIST. MAK. İTH. İHR. SAN TİC LTD STİ"
click at [607, 397] on div "Date of Departure * [DATE] Cargo Category * Description of Cargo * HAVA KÖRÜĞÜ …" at bounding box center [872, 432] width 799 height 339
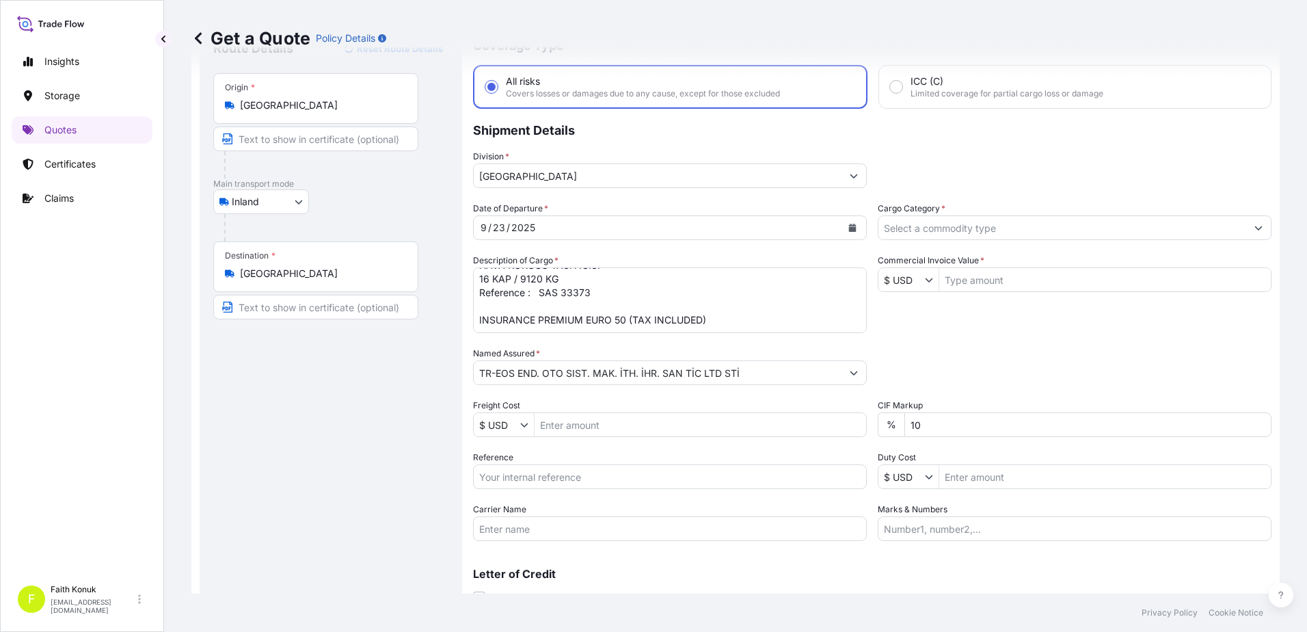
scroll to position [118, 0]
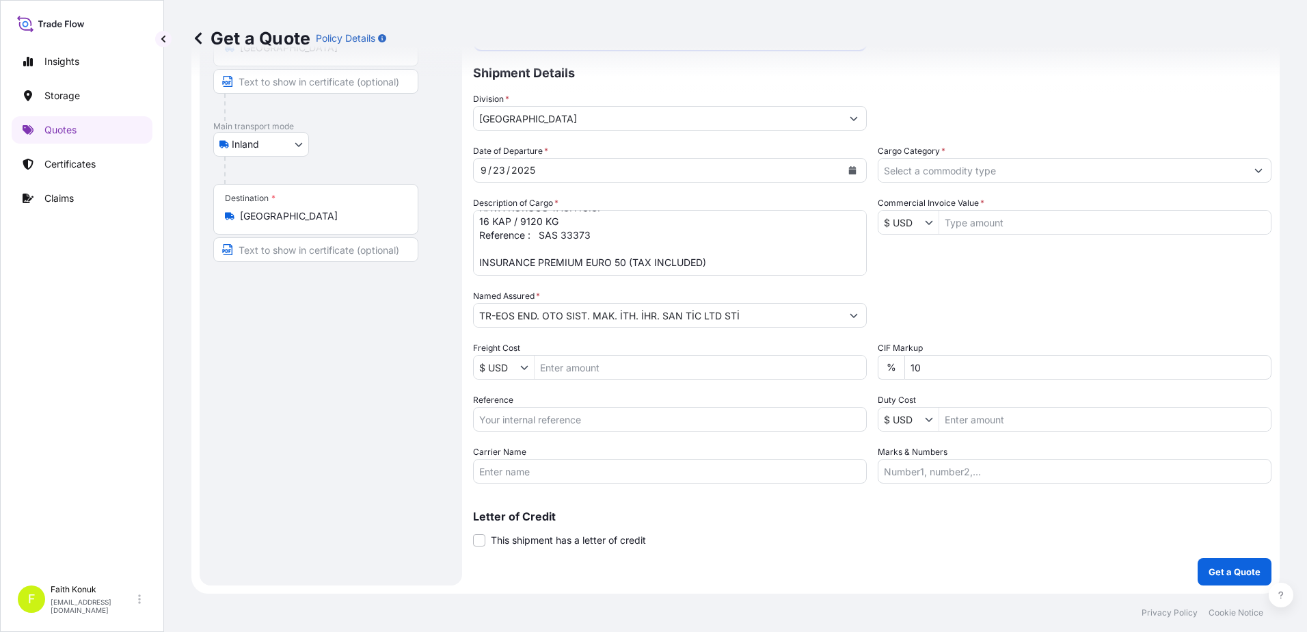
click at [504, 423] on input "Reference" at bounding box center [670, 419] width 394 height 25
paste input "2401781777"
type input "2401781777"
click at [544, 390] on div "Date of Departure * [DATE] Cargo Category * Description of Cargo * HAVA KÖRÜĞÜ …" at bounding box center [872, 313] width 799 height 339
click at [495, 466] on input "Carrier Name" at bounding box center [670, 471] width 394 height 25
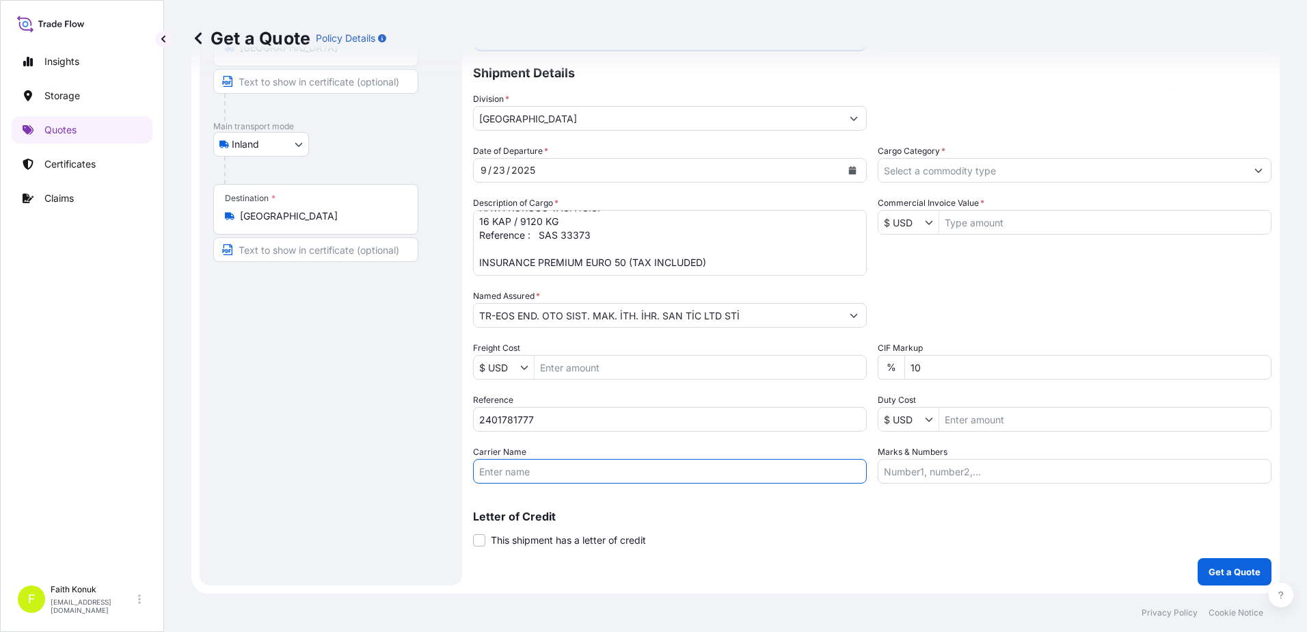
paste input "50 DN 367"
type input "50 DN 367"
click at [686, 499] on div "Letter of Credit This shipment has a letter of credit Letter of credit * Letter…" at bounding box center [872, 520] width 799 height 53
click at [929, 228] on button "Show suggestions" at bounding box center [932, 222] width 14 height 14
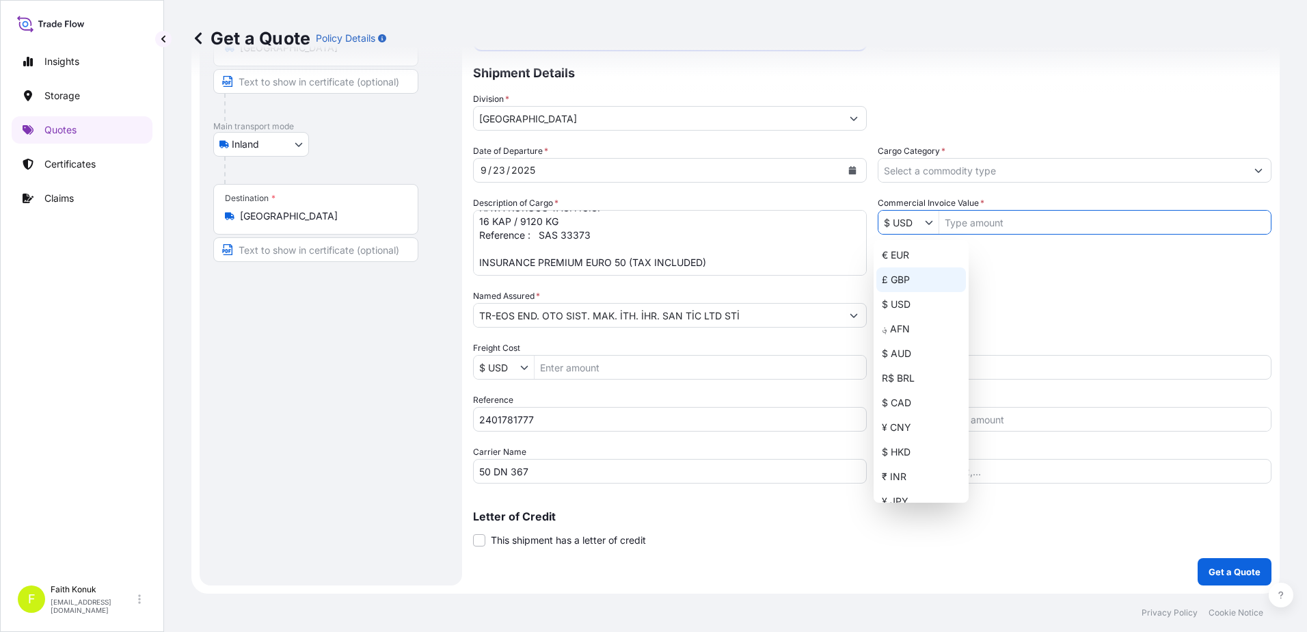
click at [909, 256] on div "€ EUR" at bounding box center [922, 255] width 90 height 25
type input "€ EUR"
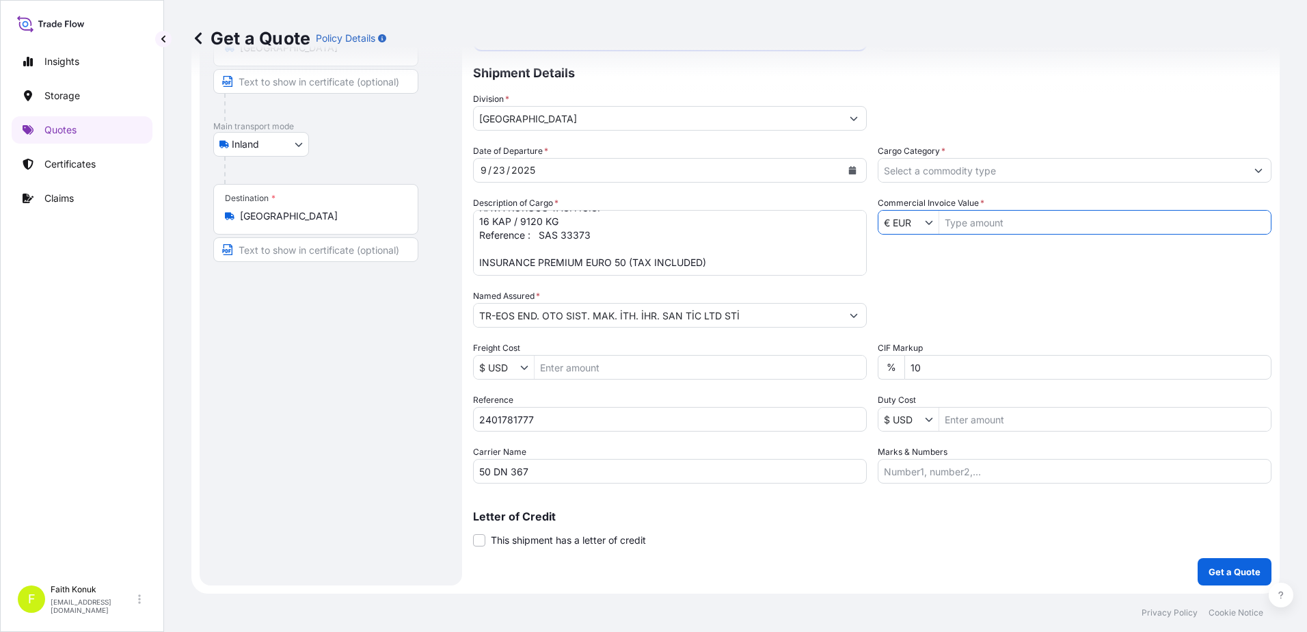
click at [987, 277] on div "Date of Departure * [DATE] Cargo Category * Description of Cargo * HAVA KÖRÜĞÜ …" at bounding box center [872, 313] width 799 height 339
click at [977, 222] on input "Commercial Invoice Value *" at bounding box center [1105, 222] width 332 height 25
type input "28,977.28"
click at [976, 284] on div "Date of Departure * [DATE] Cargo Category * Description of Cargo * HAVA KÖRÜĞÜ …" at bounding box center [872, 313] width 799 height 339
drag, startPoint x: 844, startPoint y: 365, endPoint x: 765, endPoint y: 360, distance: 79.5
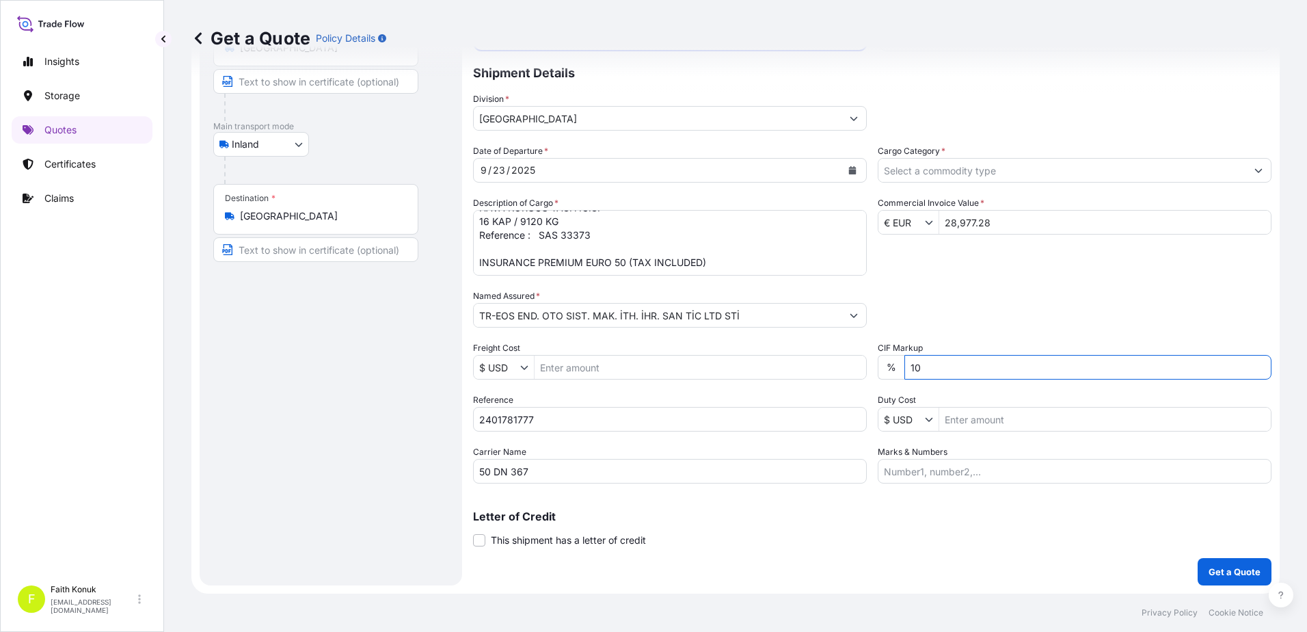
click at [759, 362] on div "Date of Departure * [DATE] Cargo Category * Description of Cargo * HAVA KÖRÜĞÜ …" at bounding box center [872, 313] width 799 height 339
type input "0"
click at [1038, 317] on div "Packing Category Type to search a container mode Please select a primary mode o…" at bounding box center [1075, 308] width 394 height 38
click at [909, 171] on input "Cargo Category *" at bounding box center [1063, 170] width 368 height 25
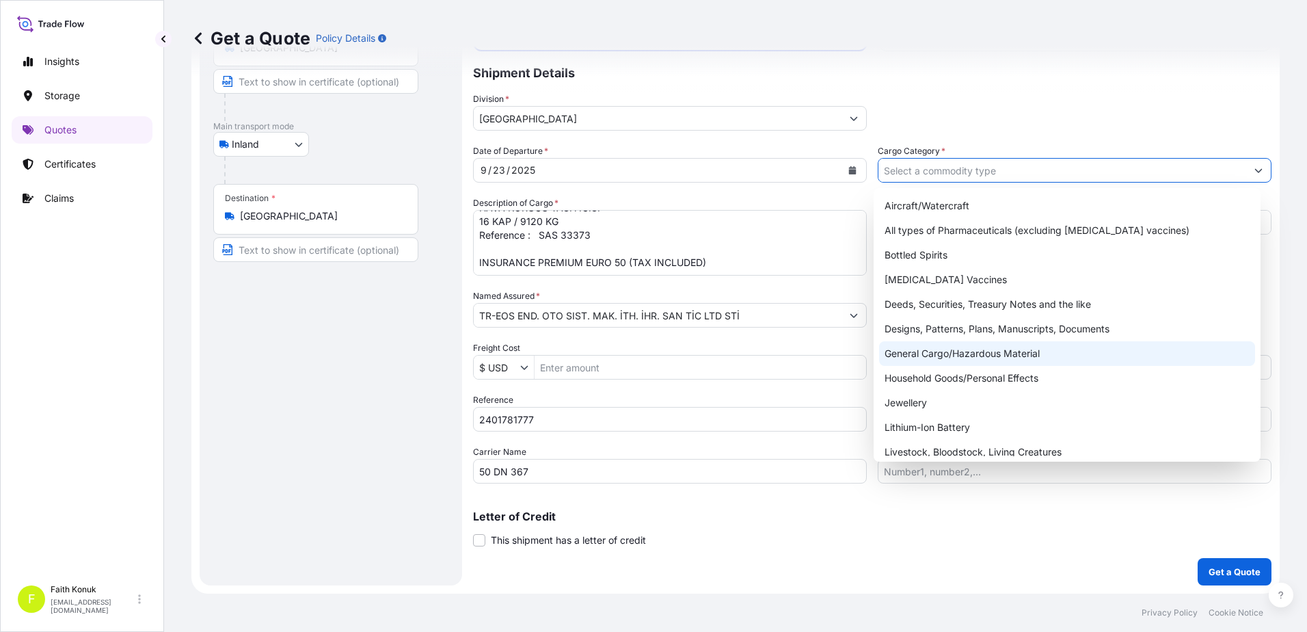
click at [924, 356] on div "General Cargo/Hazardous Material" at bounding box center [1067, 353] width 377 height 25
type input "General Cargo/Hazardous Material"
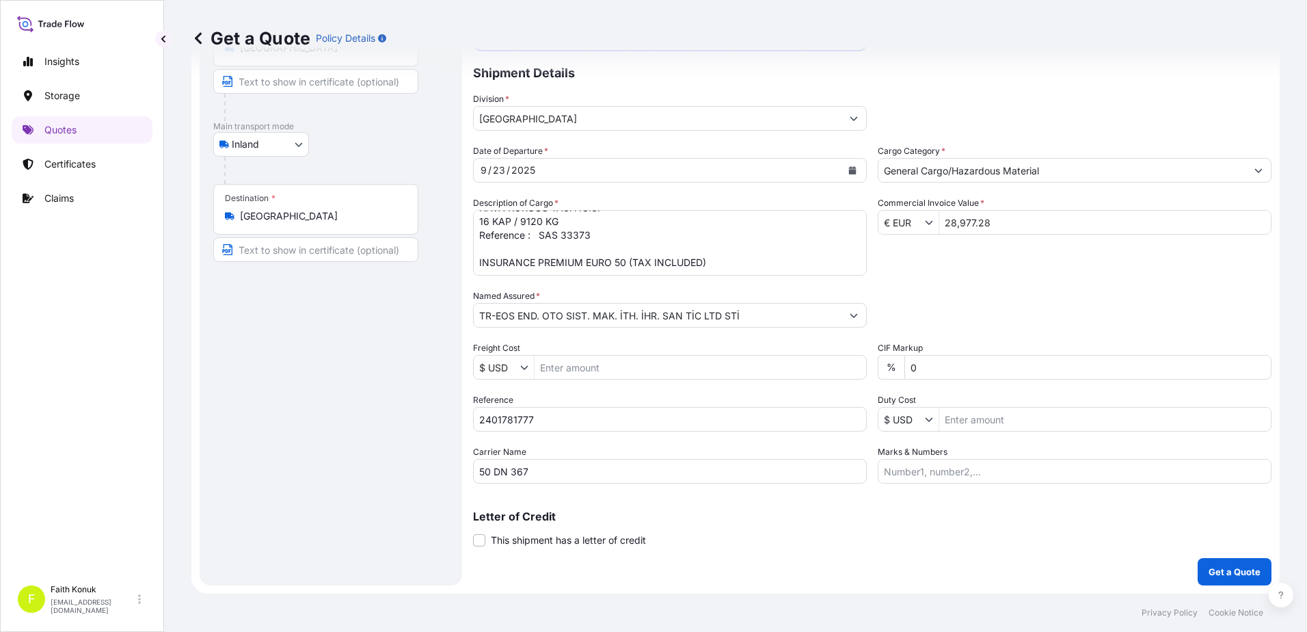
click at [974, 290] on div "Packing Category Type to search a container mode Please select a primary mode o…" at bounding box center [1075, 308] width 394 height 38
click at [1215, 567] on p "Get a Quote" at bounding box center [1235, 572] width 52 height 14
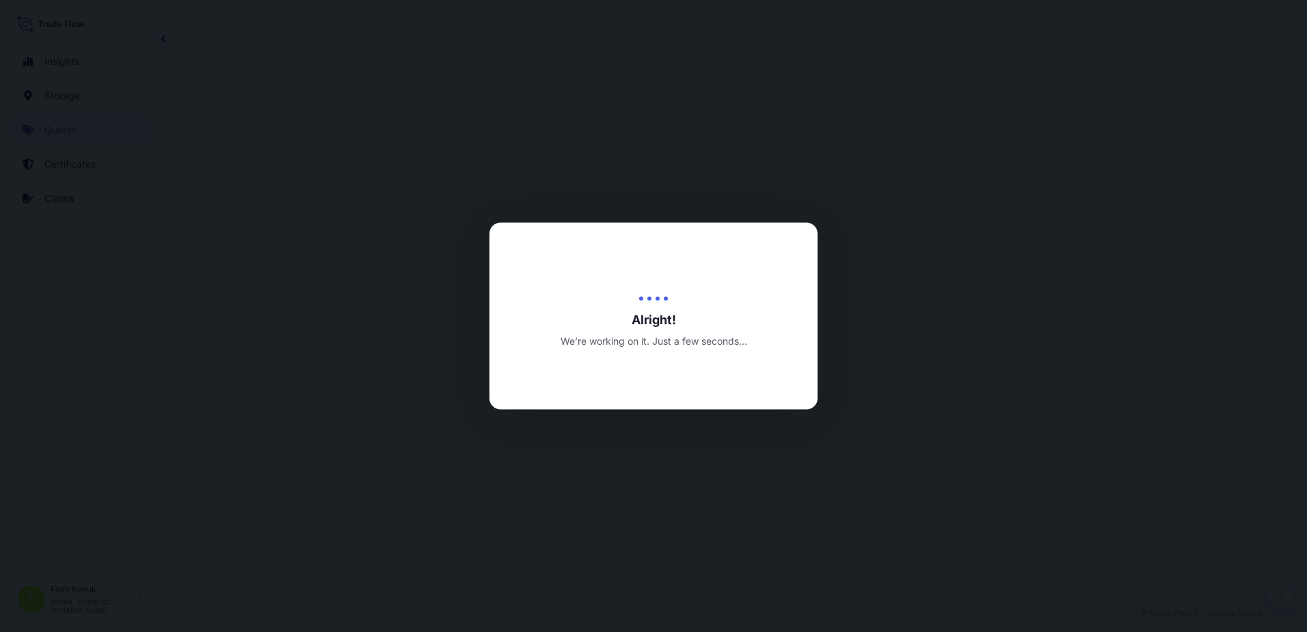
select select "Inland"
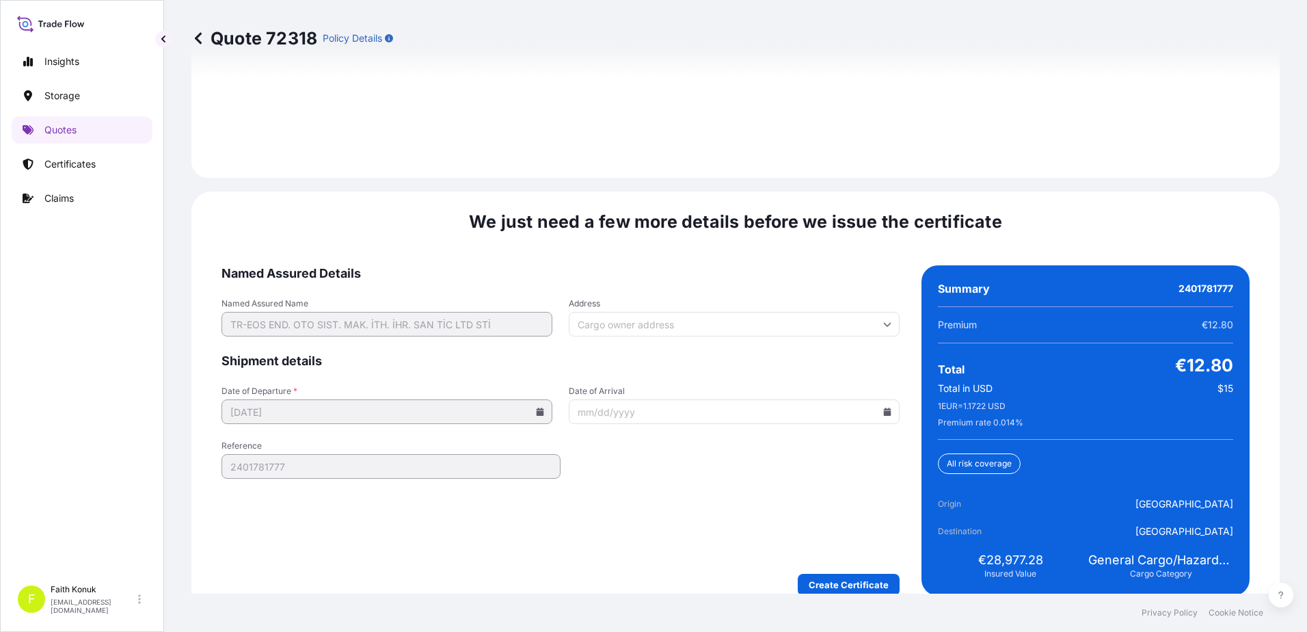
scroll to position [2017, 0]
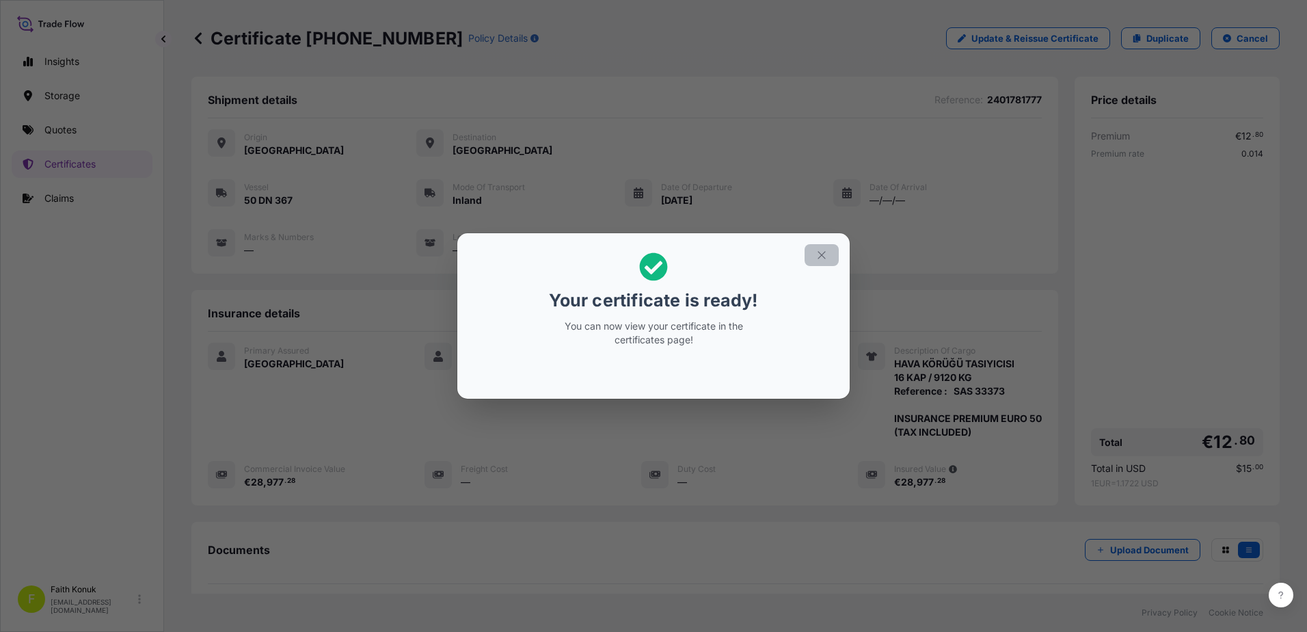
click at [827, 256] on icon "button" at bounding box center [822, 255] width 12 height 12
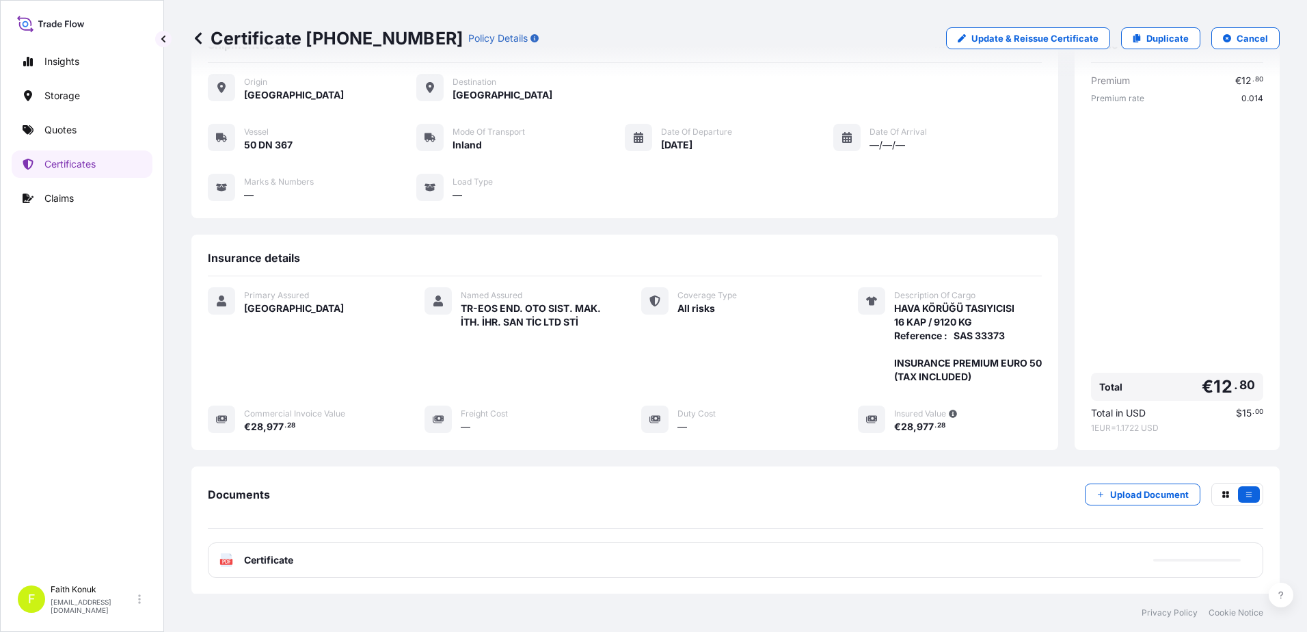
scroll to position [142, 0]
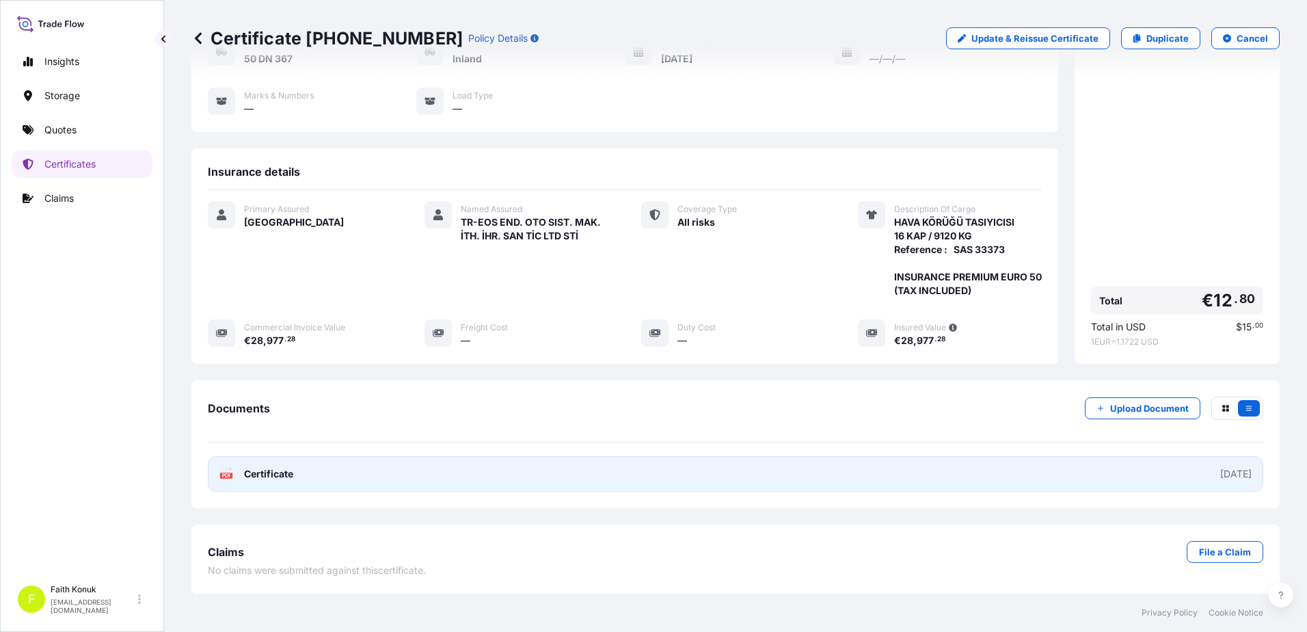
click at [228, 475] on text "PDF" at bounding box center [226, 475] width 9 height 5
